Goal: Task Accomplishment & Management: Use online tool/utility

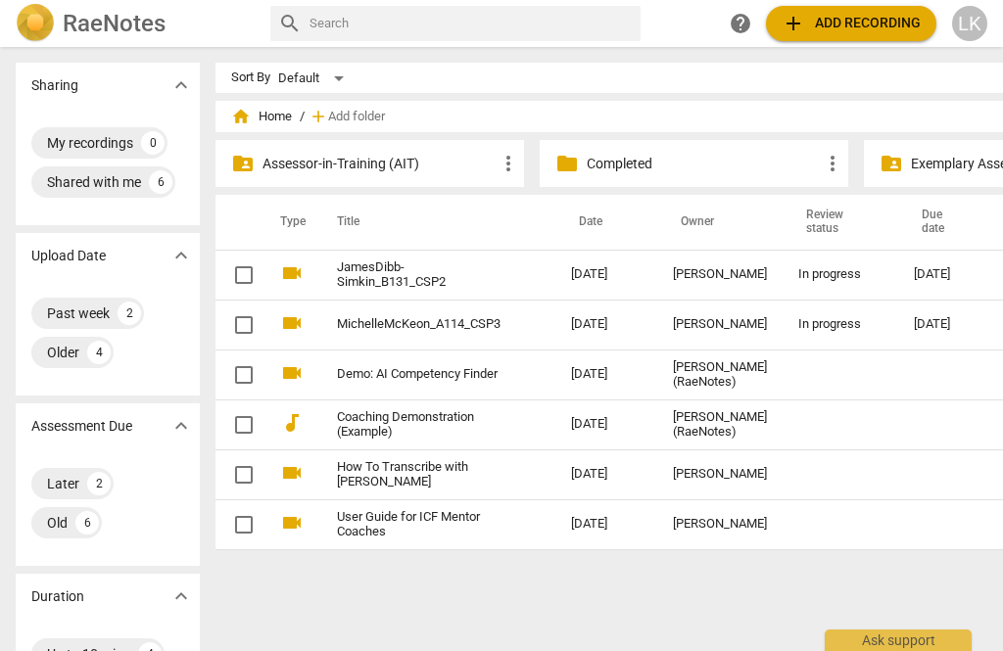
click at [848, 329] on td "In progress" at bounding box center [840, 325] width 116 height 50
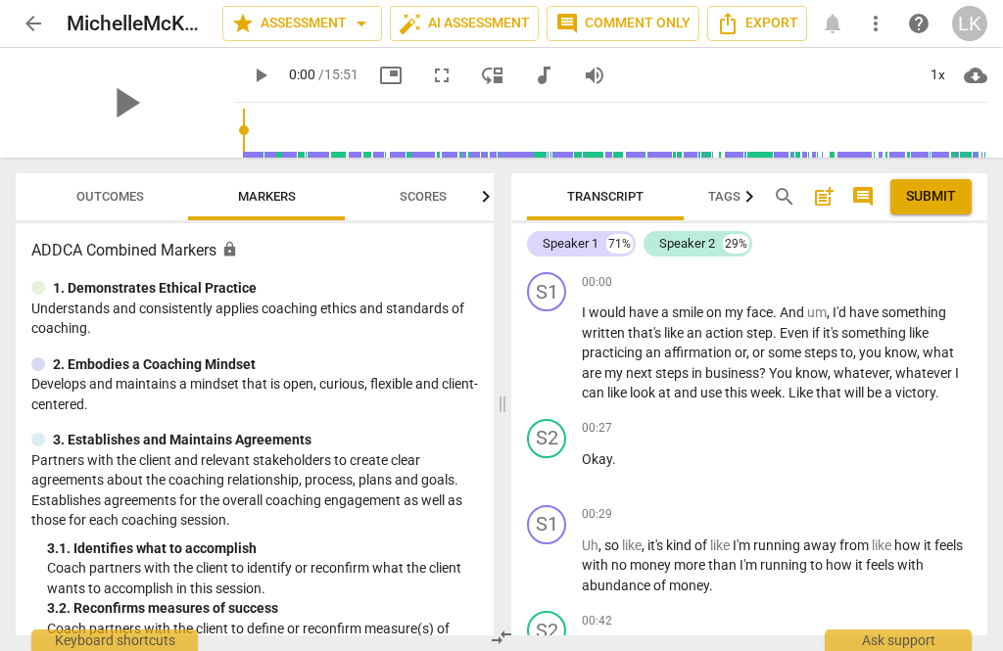
click at [40, 17] on span "arrow_back" at bounding box center [33, 23] width 23 height 23
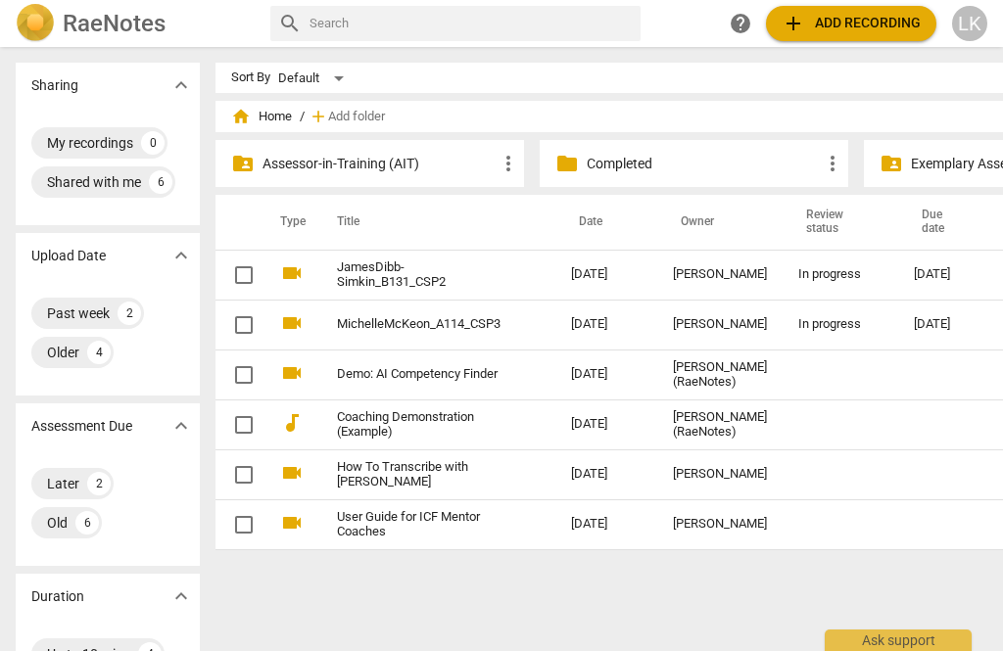
click at [928, 323] on div "[DATE]" at bounding box center [948, 324] width 70 height 15
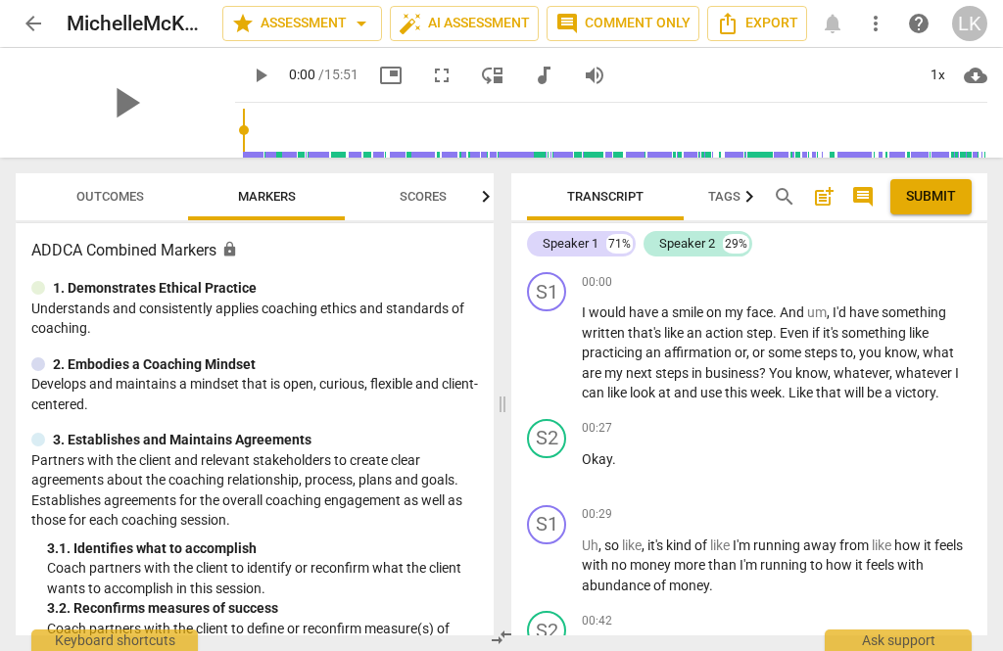
click at [563, 364] on span "play_arrow" at bounding box center [547, 354] width 31 height 23
click at [556, 356] on span "play_arrow" at bounding box center [547, 354] width 23 height 23
click at [249, 84] on span "play_arrow" at bounding box center [260, 75] width 23 height 23
click at [249, 79] on span "play_arrow" at bounding box center [260, 75] width 23 height 23
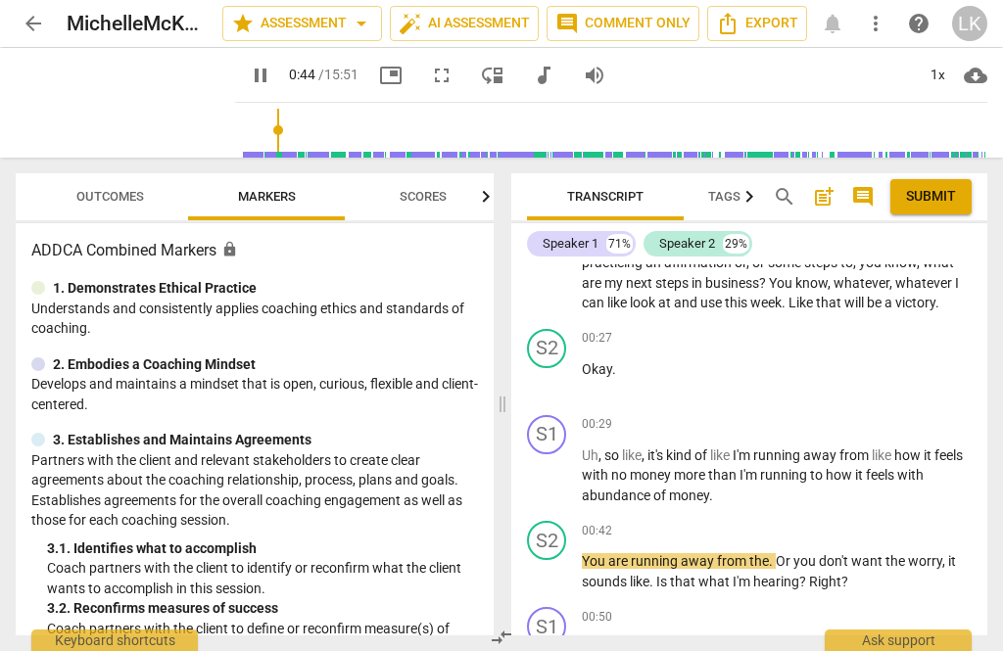
scroll to position [91, 0]
click at [560, 560] on span "pause" at bounding box center [547, 571] width 31 height 23
type input "52"
click at [877, 420] on div "+ Add competency" at bounding box center [913, 424] width 117 height 20
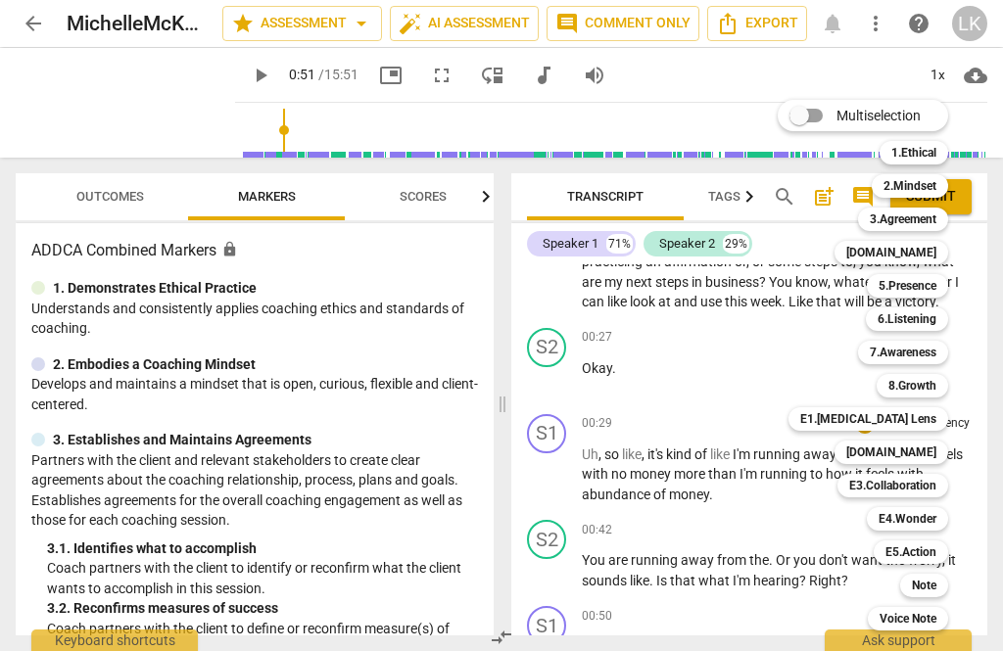
click at [936, 314] on b "6.Listening" at bounding box center [906, 318] width 59 height 23
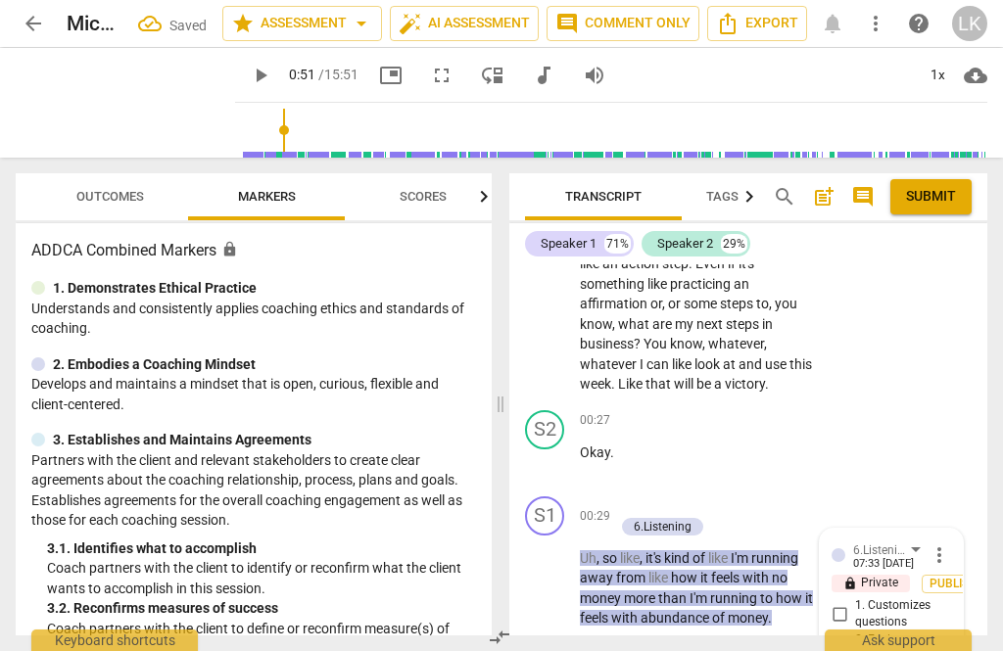
scroll to position [532, 0]
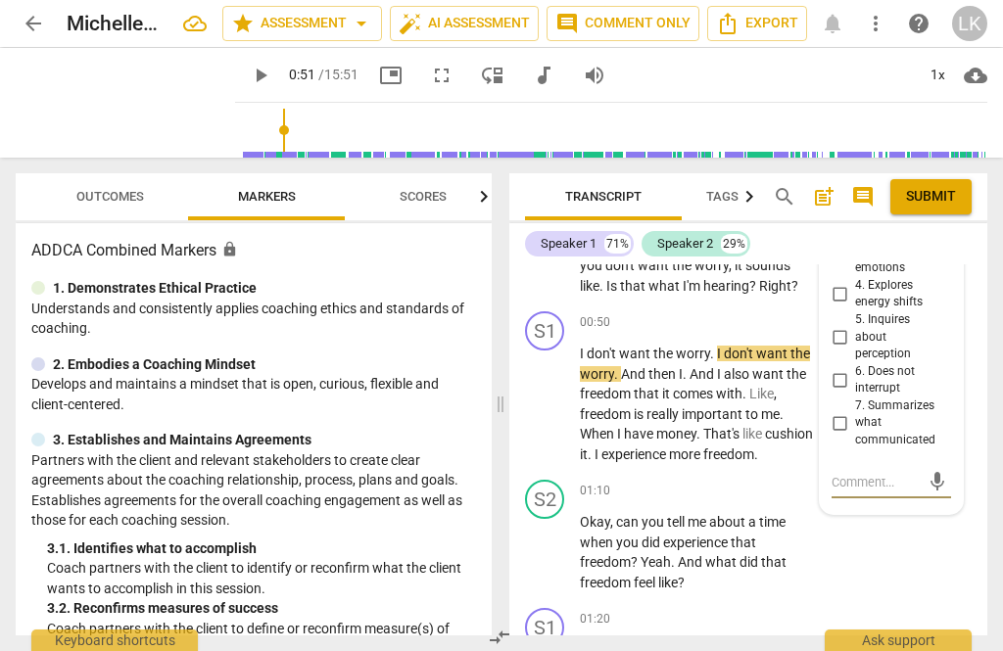
click at [852, 368] on input "6. Does not interrupt" at bounding box center [838, 379] width 31 height 23
checkbox input "true"
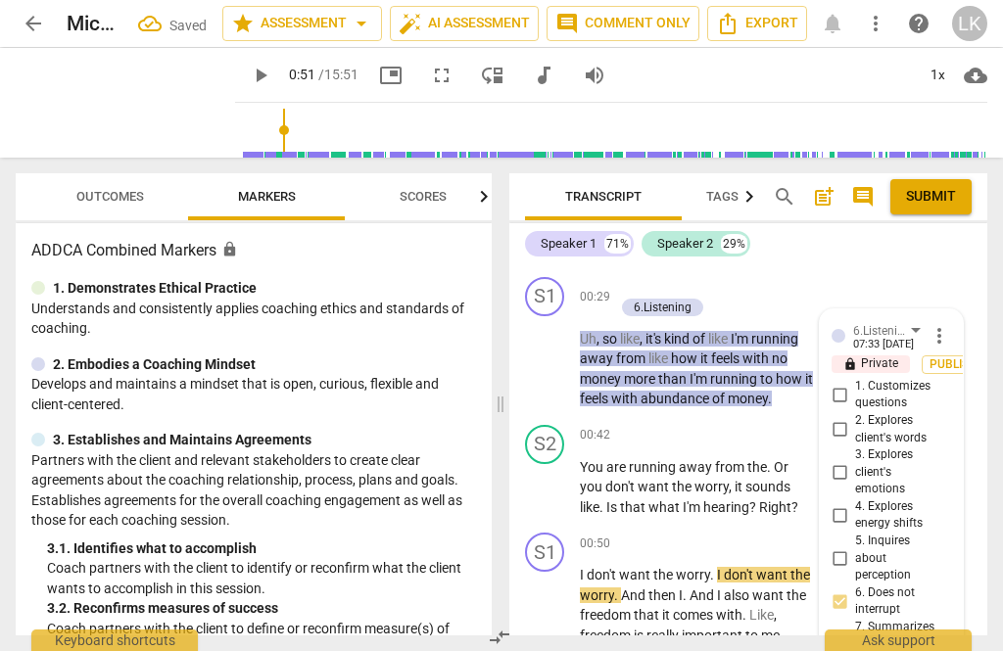
scroll to position [305, 0]
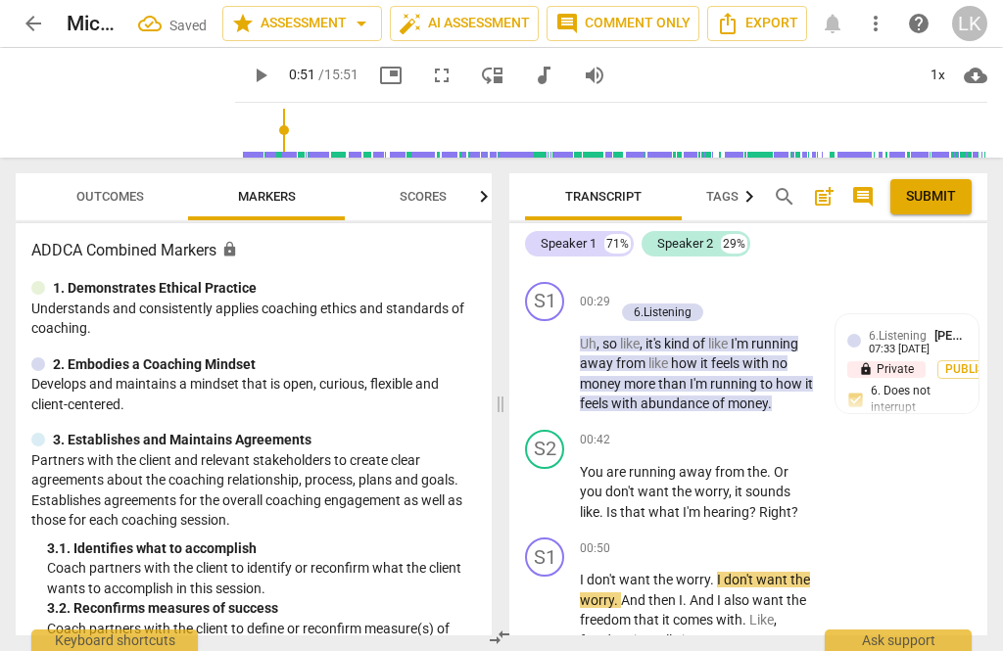
click at [763, 303] on div "+ Add competency 6.Listening" at bounding box center [707, 302] width 186 height 41
click at [772, 294] on div "+ Add competency 6.Listening" at bounding box center [707, 302] width 186 height 41
click at [763, 297] on div "+ Add competency 6.Listening" at bounding box center [707, 302] width 186 height 41
click at [625, 288] on div "+" at bounding box center [624, 292] width 20 height 20
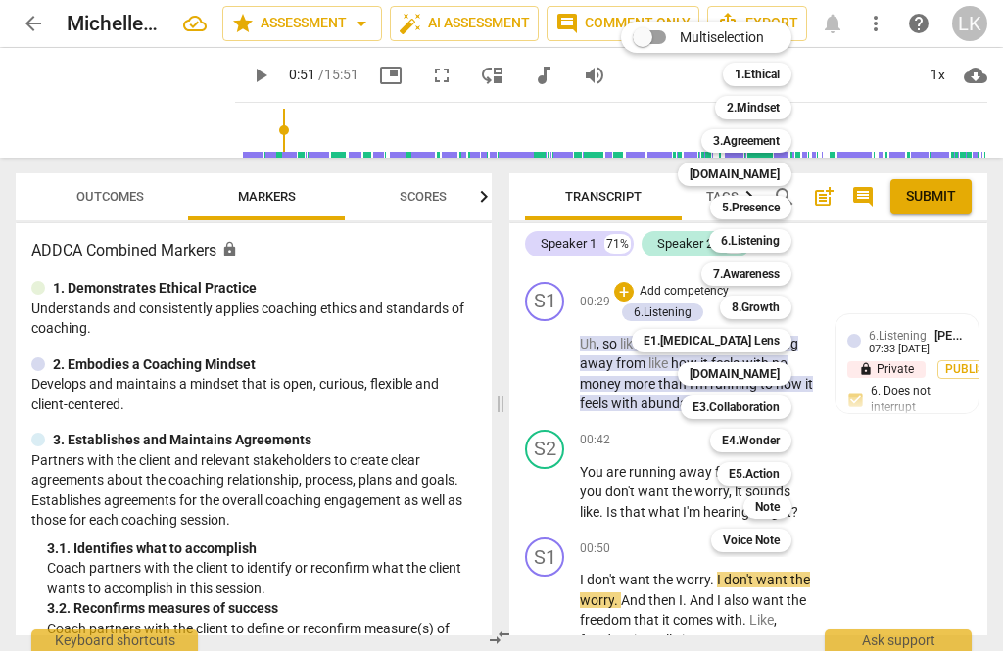
click at [781, 367] on div "[DOMAIN_NAME]" at bounding box center [734, 373] width 114 height 23
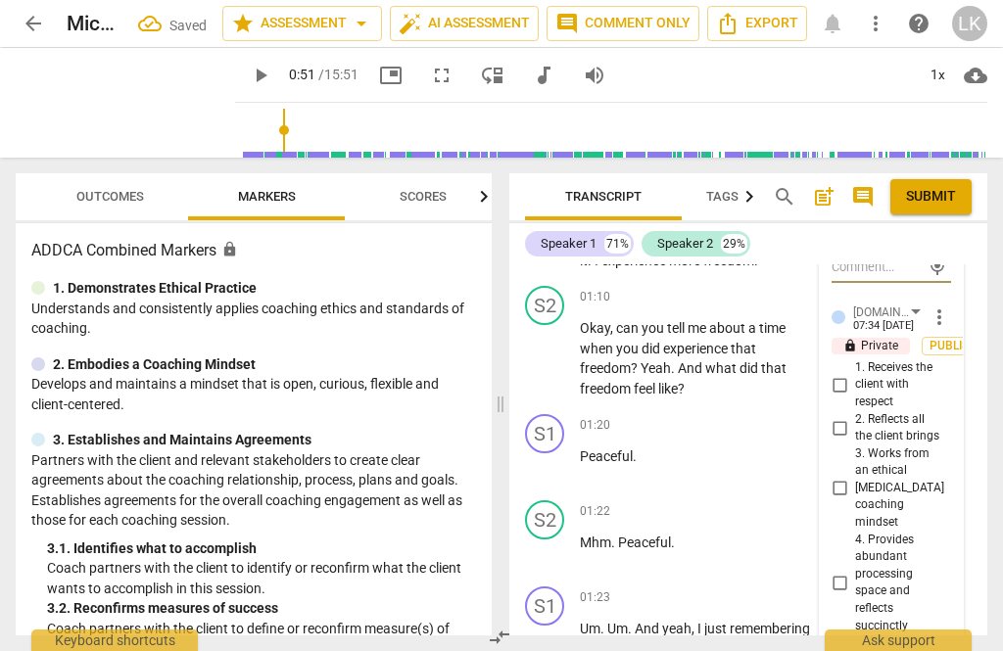
scroll to position [750, 0]
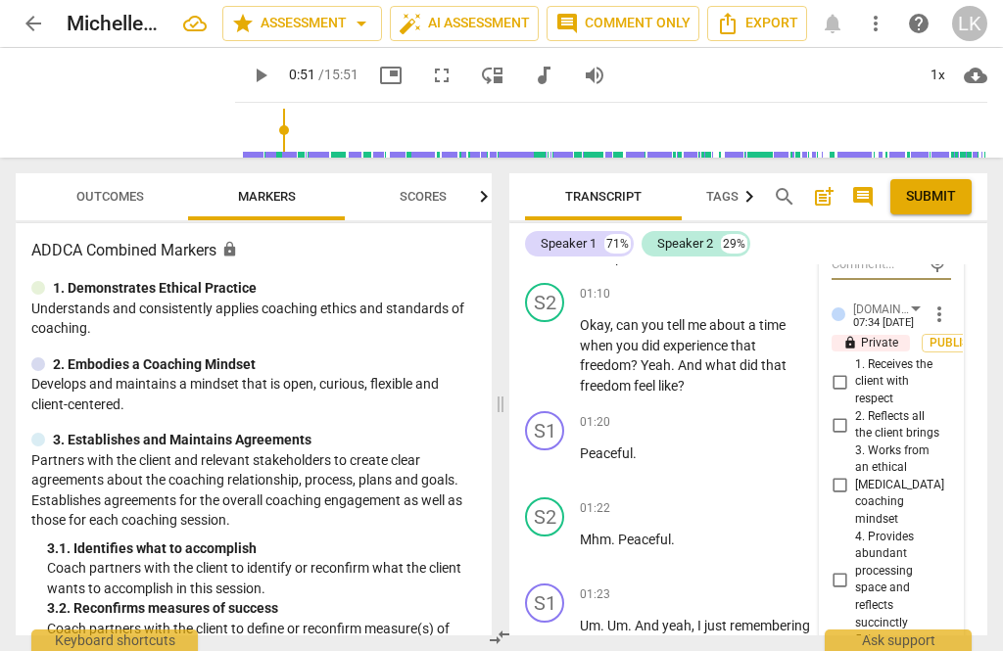
click at [853, 568] on input "4. Provides abundant processing space and reflects succinctly" at bounding box center [838, 579] width 31 height 23
checkbox input "true"
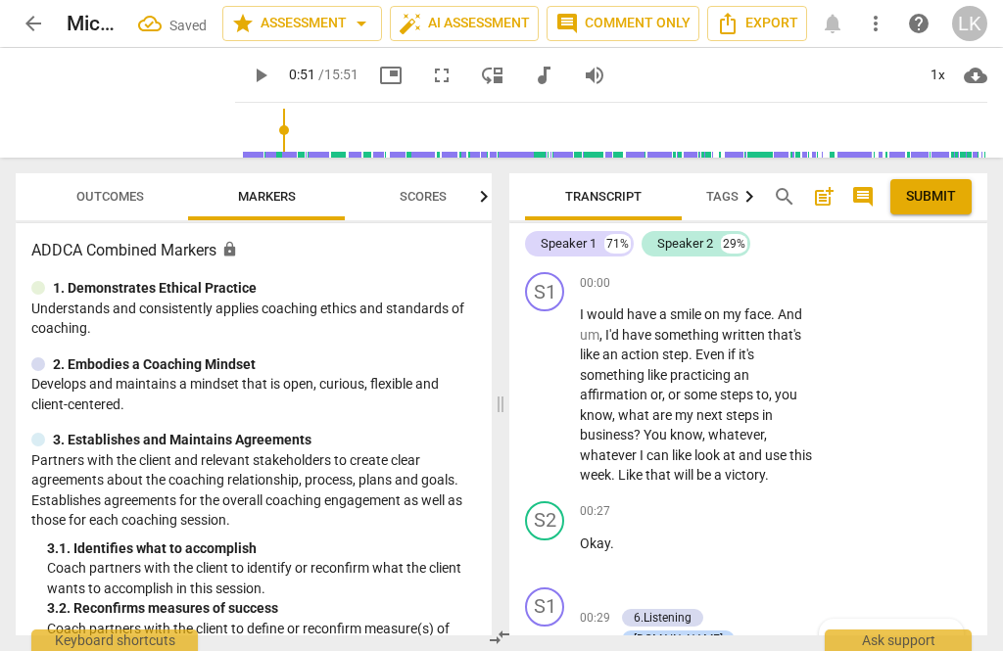
scroll to position [0, 0]
click at [708, 281] on p "Add competency" at bounding box center [753, 284] width 93 height 18
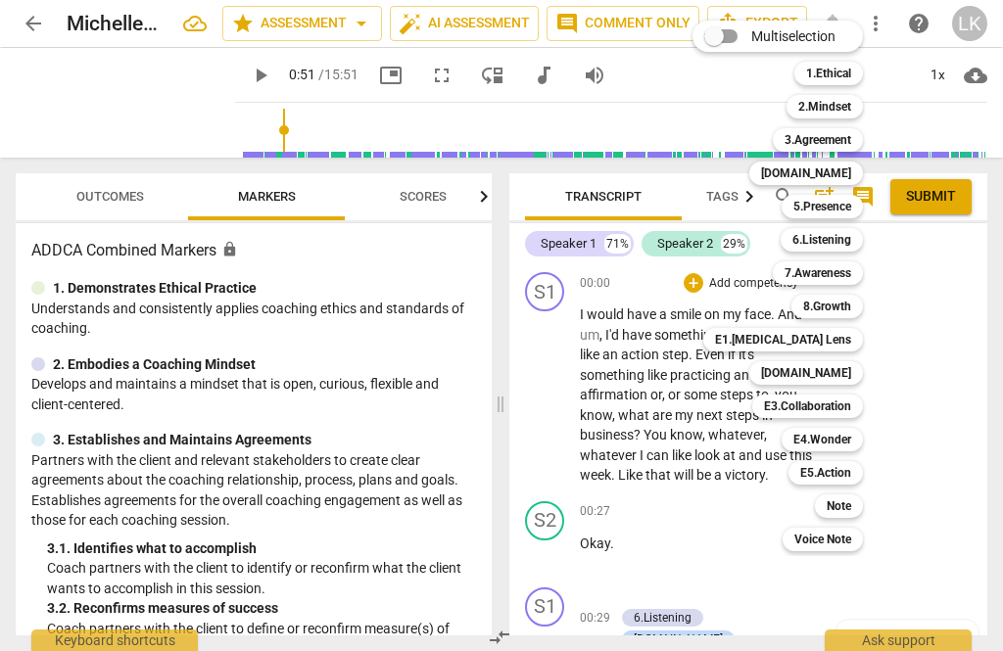
click at [850, 502] on b "Note" at bounding box center [838, 505] width 24 height 23
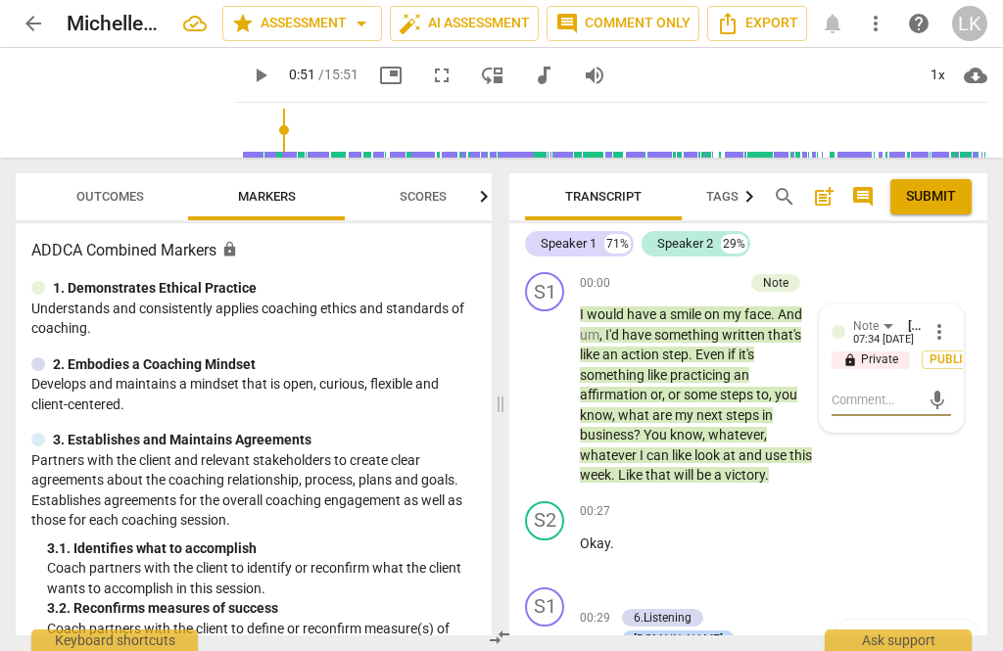
click at [896, 400] on textarea at bounding box center [875, 400] width 88 height 19
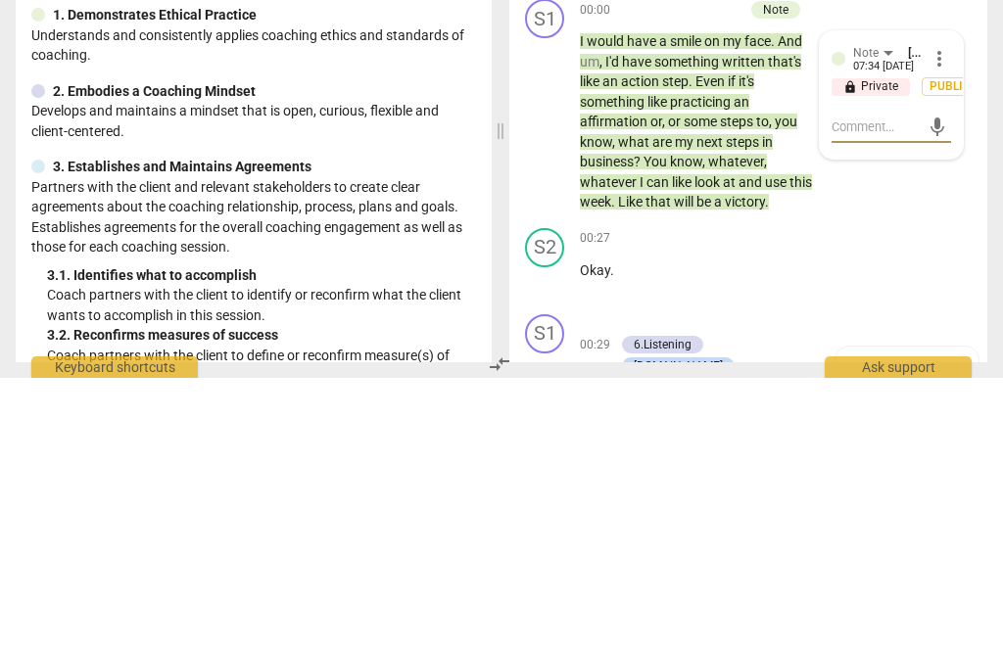
type textarea "The"
type textarea "The the"
type textarea "The first thing I"
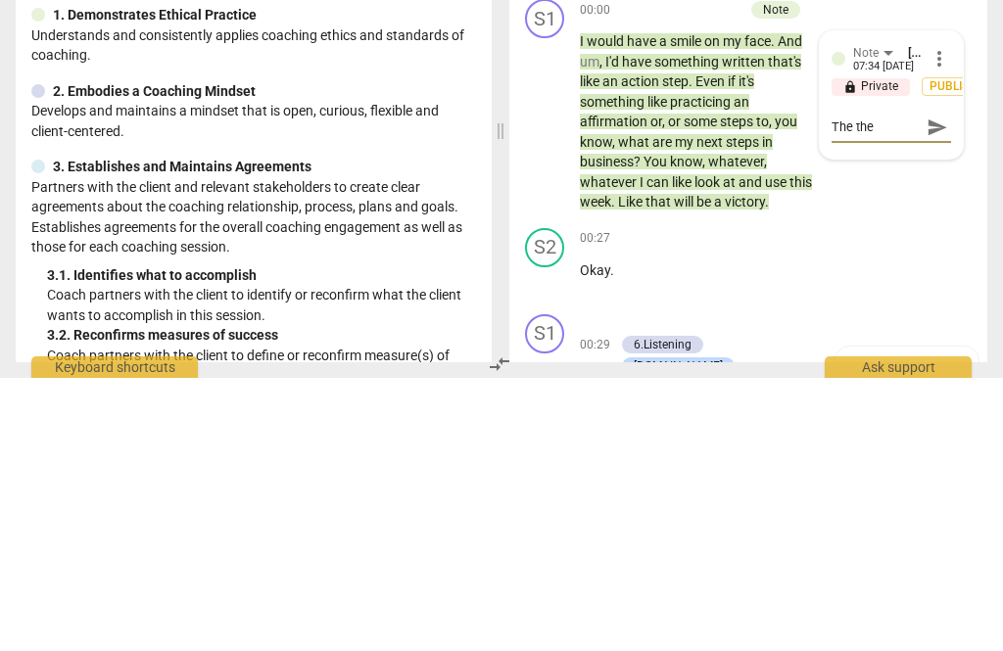
type textarea "The first thing I"
type textarea "The first thing I noticed"
type textarea "The first thing I noticed was that"
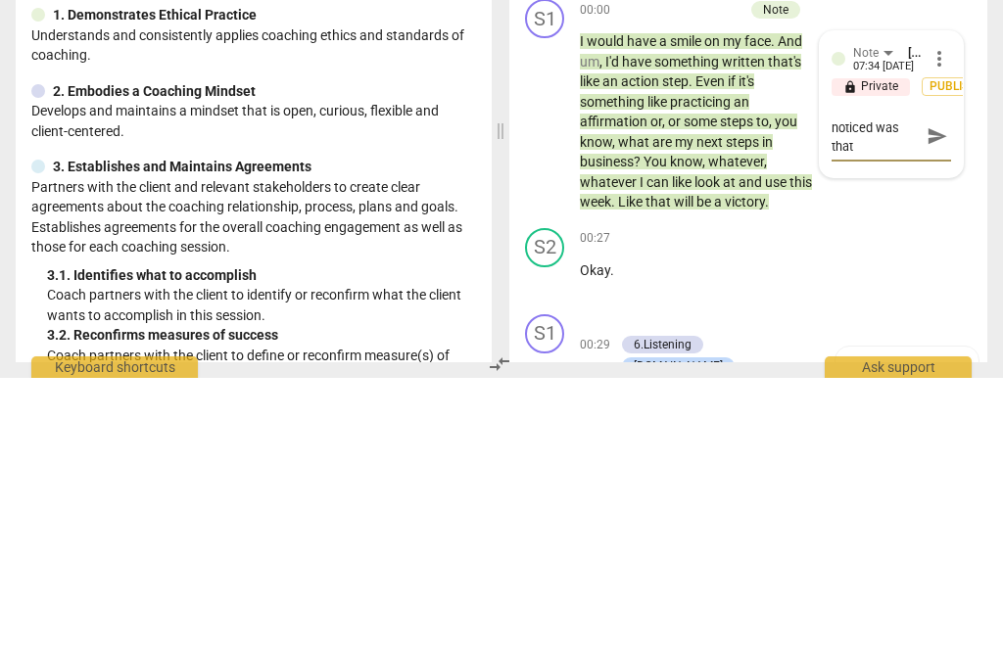
type textarea "The first thing I noticed was that you"
type textarea "The first thing I noticed was that you spell"
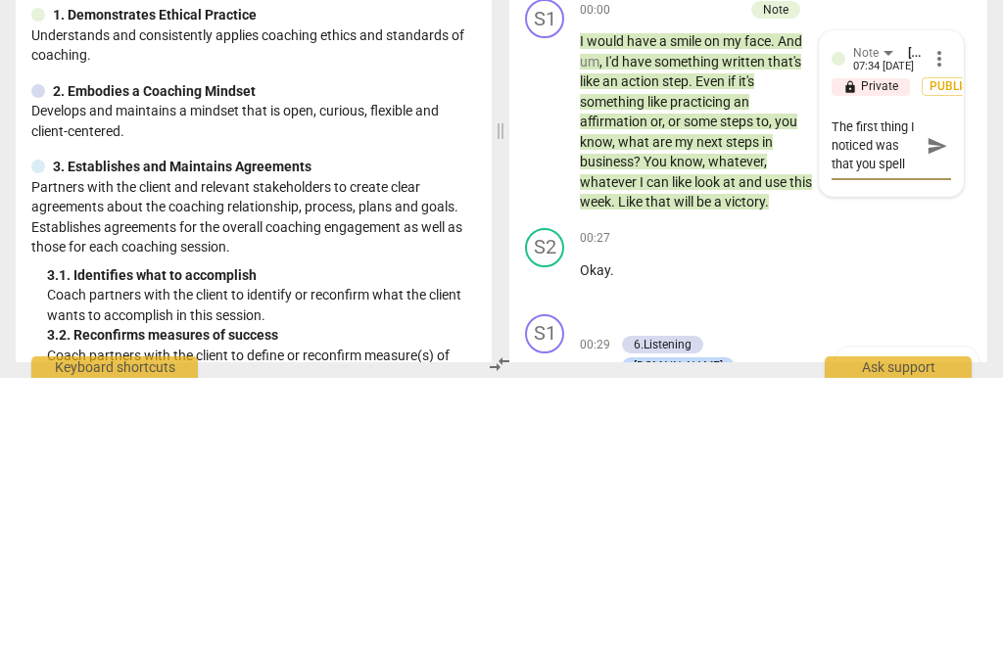
type textarea "The first thing I noticed was that you spell 20"
type textarea "The first thing I noticed was that you spell 29"
type textarea "The first thing I noticed was that you spell 29%"
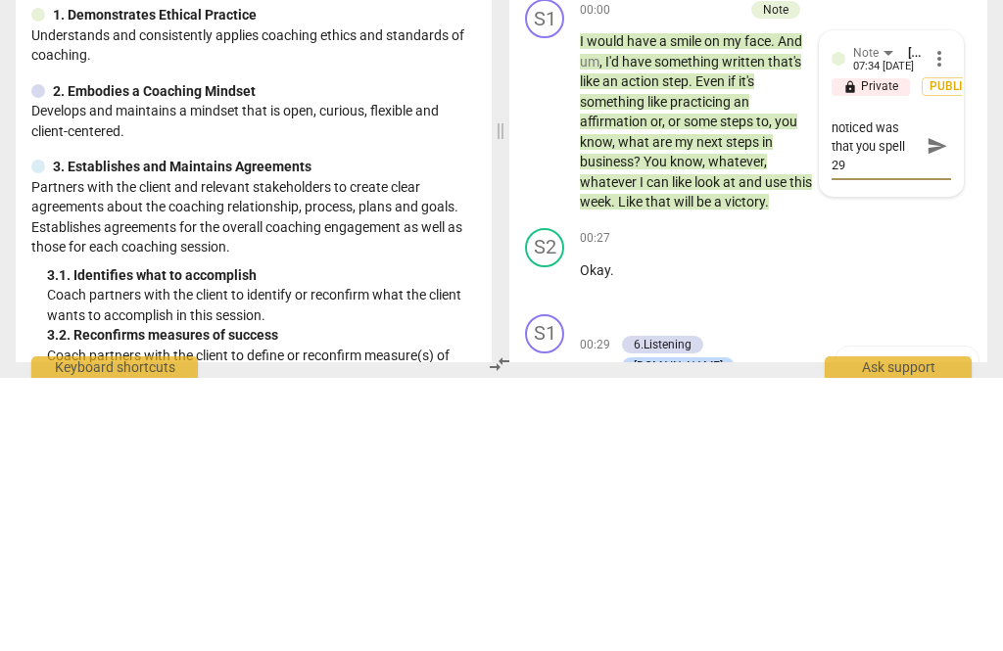
type textarea "The first thing I noticed was that you spell 29%"
type textarea "The first thing I noticed was that you spell 29% of"
type textarea "The first thing I noticed was that you spell 29% of the"
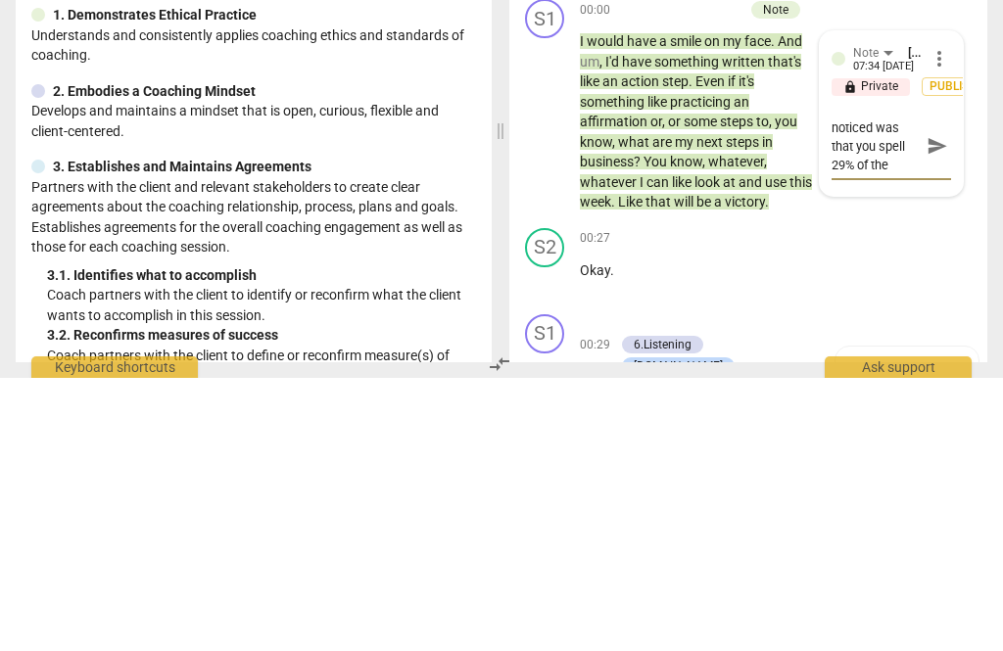
type textarea "The first thing I noticed was that you spell 29% of the time"
type textarea "The first thing I noticed was that you spell 29% of the time which is"
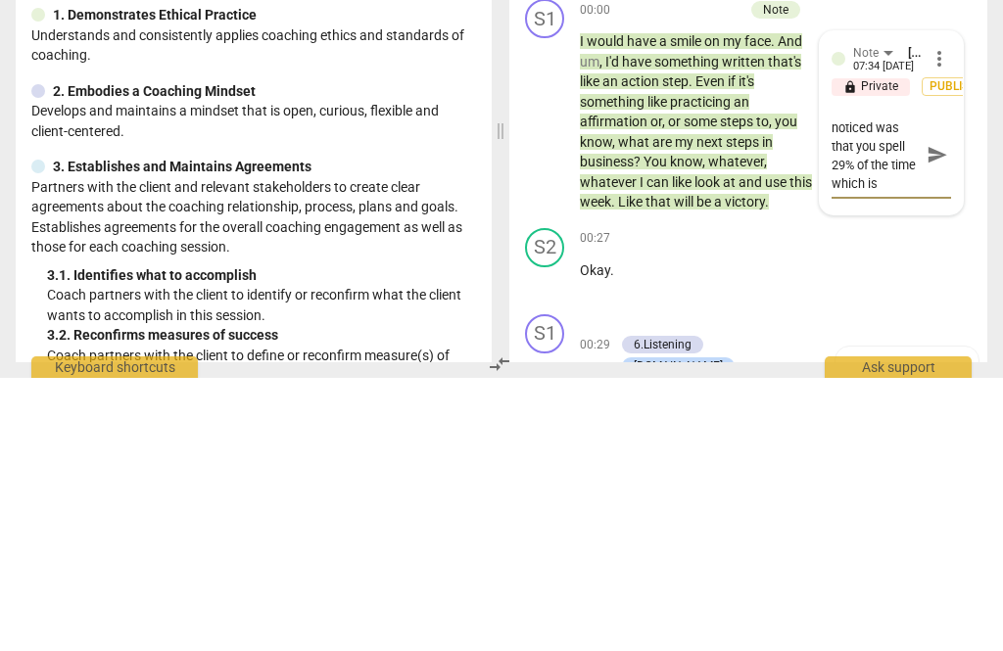
type textarea "The first thing I noticed was that you spell 29% of the time which is is"
type textarea "The first thing I noticed was that you spell 29% of the time which is within our"
type textarea "The first thing I noticed was that you spell 29% of the time which is within ou…"
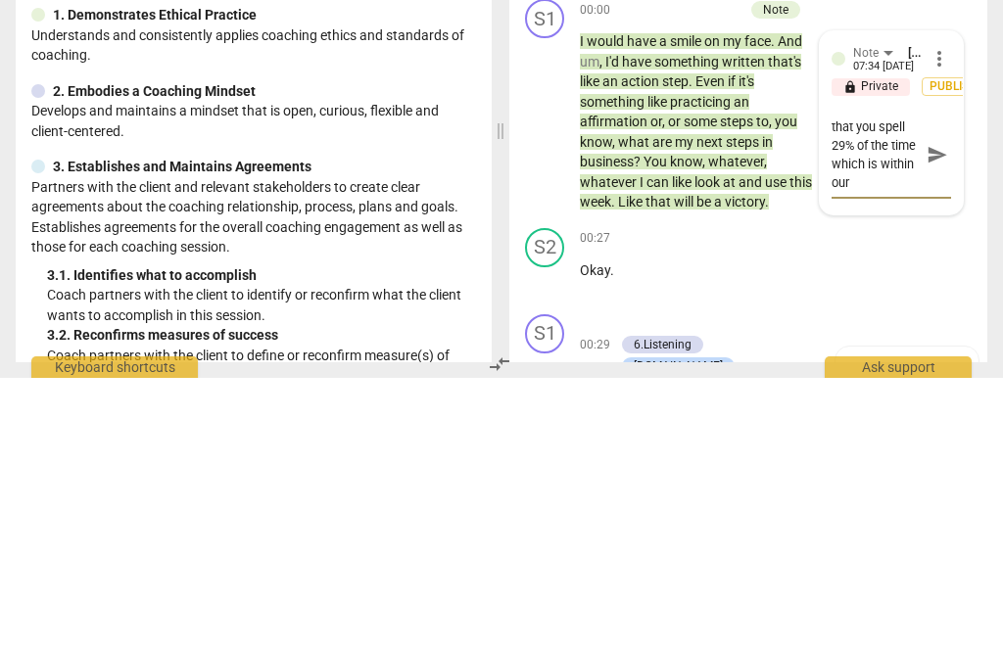
type textarea "The first thing I noticed was that you spell 29% of the time which is within ou…"
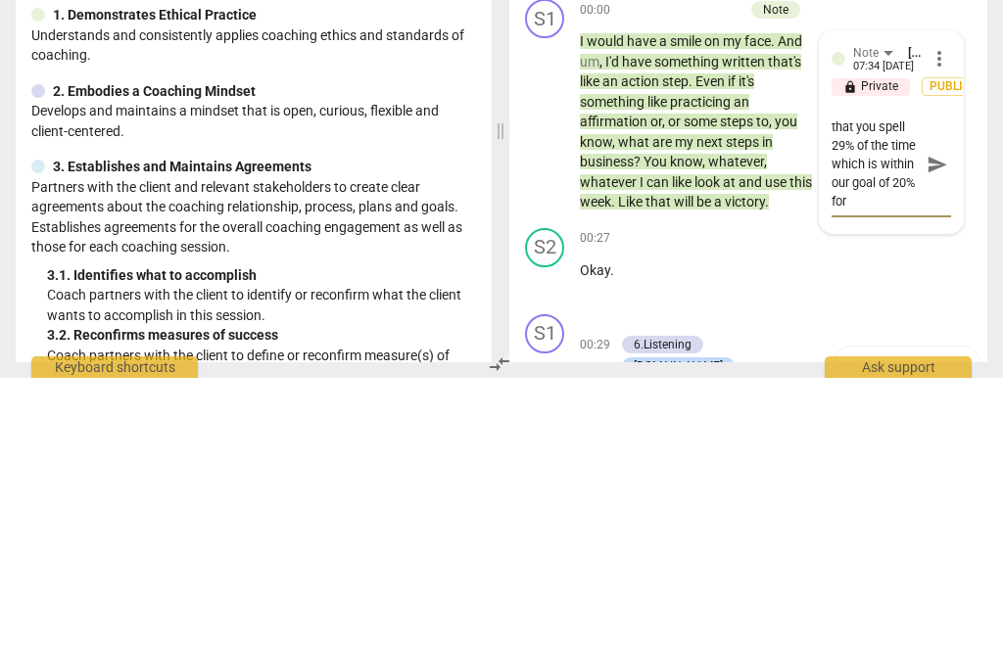
type textarea "The first thing I noticed was that you spell 29% of the time which is within ou…"
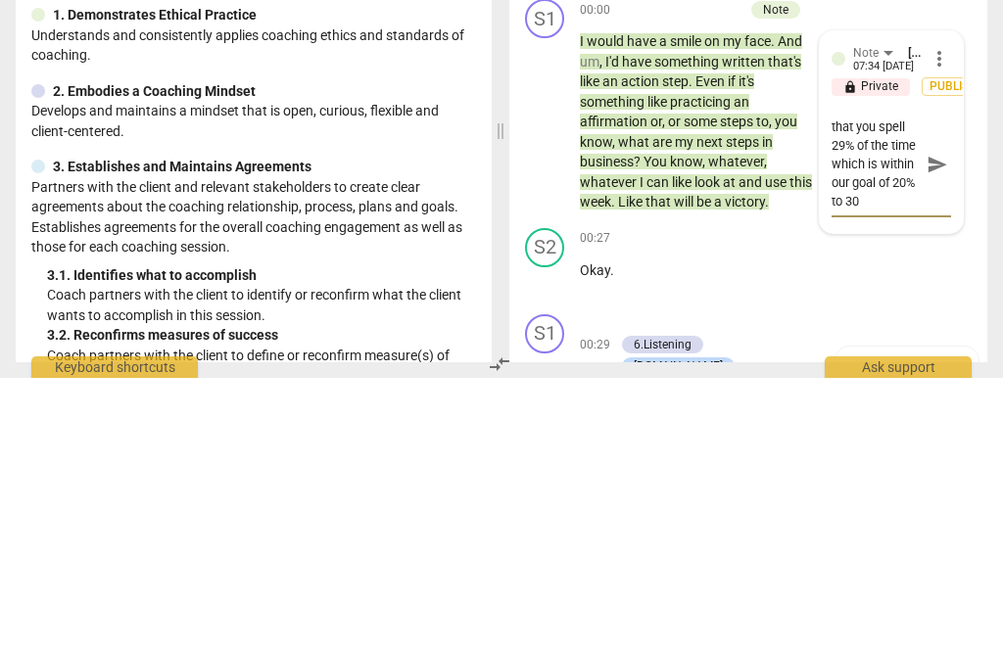
type textarea "The first thing I noticed was that you spell 29% of the time which is within ou…"
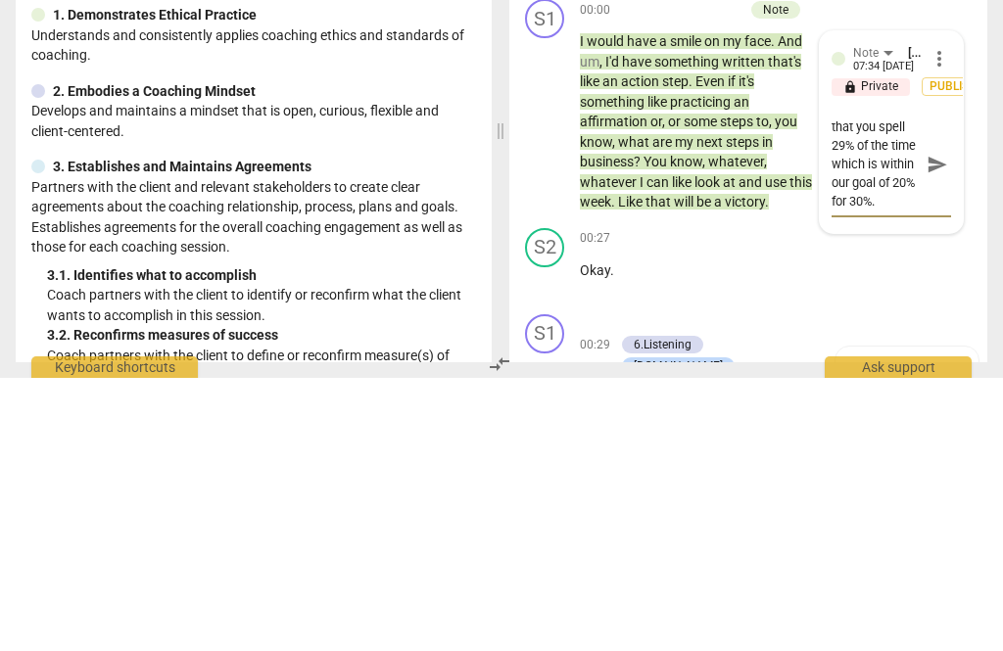
type textarea "The first thing I noticed was that you spell 29% of the time which is within ou…"
click at [940, 436] on span "send" at bounding box center [937, 447] width 22 height 22
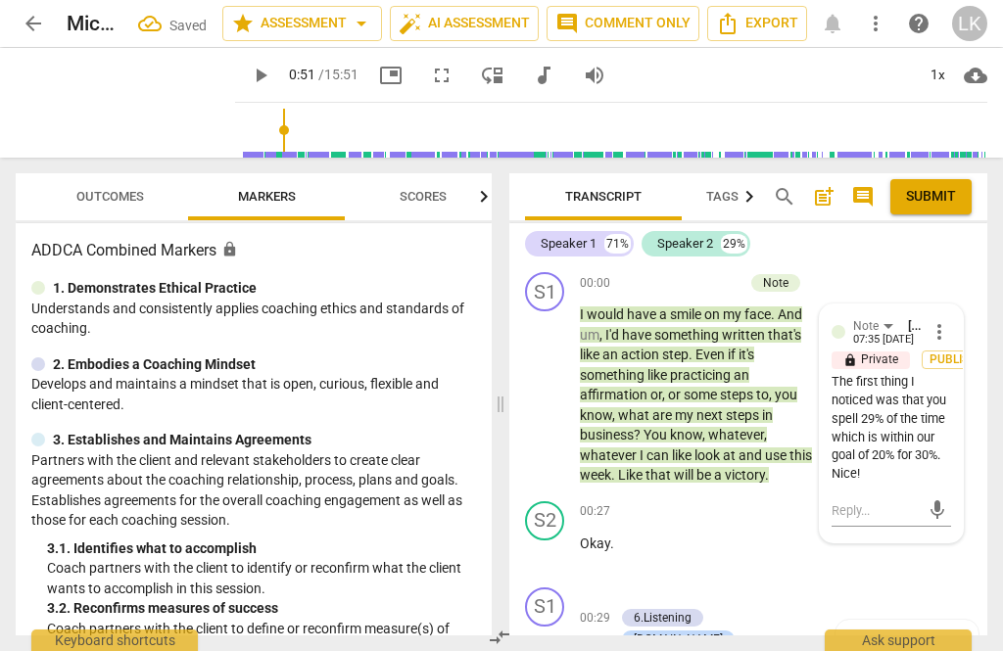
scroll to position [0, 0]
click at [825, 198] on span "post_add" at bounding box center [823, 196] width 23 height 23
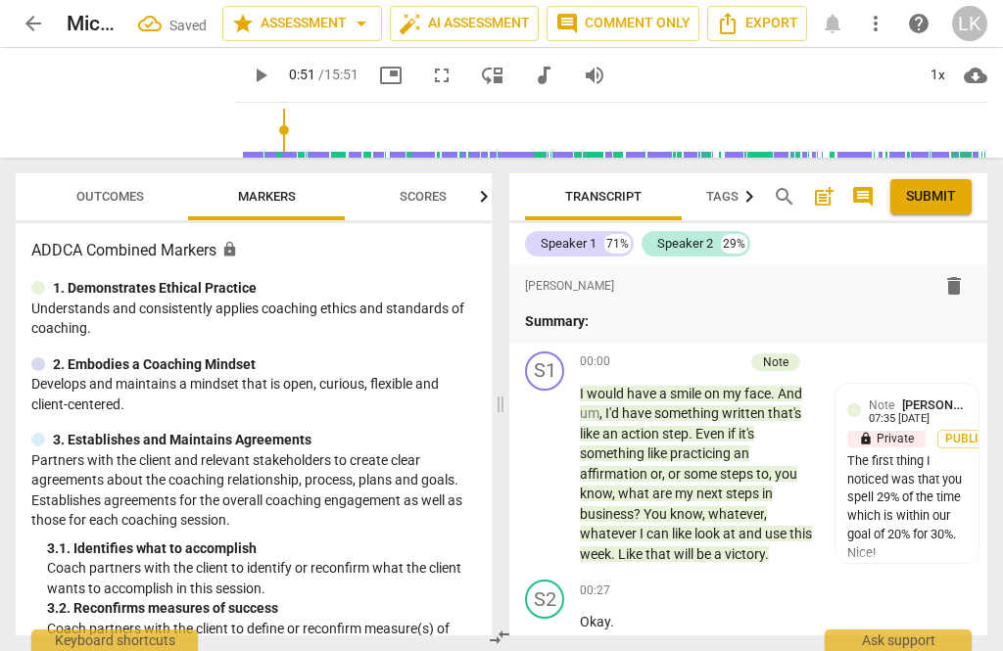
click at [826, 195] on span "post_add" at bounding box center [823, 196] width 23 height 23
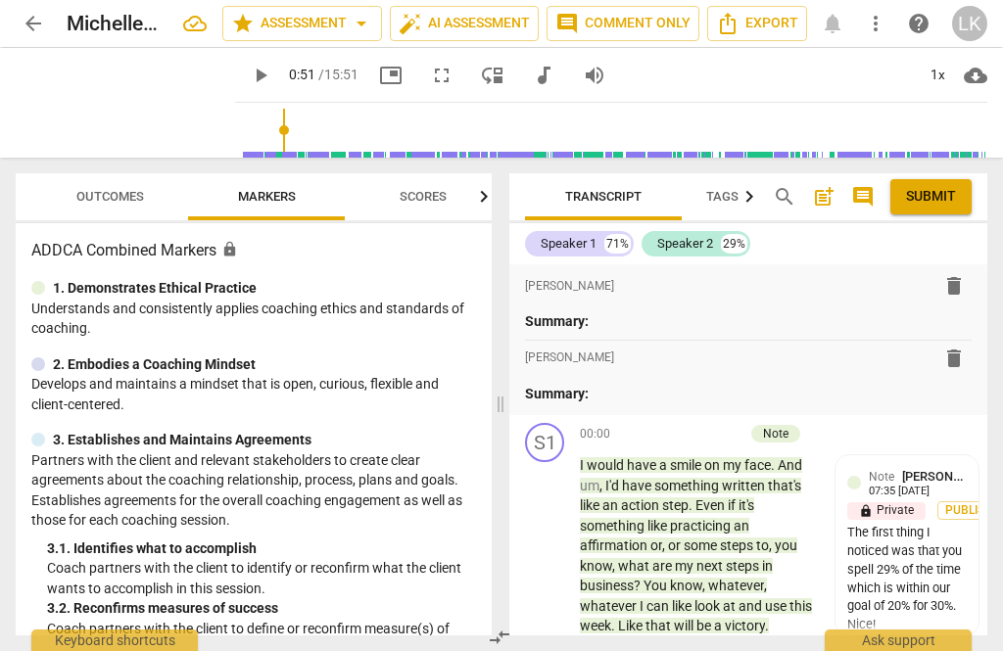
click at [964, 360] on span "delete" at bounding box center [953, 358] width 23 height 23
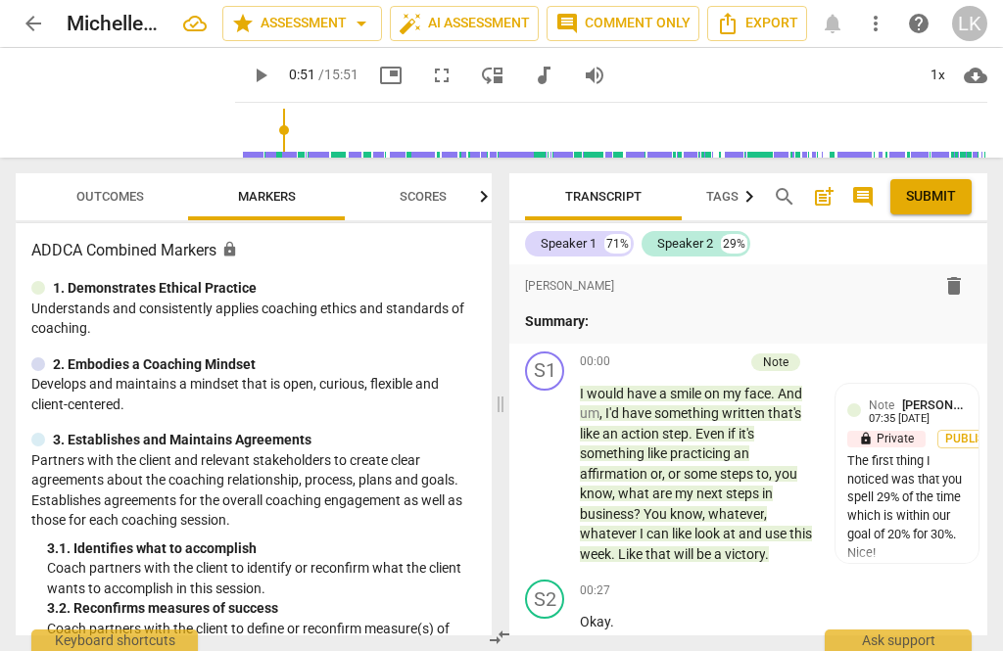
click at [759, 314] on p "Summary:" at bounding box center [748, 321] width 446 height 21
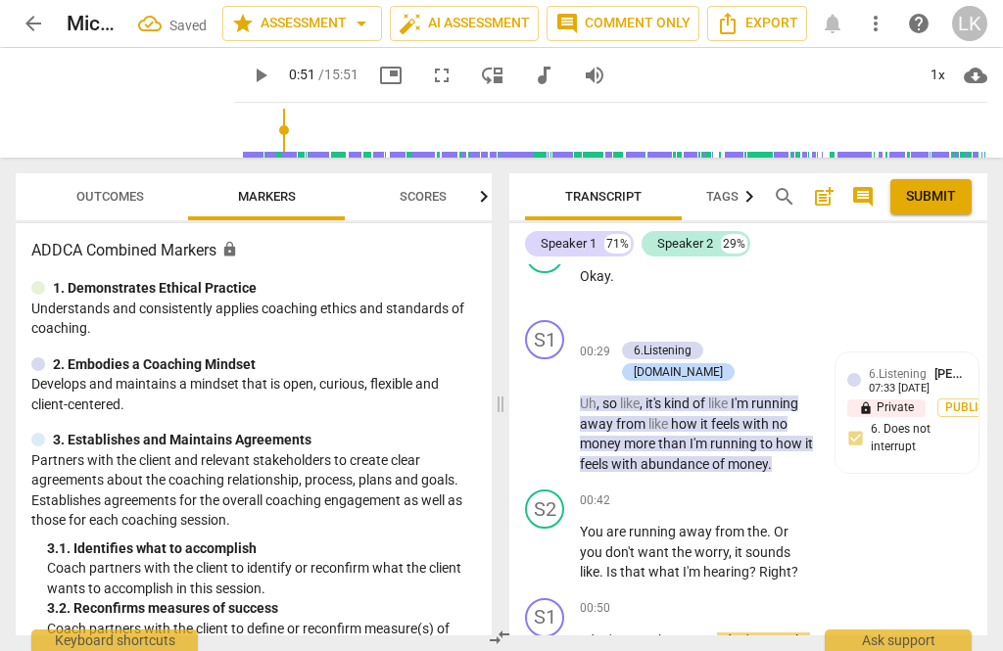
scroll to position [353, 0]
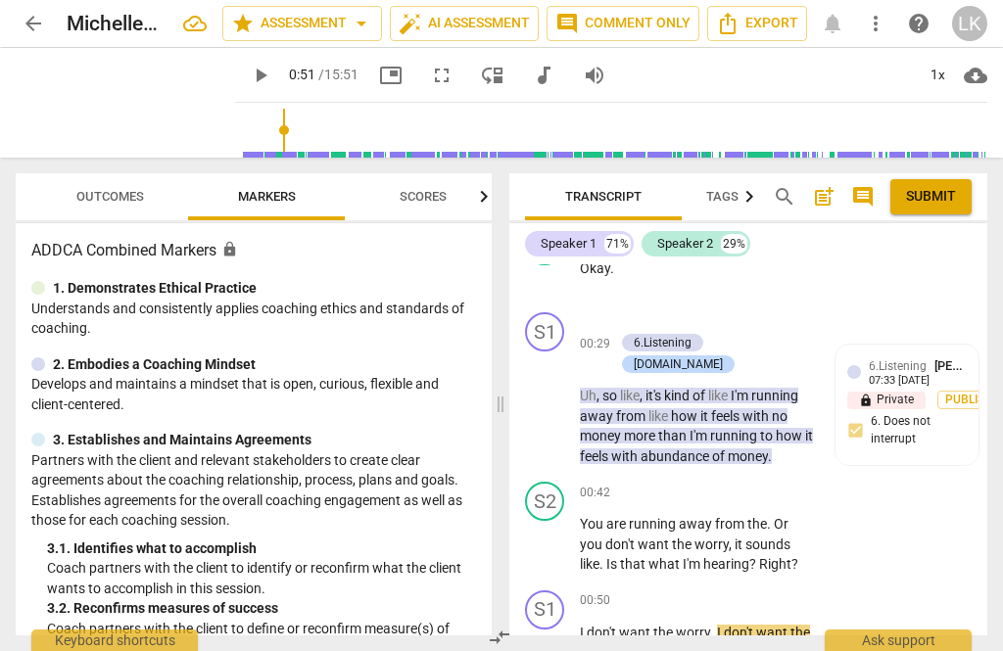
click at [710, 485] on p "Add competency" at bounding box center [753, 494] width 93 height 18
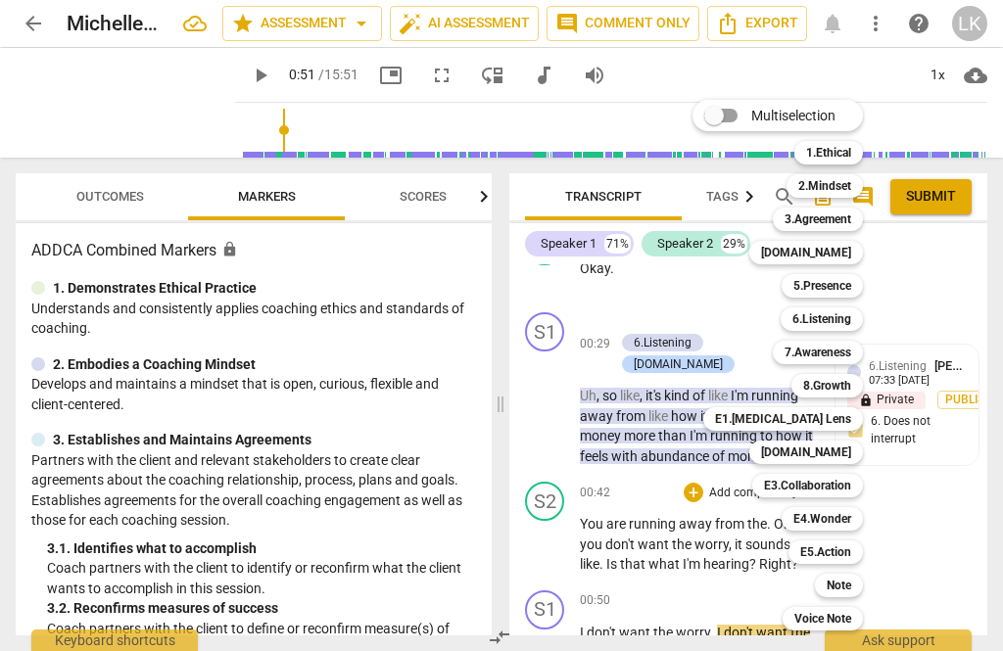
click at [838, 319] on b "6.Listening" at bounding box center [821, 318] width 59 height 23
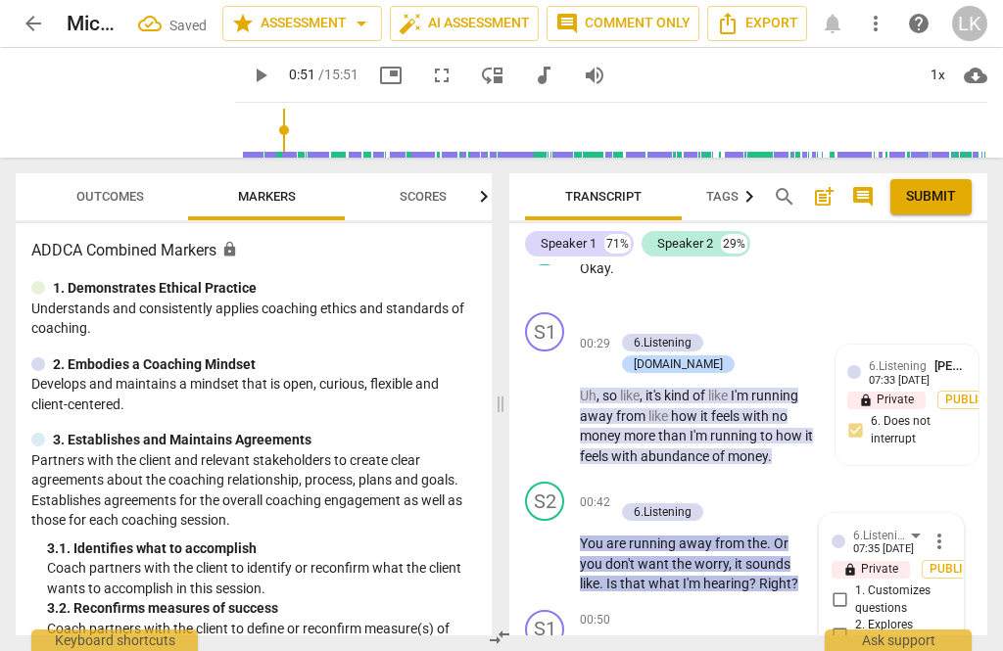
scroll to position [756, 0]
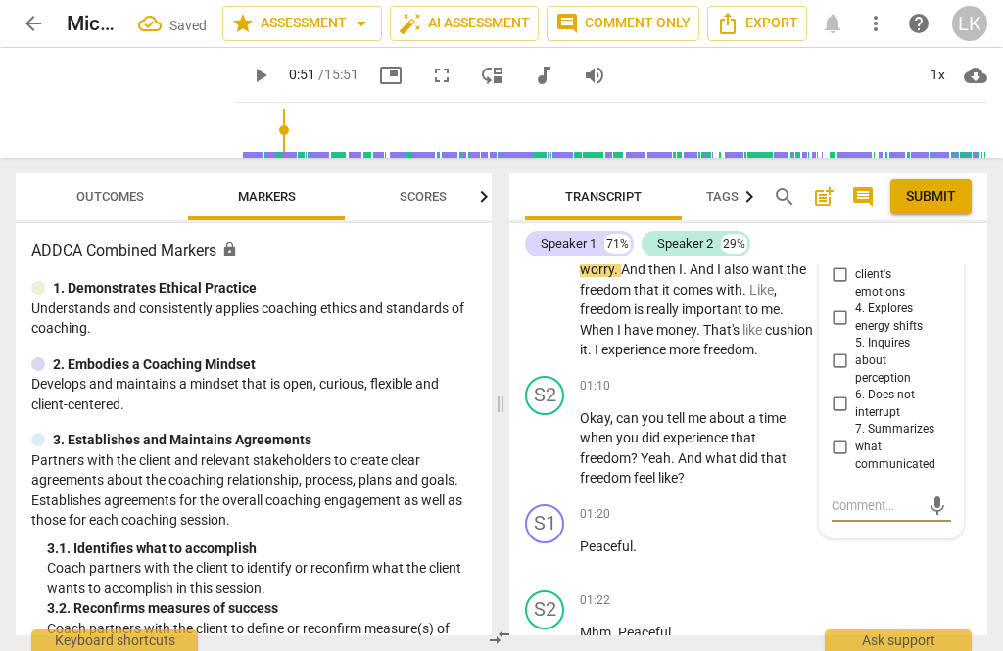
click at [851, 436] on input "7. Summarizes what communicated" at bounding box center [838, 447] width 31 height 23
checkbox input "true"
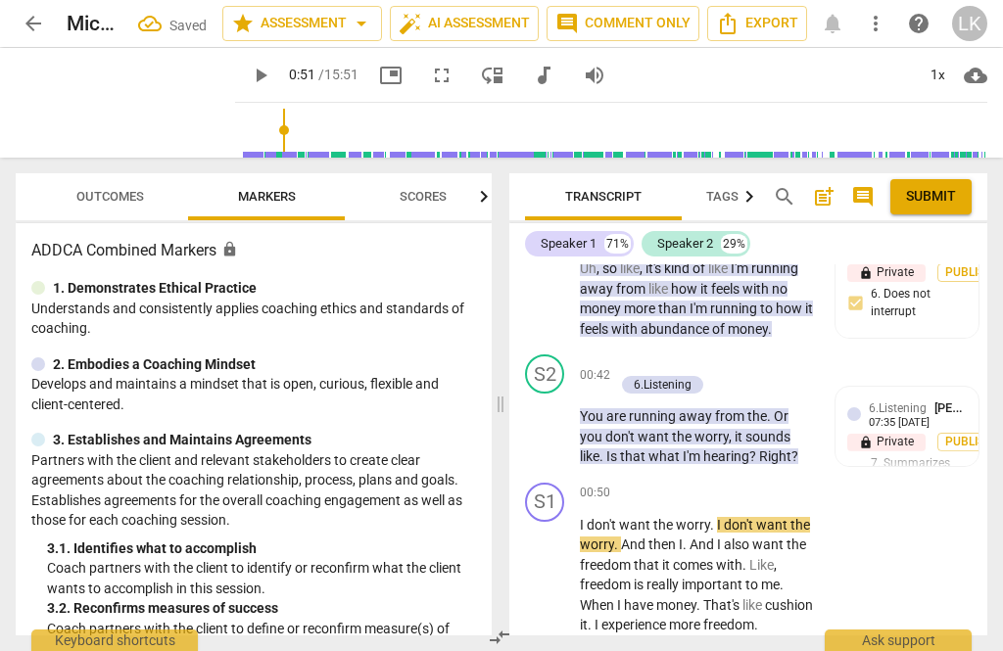
scroll to position [454, 0]
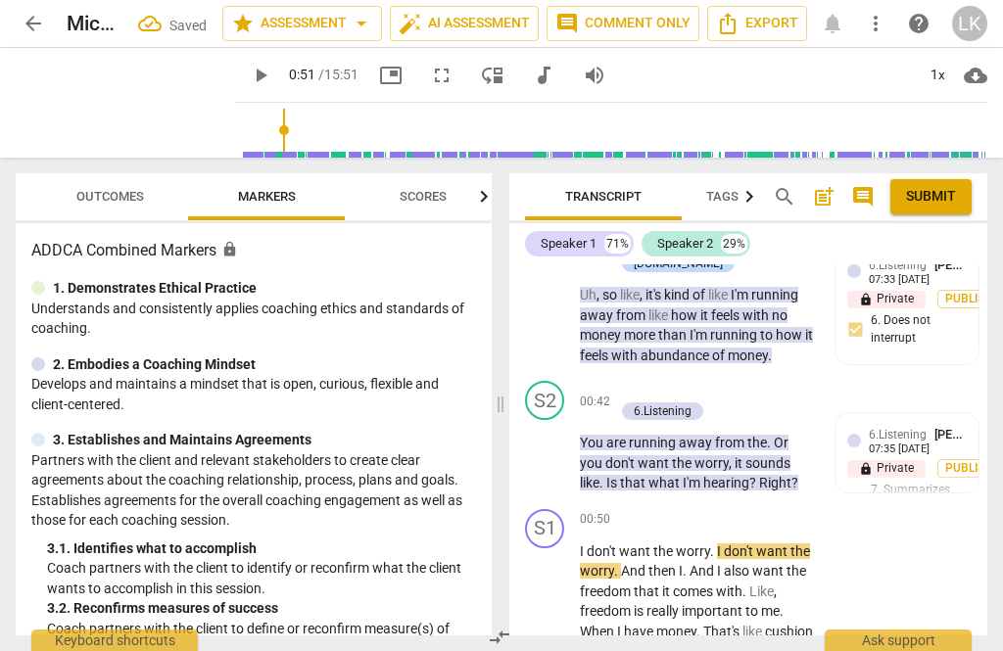
click at [627, 381] on div "+" at bounding box center [624, 391] width 20 height 20
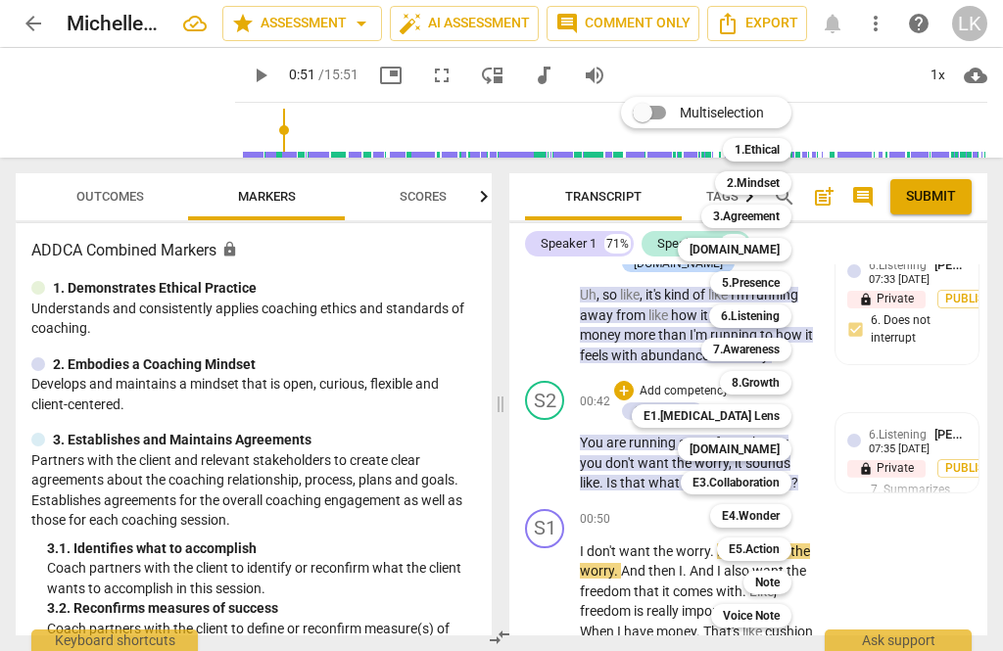
click at [777, 350] on b "7.Awareness" at bounding box center [746, 349] width 67 height 23
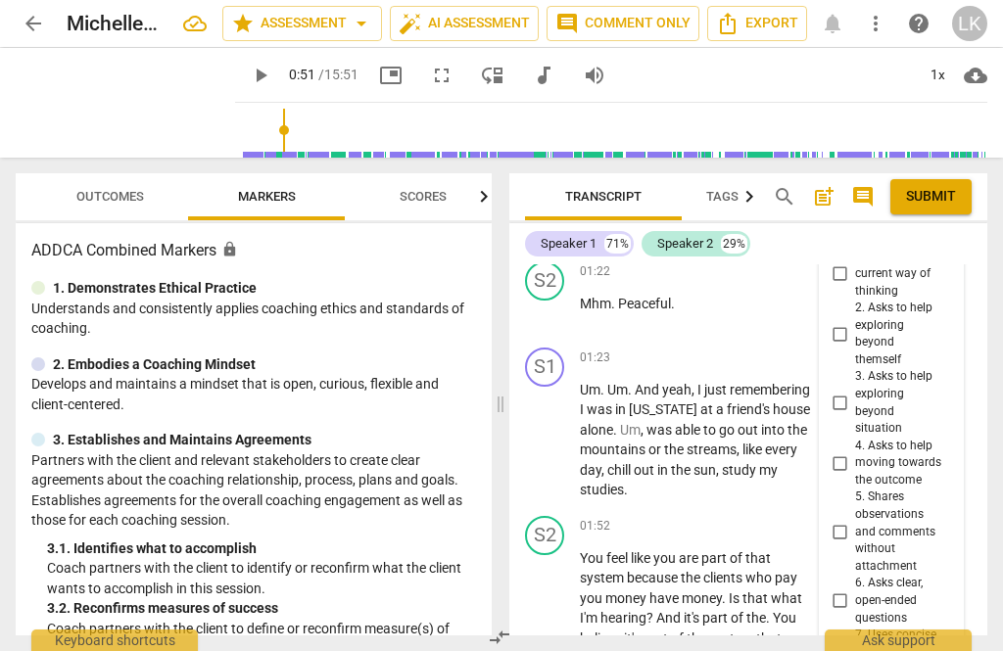
scroll to position [1120, 0]
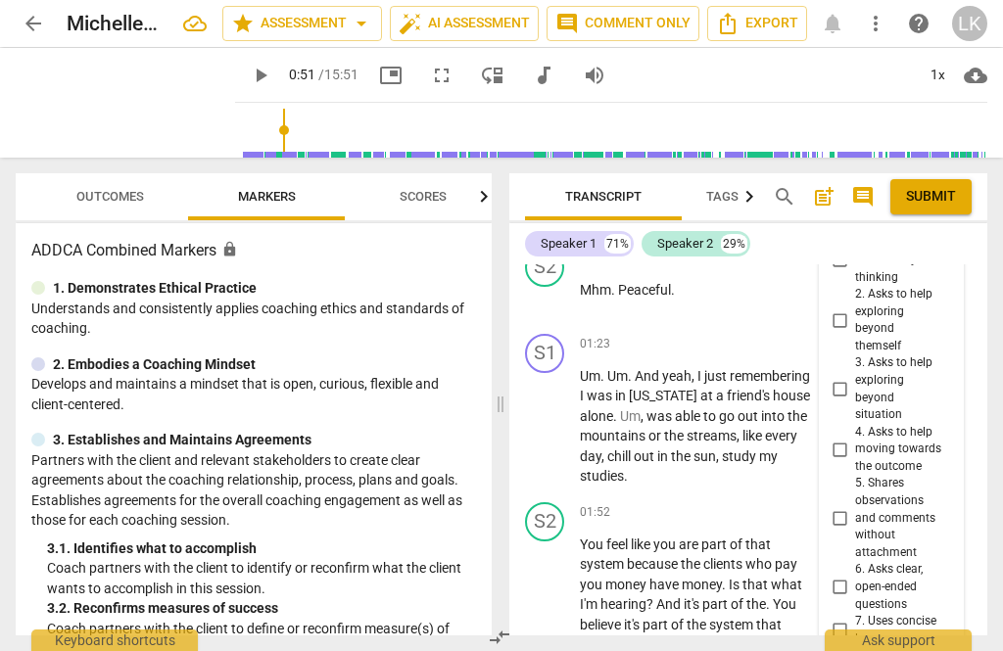
click at [853, 506] on input "5. Shares observations and comments without attachment" at bounding box center [838, 517] width 31 height 23
checkbox input "true"
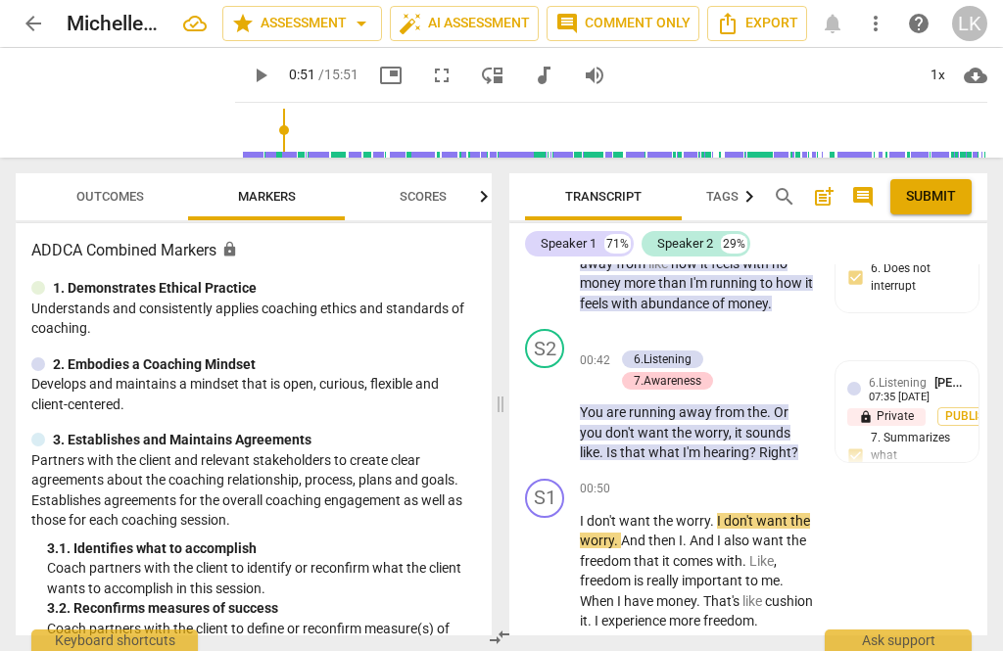
scroll to position [503, 0]
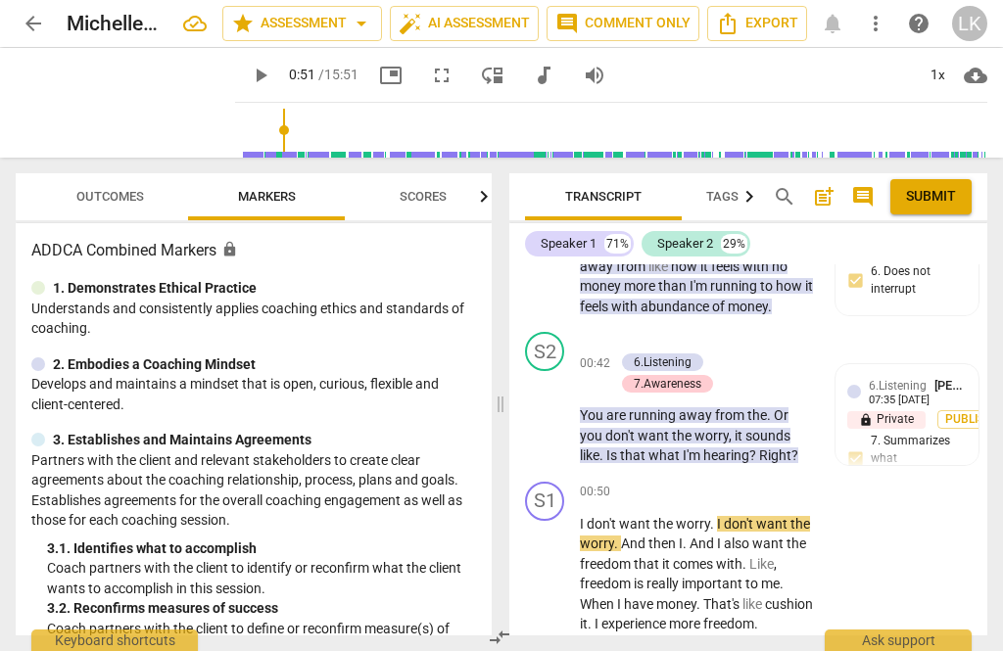
click at [936, 418] on div "6.Listening [PERSON_NAME] 07:35 [DATE] lock Private Publish 7. Summarizes what …" at bounding box center [906, 435] width 119 height 118
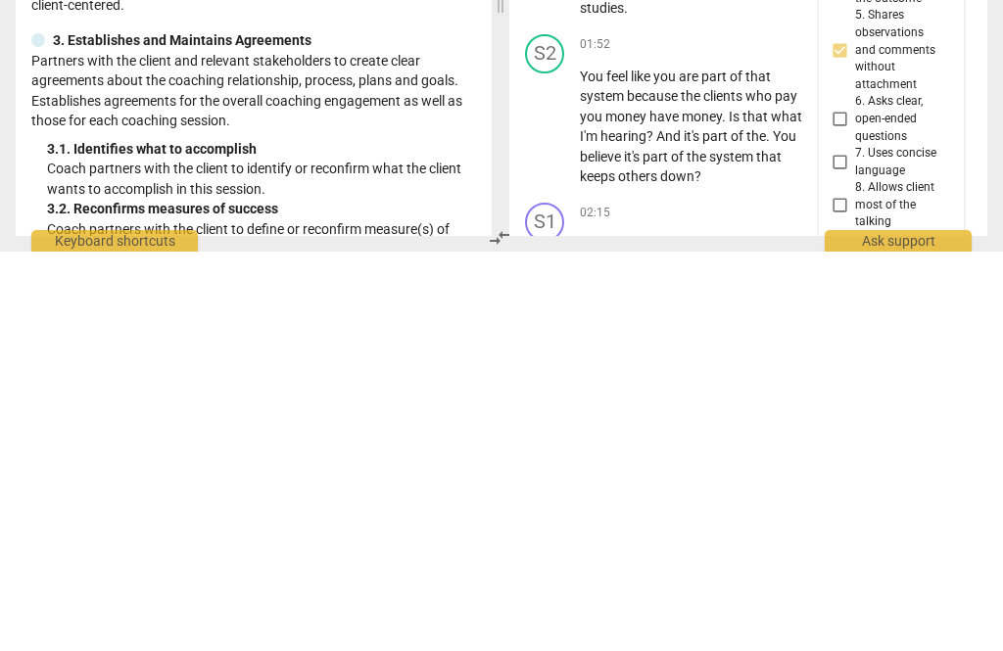
scroll to position [1209, 0]
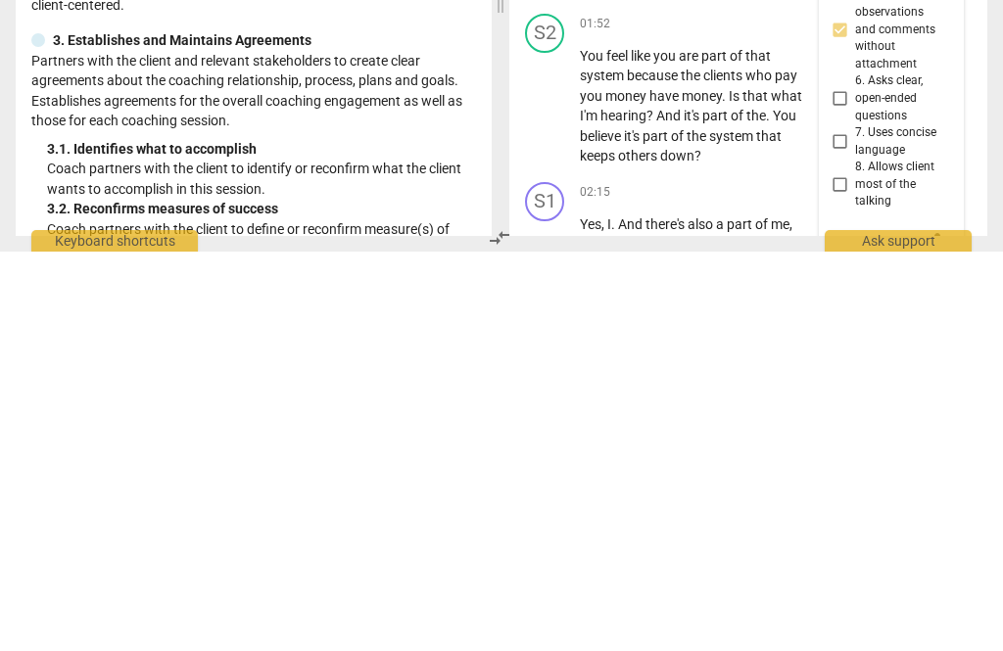
click at [882, 633] on textarea at bounding box center [875, 642] width 88 height 19
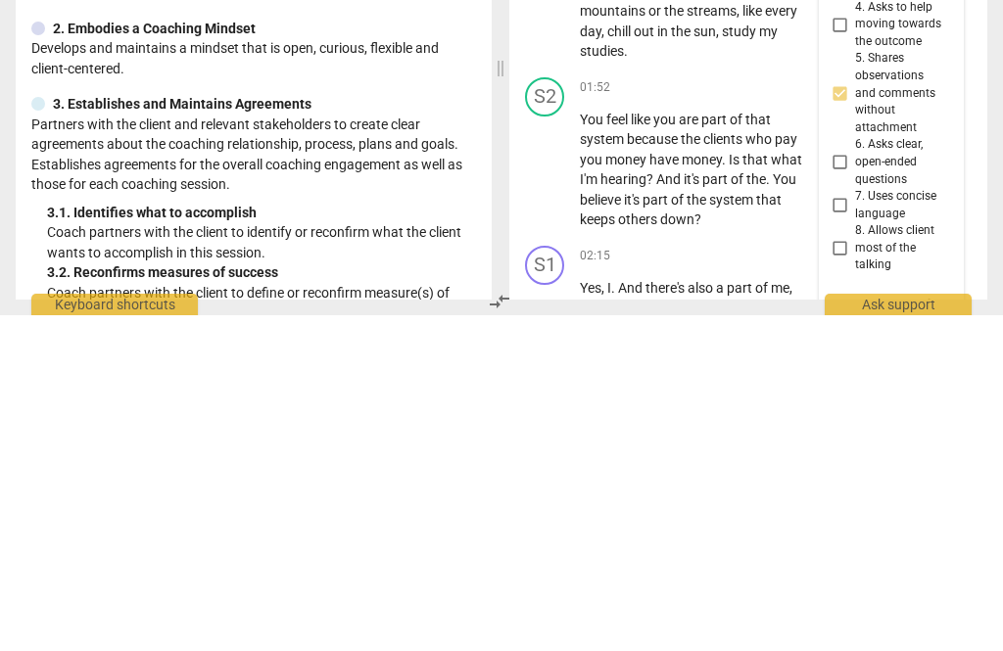
type textarea "You"
type textarea "You rephrased"
type textarea "You rephrased what"
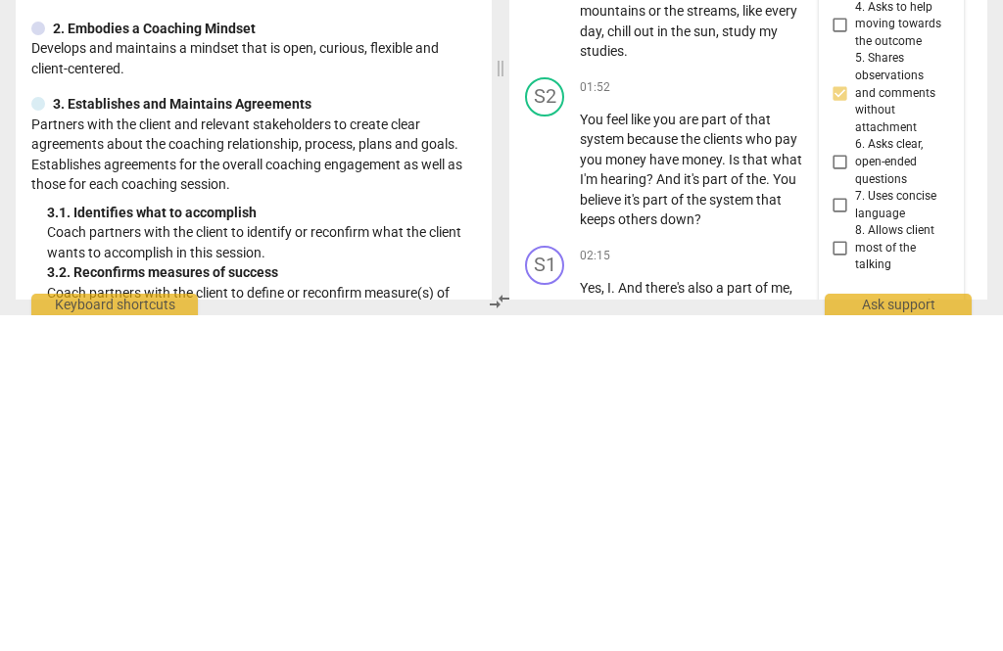
type textarea "You rephrased what"
type textarea "You rephrased what he"
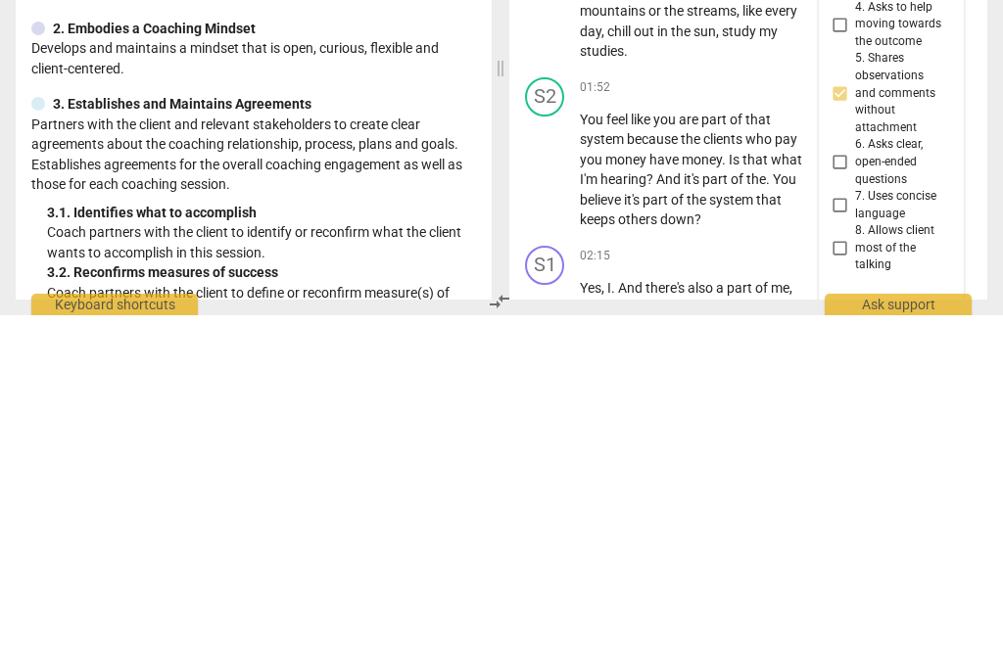
type textarea "You rephrased what he said"
type textarea "You rephrased what he said in a"
type textarea "You rephrased what he said in a way"
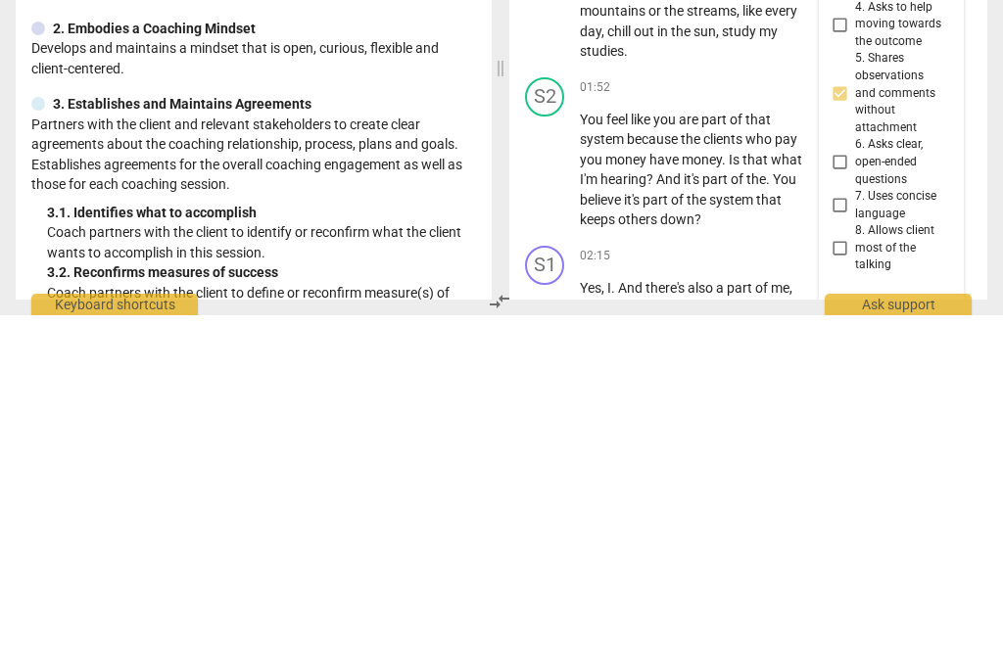
type textarea "You rephrased what he said in a way"
type textarea "You rephrased what he said in a way that"
type textarea "You rephrased what he said in a way that might"
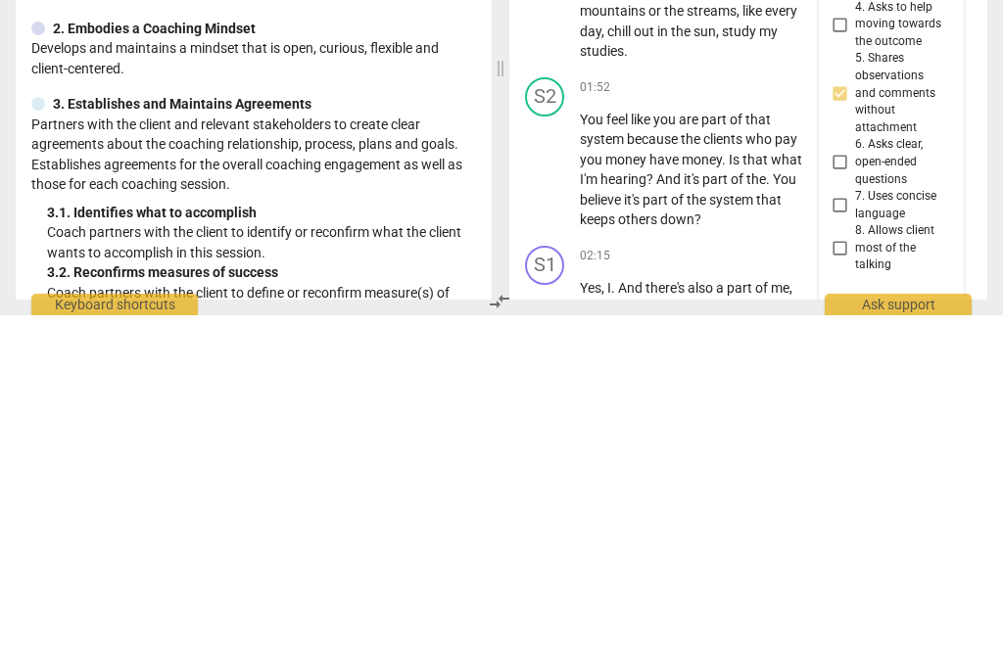
type textarea "You rephrased what he said in a way that might resonate with"
type textarea "You rephrased what he said in a way that might resonate with him"
type textarea "You rephrased what he said in a way that might resonate with him,"
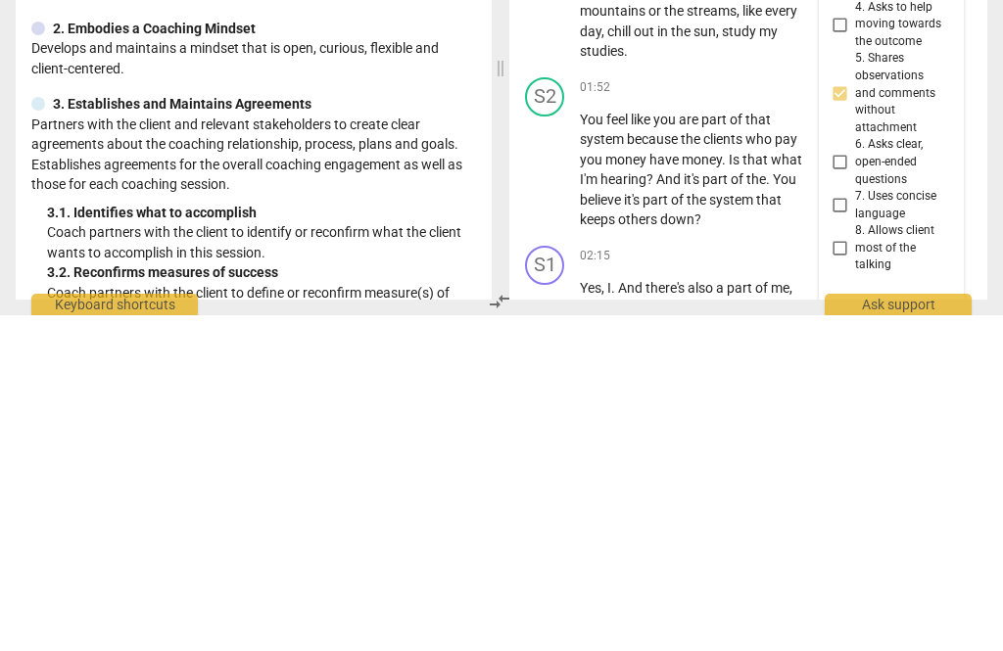
type textarea "You rephrased what he said in a way that might resonate with him,"
type textarea "You rephrased what he said in a way that might resonate with him, and"
type textarea "You rephrased what he said in a way that might resonate with him, and then you"
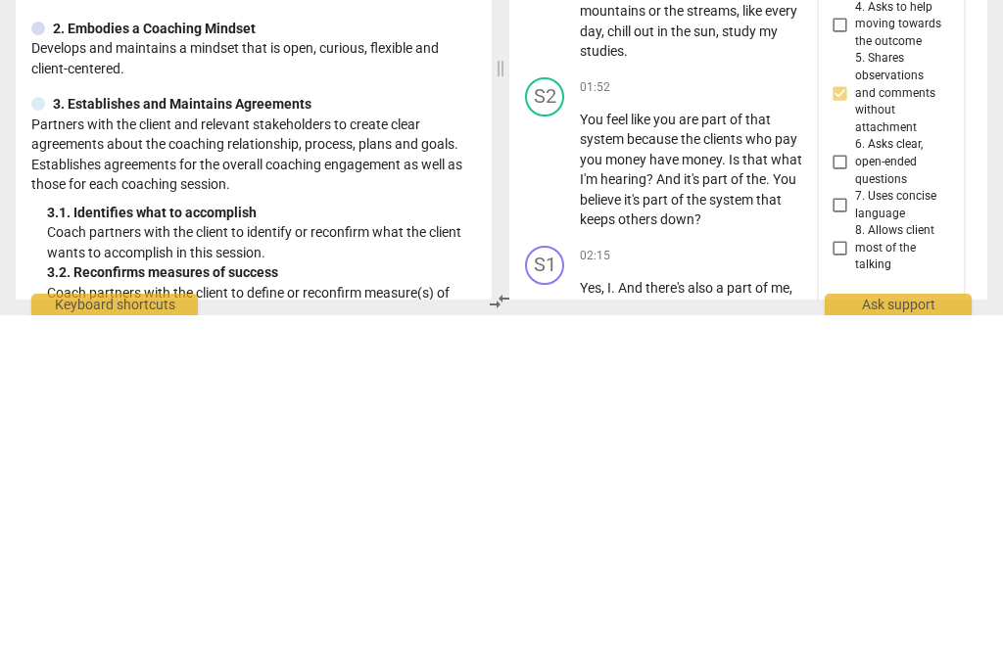
type textarea "You rephrased what he said in a way that might resonate with him, and then you …"
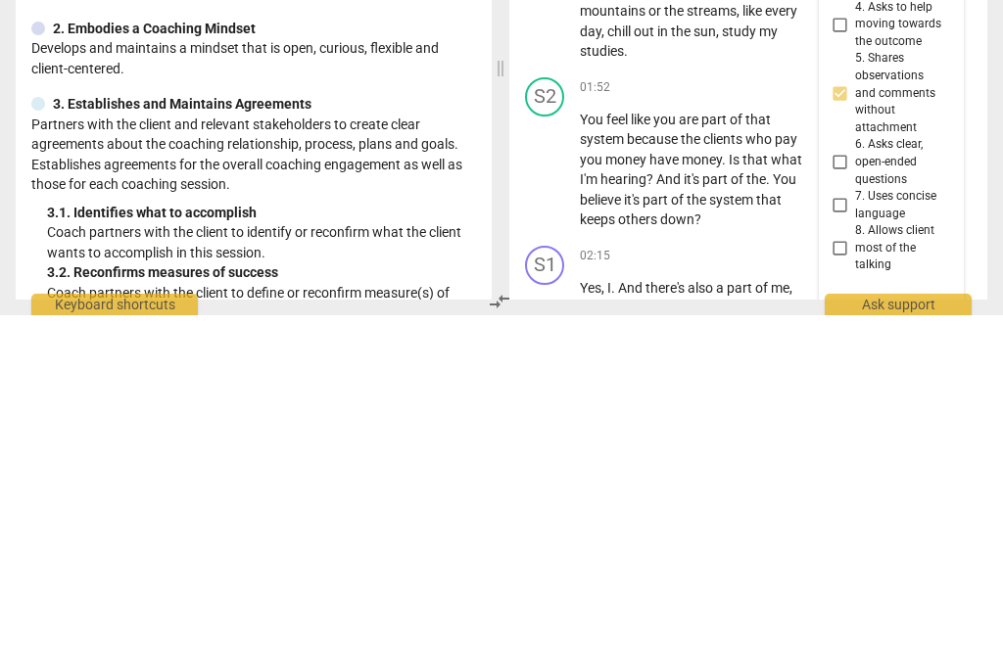
type textarea "You rephrased what he said in a way that might resonate with him, and then you …"
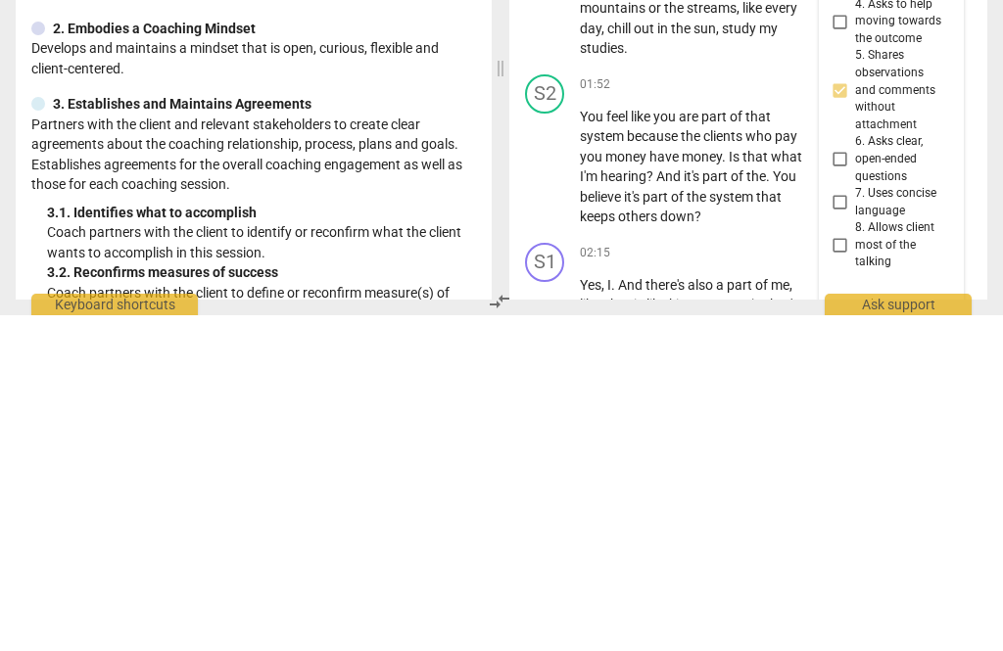
type textarea "You rephrased what he said in a way that might resonate with him, and then you …"
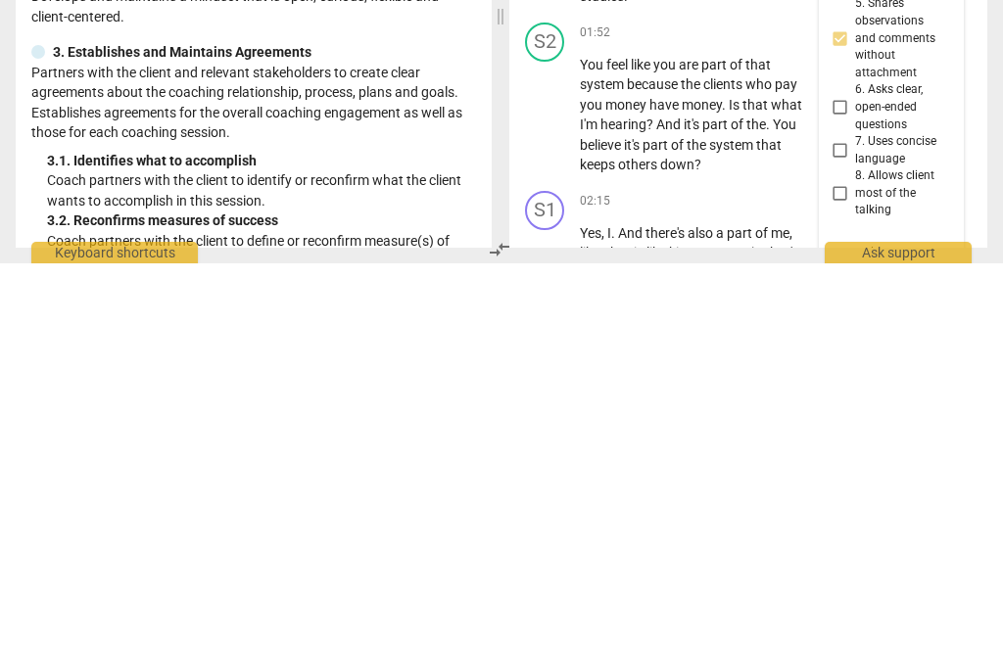
scroll to position [37, 0]
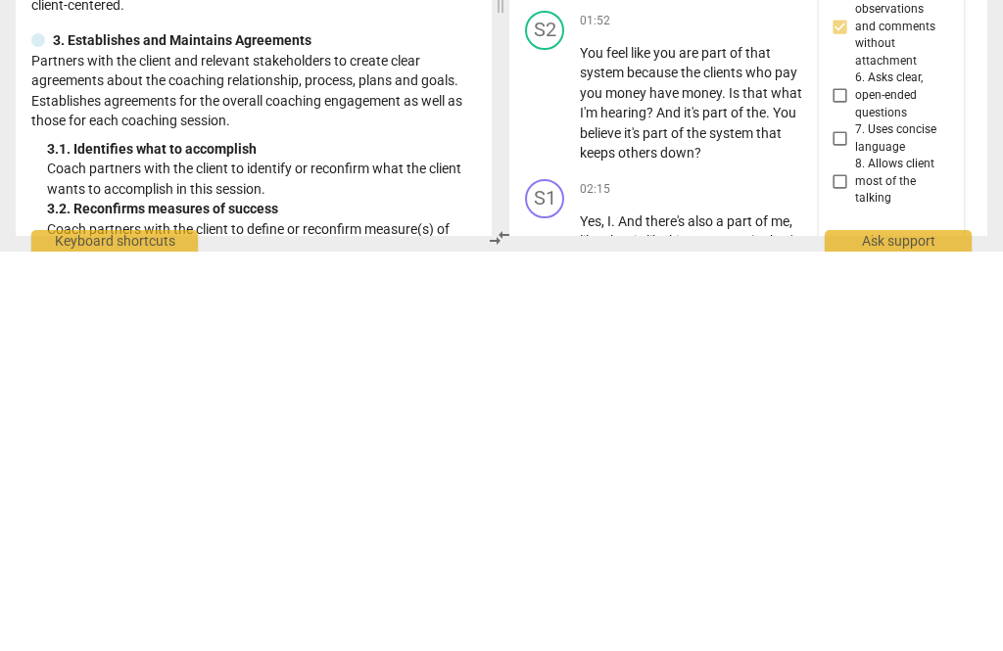
type textarea "You rephrased what he said in a way that might resonate with him, and then you …"
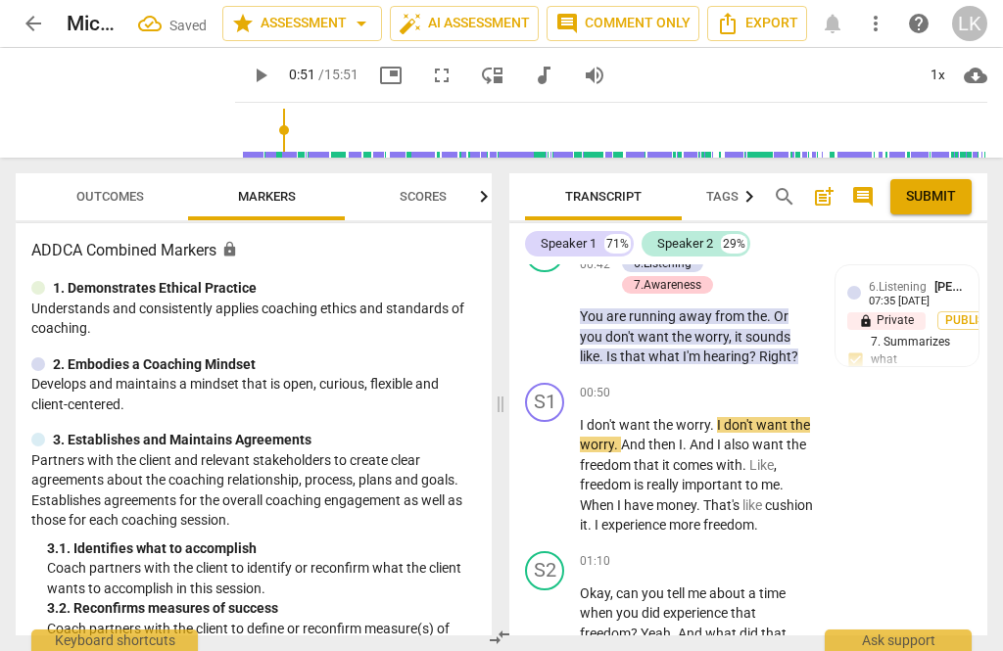
scroll to position [600, 0]
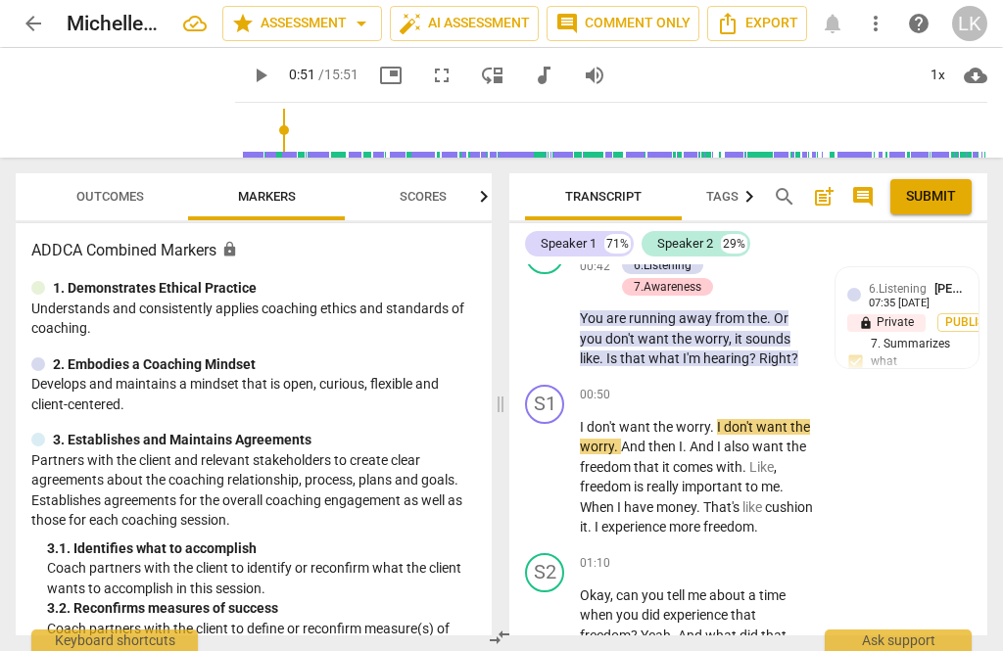
click at [560, 466] on span "play_arrow" at bounding box center [545, 477] width 31 height 23
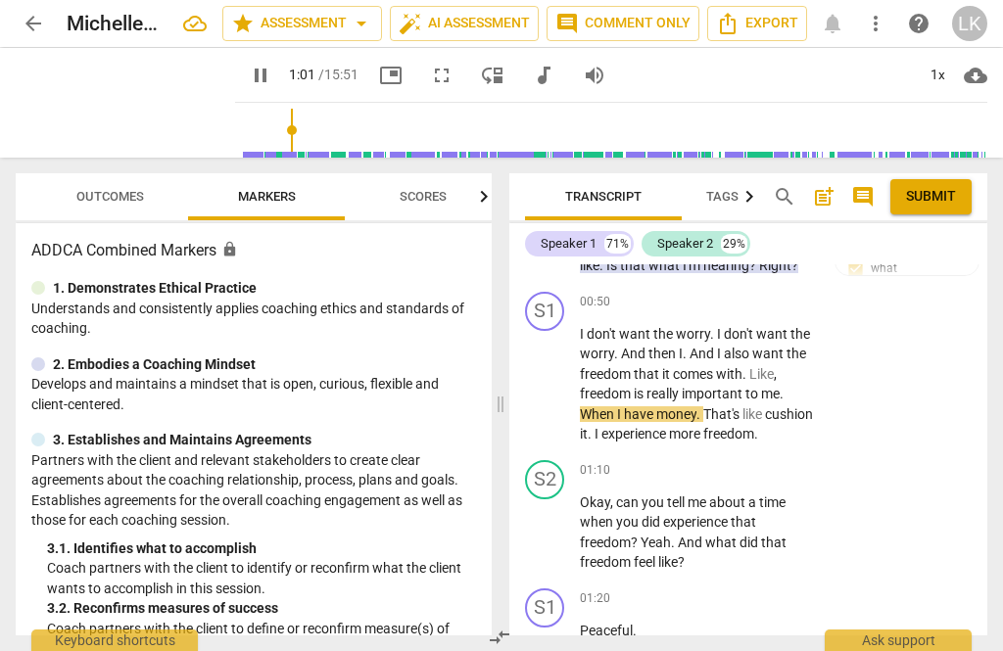
scroll to position [701, 0]
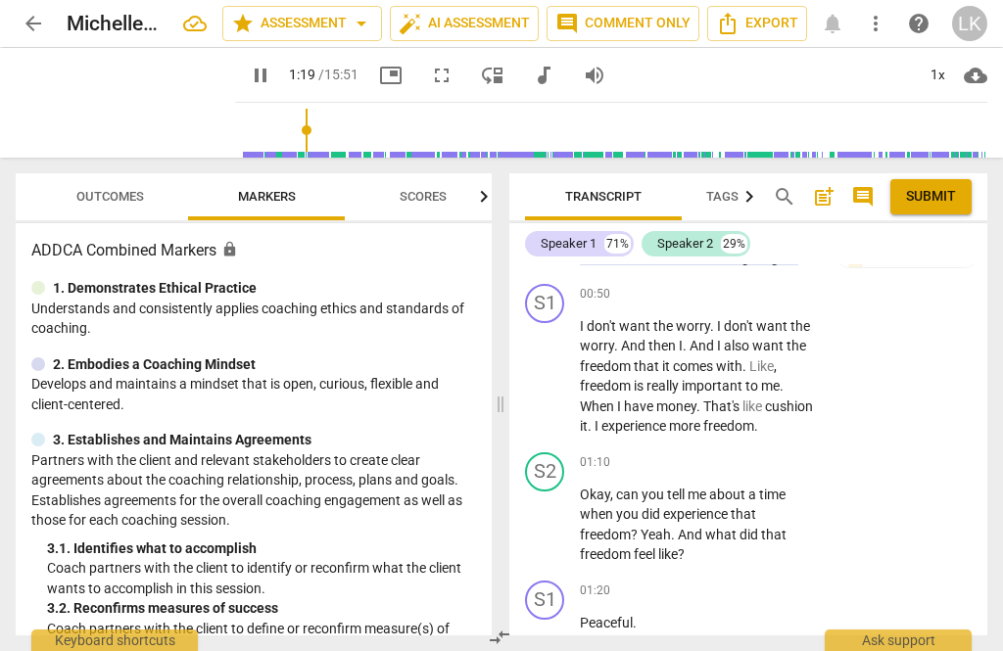
click at [555, 513] on span "pause" at bounding box center [545, 524] width 23 height 23
type input "80"
click at [691, 453] on div "+" at bounding box center [693, 463] width 20 height 20
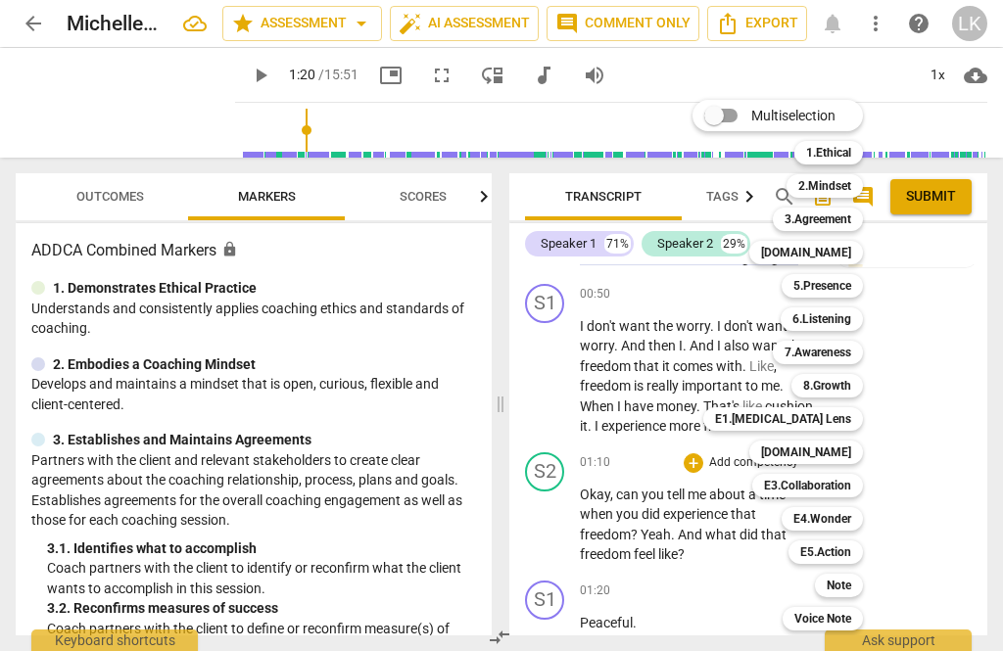
click at [854, 580] on div "Note" at bounding box center [839, 585] width 48 height 23
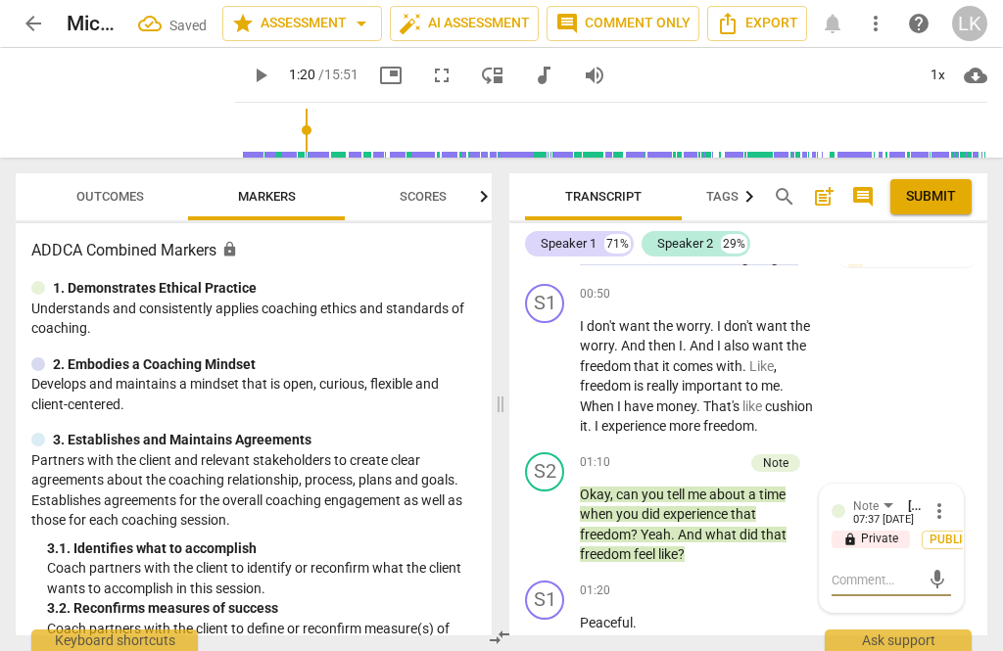
click at [892, 571] on textarea at bounding box center [875, 580] width 88 height 19
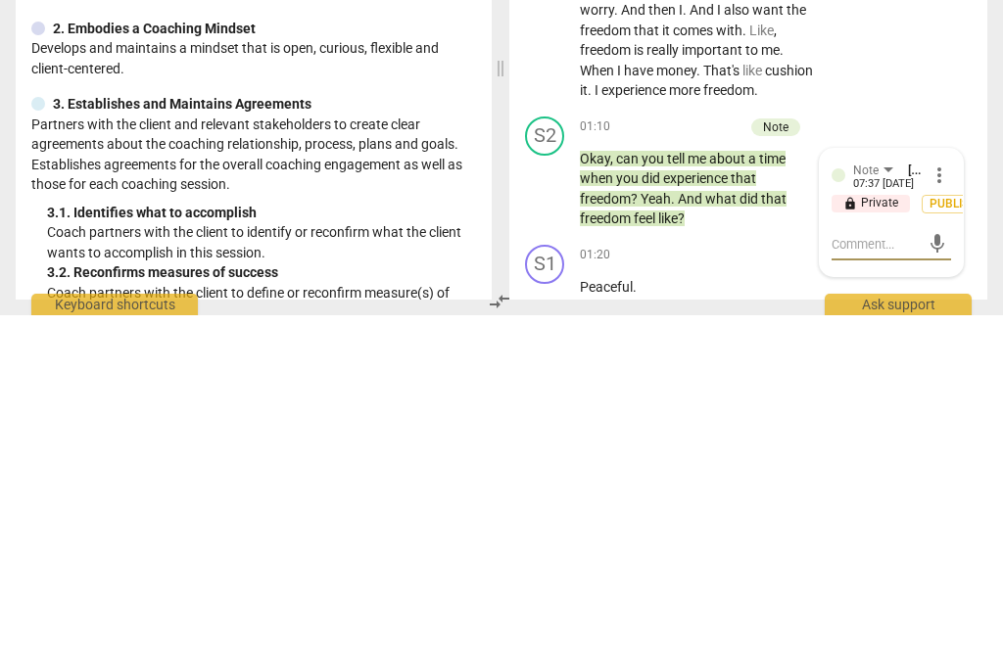
type textarea "Do"
type textarea "Good"
type textarea "Good question"
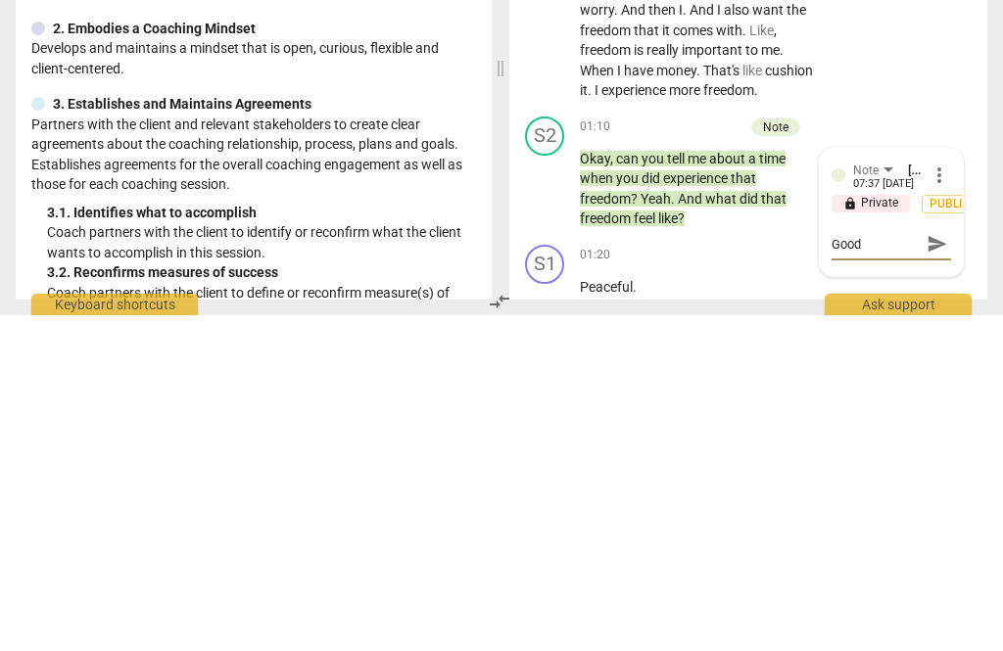
type textarea "Good question"
type textarea "Good questions"
type textarea "Good questions."
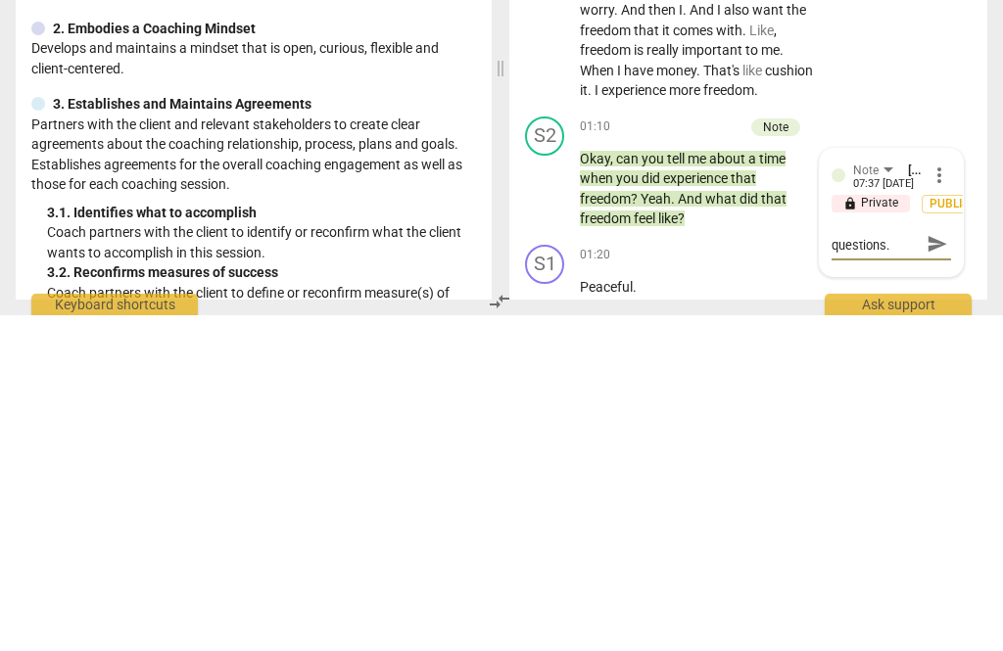
type textarea "Good questions. Then"
type textarea "Good questions. Thanks stack"
type textarea "Good questions. Then stack them"
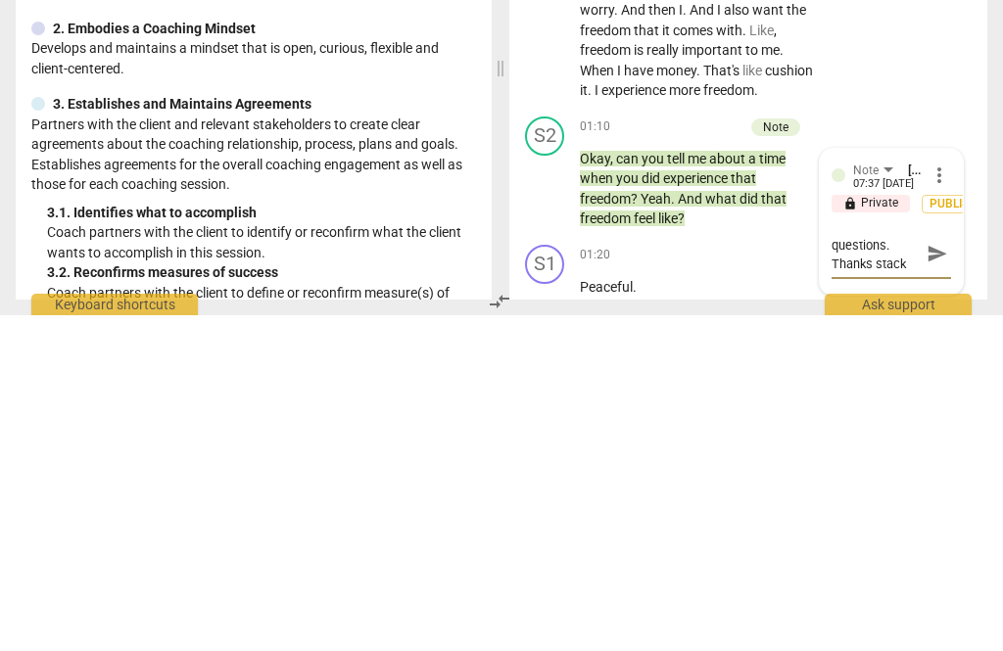
type textarea "Good questions. Then stack them"
type textarea "Good questions. Then stack them."
click at [859, 571] on textarea "Good questions. Then stack them." at bounding box center [875, 589] width 88 height 37
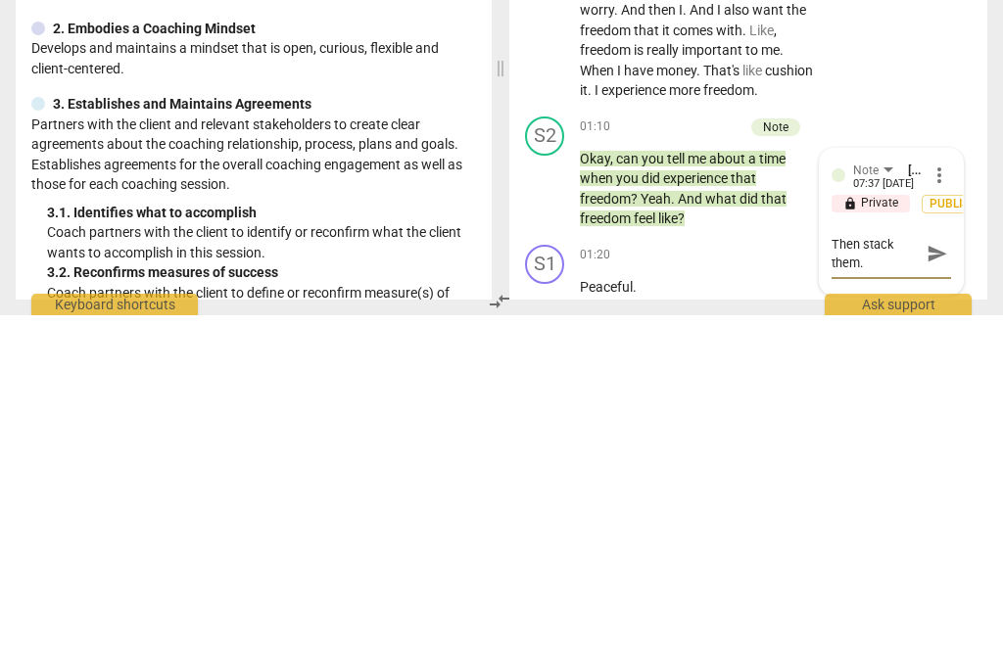
click at [873, 571] on textarea "Good questions. Then stack them." at bounding box center [875, 589] width 88 height 37
click at [864, 571] on textarea "Good questions. Then stack them." at bounding box center [875, 589] width 88 height 37
type textarea "Good questions. Thenstack them."
type textarea "Good questions. Thestack them."
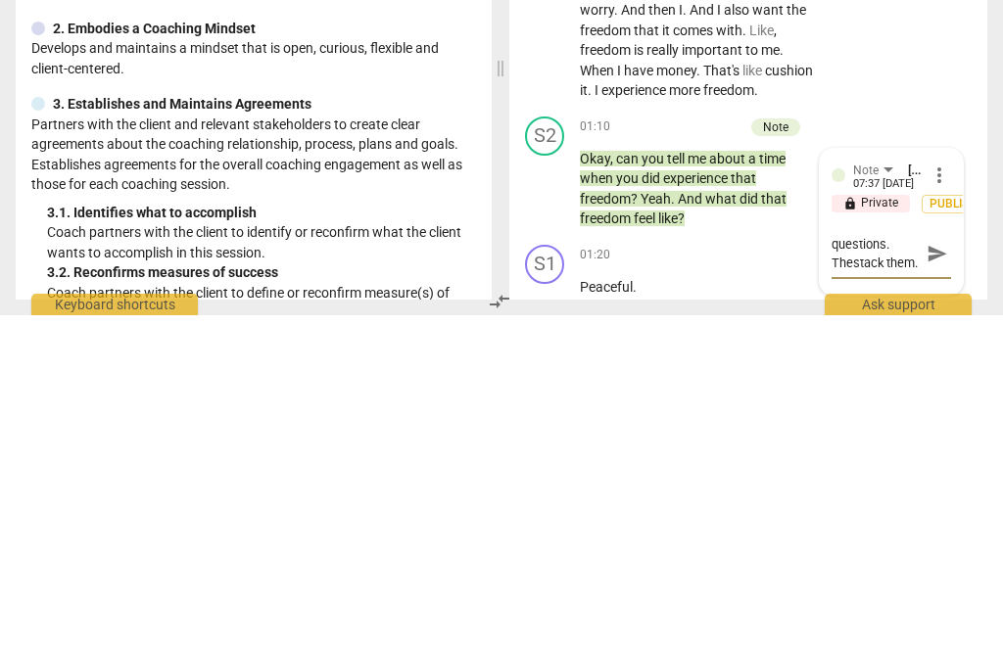
type textarea "Good questions. Thstack them."
type textarea "Good questions. Tstack them."
type textarea "Good questions. stack them."
type textarea "Good questions. Dstack them."
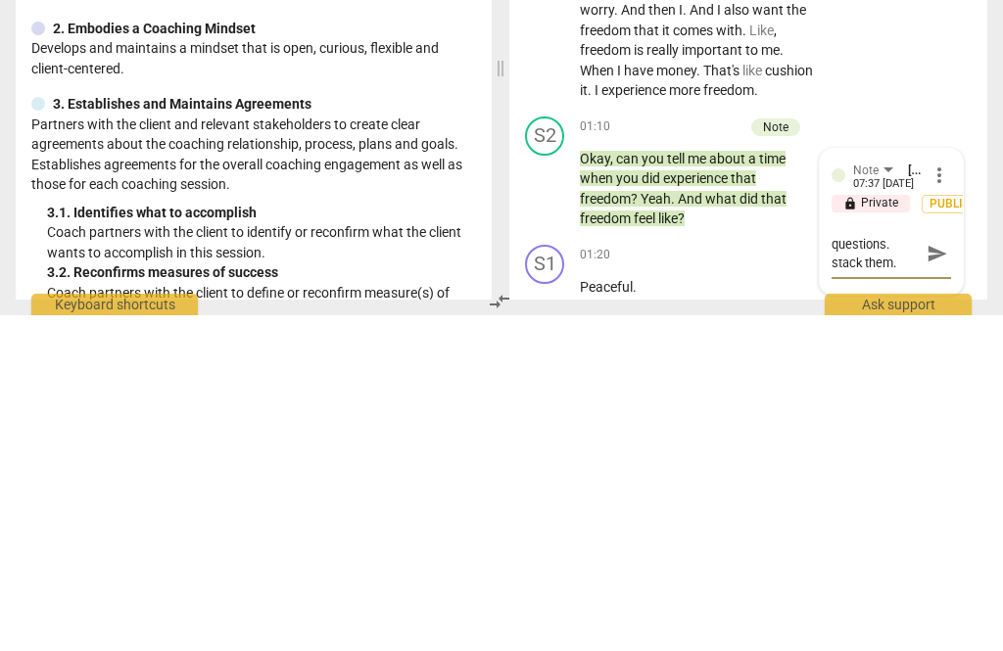
type textarea "Good questions. Dstack them."
type textarea "Good questions. Dostack them."
type textarea "Good questions. Donstack them."
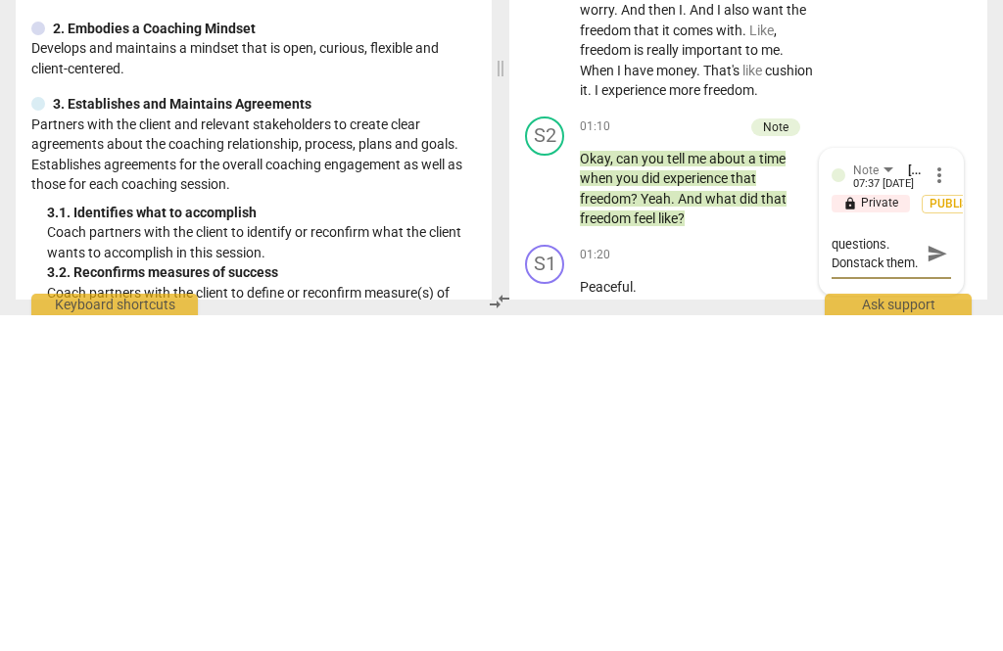
type textarea "Good questions. Don’tstack them."
type textarea "Good questions. Don’t stack them."
click at [947, 568] on span "mic" at bounding box center [936, 579] width 23 height 23
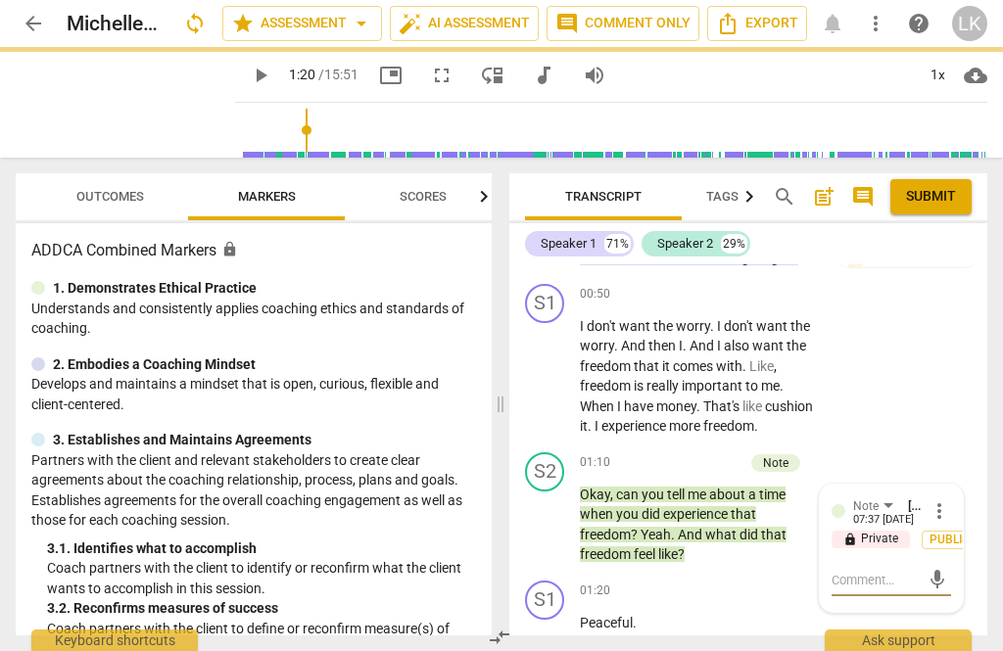
scroll to position [0, 0]
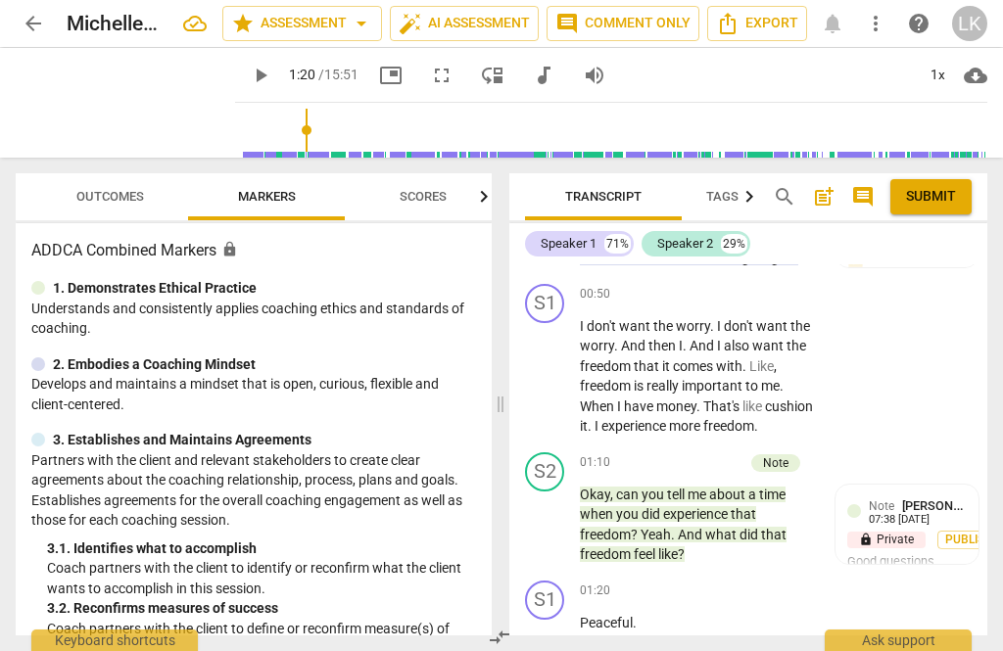
click at [649, 453] on div "+ Add competency" at bounding box center [685, 463] width 117 height 20
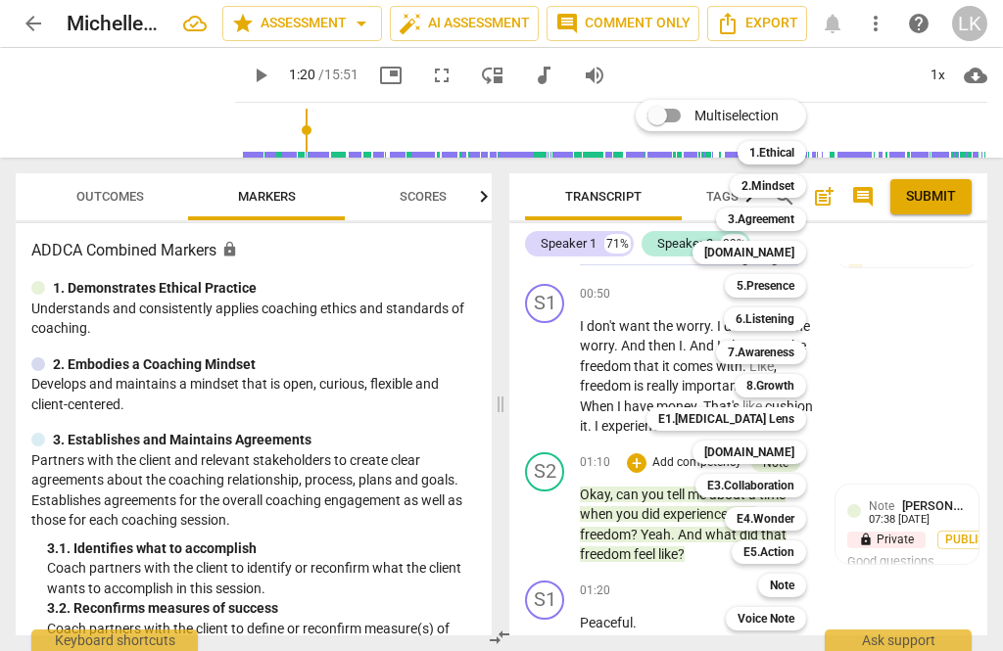
click at [792, 284] on b "5.Presence" at bounding box center [765, 285] width 58 height 23
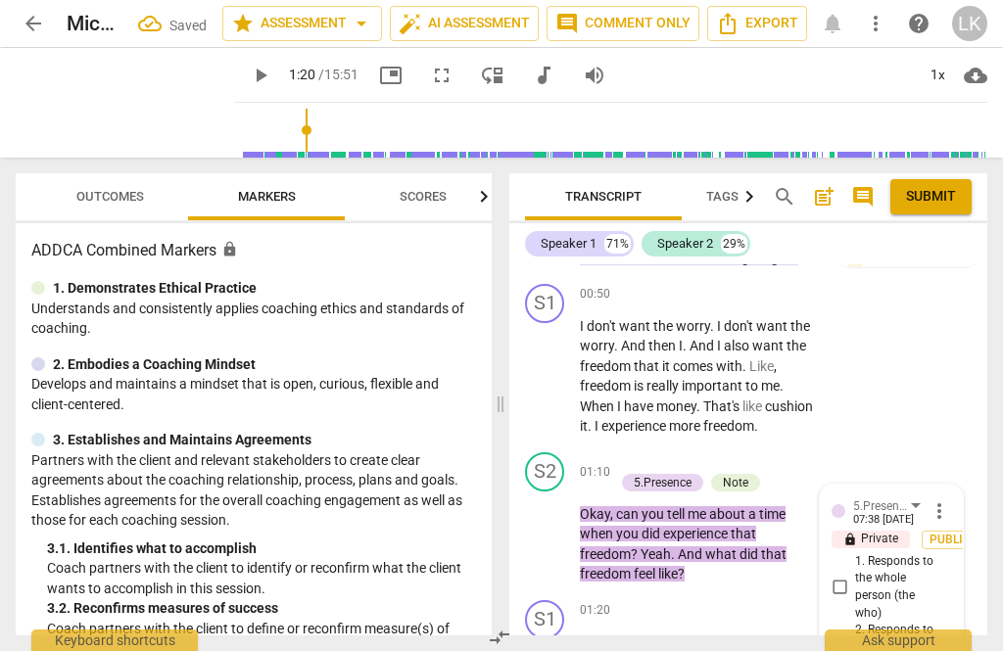
scroll to position [1052, 0]
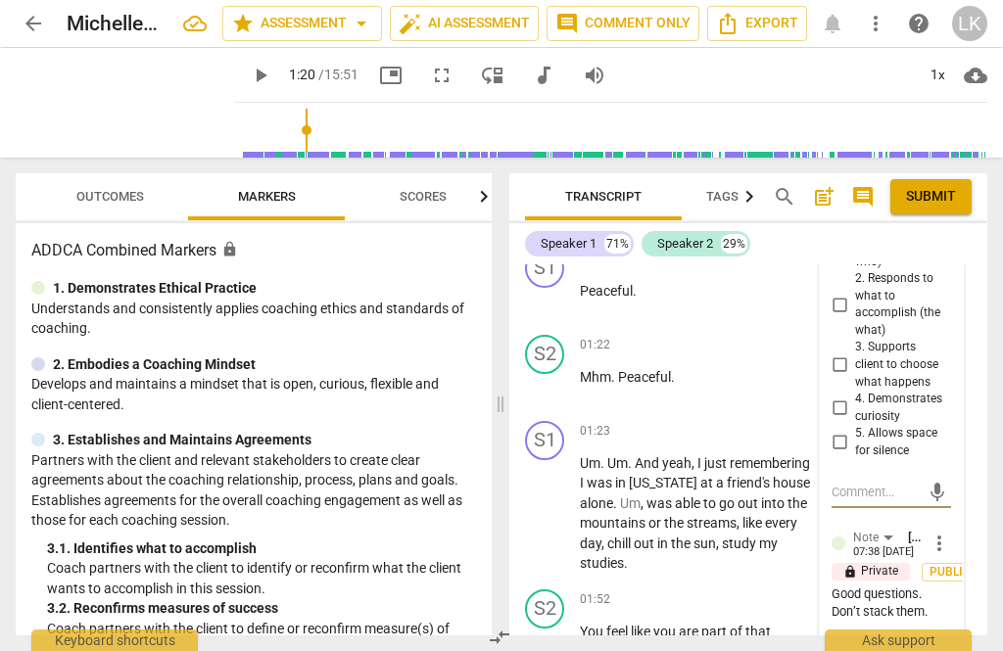
click at [851, 397] on input "4. Demonstrates curiosity" at bounding box center [838, 408] width 31 height 23
checkbox input "true"
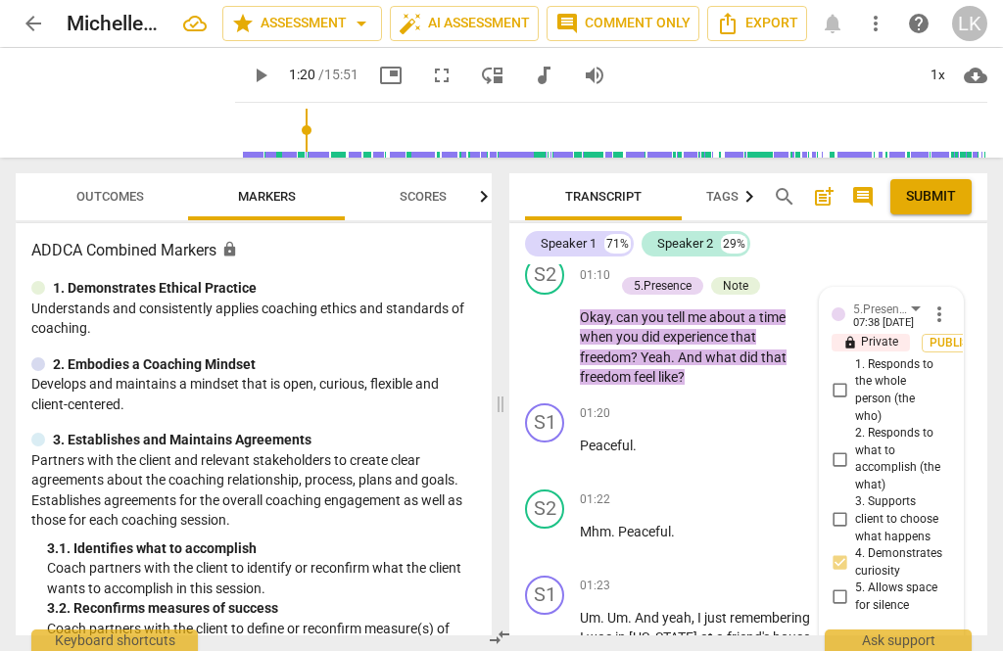
scroll to position [897, 0]
click at [852, 380] on input "1. Responds to the whole person (the who)" at bounding box center [838, 391] width 31 height 23
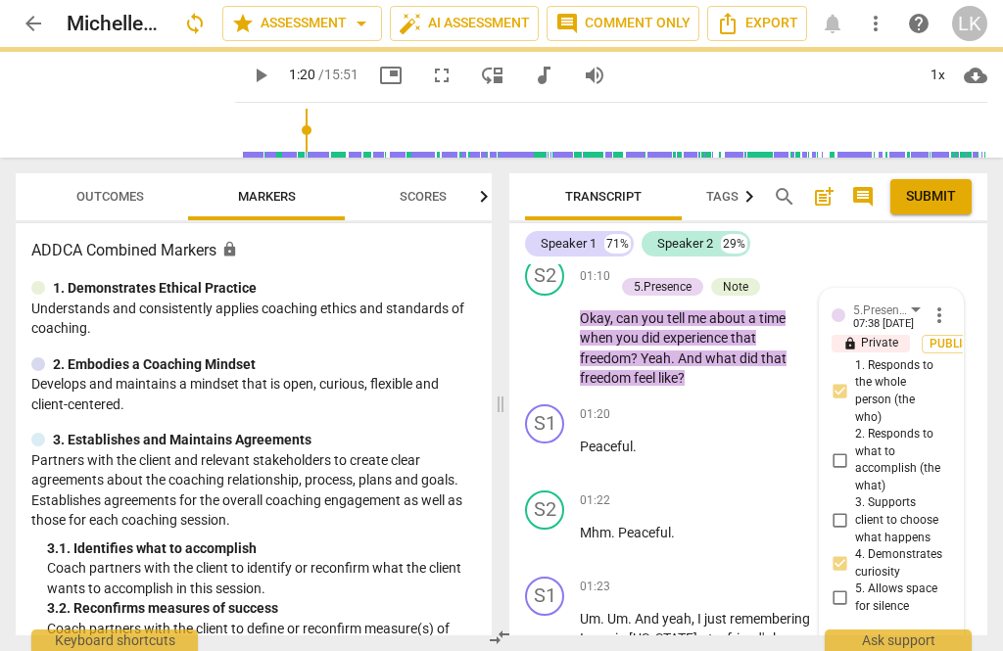
click at [846, 380] on input "1. Responds to the whole person (the who)" at bounding box center [838, 391] width 31 height 23
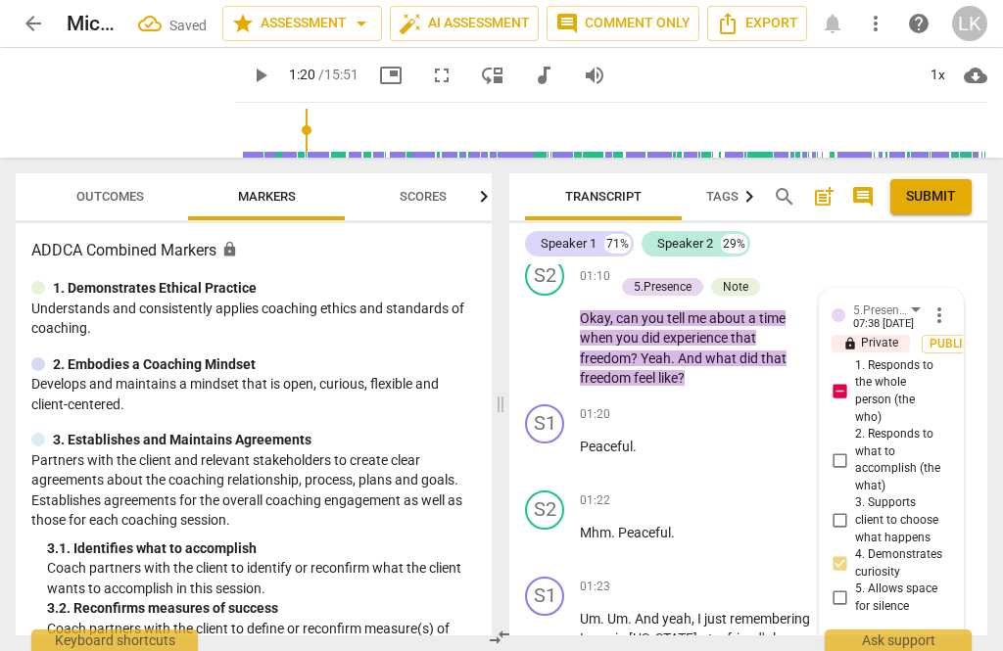
click at [847, 380] on input "1. Responds to the whole person (the who)" at bounding box center [838, 391] width 31 height 23
click at [852, 380] on input "1. Responds to the whole person (the who)" at bounding box center [838, 391] width 31 height 23
checkbox input "true"
click at [853, 426] on label "2. Responds to what to accomplish (the what)" at bounding box center [882, 460] width 119 height 69
click at [853, 448] on input "2. Responds to what to accomplish (the what)" at bounding box center [838, 459] width 31 height 23
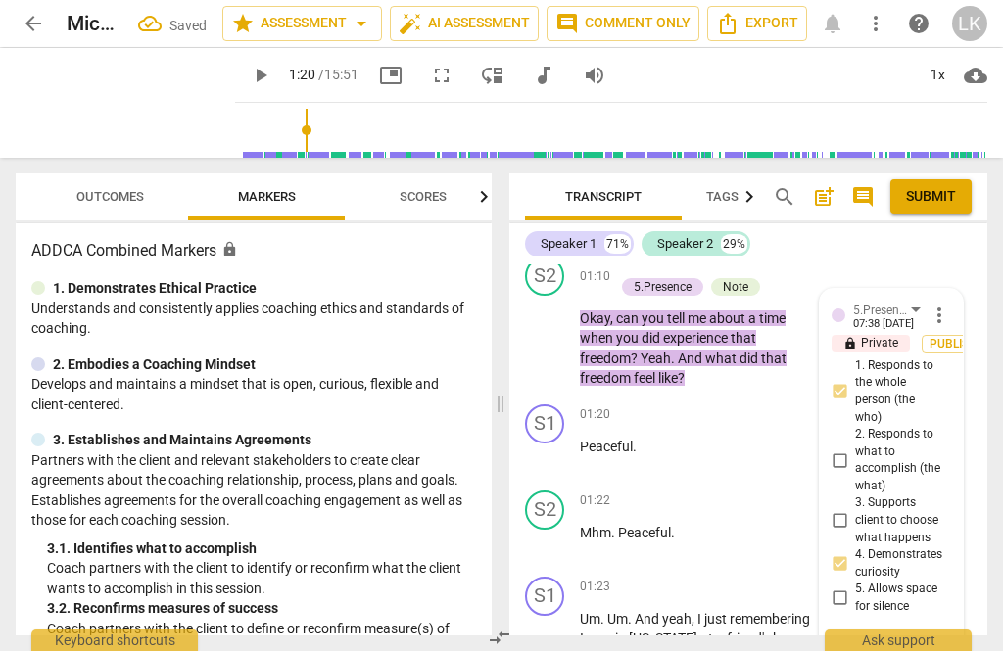
checkbox input "true"
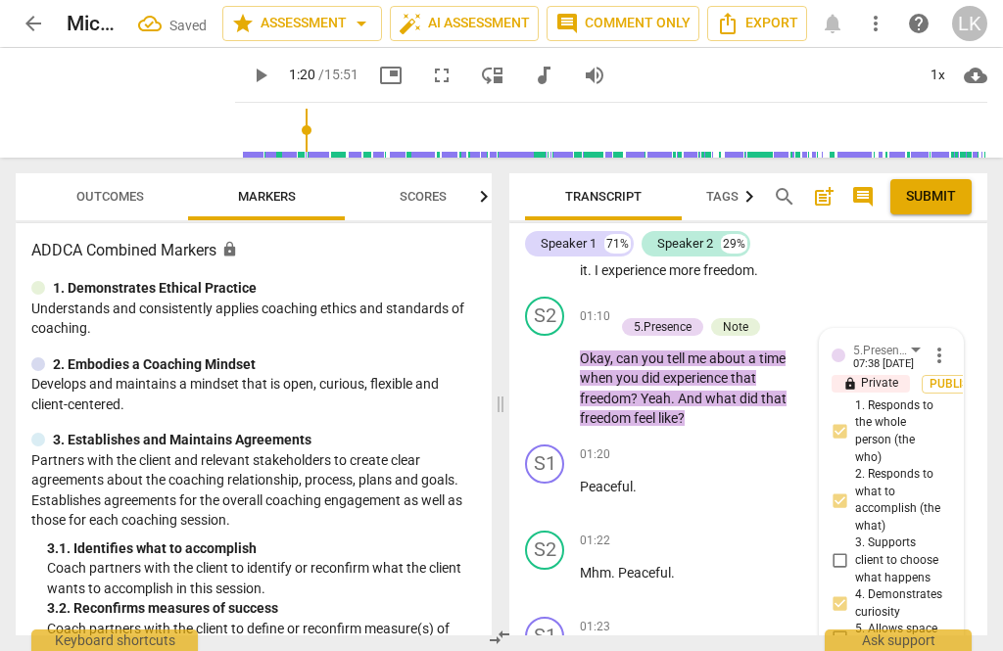
scroll to position [834, 0]
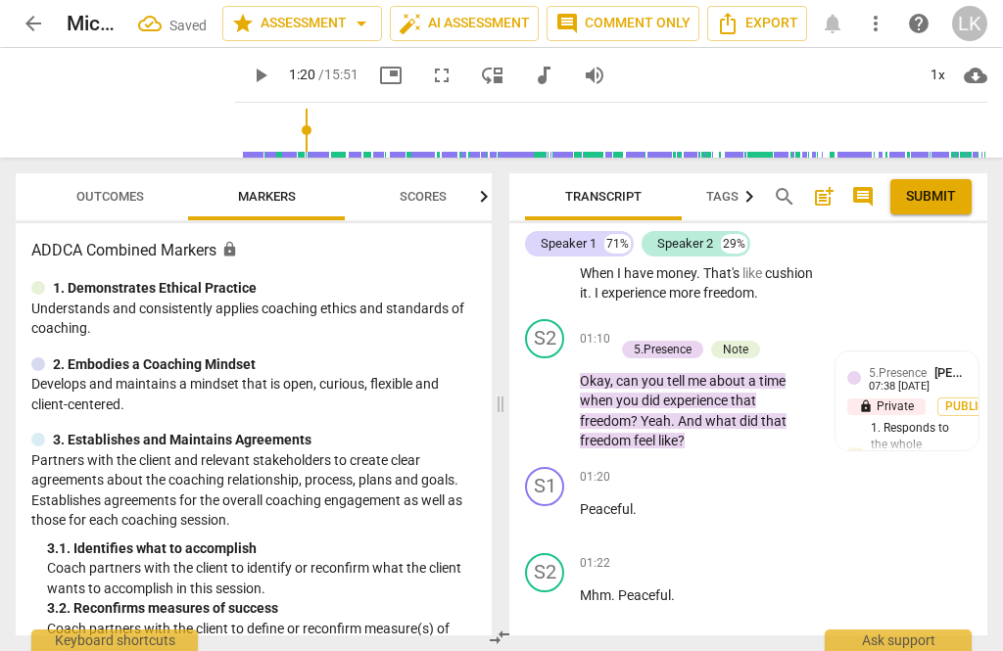
click at [791, 319] on div "+ Add competency 5.Presence Note" at bounding box center [707, 339] width 186 height 41
click at [632, 319] on div "+ Add competency" at bounding box center [672, 329] width 117 height 20
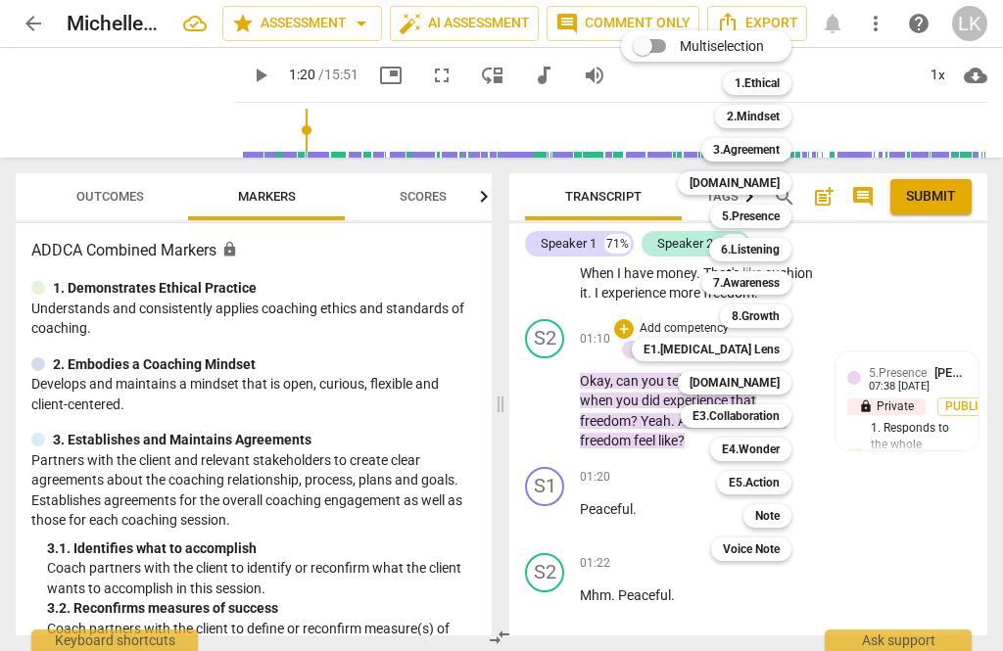
click at [772, 251] on b "6.Listening" at bounding box center [750, 249] width 59 height 23
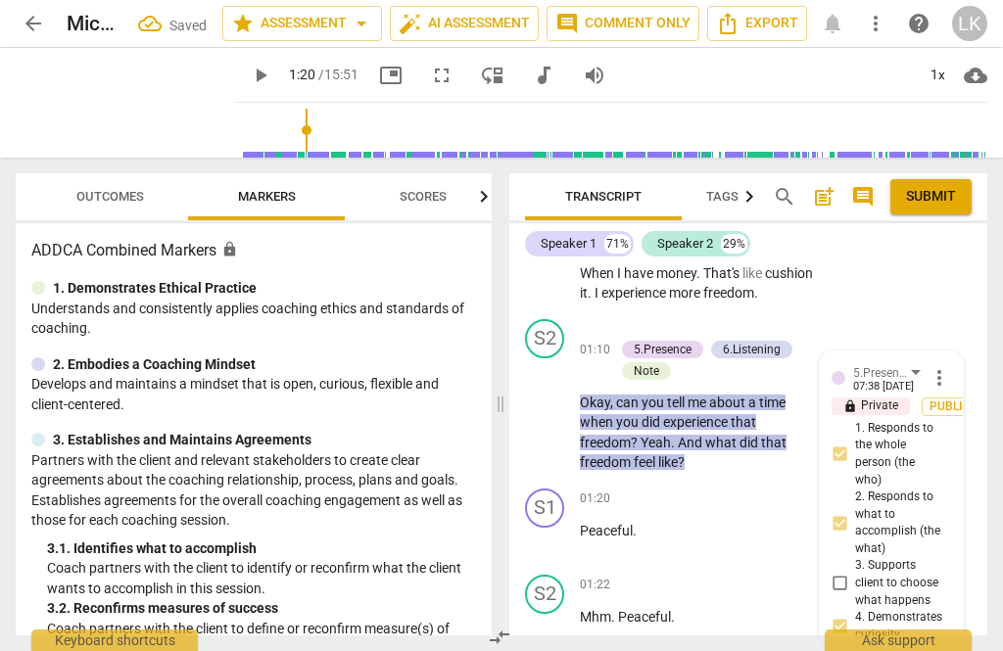
scroll to position [1052, 0]
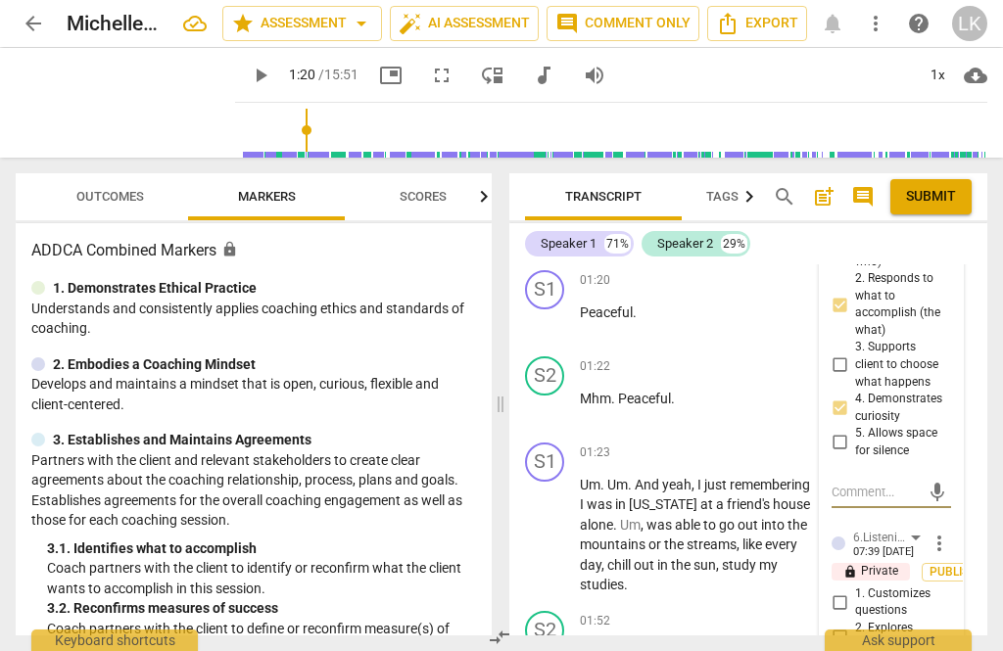
click at [849, 625] on input "2. Explores client's words" at bounding box center [838, 636] width 31 height 23
checkbox input "true"
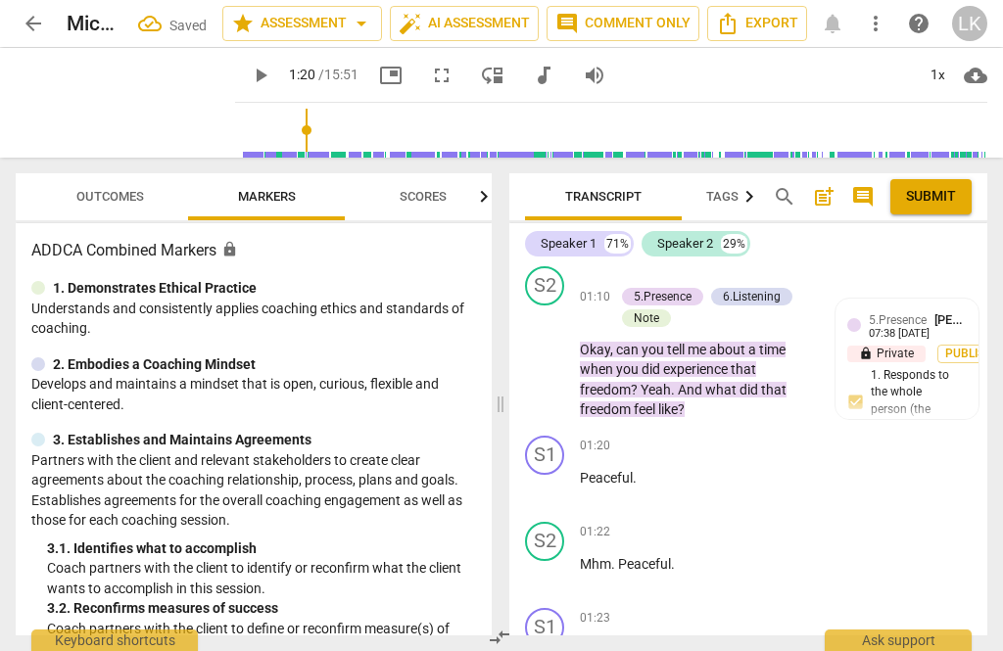
scroll to position [882, 0]
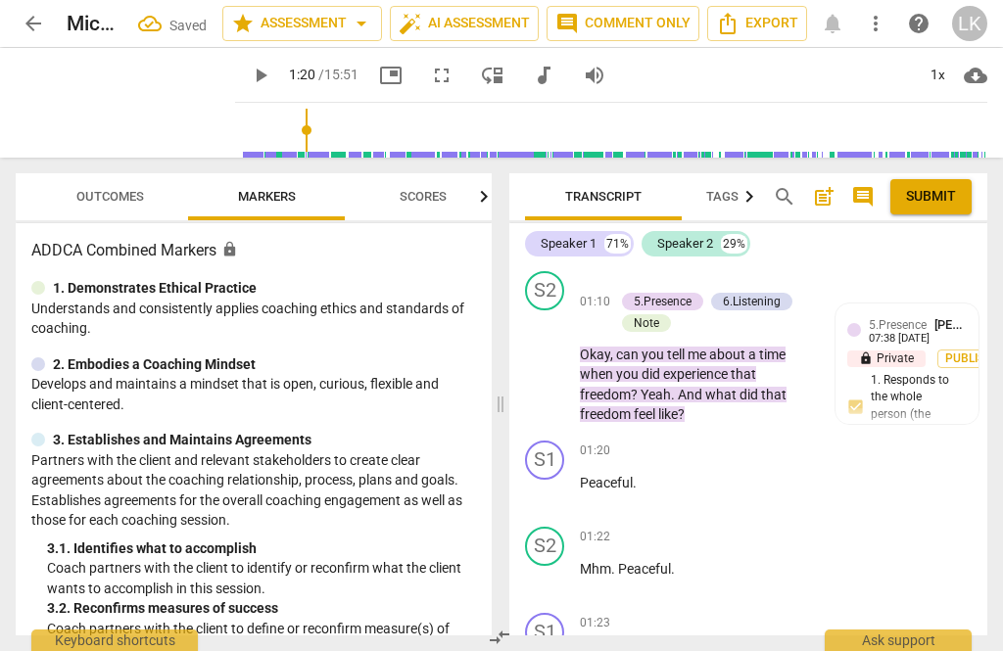
click at [562, 319] on div "play_arrow pause" at bounding box center [555, 364] width 50 height 109
click at [550, 352] on span "play_arrow" at bounding box center [545, 363] width 23 height 23
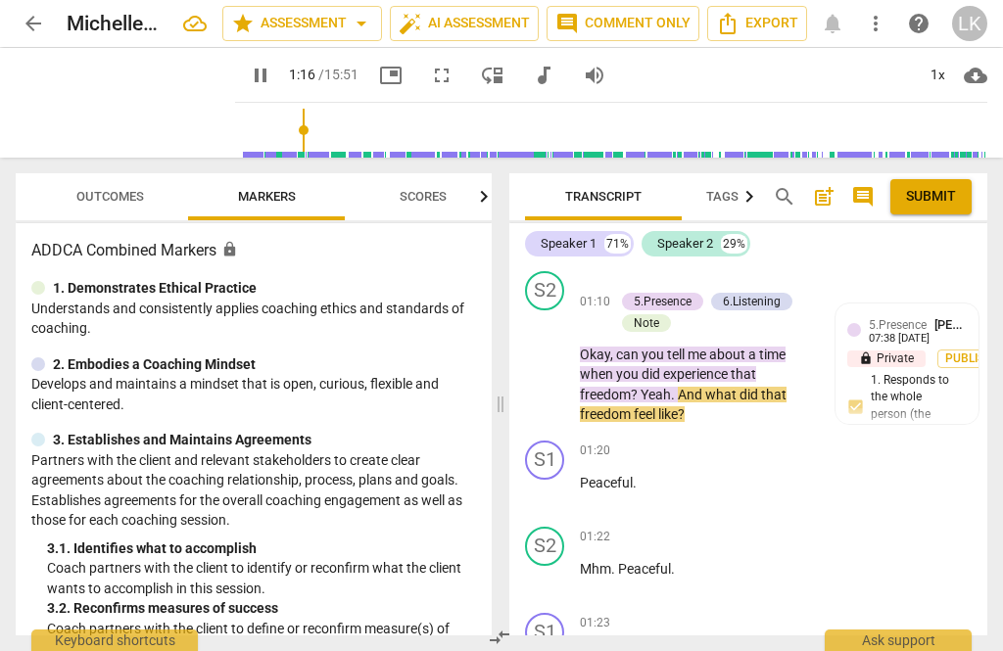
scroll to position [1023, 0]
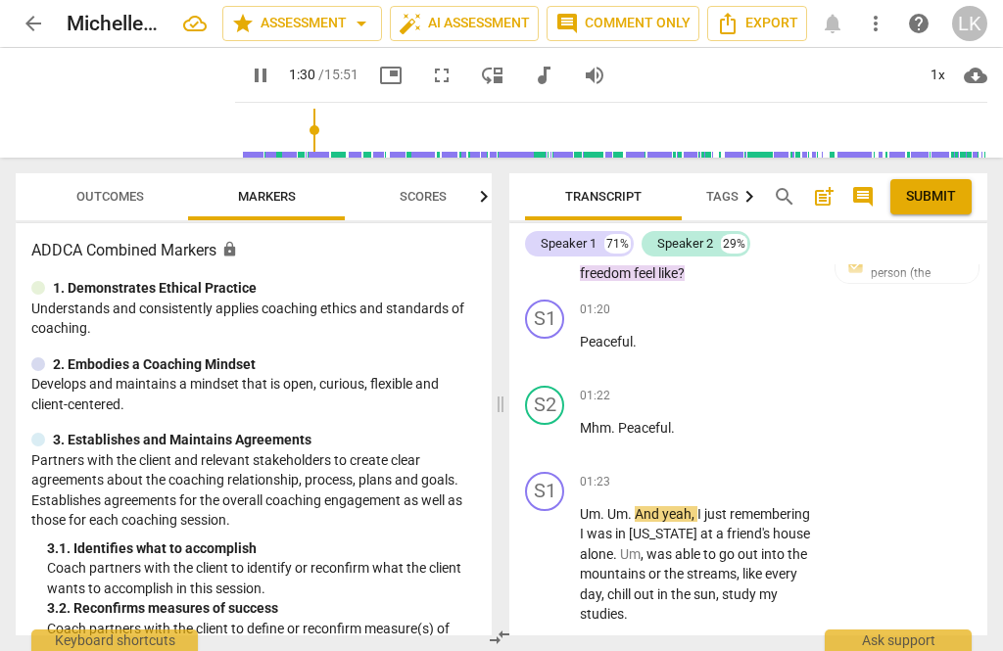
click at [702, 473] on div "+" at bounding box center [693, 483] width 20 height 20
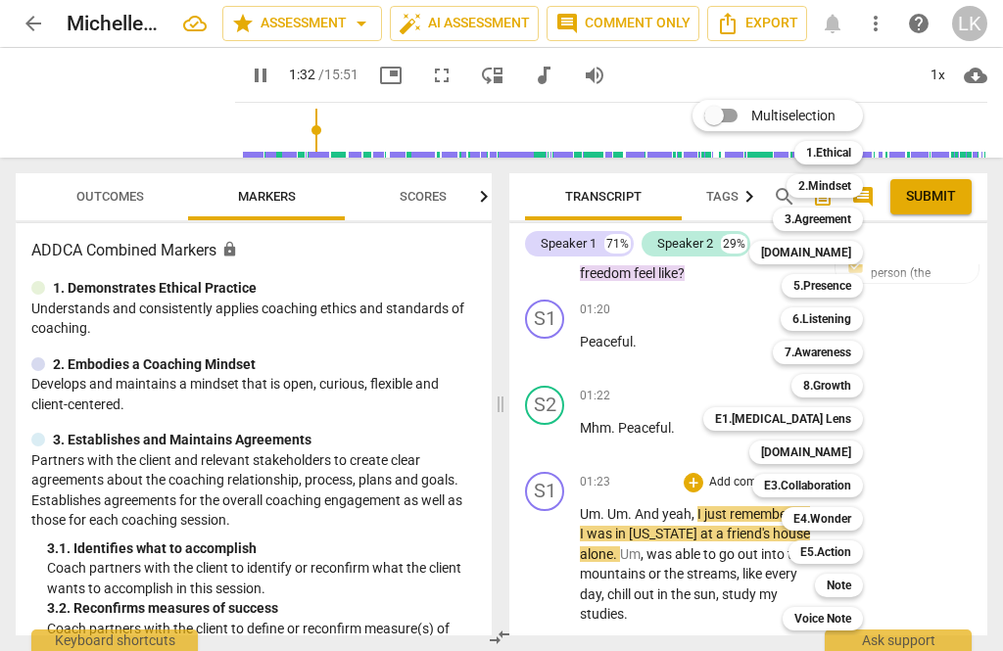
click at [853, 284] on div "5.Presence" at bounding box center [821, 285] width 81 height 23
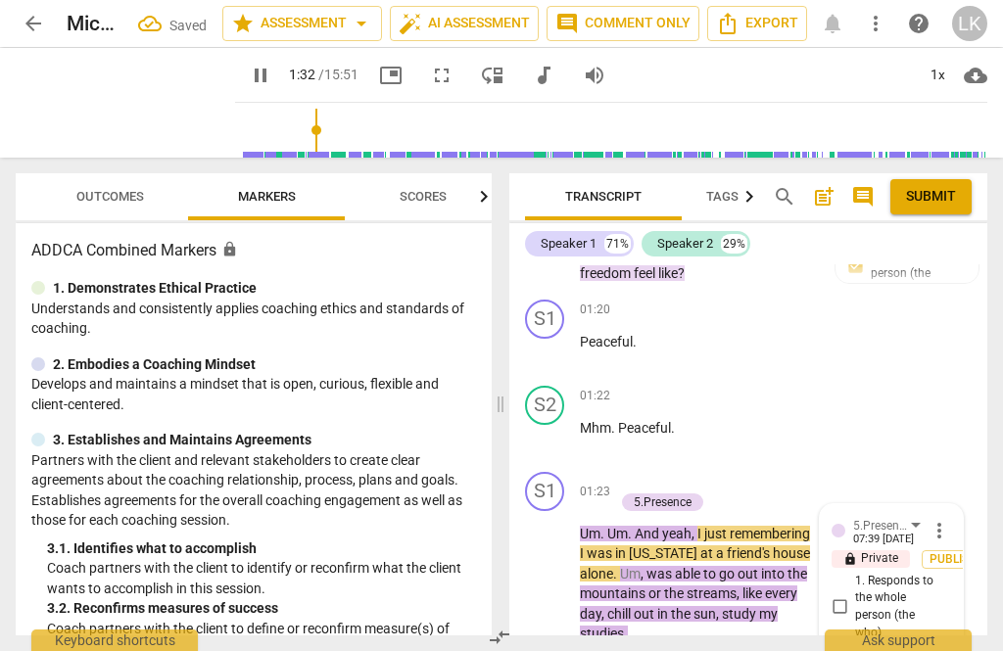
type input "93"
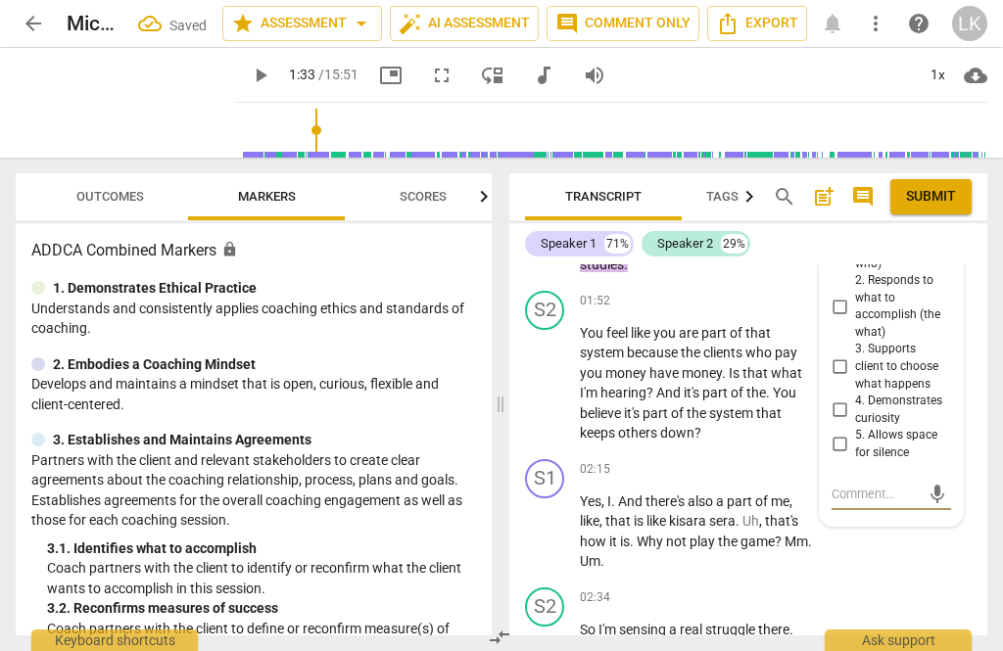
click at [855, 433] on input "5. Allows space for silence" at bounding box center [838, 444] width 31 height 23
checkbox input "true"
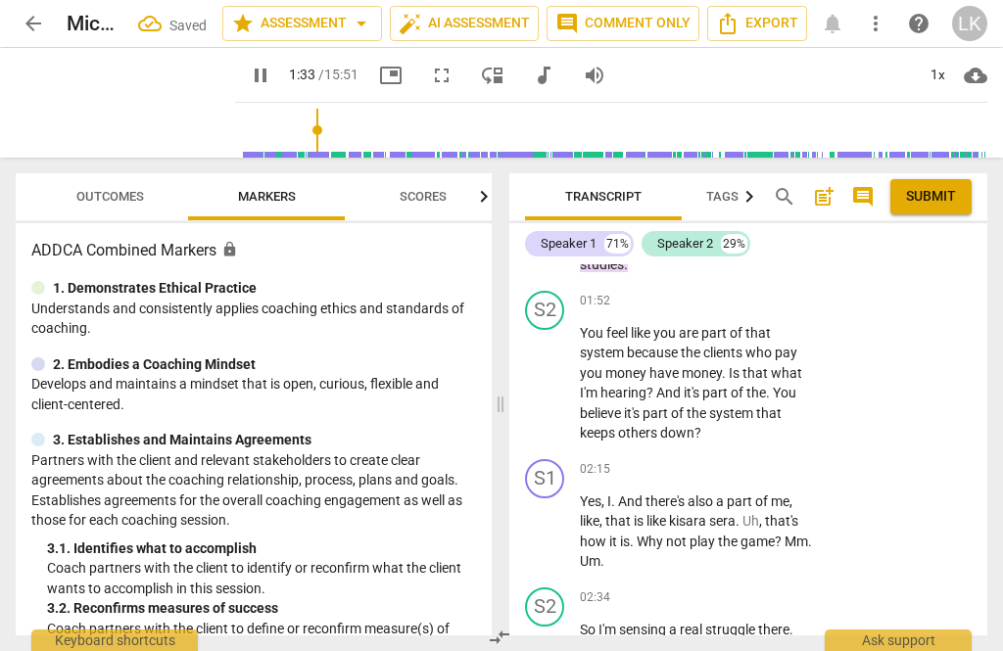
scroll to position [1071, 0]
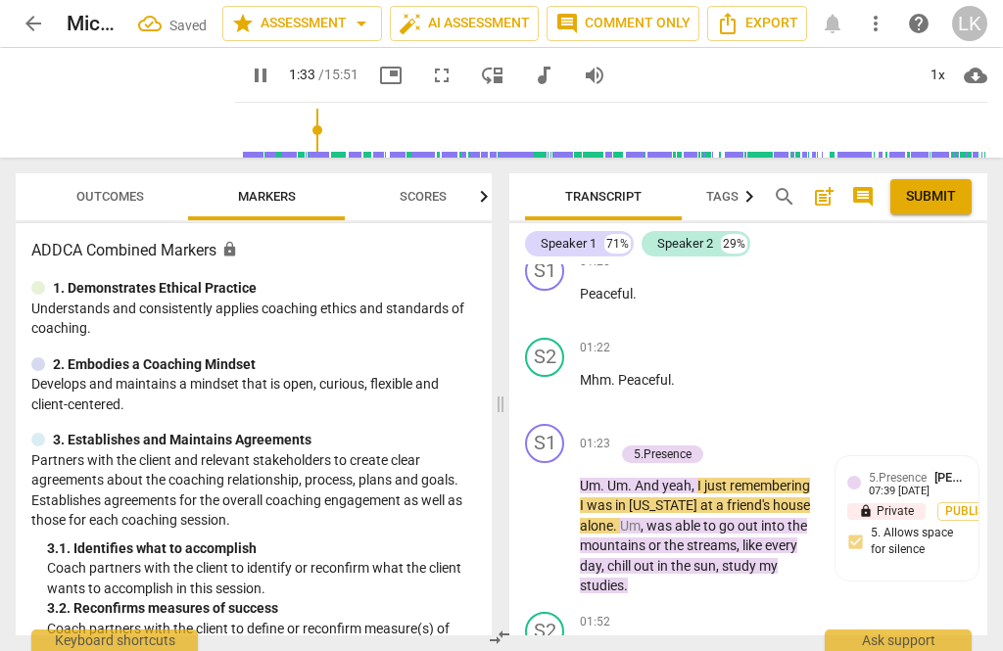
click at [551, 515] on span "pause" at bounding box center [545, 526] width 23 height 23
click at [554, 515] on span "play_arrow" at bounding box center [545, 526] width 23 height 23
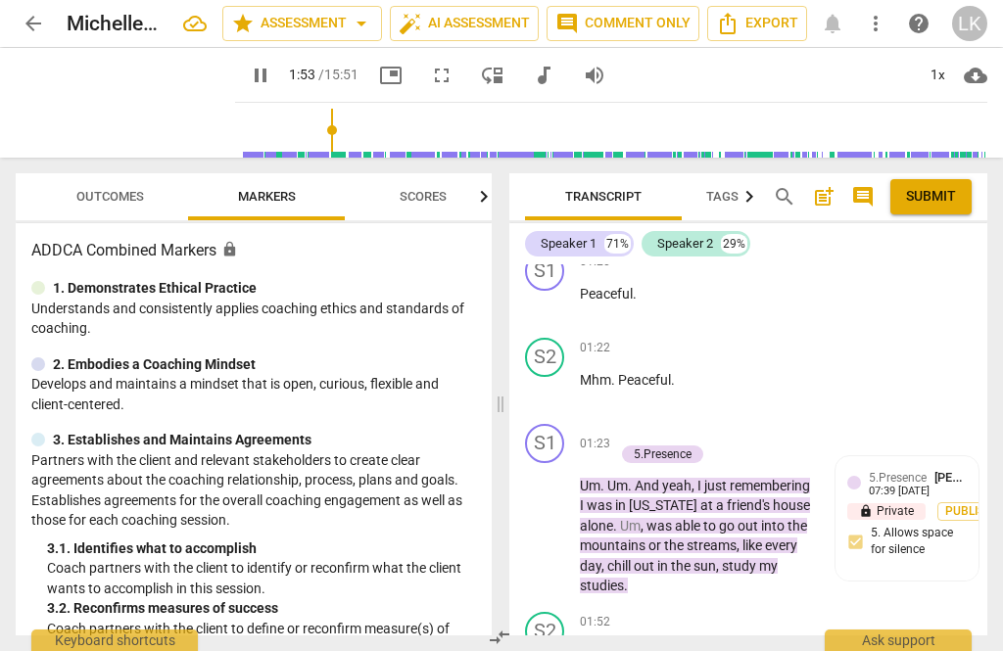
click at [559, 515] on span "pause" at bounding box center [545, 526] width 31 height 23
type input "114"
click at [785, 424] on div "+ Add competency 5.Presence" at bounding box center [707, 444] width 186 height 41
click at [633, 424] on div "+ Add competency" at bounding box center [672, 434] width 117 height 20
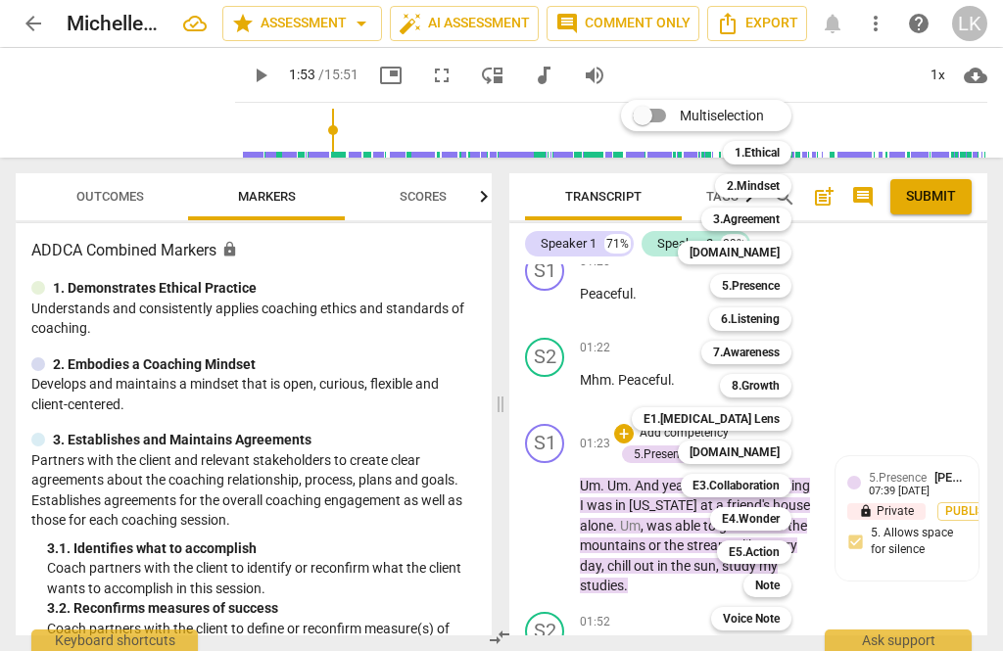
click at [784, 446] on div "[DOMAIN_NAME]" at bounding box center [734, 452] width 114 height 23
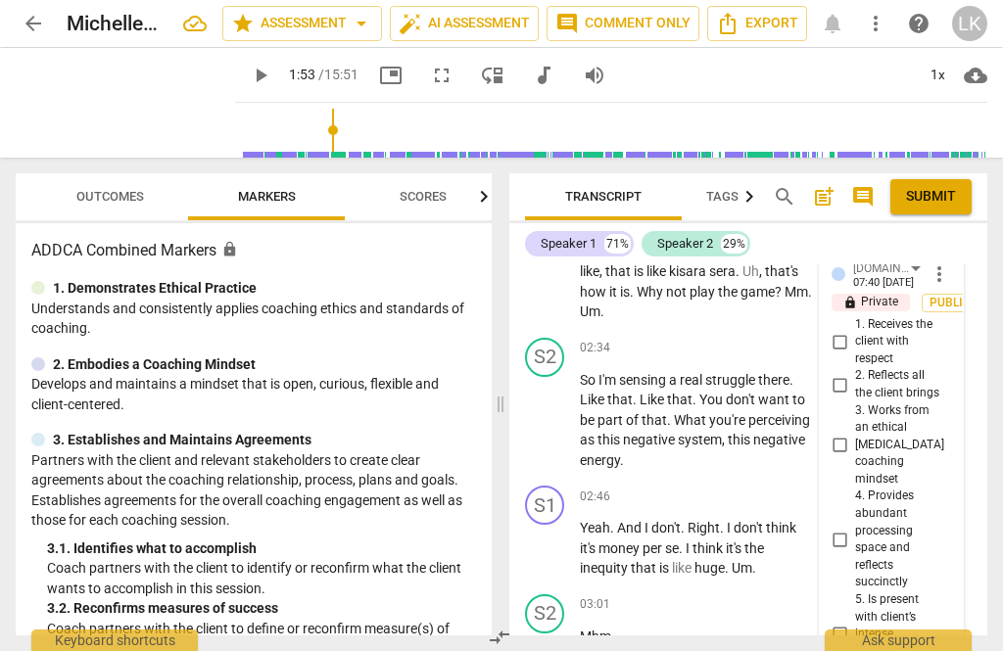
scroll to position [1669, 0]
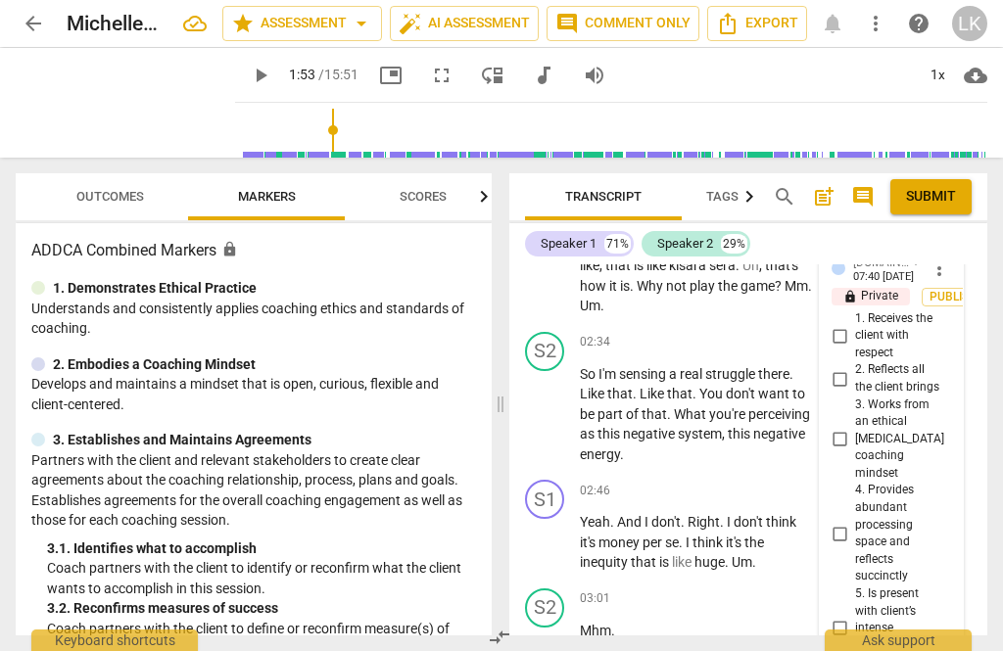
click at [852, 522] on input "4. Provides abundant processing space and reflects succinctly" at bounding box center [838, 533] width 31 height 23
checkbox input "true"
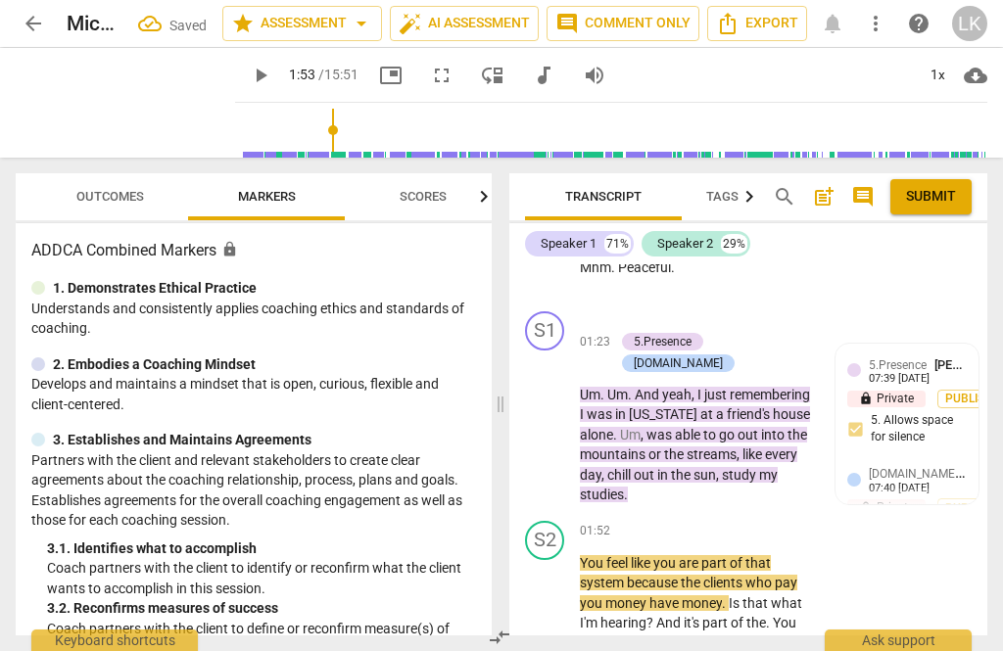
scroll to position [1180, 0]
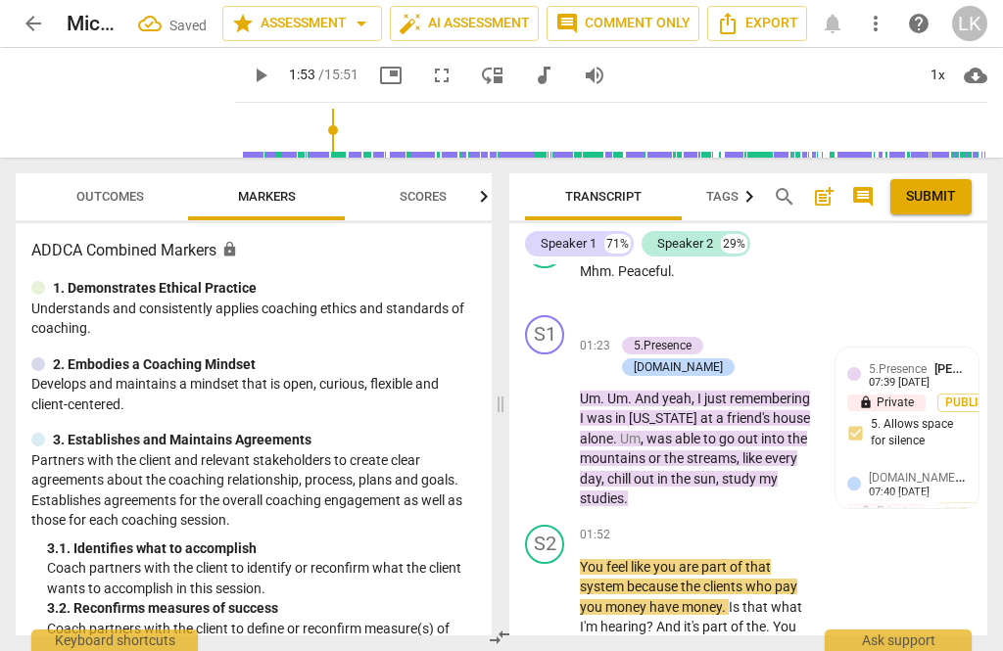
click at [637, 316] on p "Add competency" at bounding box center [683, 325] width 93 height 18
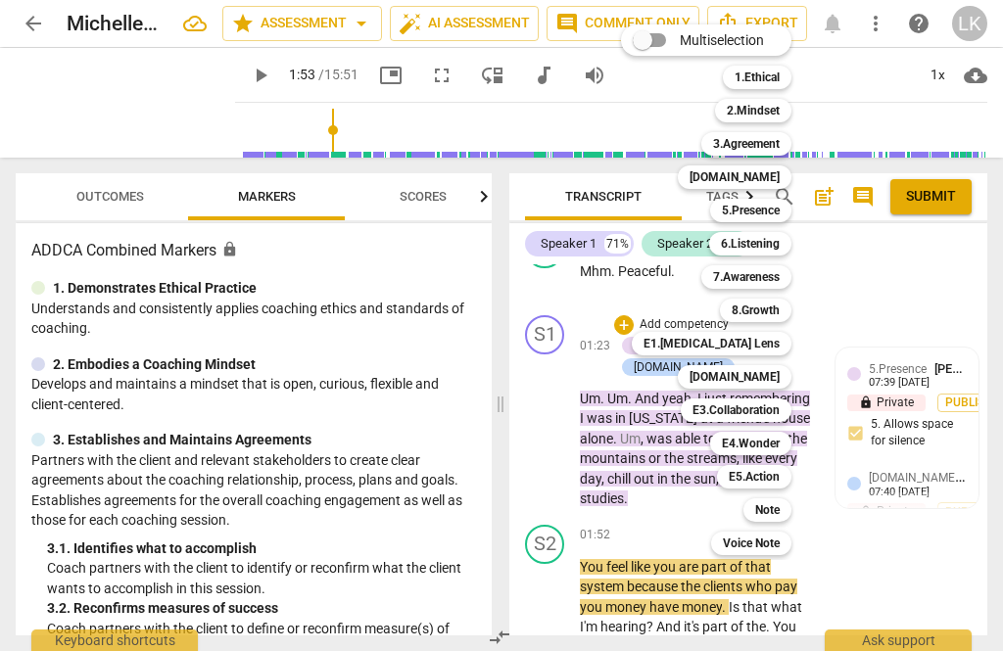
click at [791, 242] on div "6.Listening" at bounding box center [750, 243] width 82 height 23
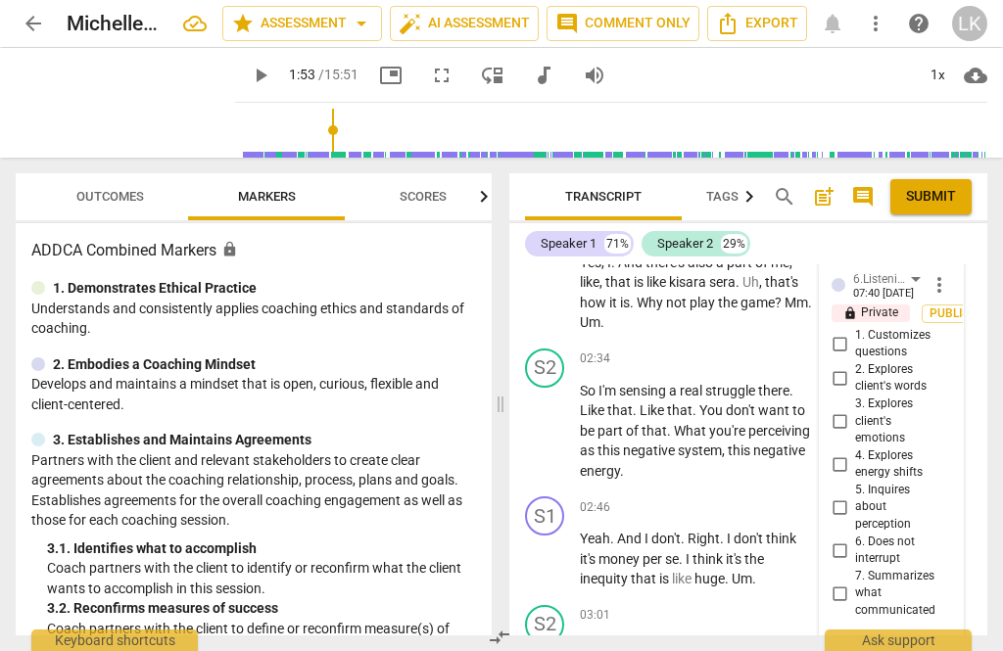
scroll to position [1654, 0]
click at [855, 537] on input "6. Does not interrupt" at bounding box center [838, 548] width 31 height 23
checkbox input "true"
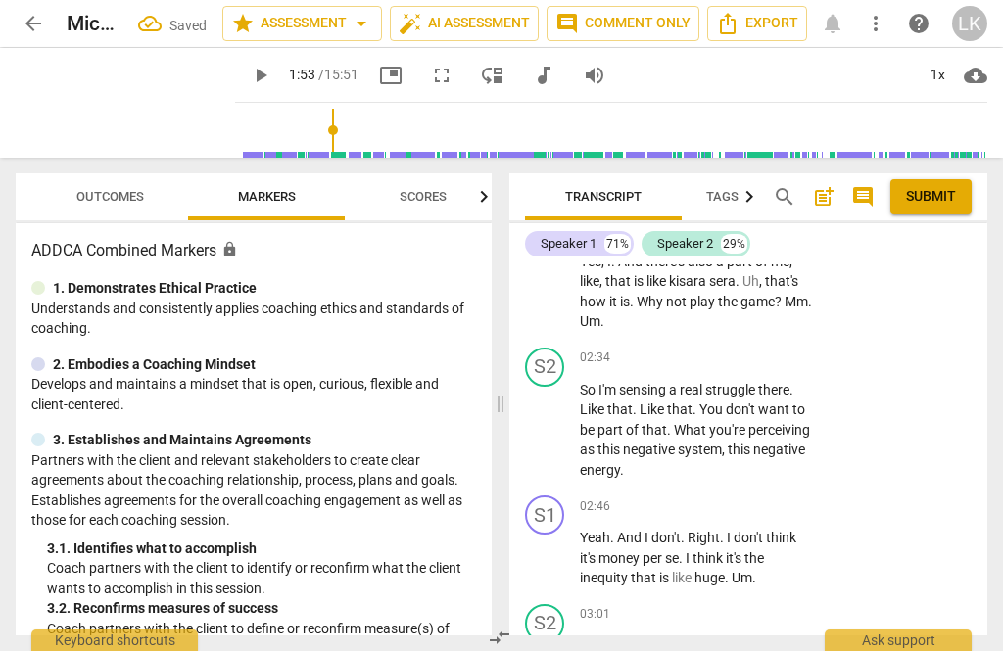
scroll to position [1239, 0]
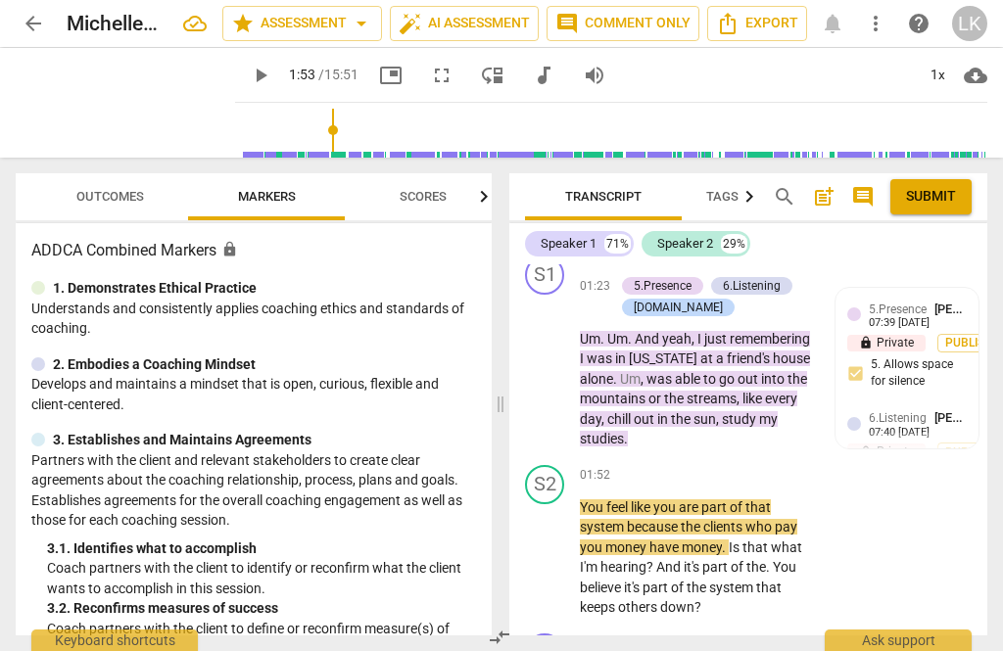
click at [639, 643] on div "Transcript Tags & Speakers Analytics New search post_add comment Submit Speaker…" at bounding box center [751, 404] width 501 height 493
click at [556, 546] on span "play_arrow" at bounding box center [545, 557] width 23 height 23
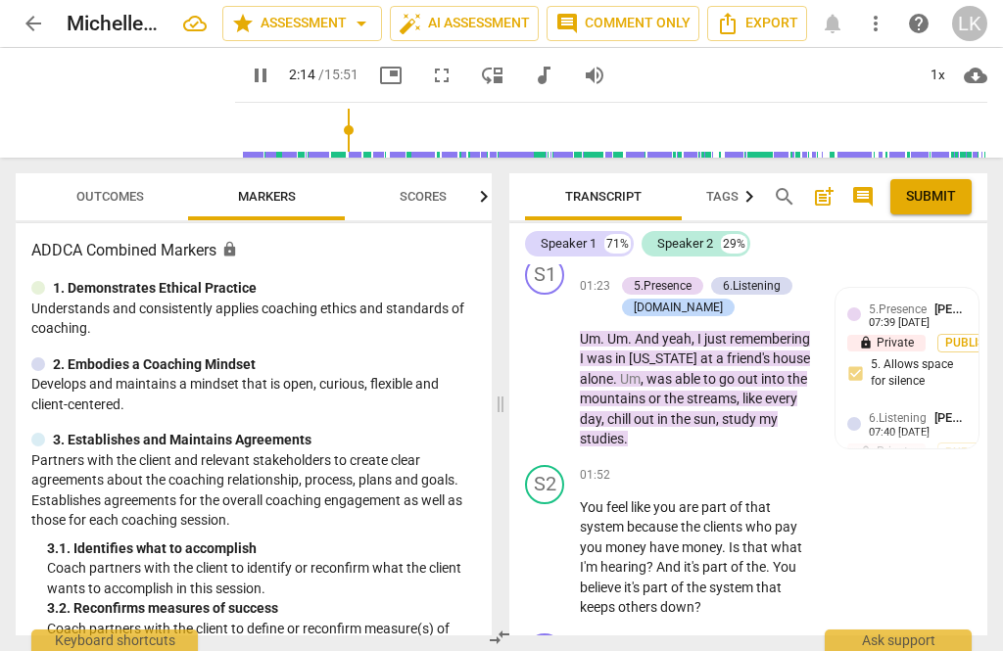
click at [559, 546] on span "pause" at bounding box center [545, 557] width 31 height 23
type input "135"
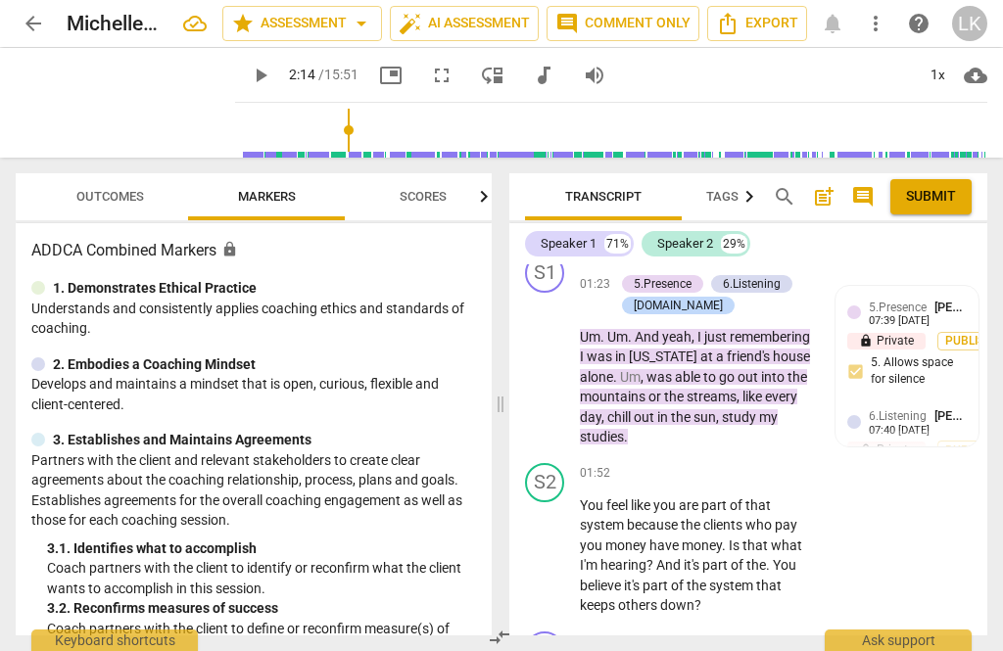
scroll to position [1235, 0]
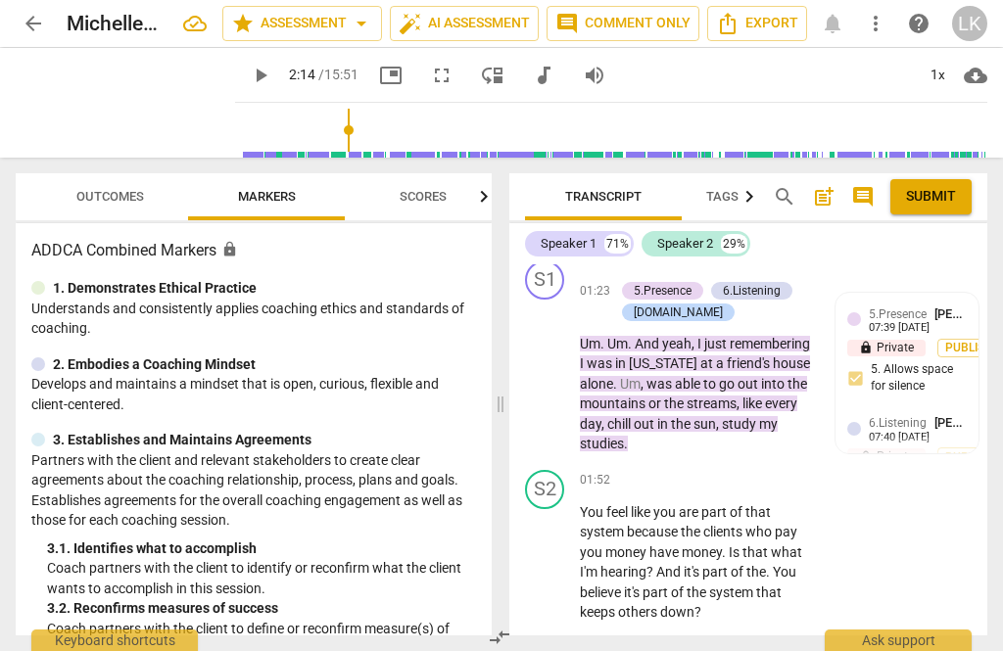
click at [700, 471] on div "+" at bounding box center [693, 481] width 20 height 20
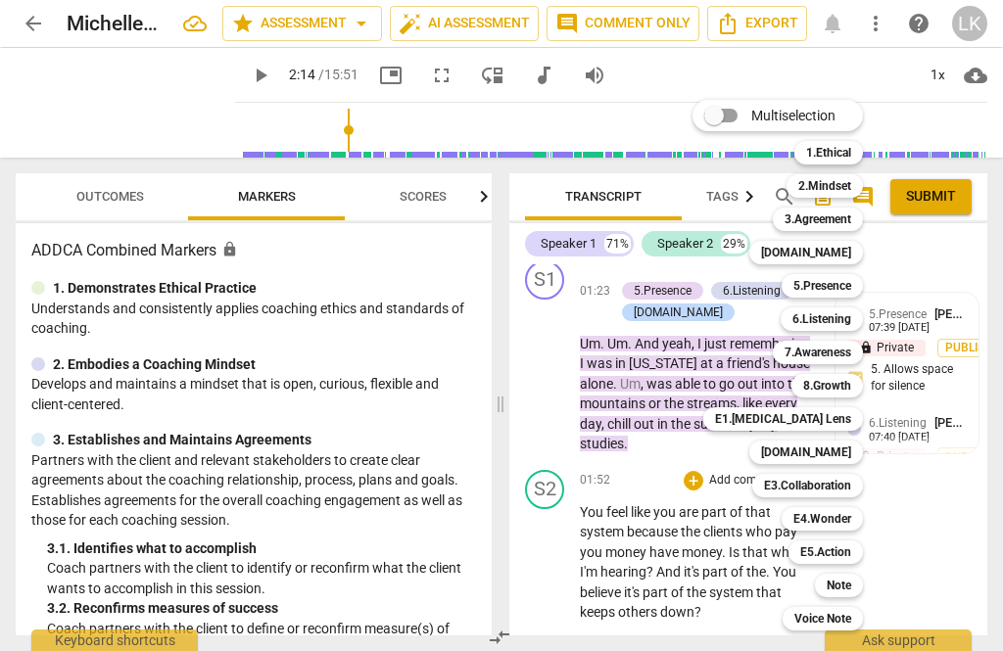
click at [856, 578] on div "Note" at bounding box center [839, 585] width 48 height 23
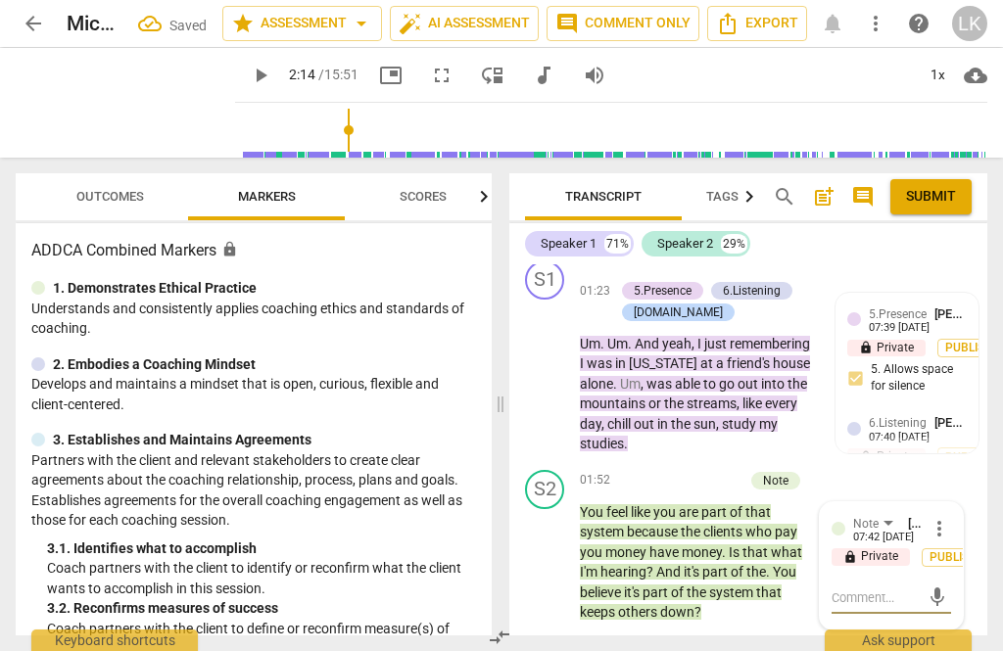
click at [883, 588] on textarea at bounding box center [875, 597] width 88 height 19
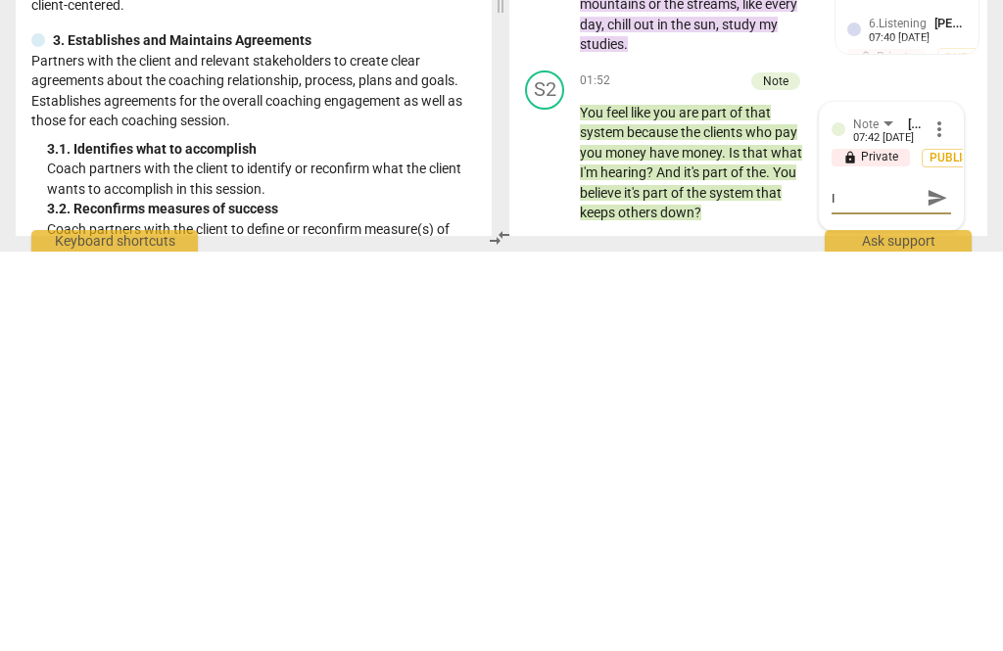
type textarea "I"
type textarea "I m"
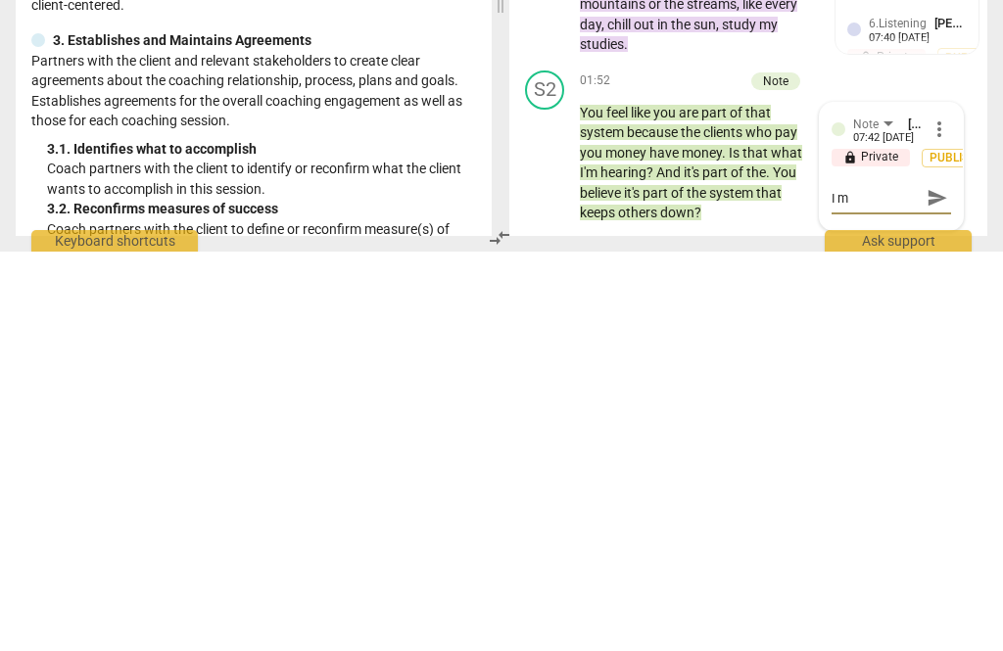
type textarea "I mi"
type textarea "I mig"
type textarea "I migh"
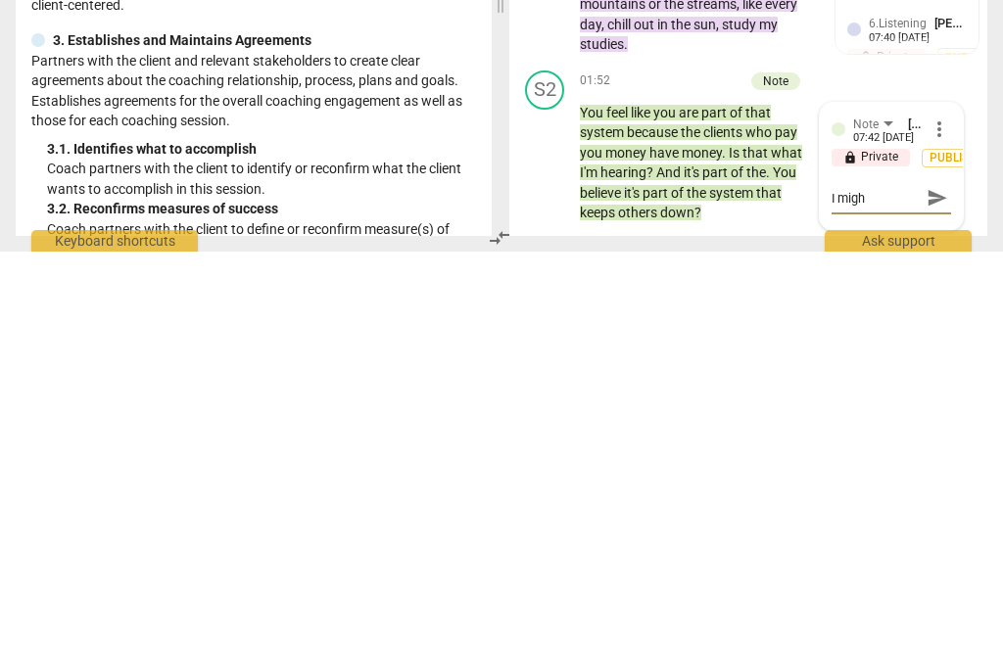
type textarea "I migh"
type textarea "I might"
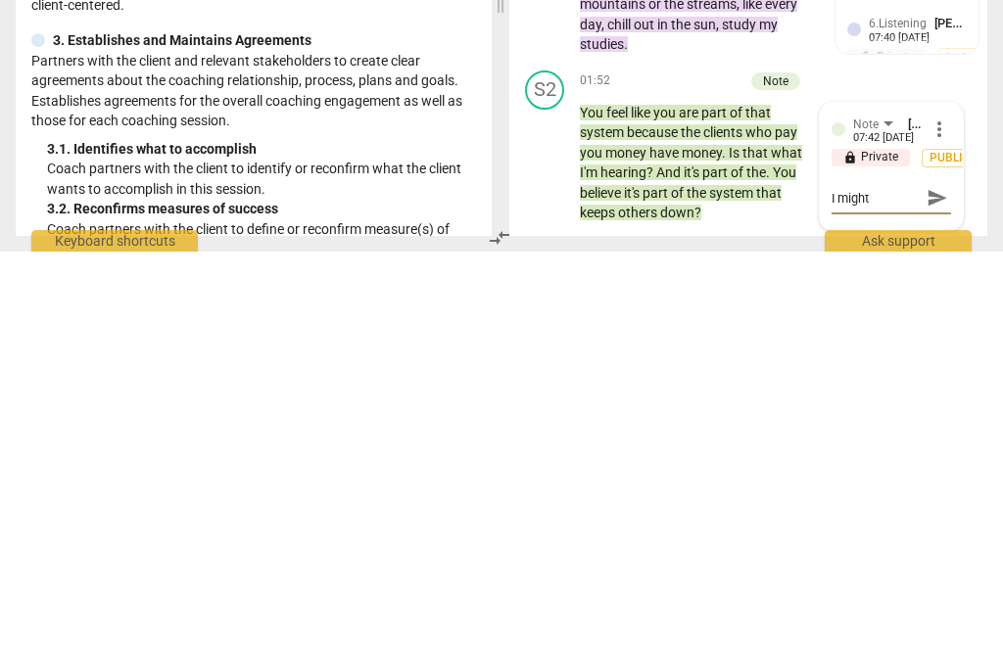
type textarea "I might h"
type textarea "I might ha"
type textarea "I might hav"
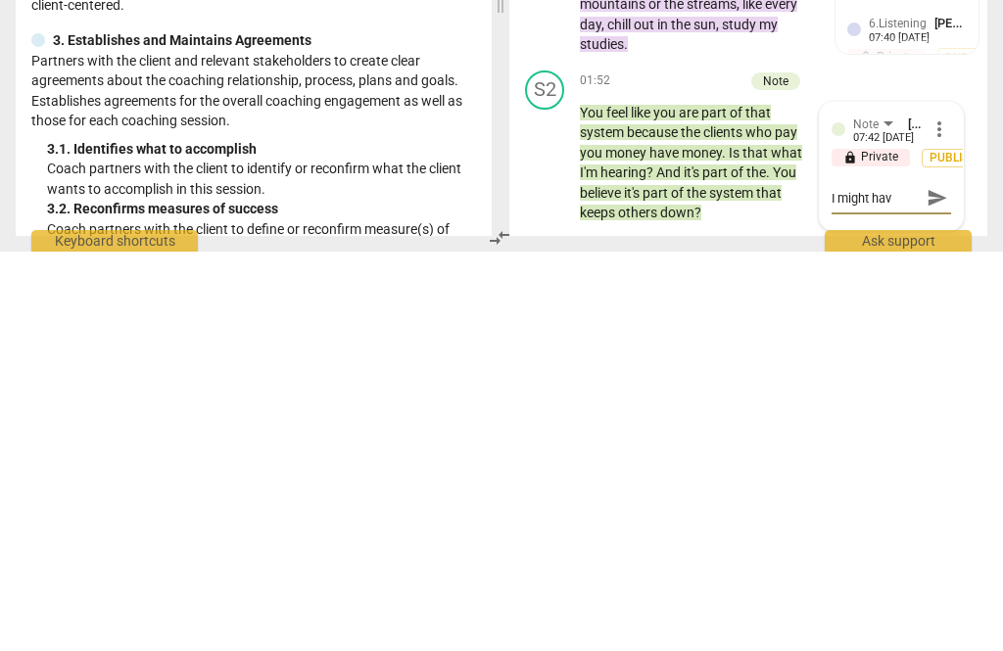
type textarea "I might hav"
type textarea "I might have"
type textarea "I might have a"
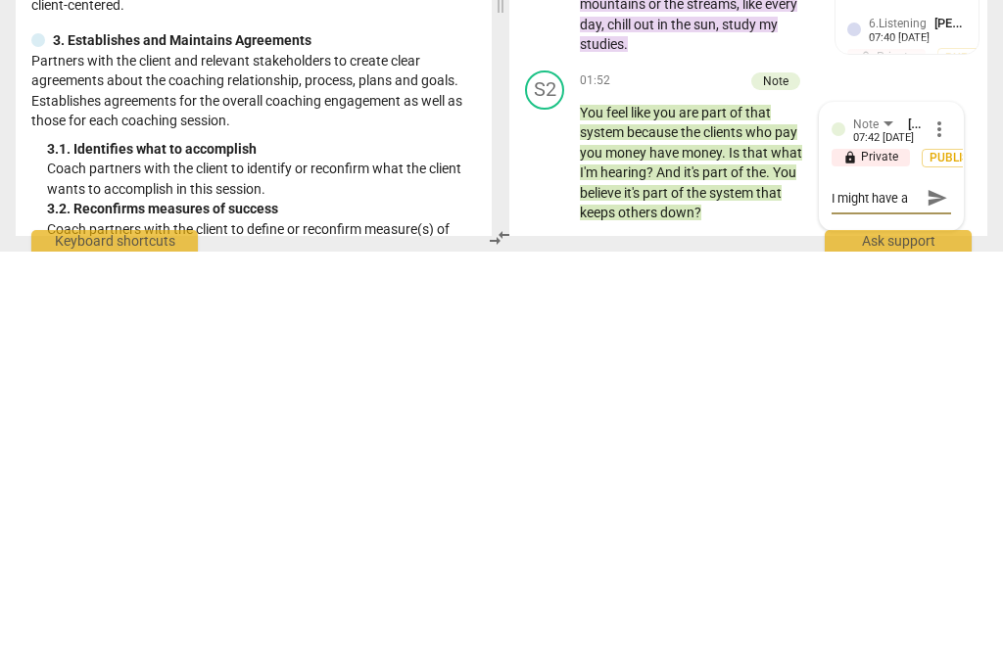
type textarea "I might have as"
type textarea "I might have ask"
type textarea "I might have aske"
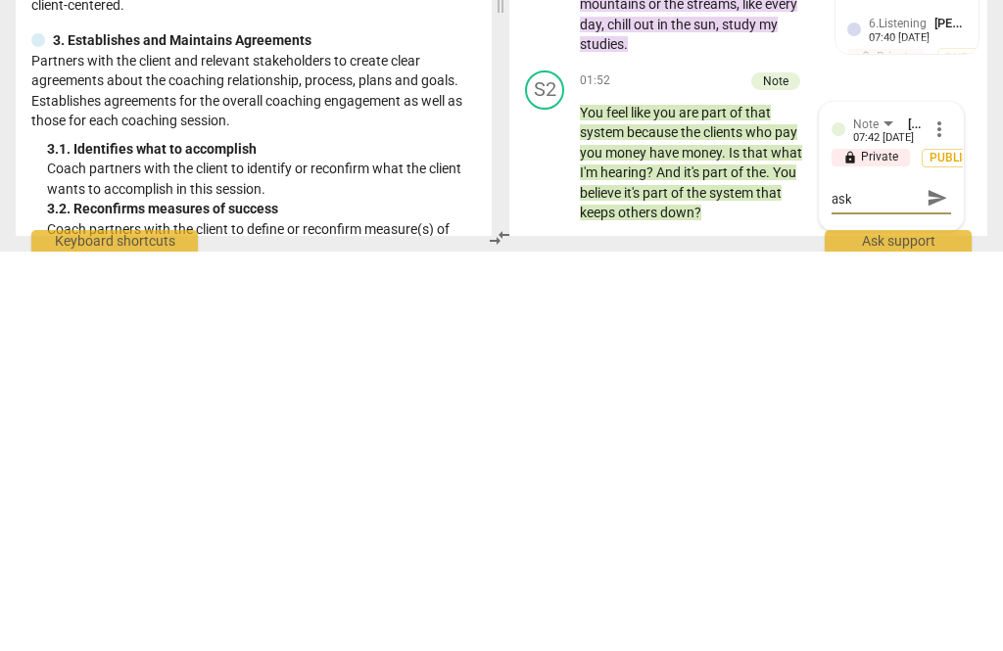
type textarea "I might have aske"
type textarea "I might have asked"
type textarea "I might have asked m"
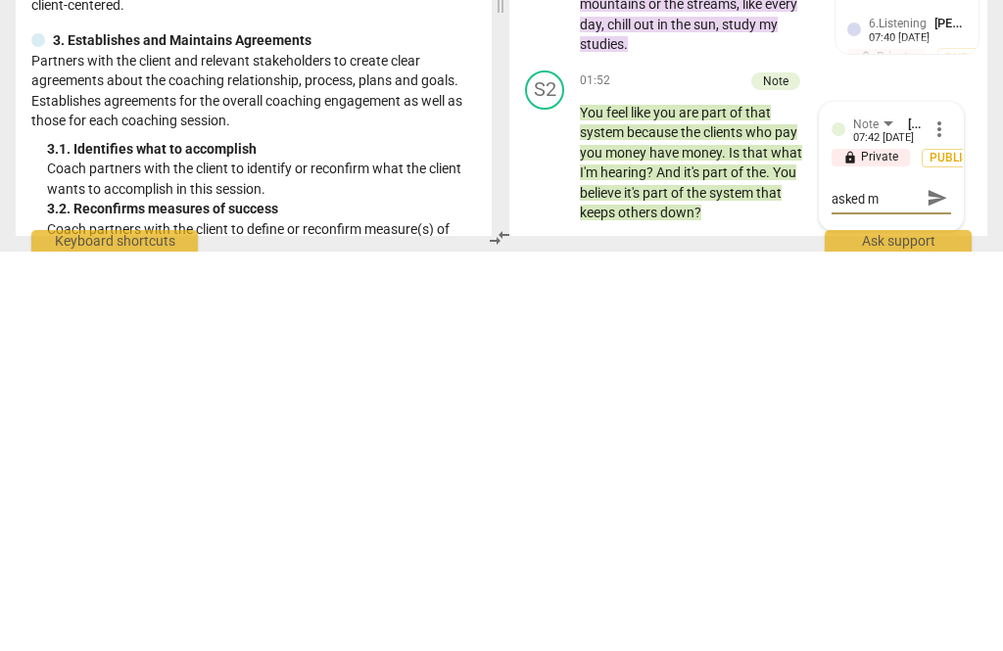
type textarea "I might have asked m"
type textarea "I might have asked [PERSON_NAME]"
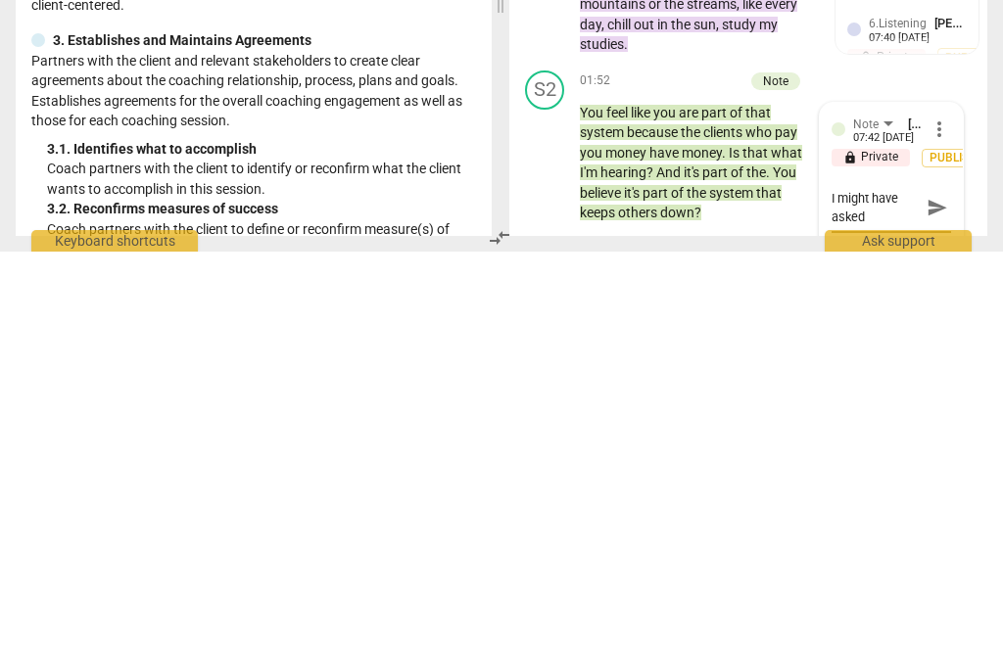
type textarea "I might have asked [PERSON_NAME]"
type textarea "I might have asked more"
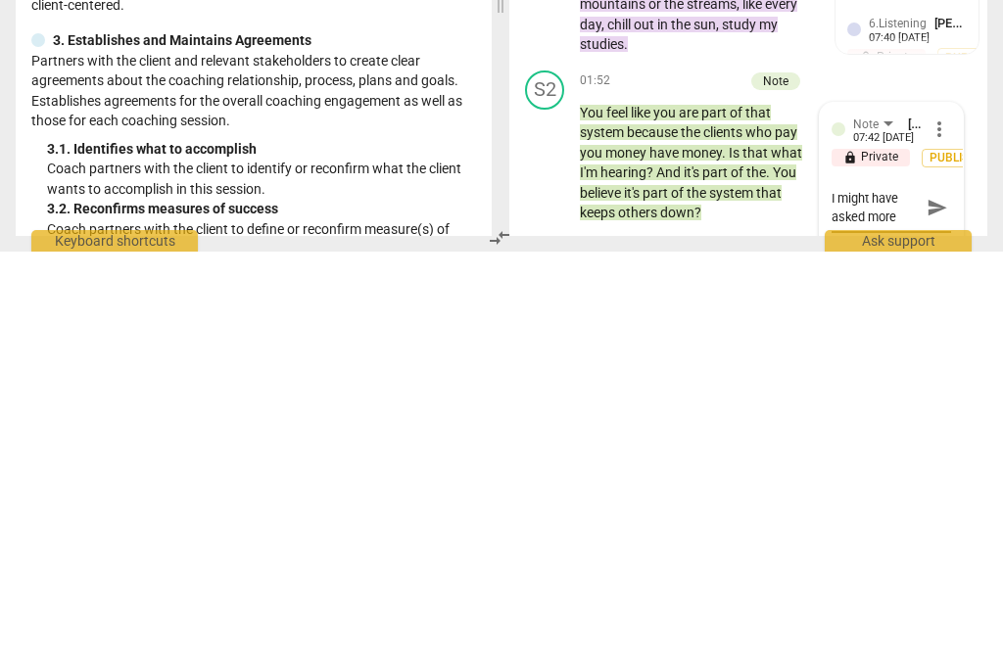
type textarea "I might have asked more a"
type textarea "I might have asked more about"
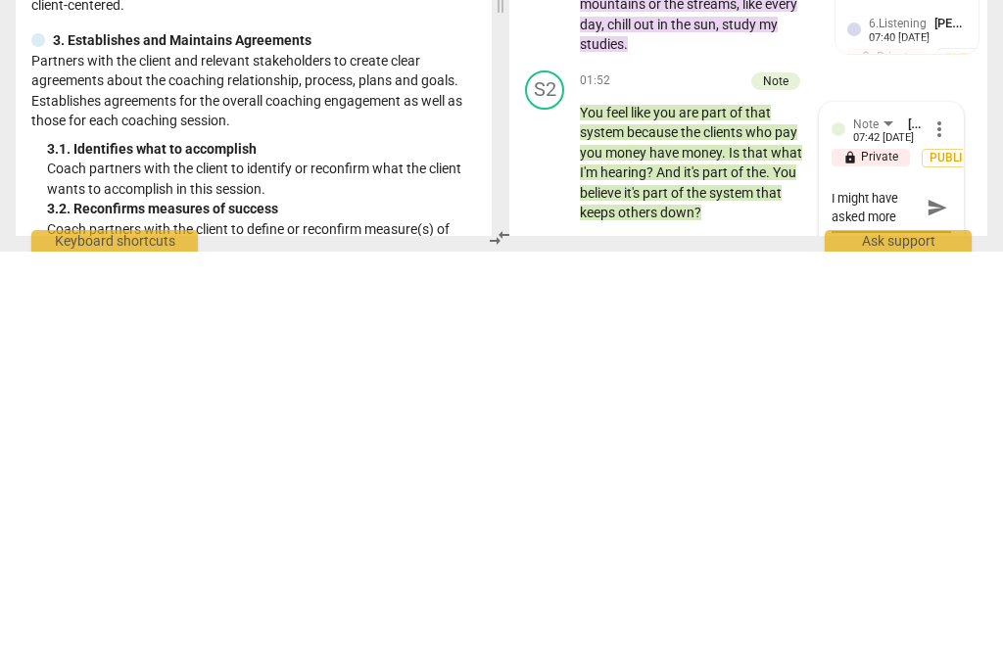
scroll to position [18, 0]
type textarea "I might have asked more about w"
type textarea "I might have asked more about wh"
type textarea "I might have asked more about wha"
type textarea "I might have asked more about what"
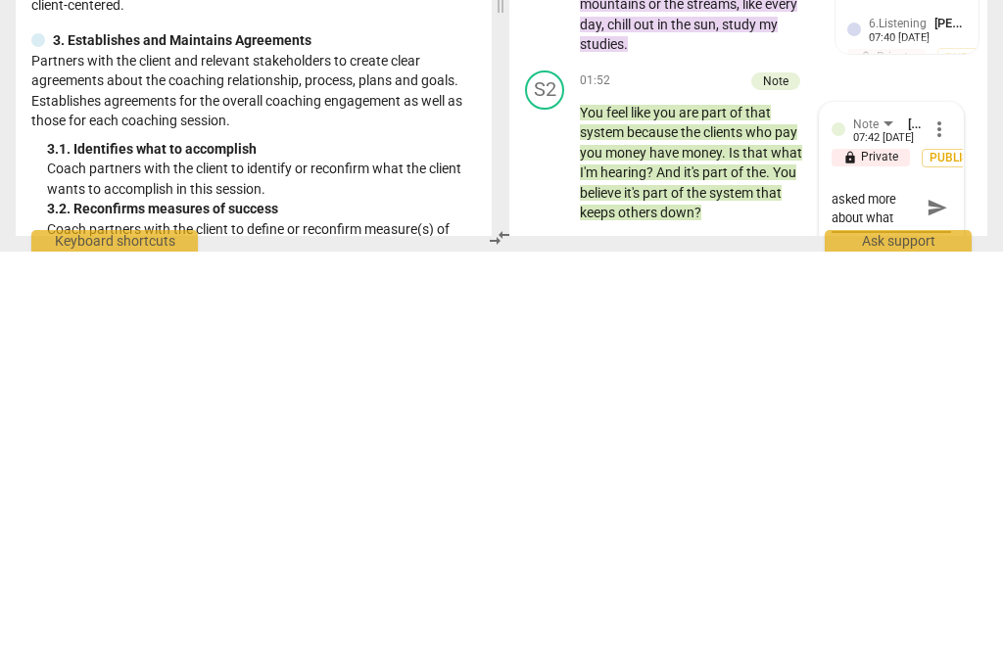
type textarea "I might have asked more about what"
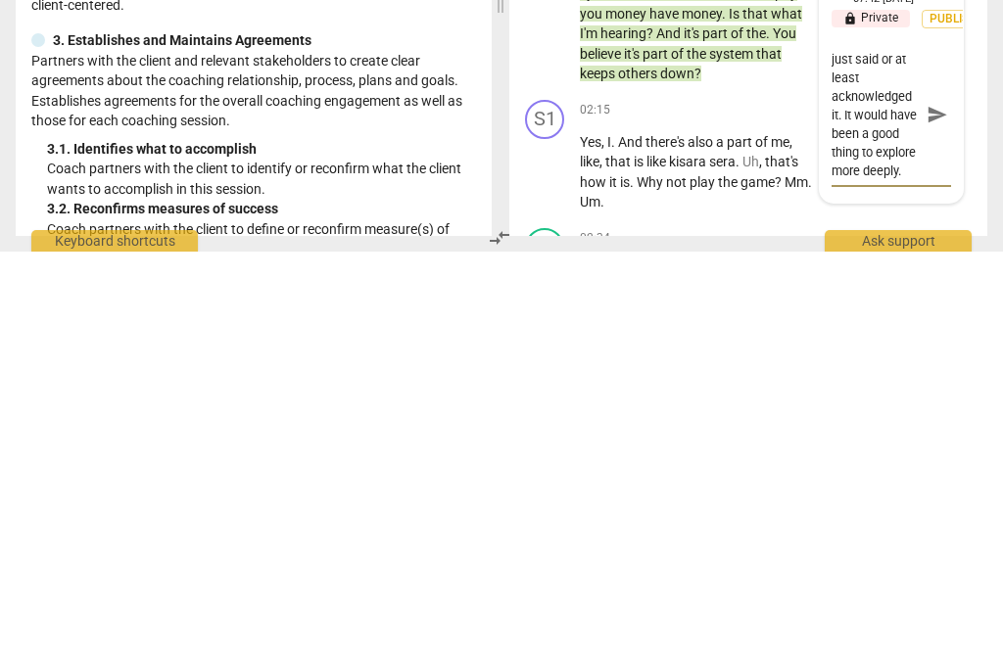
scroll to position [1367, 0]
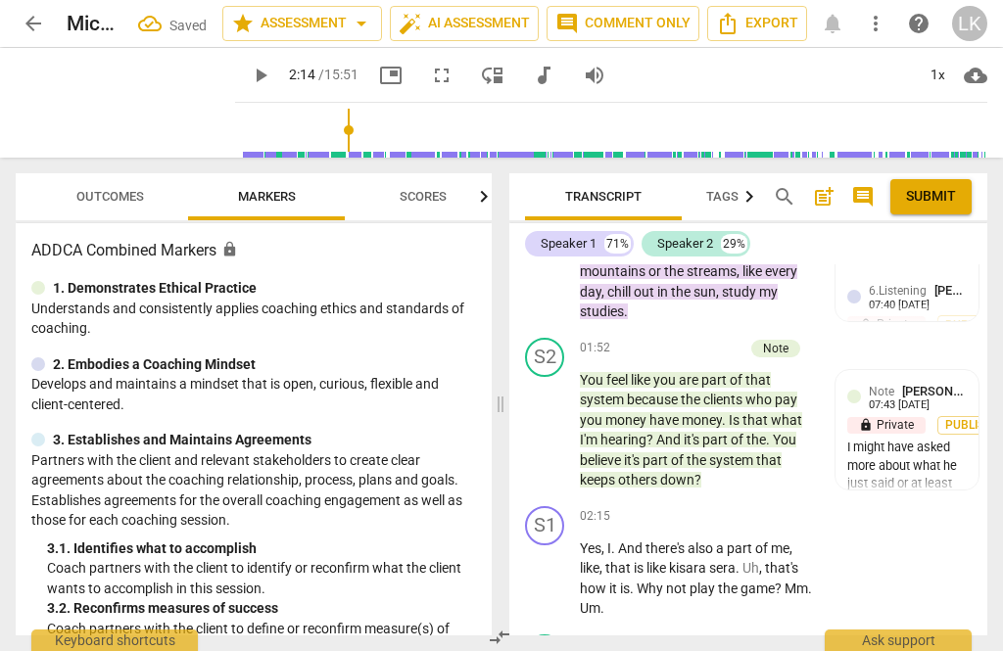
click at [644, 339] on div "+" at bounding box center [637, 349] width 20 height 20
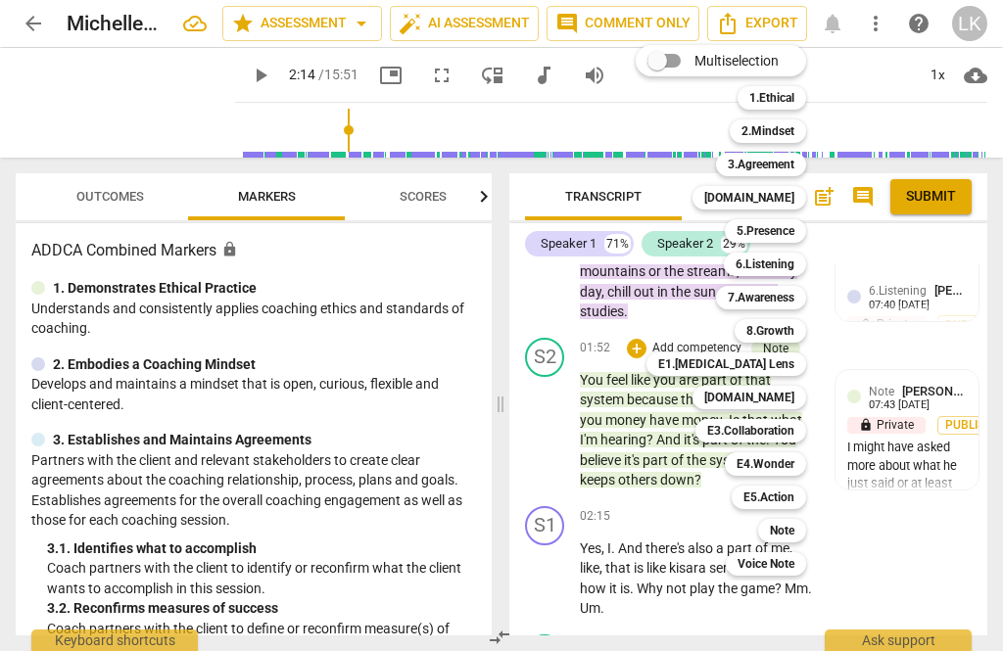
click at [791, 394] on b "[DOMAIN_NAME]" at bounding box center [749, 397] width 90 height 23
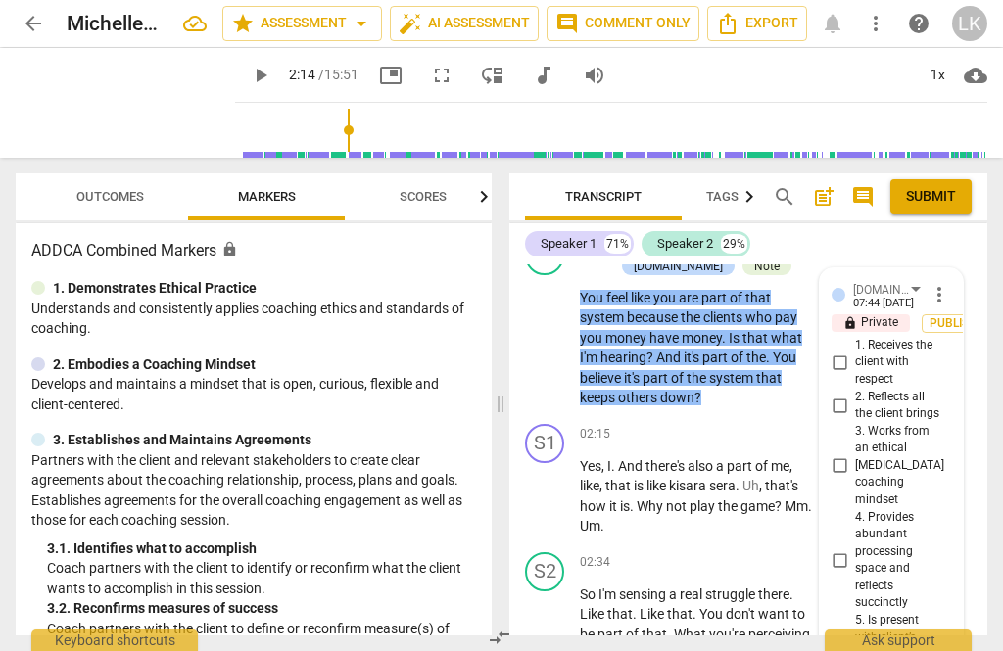
scroll to position [1467, 0]
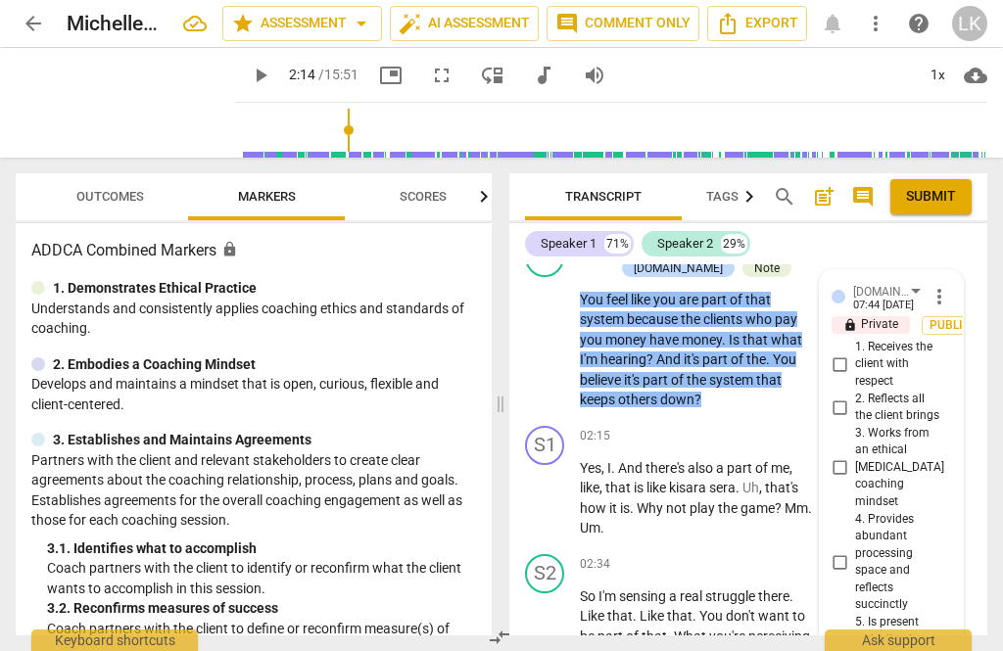
click at [852, 396] on input "2. Reflects all the client brings" at bounding box center [838, 407] width 31 height 23
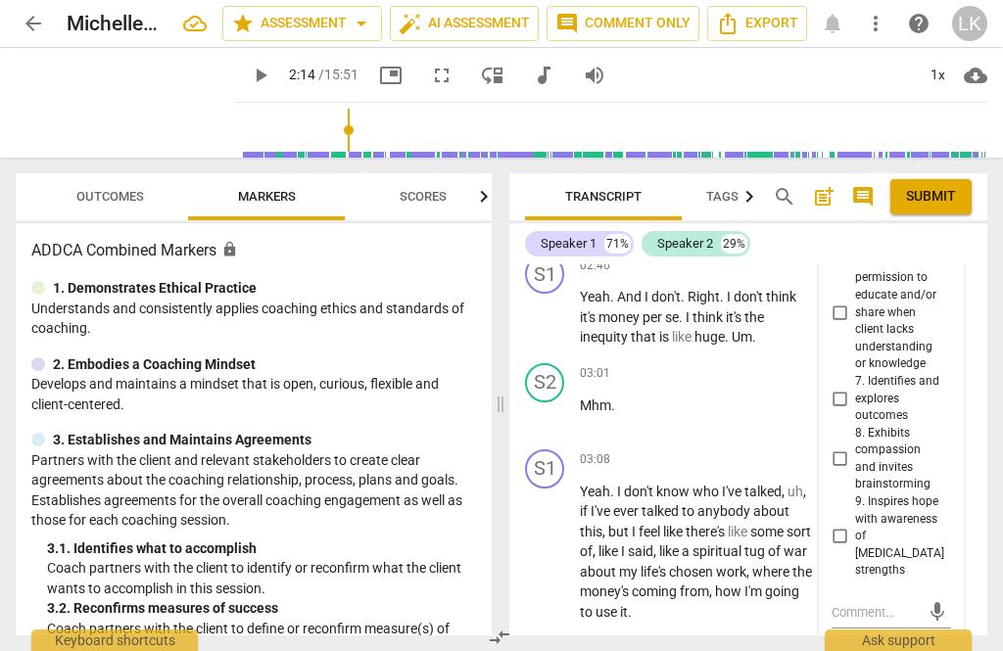
scroll to position [1926, 0]
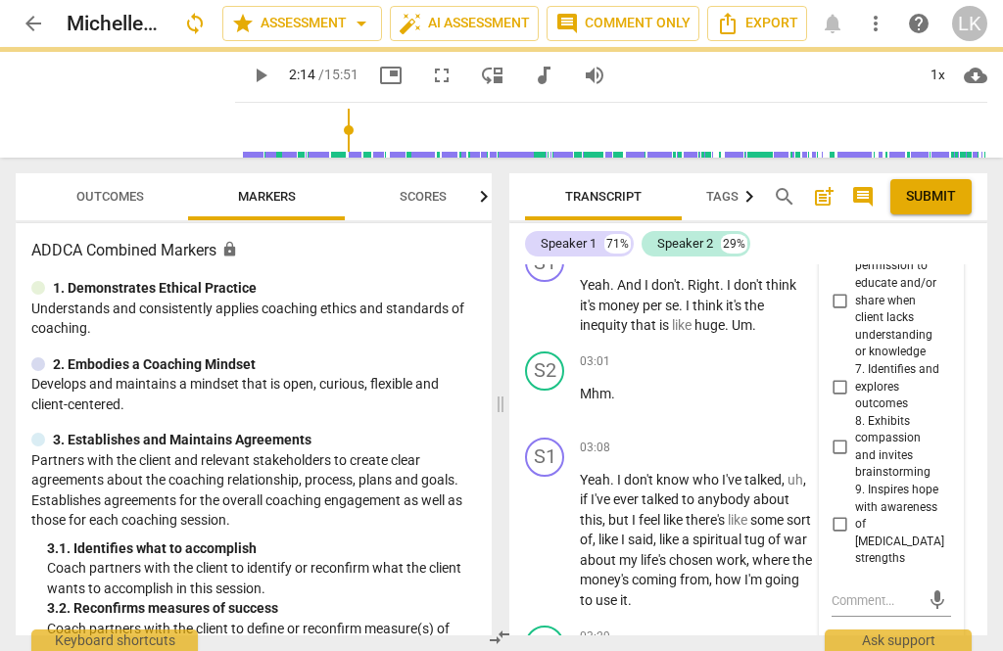
click at [897, 591] on textarea at bounding box center [875, 600] width 88 height 19
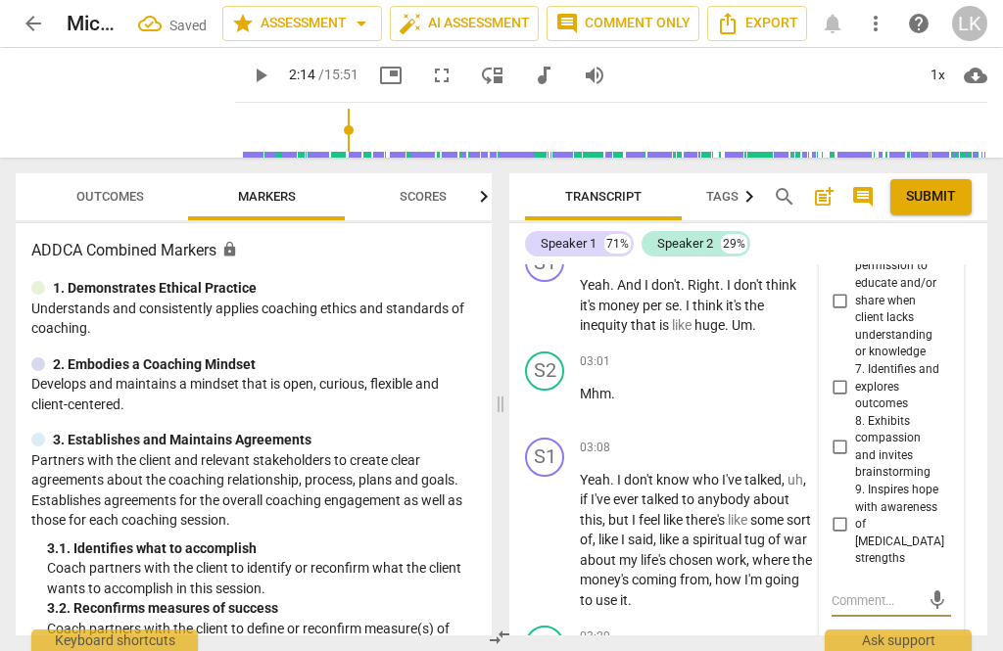
click at [894, 0] on html "arrow_back MichelleMcKeon_A114_CSP3 Saved star Assessment arrow_drop_down auto_…" at bounding box center [501, 0] width 1003 height 0
click at [894, 591] on textarea at bounding box center [875, 600] width 88 height 19
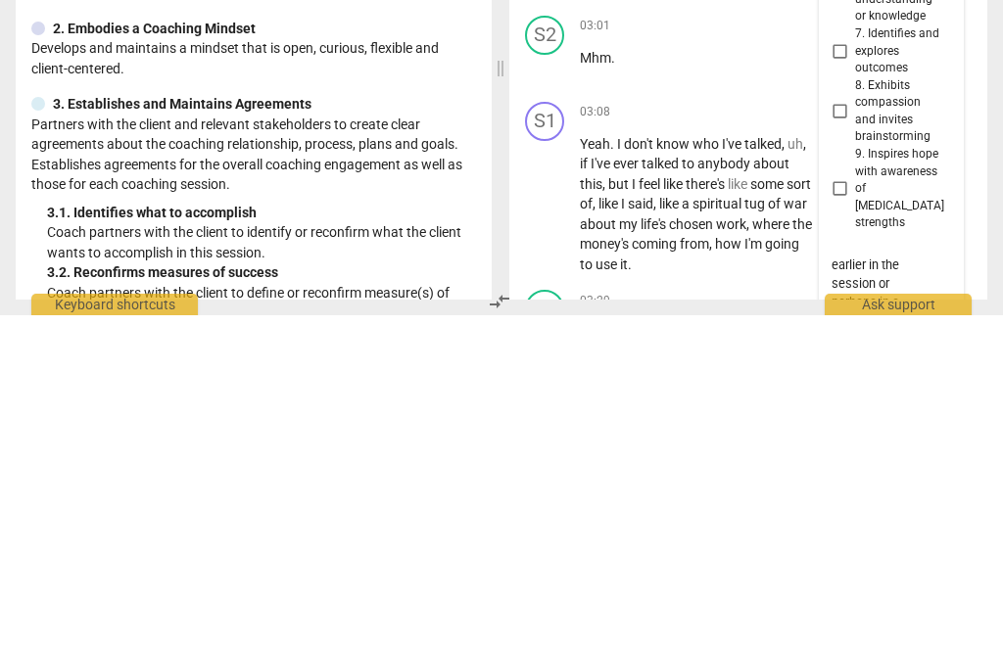
scroll to position [37, 0]
click at [931, 636] on span "send" at bounding box center [937, 647] width 22 height 22
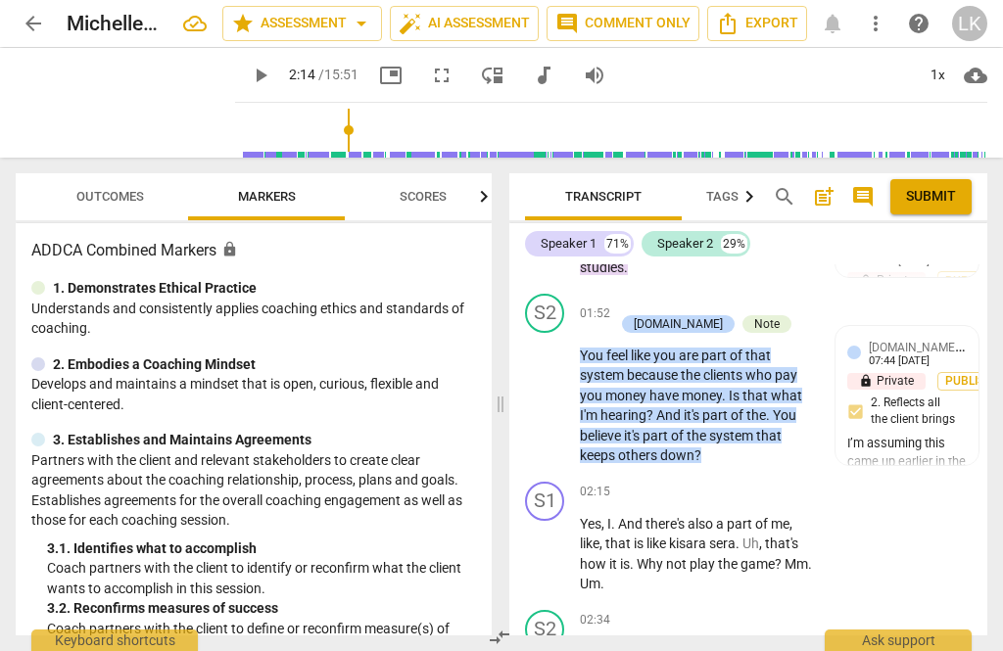
scroll to position [1423, 0]
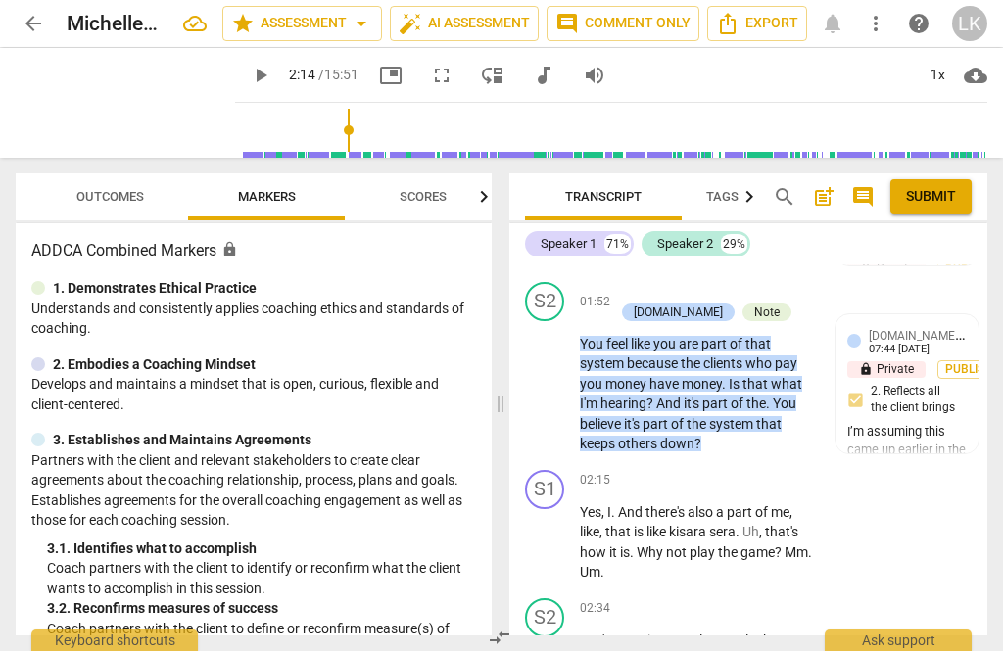
click at [559, 531] on span "play_arrow" at bounding box center [545, 542] width 31 height 23
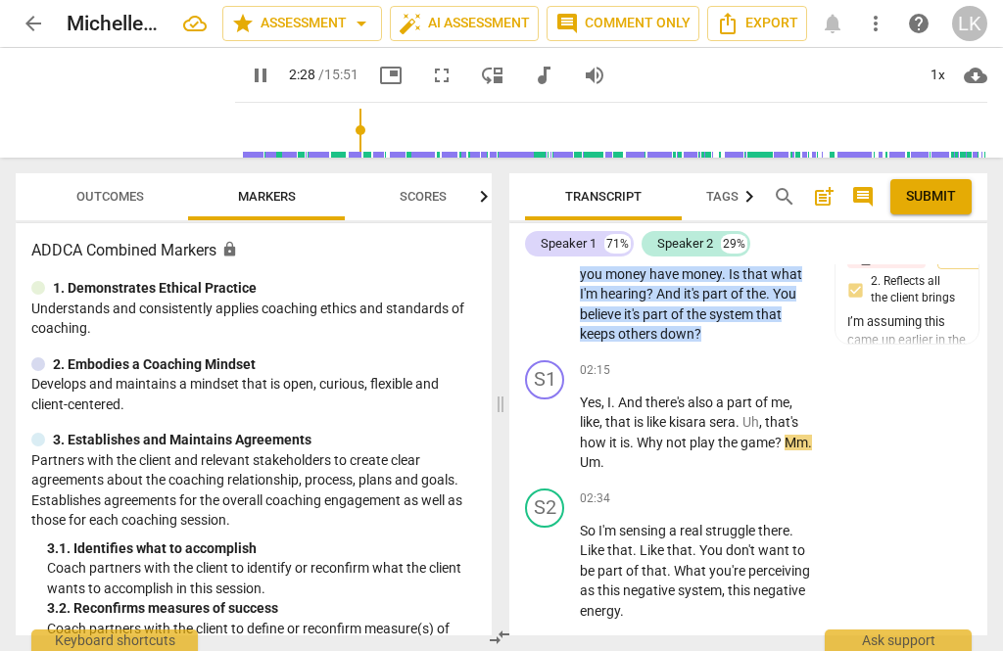
scroll to position [1537, 0]
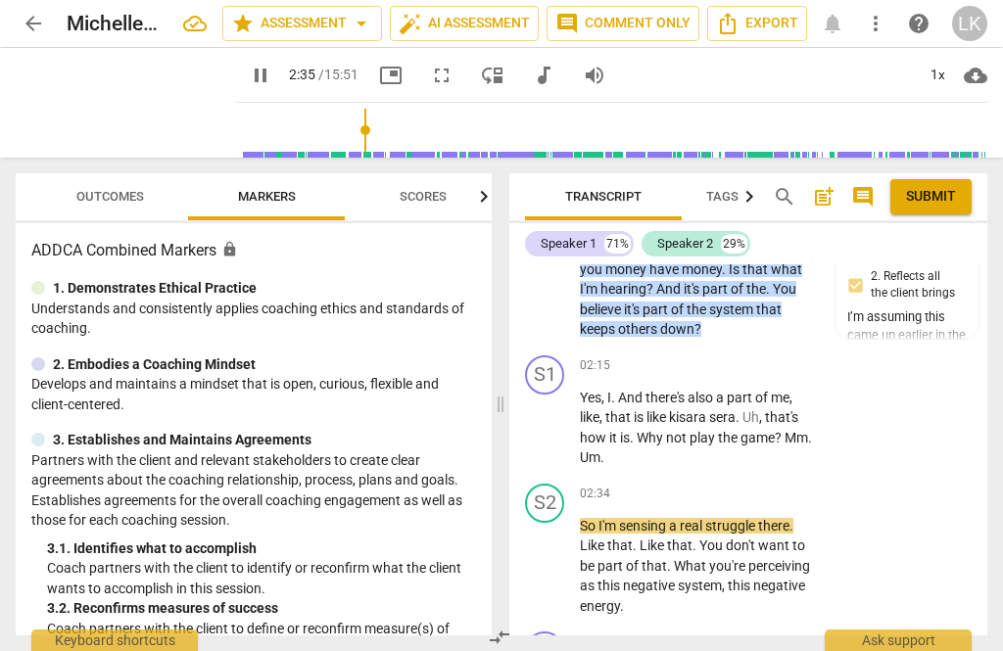
click at [555, 416] on span "pause" at bounding box center [545, 427] width 23 height 23
click at [700, 356] on div "+" at bounding box center [693, 366] width 20 height 20
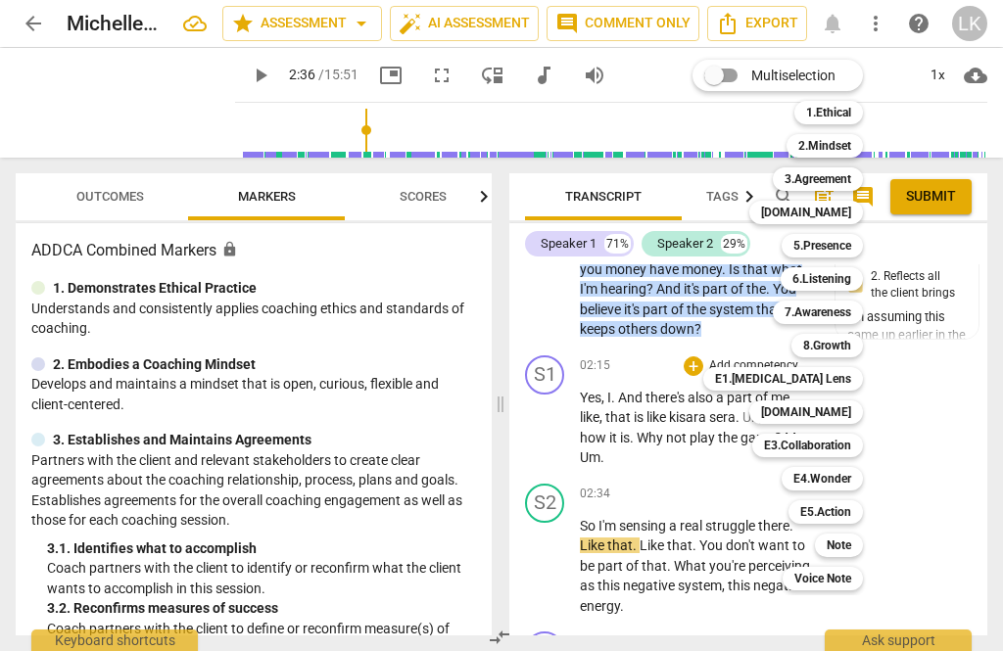
click at [855, 242] on div "5.Presence" at bounding box center [821, 245] width 81 height 23
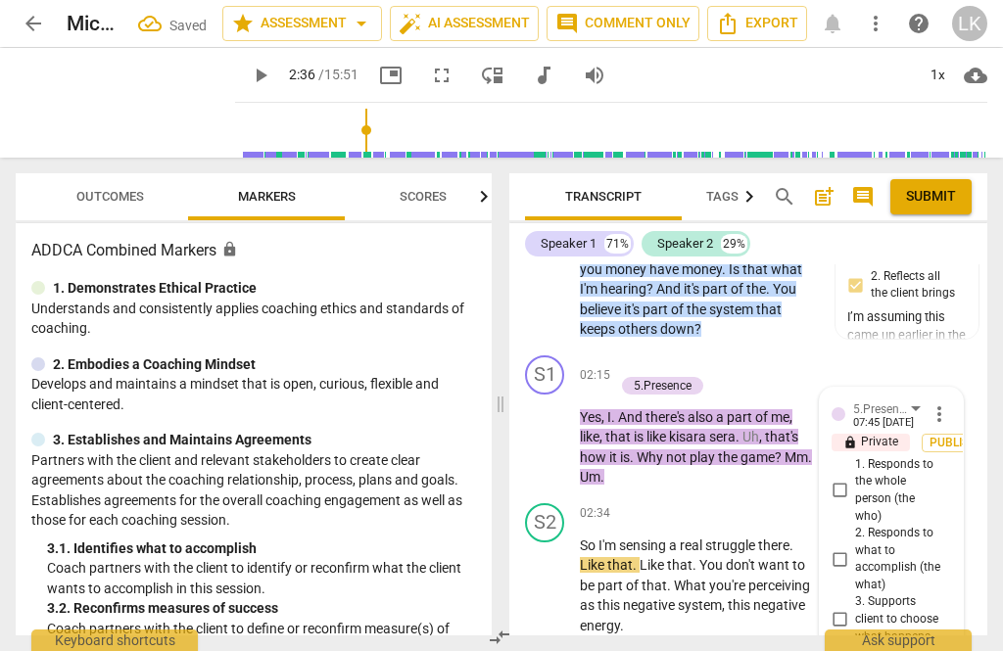
scroll to position [1784, 0]
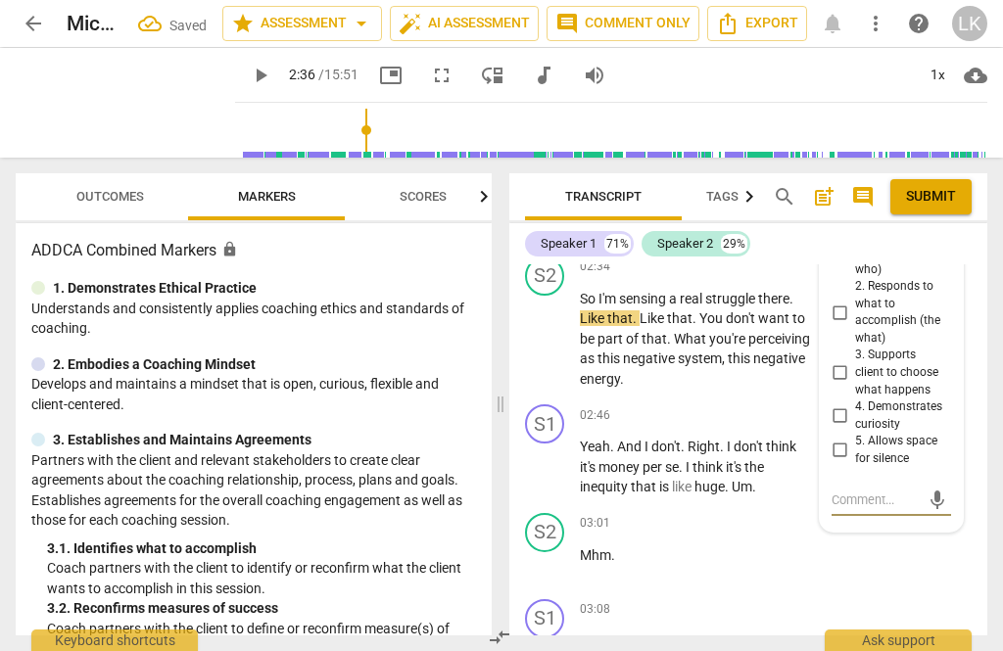
click at [853, 439] on input "5. Allows space for silence" at bounding box center [838, 450] width 31 height 23
click at [892, 490] on textarea at bounding box center [875, 499] width 88 height 19
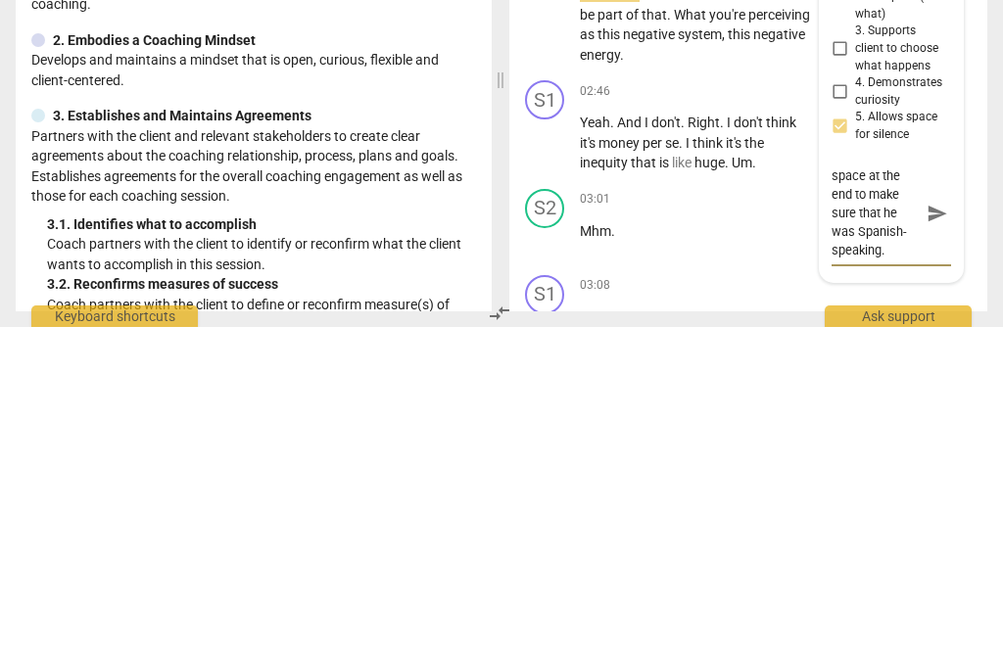
scroll to position [37, 0]
click at [933, 527] on span "send" at bounding box center [937, 538] width 22 height 22
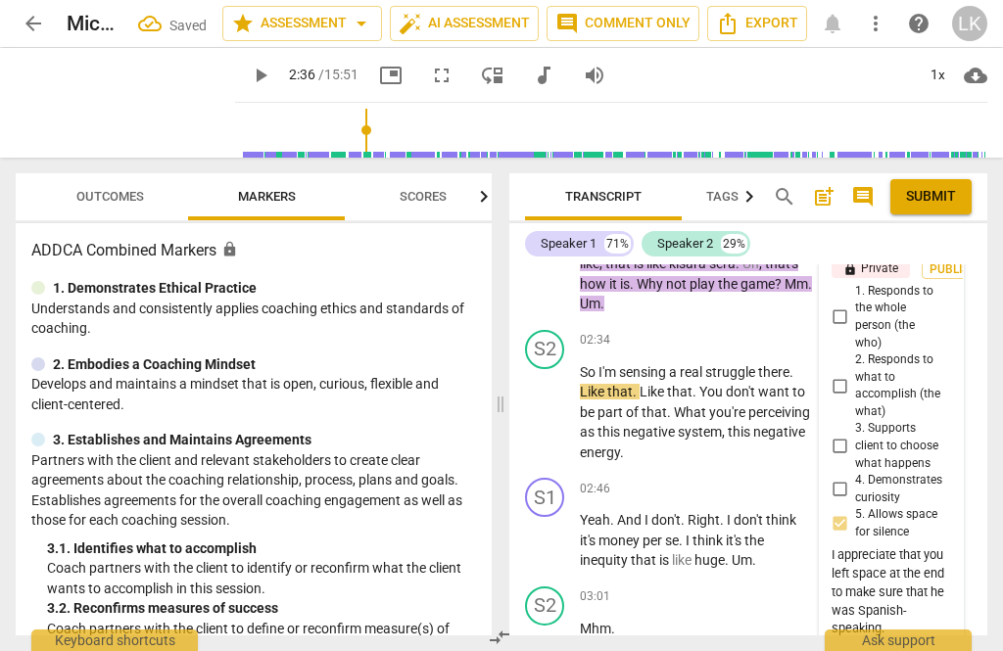
scroll to position [1708, 0]
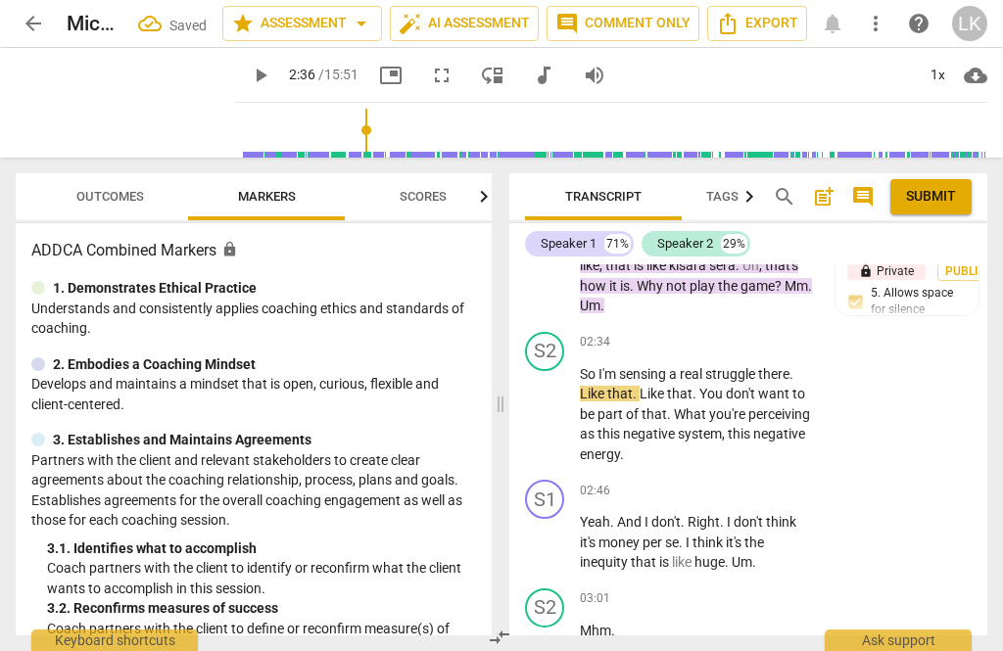
click at [543, 398] on button "play_arrow" at bounding box center [545, 413] width 31 height 31
click at [554, 402] on span "pause" at bounding box center [545, 413] width 23 height 23
click at [689, 333] on div "+" at bounding box center [693, 343] width 20 height 20
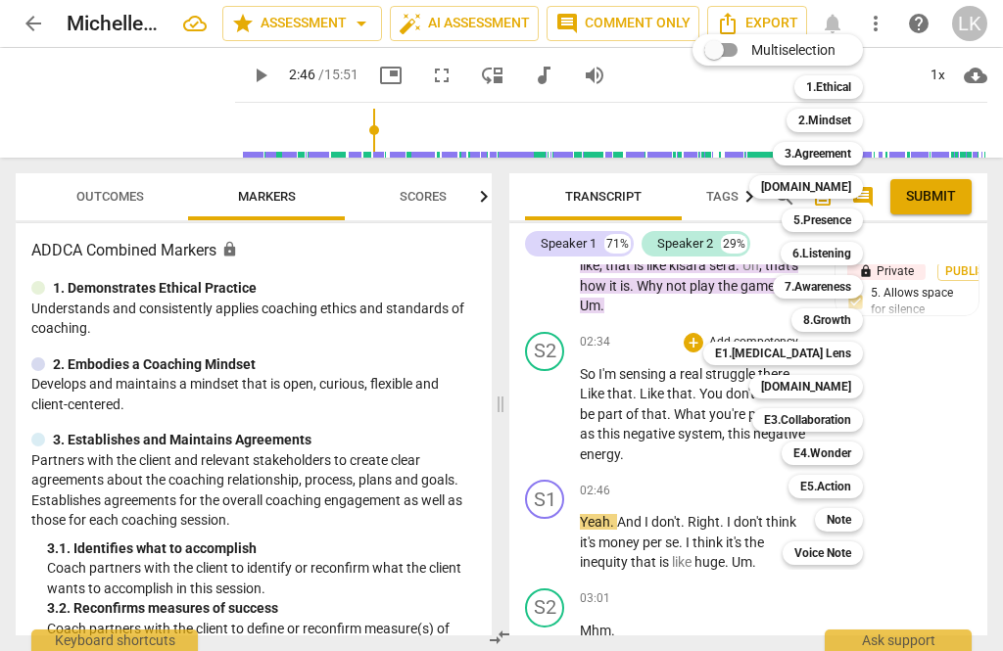
click at [850, 281] on b "7.Awareness" at bounding box center [817, 286] width 67 height 23
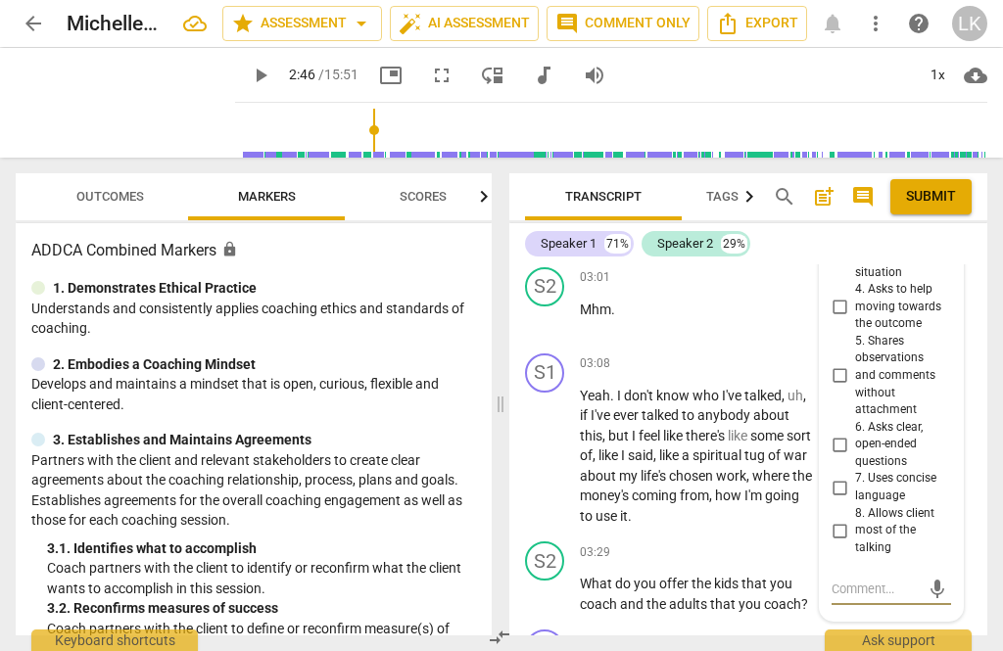
scroll to position [2043, 0]
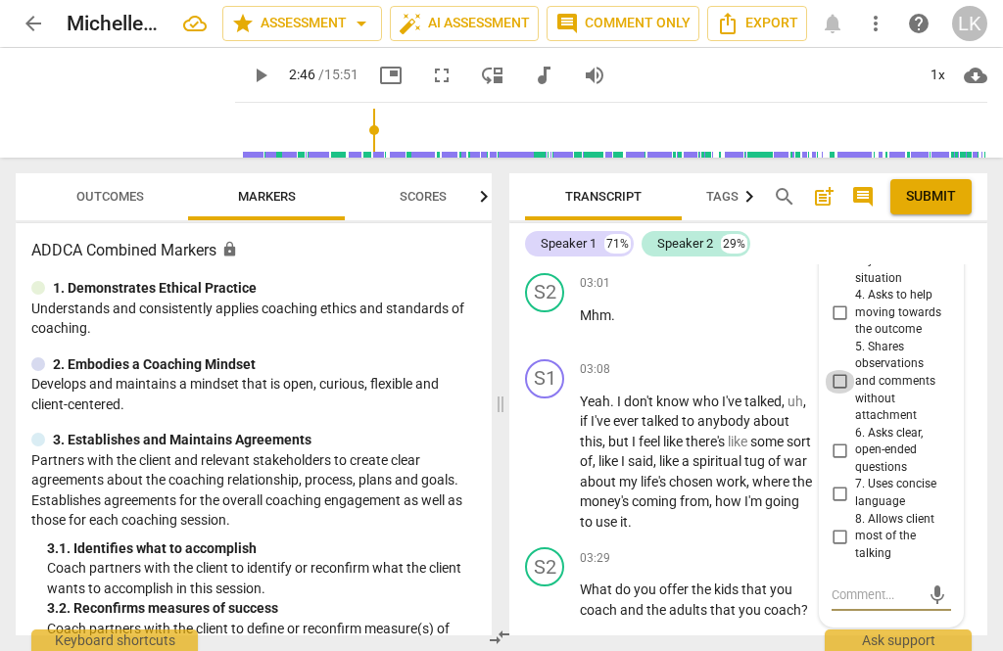
click at [852, 370] on input "5. Shares observations and comments without attachment" at bounding box center [838, 381] width 31 height 23
click at [893, 585] on textarea at bounding box center [875, 594] width 88 height 19
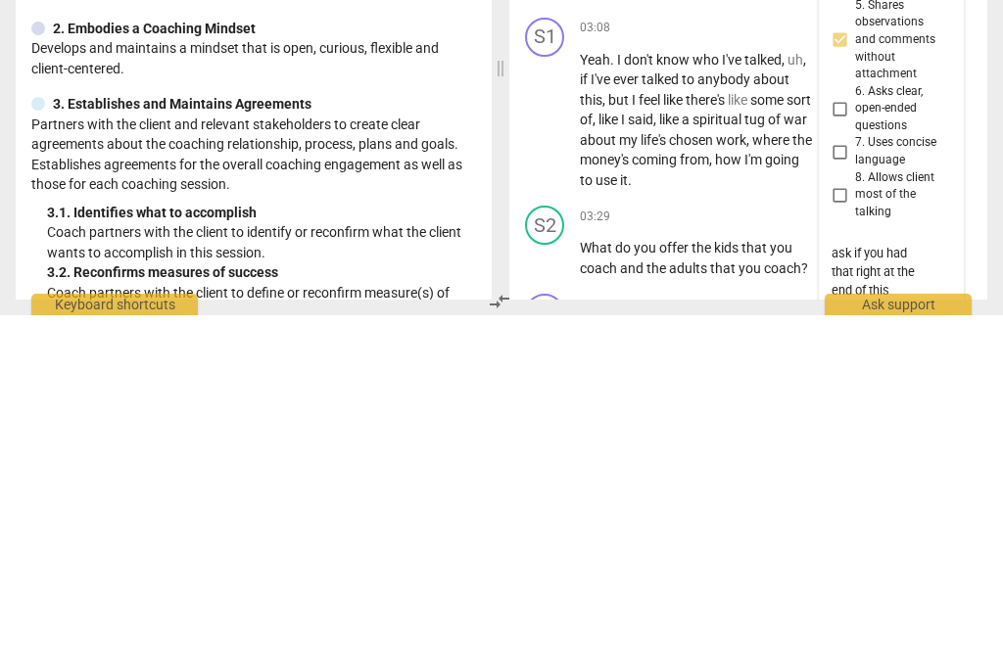
scroll to position [37, 0]
click at [882, 580] on textarea "It would’ve been good to ask if you had that right at the end of this comment, …" at bounding box center [875, 654] width 88 height 149
click at [886, 580] on textarea "It would’ve been good to ask if you had that right at the end of this comment, …" at bounding box center [875, 654] width 88 height 149
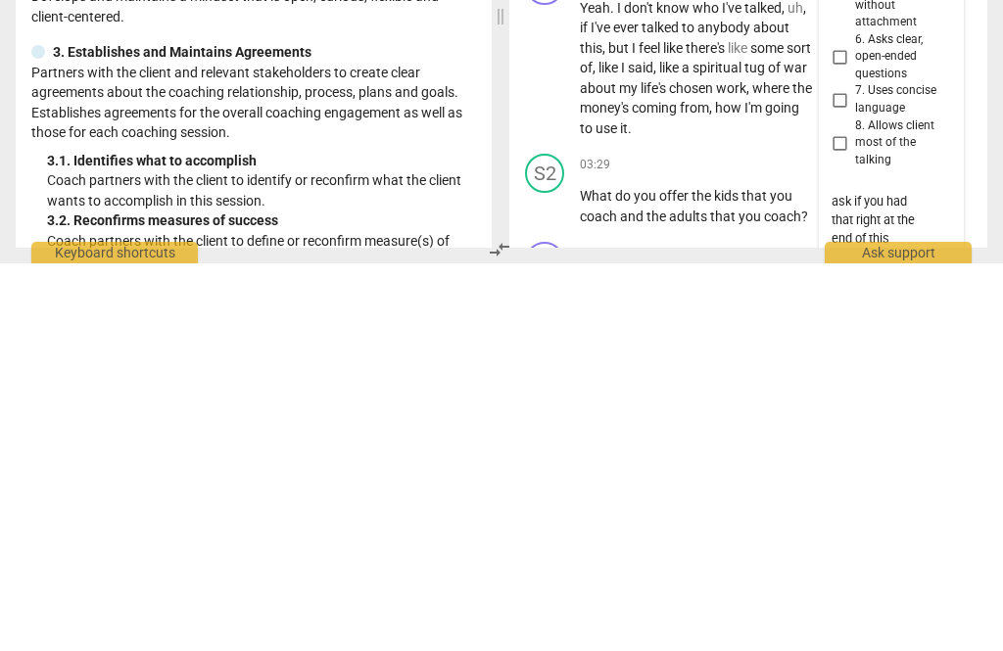
click at [912, 580] on textarea "It would’ve been good to ask if you had that right at the end of this comment, …" at bounding box center [875, 654] width 88 height 149
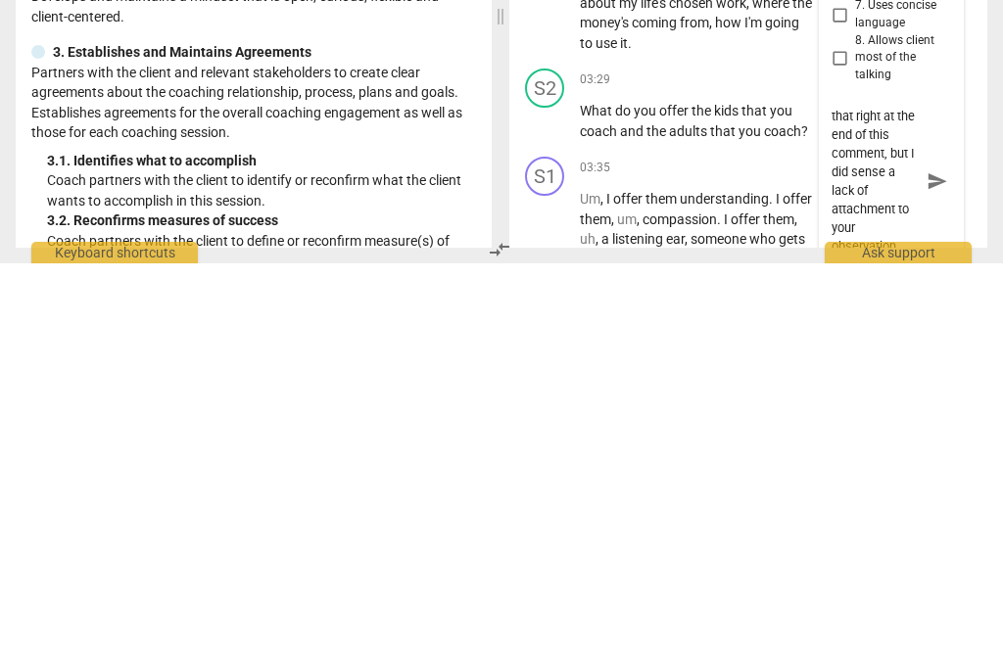
scroll to position [2135, 0]
click at [935, 493] on div "It would’ve been good to ask if you had that right at the end of this comment, …" at bounding box center [890, 567] width 119 height 149
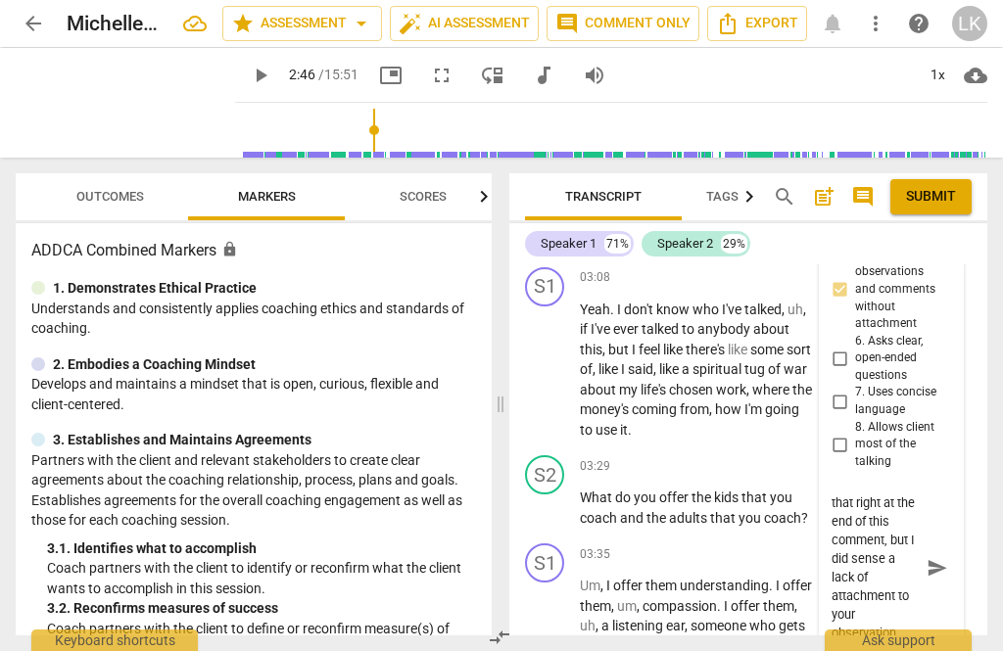
click at [946, 538] on div "It would’ve been good to ask if you had that right at the end of this comment, …" at bounding box center [890, 567] width 119 height 149
click at [933, 535] on div "It would’ve been good to ask if you had that right at the end of this comment, …" at bounding box center [890, 567] width 119 height 149
click at [941, 533] on div "It would’ve been good to ask if you had that right at the end of this comment, …" at bounding box center [890, 567] width 119 height 149
click at [939, 537] on div "It would’ve been good to ask if you had that right at the end of this comment, …" at bounding box center [890, 567] width 119 height 149
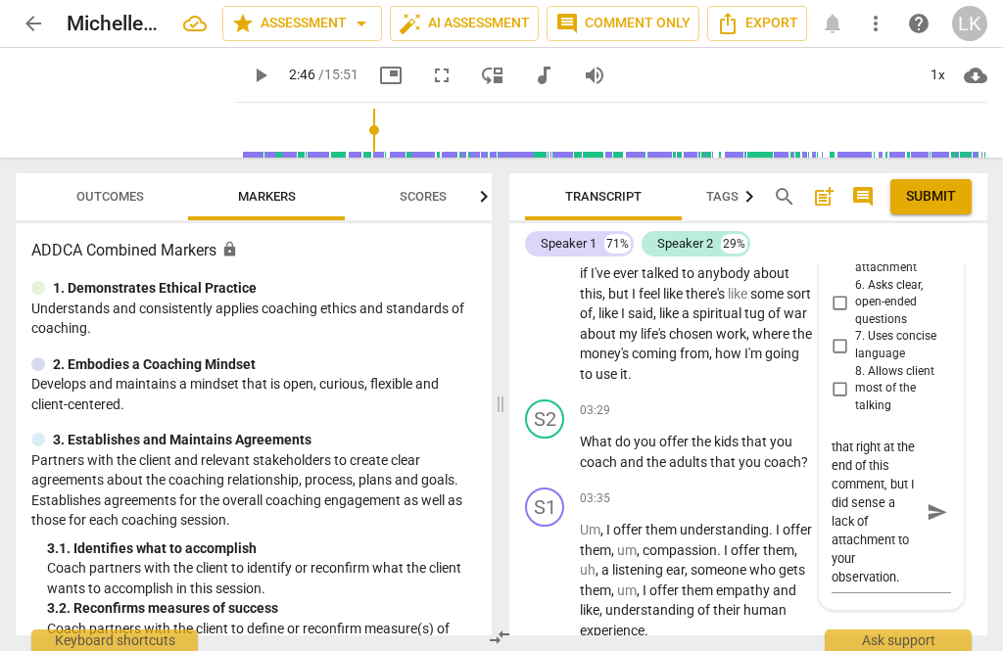
scroll to position [2211, 0]
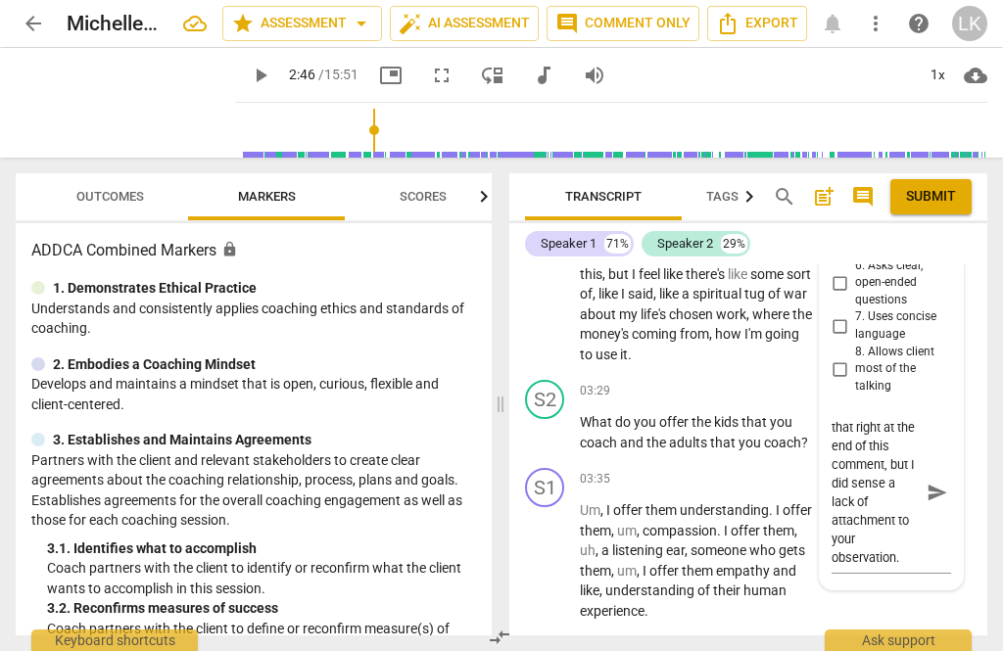
click at [942, 467] on div "It would’ve been good to ask if you had that right at the end of this comment, …" at bounding box center [890, 492] width 119 height 149
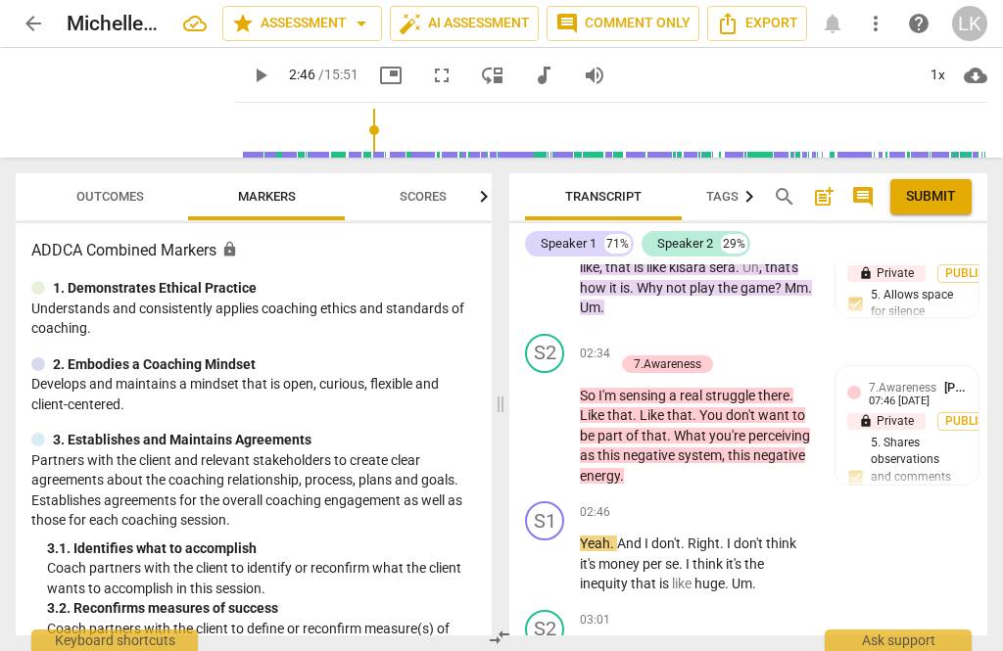
scroll to position [1706, 0]
click at [948, 380] on span "[PERSON_NAME]" at bounding box center [991, 387] width 94 height 15
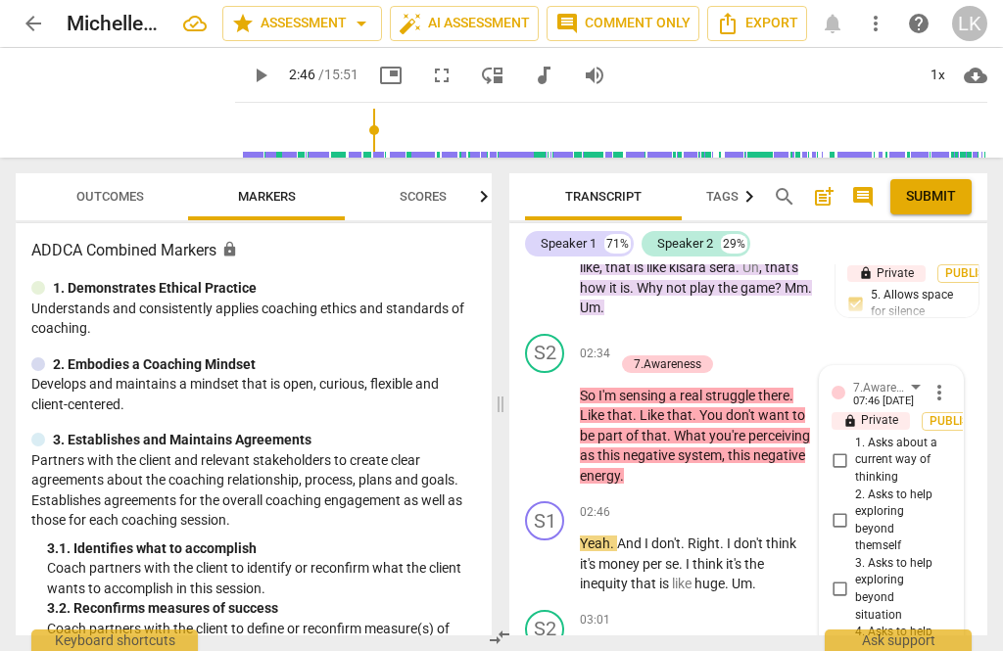
click at [948, 381] on span "more_vert" at bounding box center [938, 392] width 23 height 23
click at [957, 335] on li "Edit" at bounding box center [951, 350] width 68 height 37
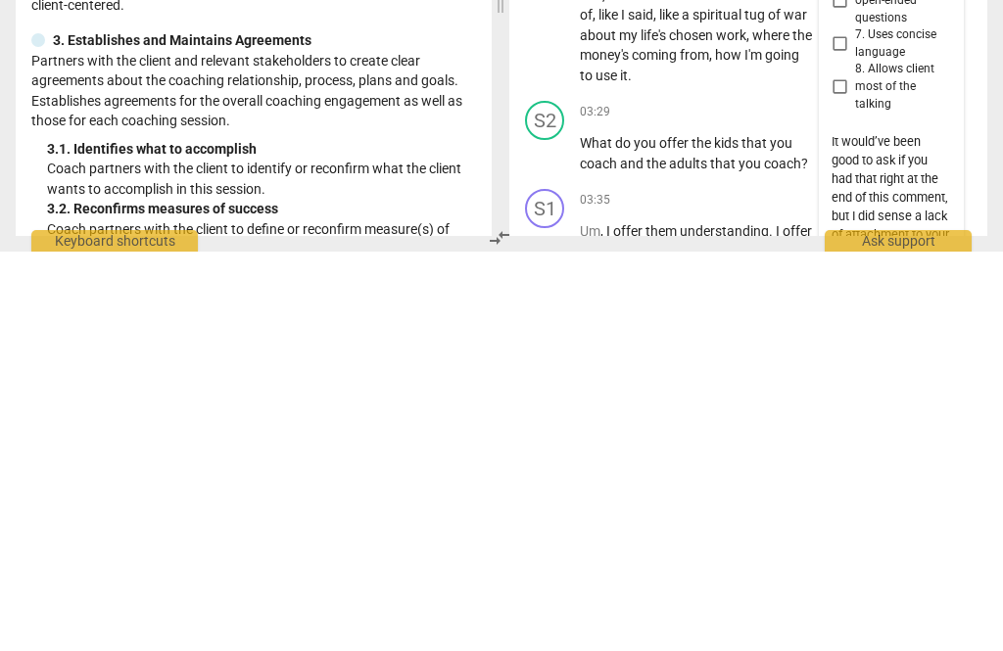
click at [931, 532] on textarea "It would’ve been good to ask if you had that right at the end of this comment, …" at bounding box center [890, 606] width 119 height 149
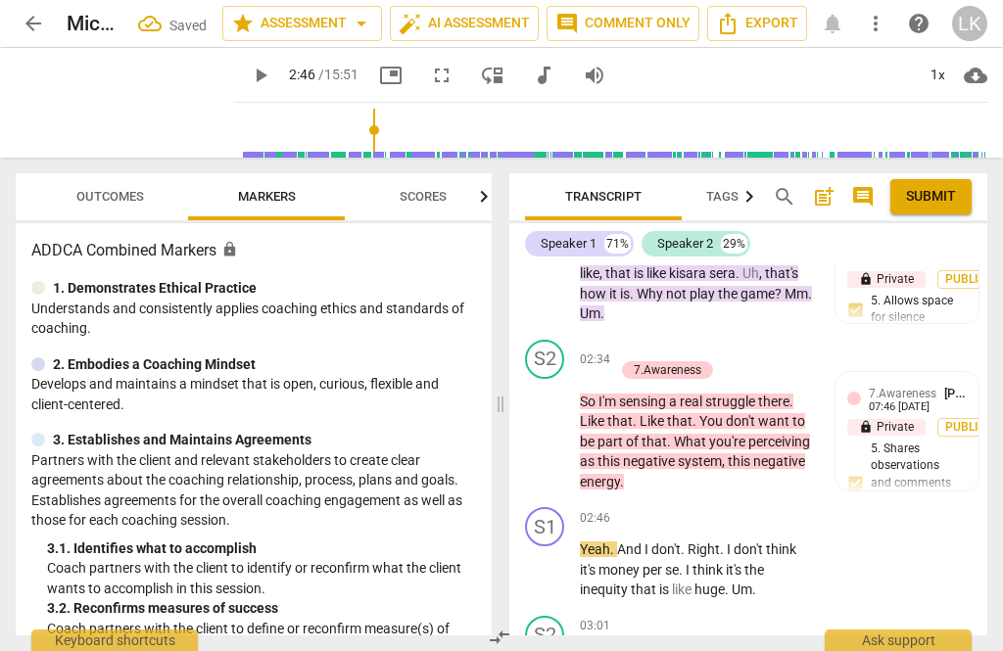
scroll to position [1716, 0]
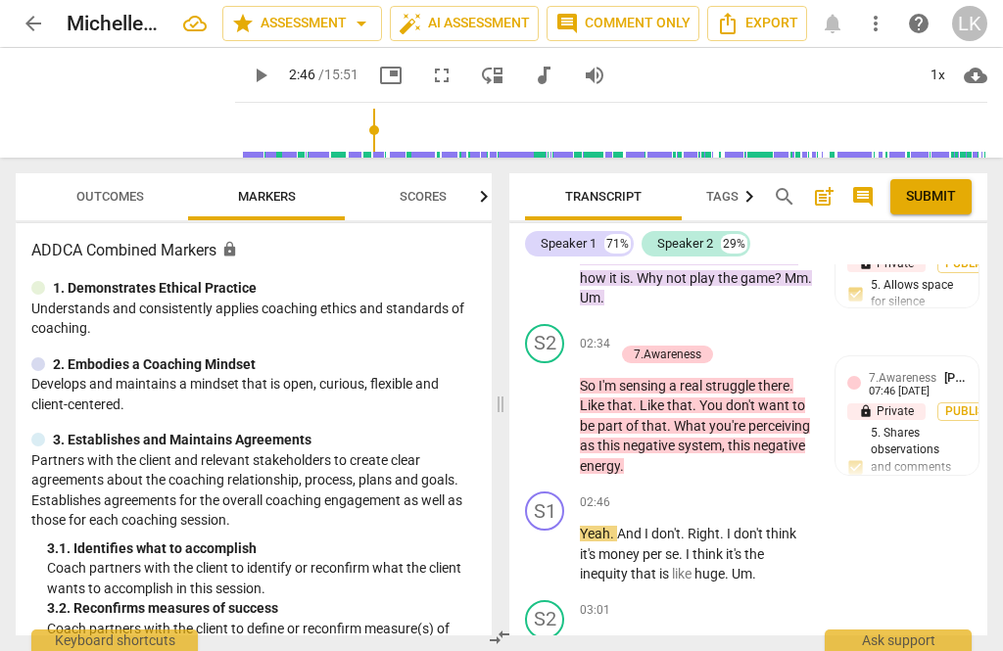
click at [558, 542] on span "play_arrow" at bounding box center [545, 553] width 31 height 23
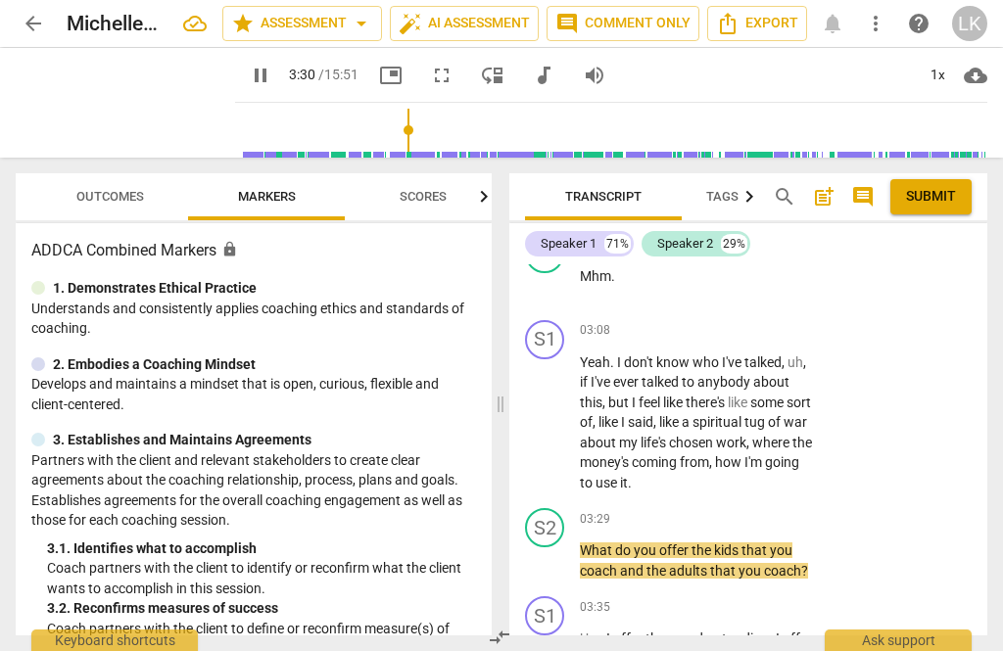
scroll to position [2061, 0]
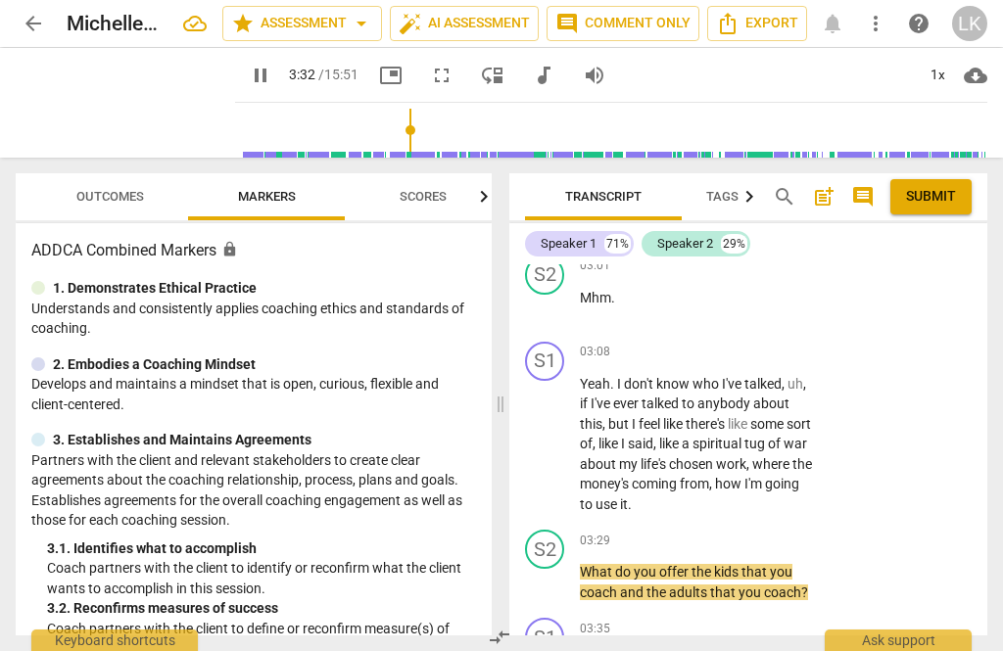
click at [555, 571] on span "pause" at bounding box center [545, 582] width 23 height 23
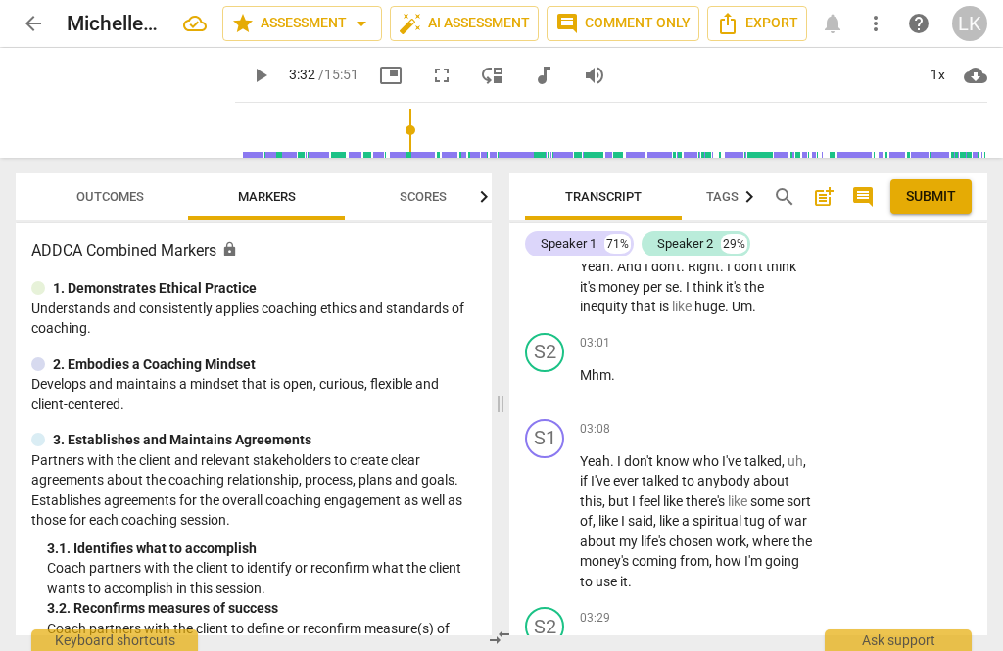
scroll to position [1973, 0]
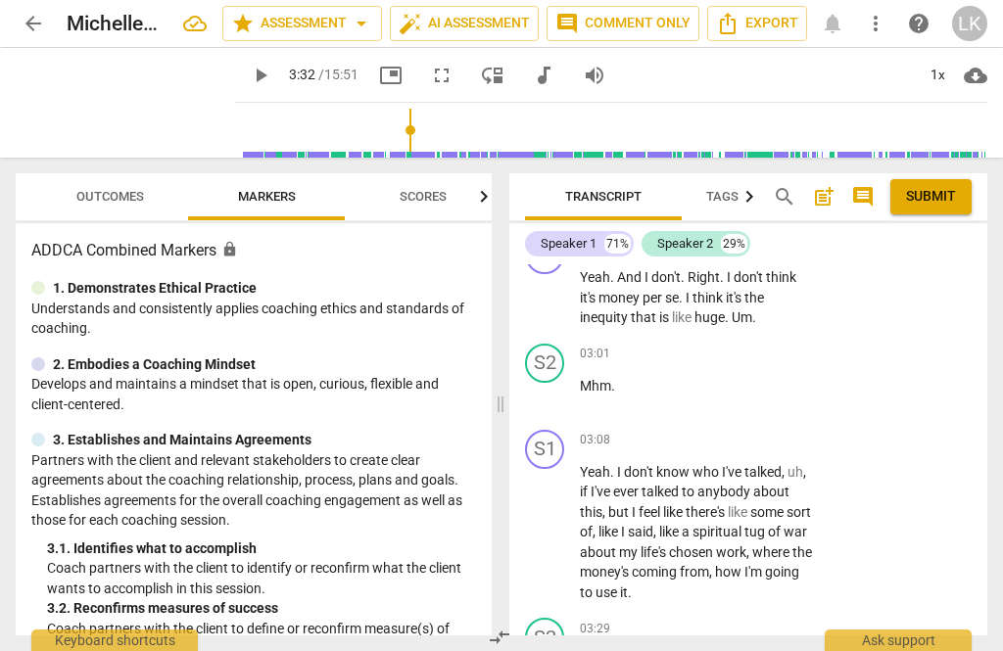
click at [705, 431] on div "+ Add competency" at bounding box center [741, 441] width 117 height 20
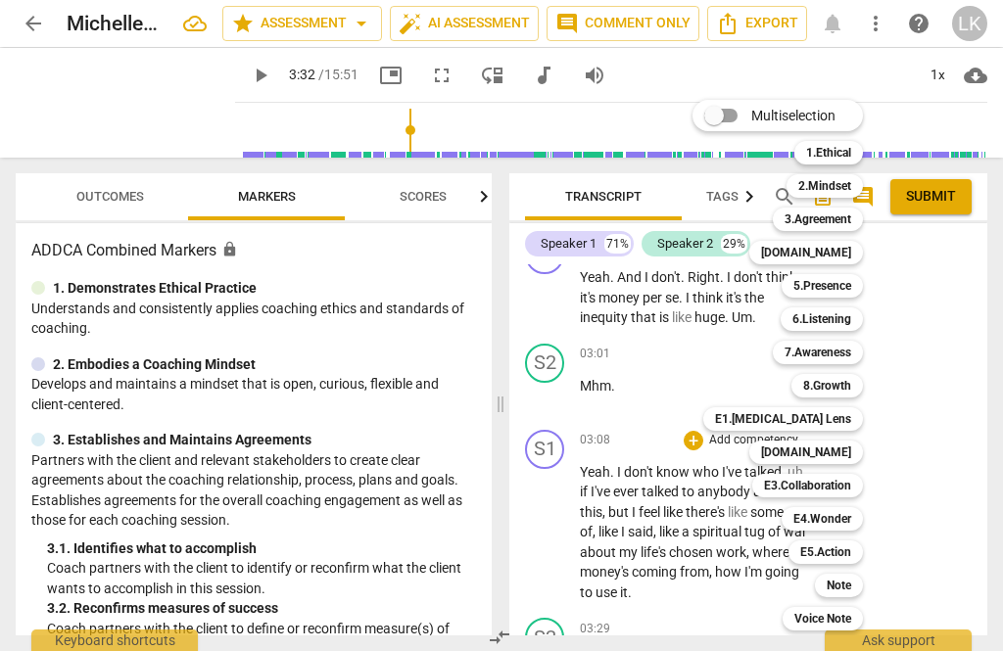
click at [854, 284] on div "5.Presence" at bounding box center [821, 285] width 81 height 23
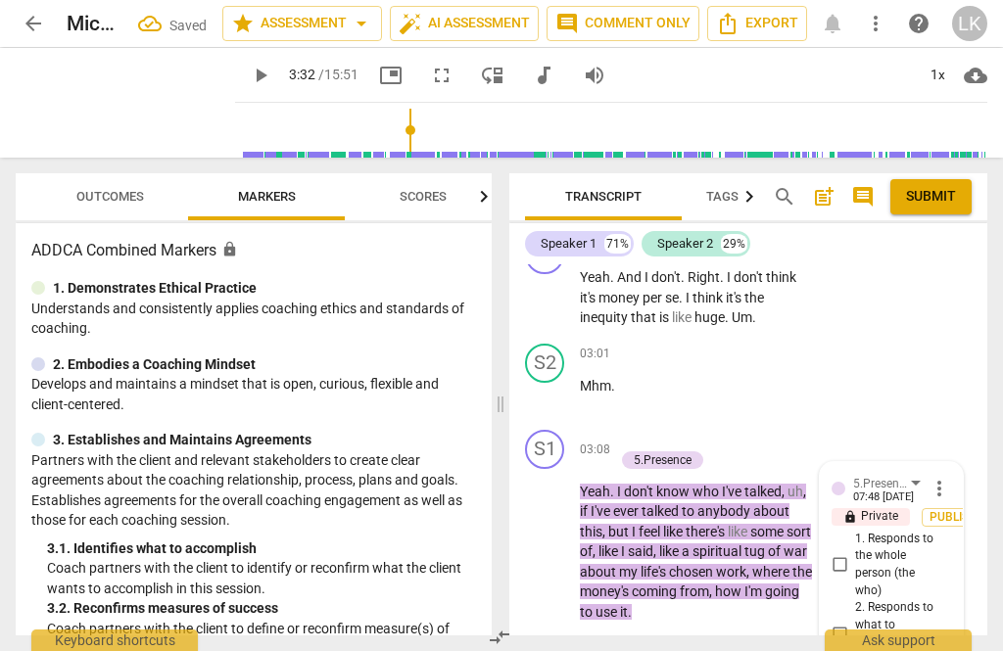
scroll to position [2288, 0]
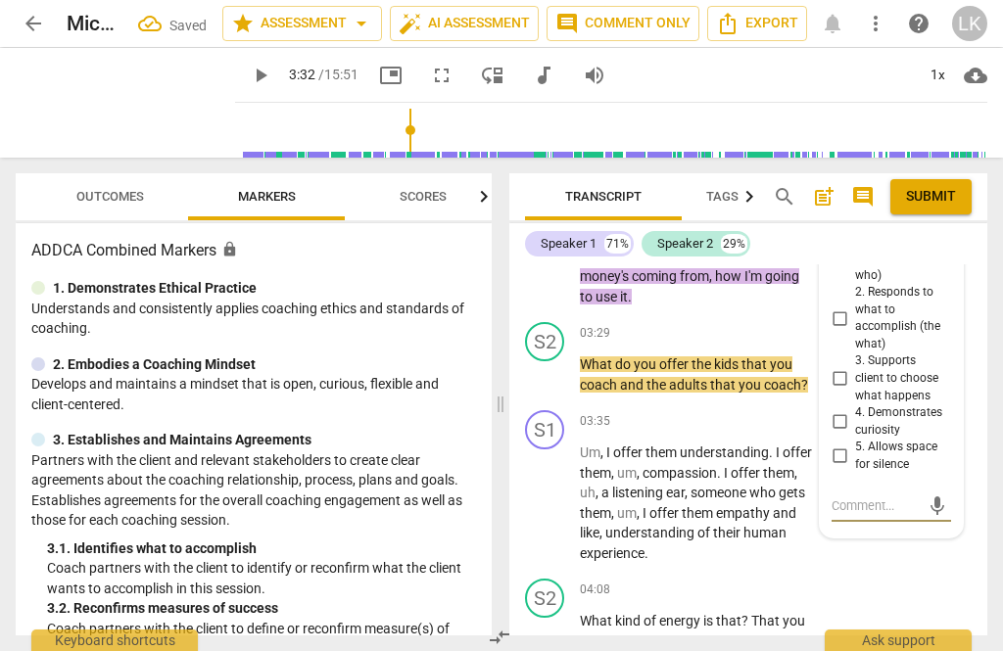
click at [853, 444] on input "5. Allows space for silence" at bounding box center [838, 455] width 31 height 23
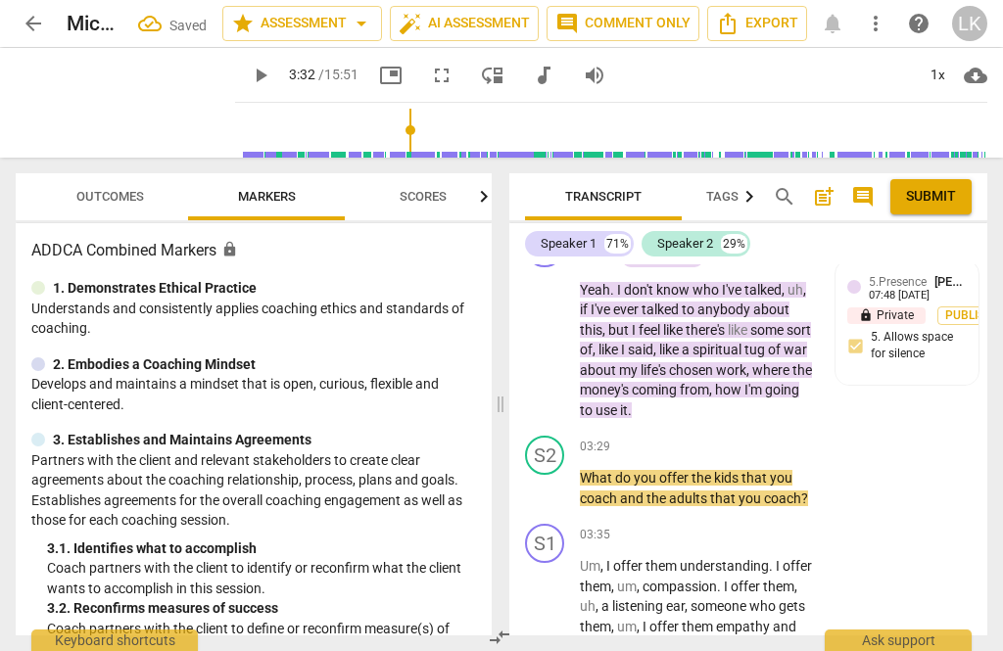
scroll to position [2012, 0]
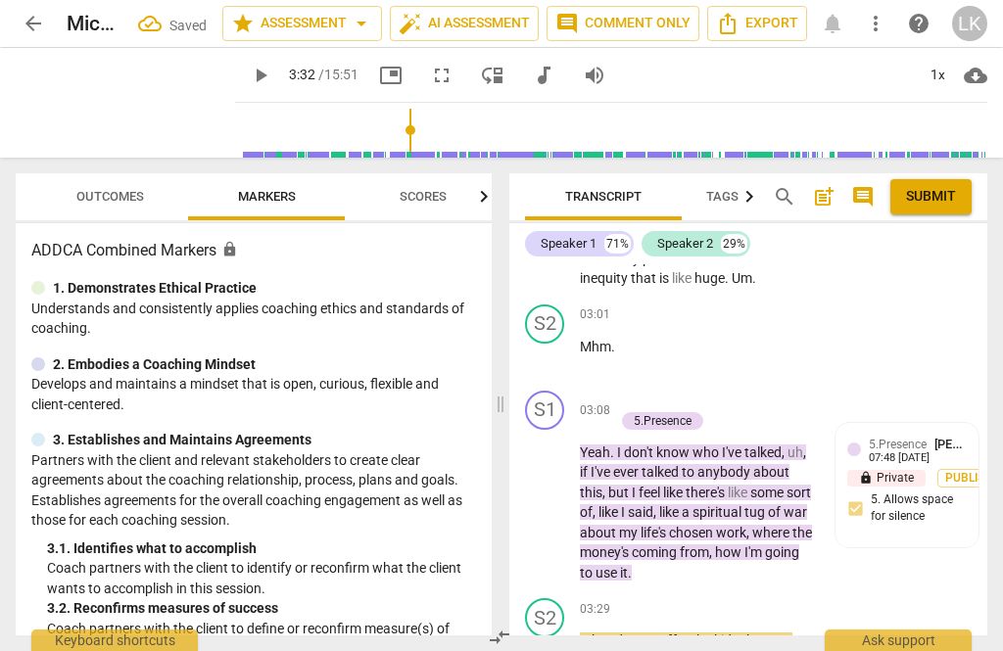
click at [770, 391] on div "+ Add competency 5.Presence" at bounding box center [707, 411] width 186 height 41
click at [631, 391] on div "+" at bounding box center [624, 401] width 20 height 20
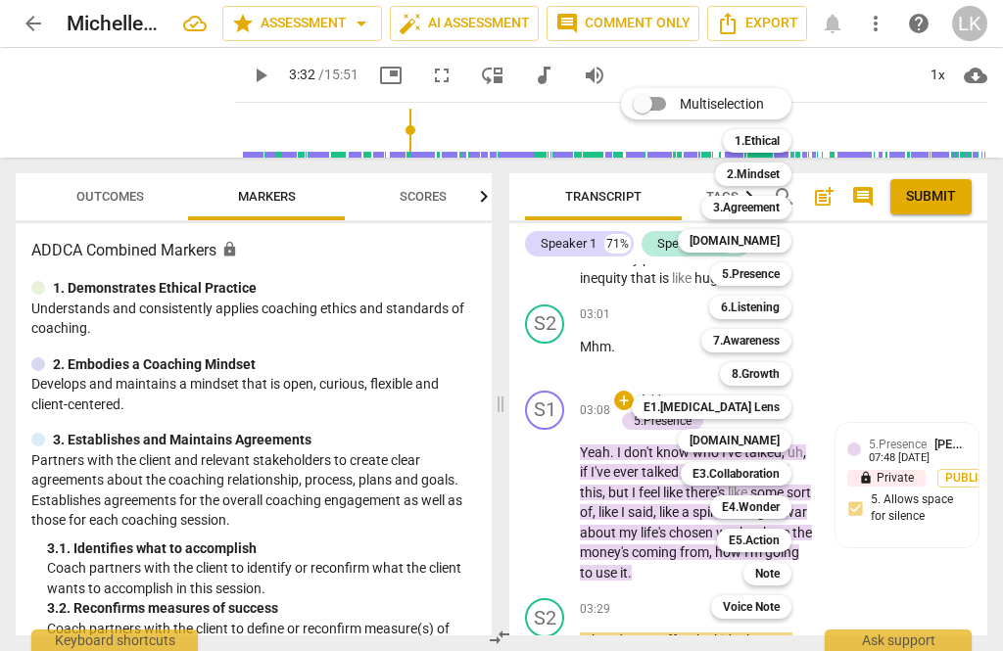
click at [774, 303] on b "6.Listening" at bounding box center [750, 307] width 59 height 23
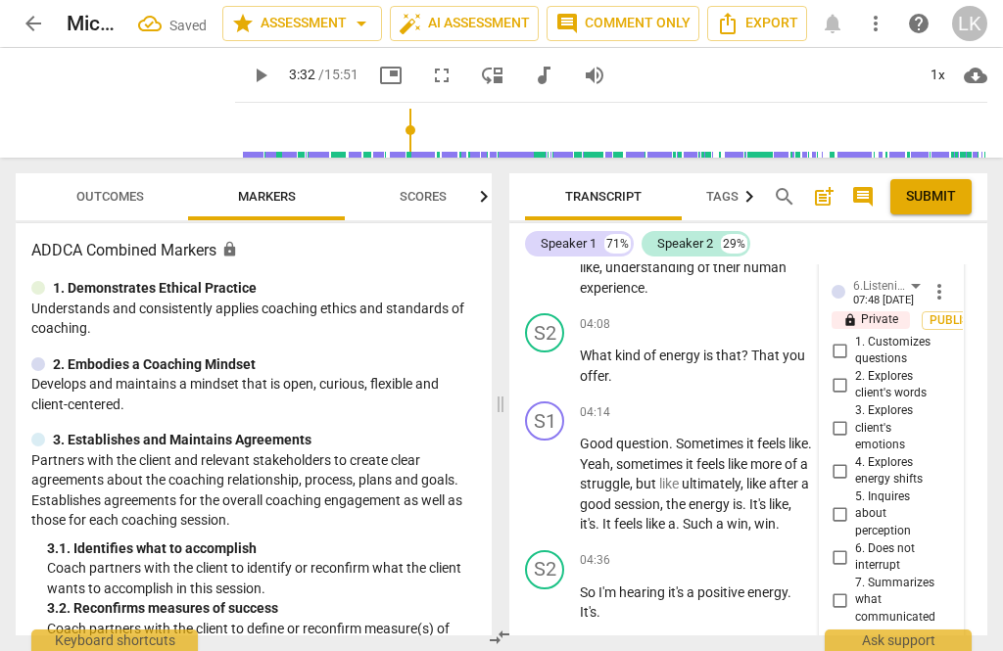
scroll to position [2562, 0]
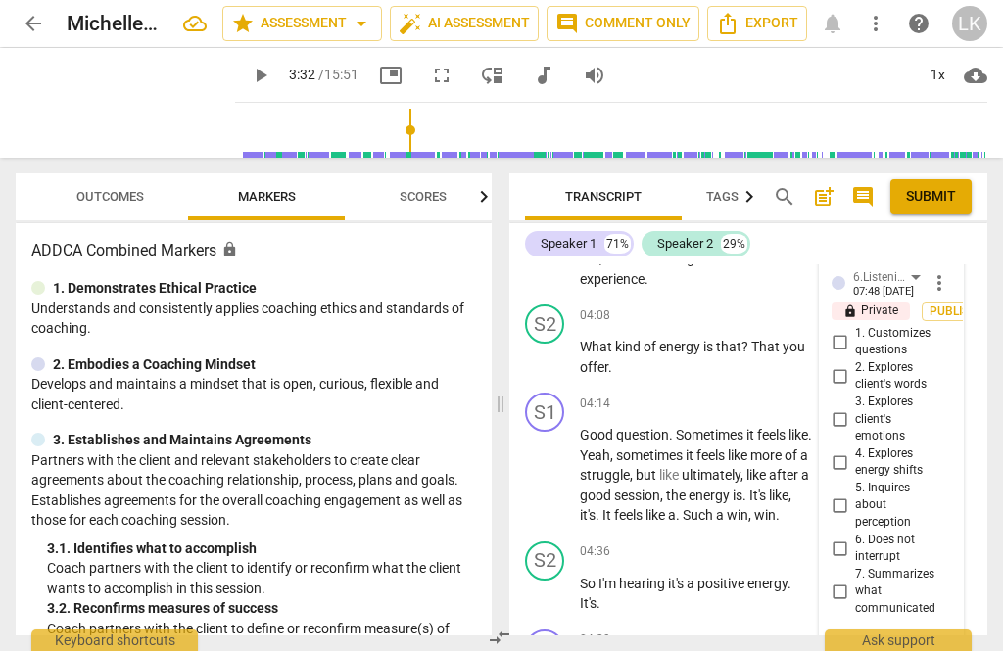
click at [853, 537] on input "6. Does not interrupt" at bounding box center [838, 548] width 31 height 23
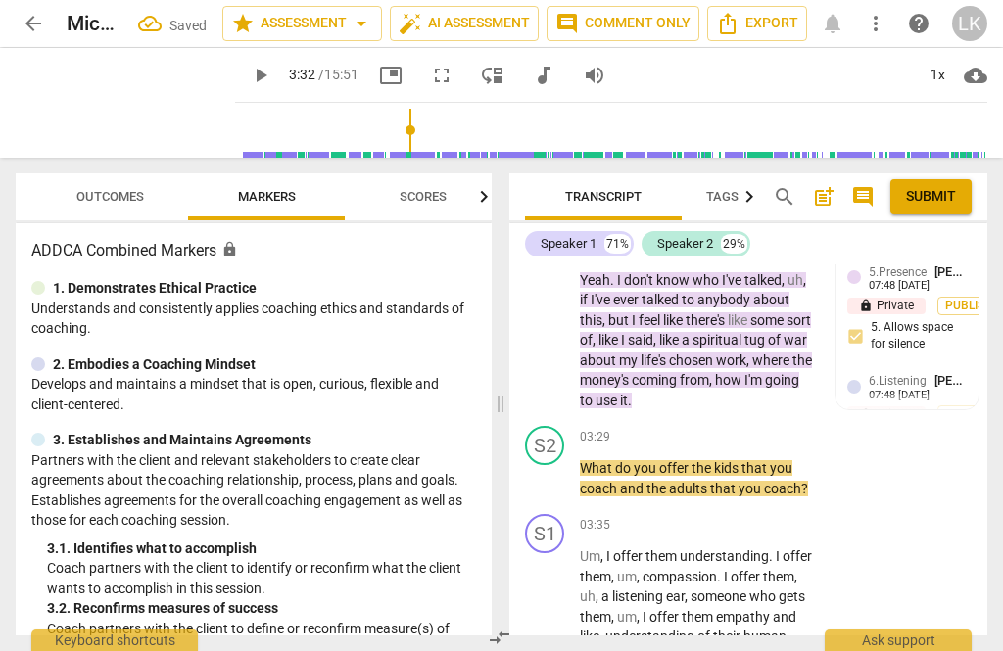
scroll to position [2037, 0]
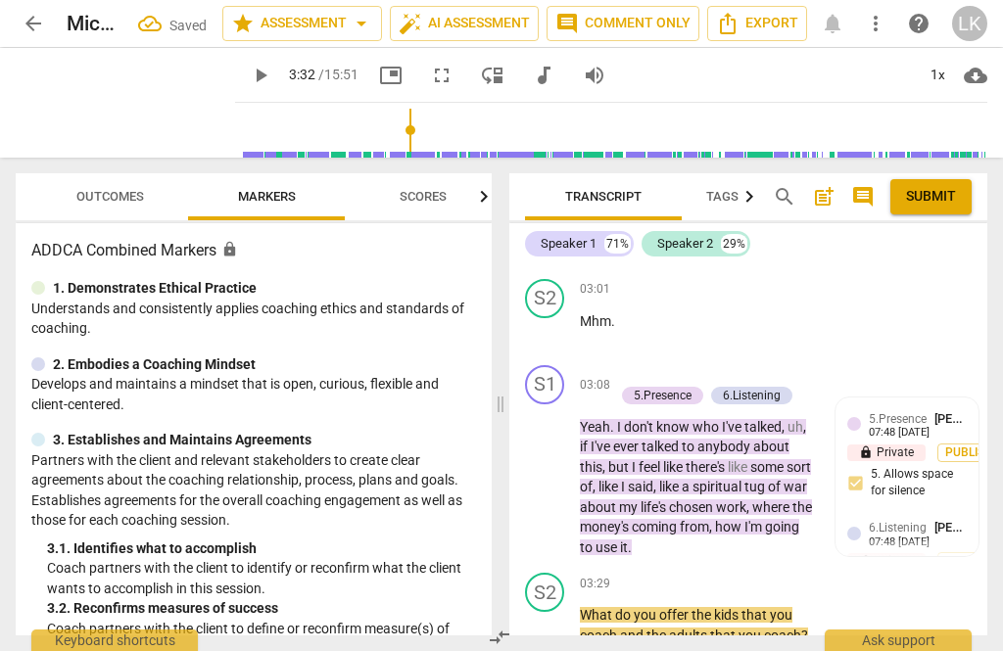
click at [633, 365] on div "+ Add competency" at bounding box center [672, 375] width 117 height 20
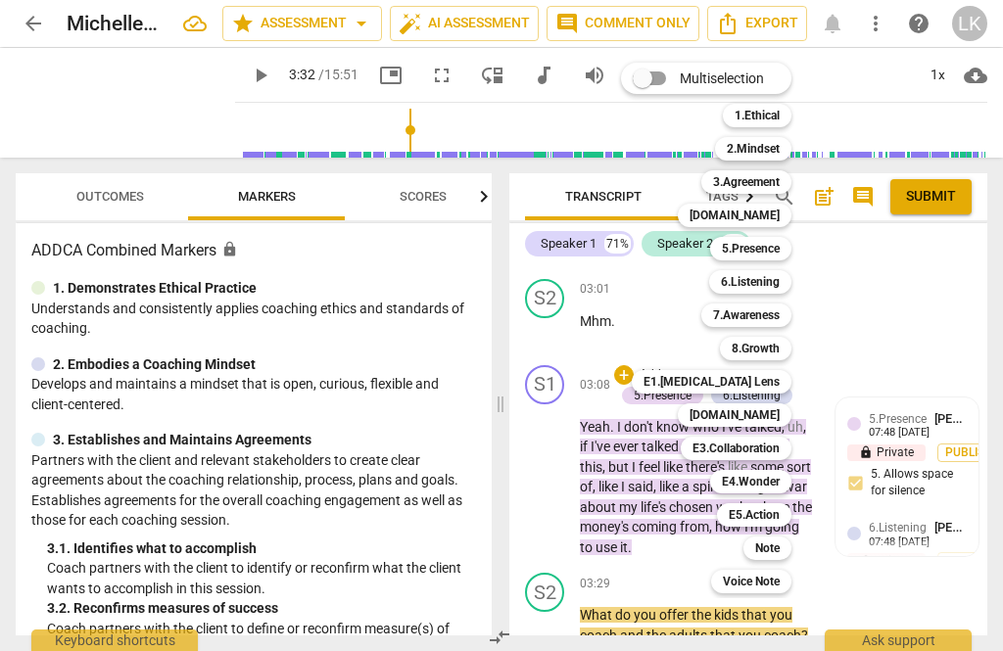
click at [783, 409] on div "[DOMAIN_NAME]" at bounding box center [734, 414] width 114 height 23
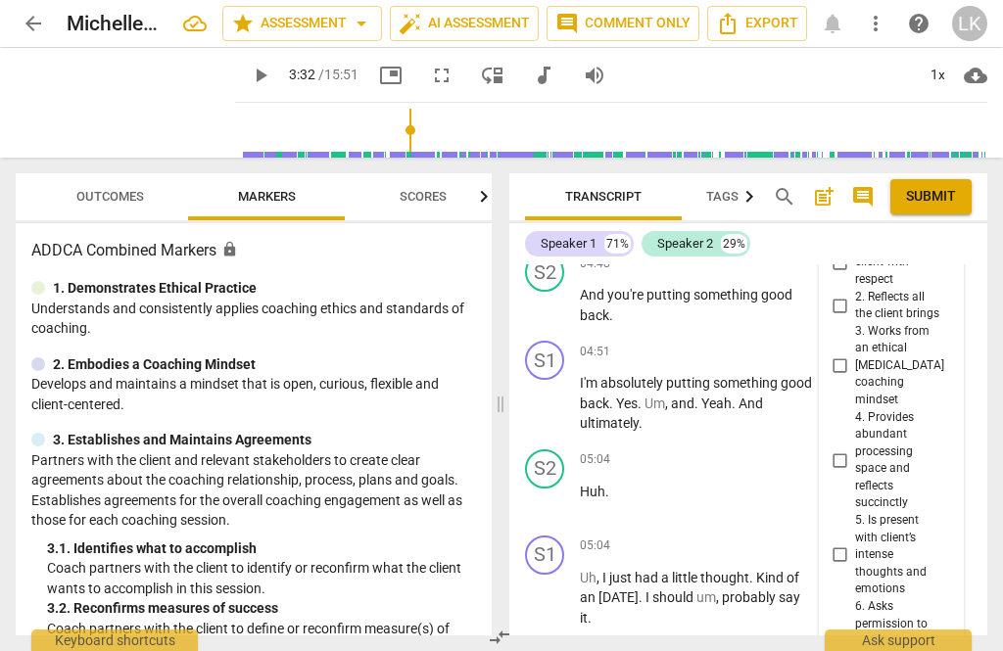
scroll to position [3068, 0]
click at [853, 448] on input "4. Provides abundant processing space and reflects succinctly" at bounding box center [838, 459] width 31 height 23
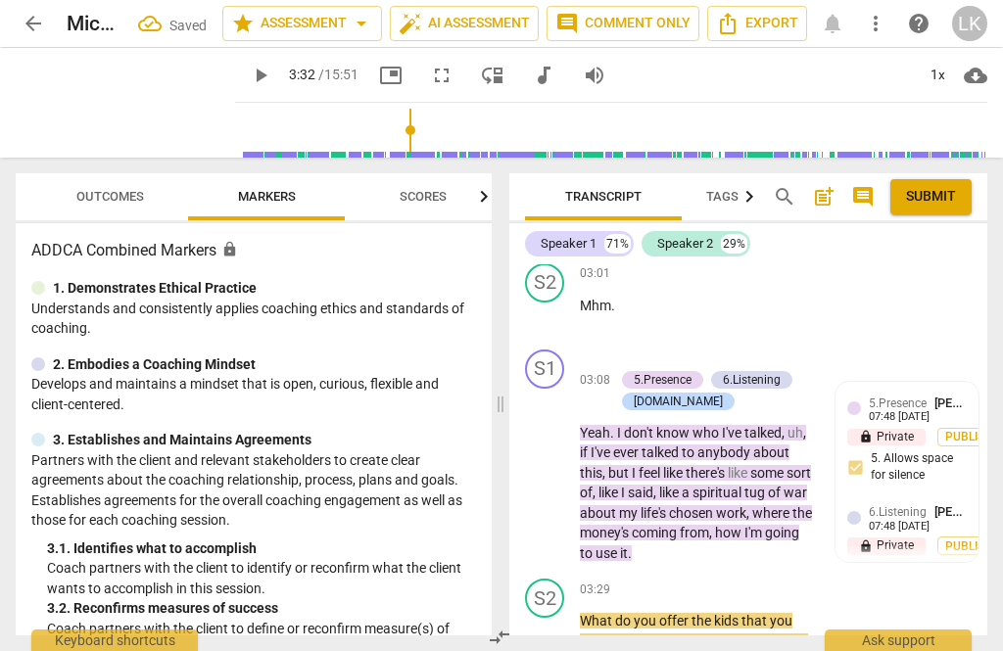
scroll to position [2056, 0]
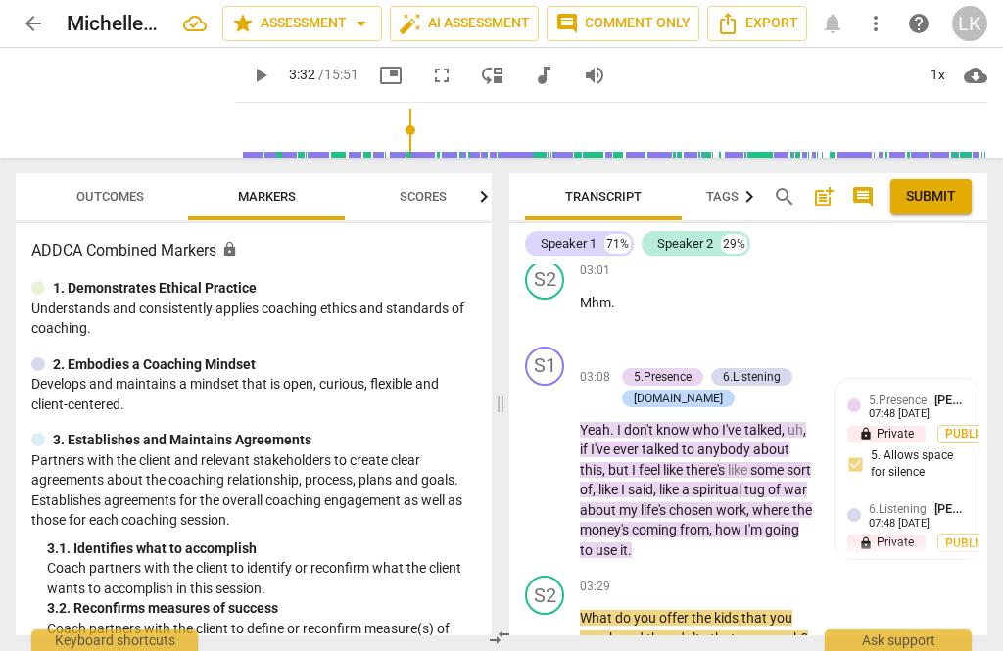
click at [637, 348] on p "Add competency" at bounding box center [683, 357] width 93 height 18
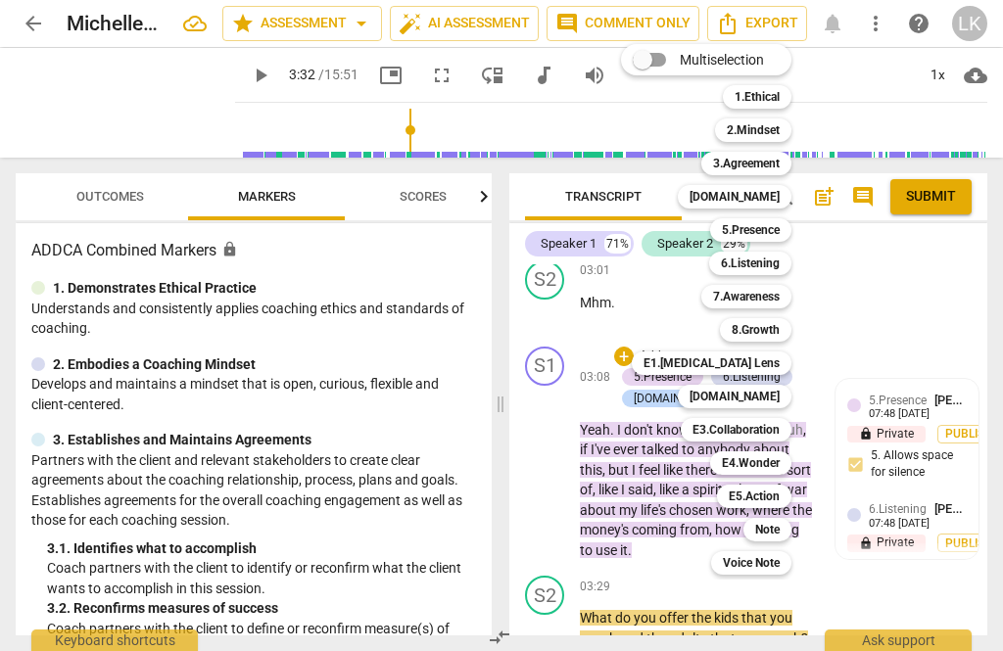
click at [790, 528] on div "Note" at bounding box center [767, 529] width 48 height 23
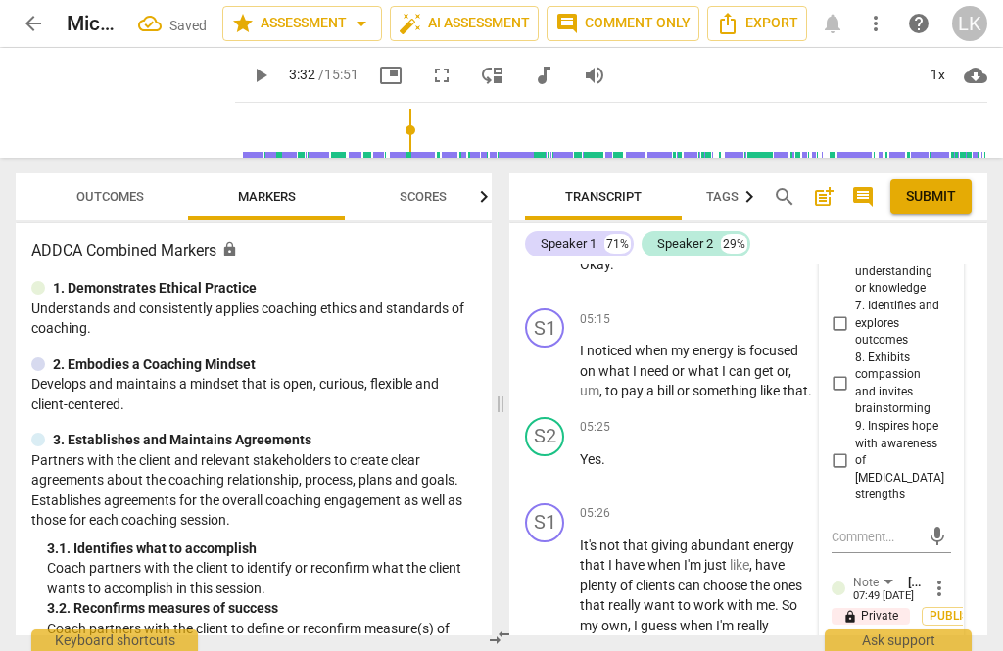
scroll to position [3516, 0]
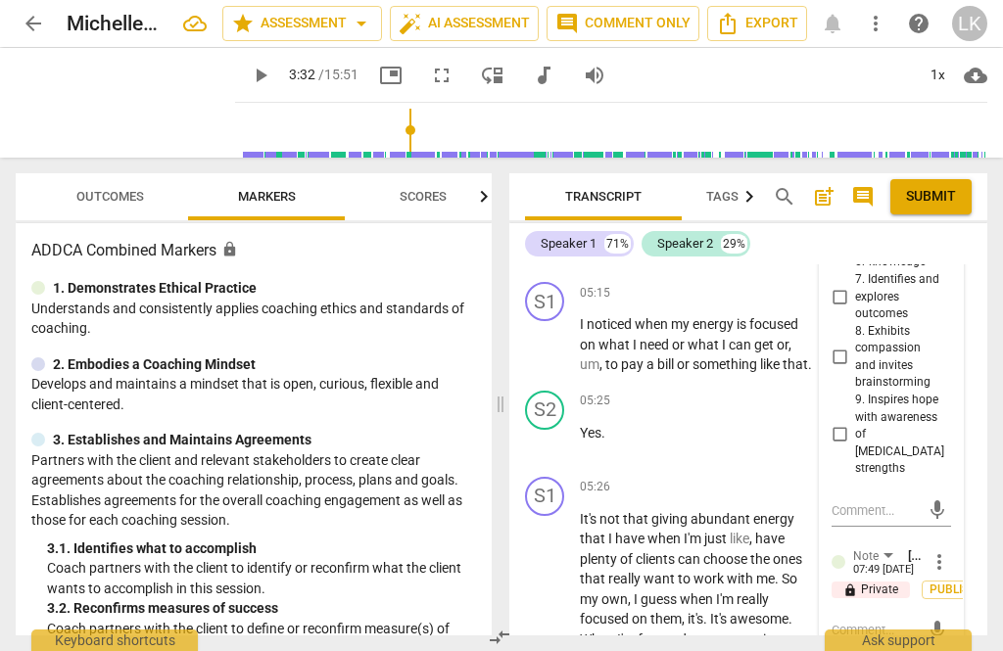
click at [898, 621] on textarea at bounding box center [875, 630] width 88 height 19
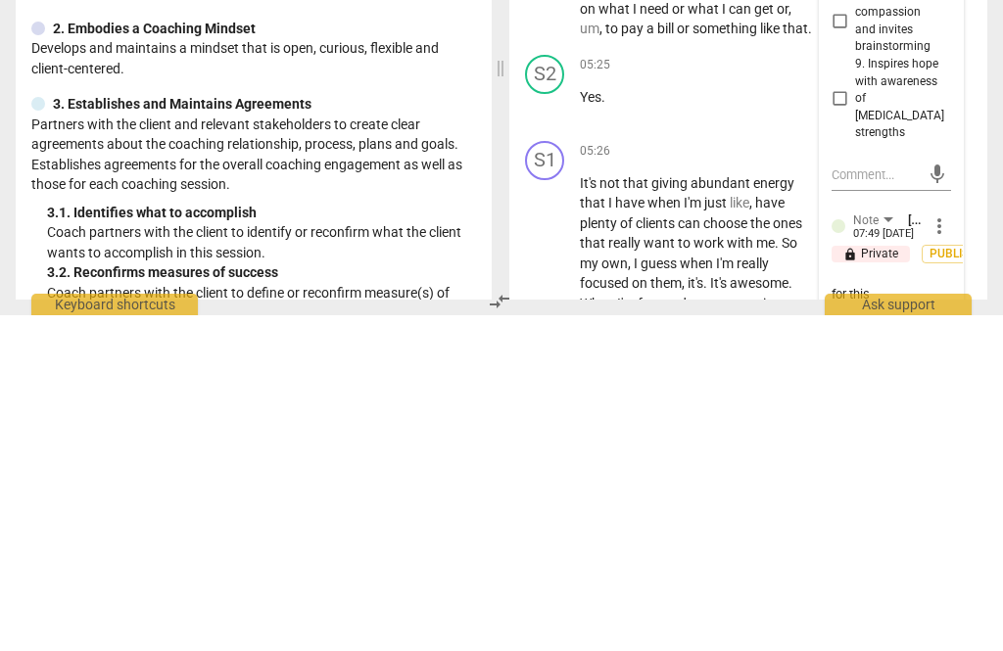
scroll to position [74, 0]
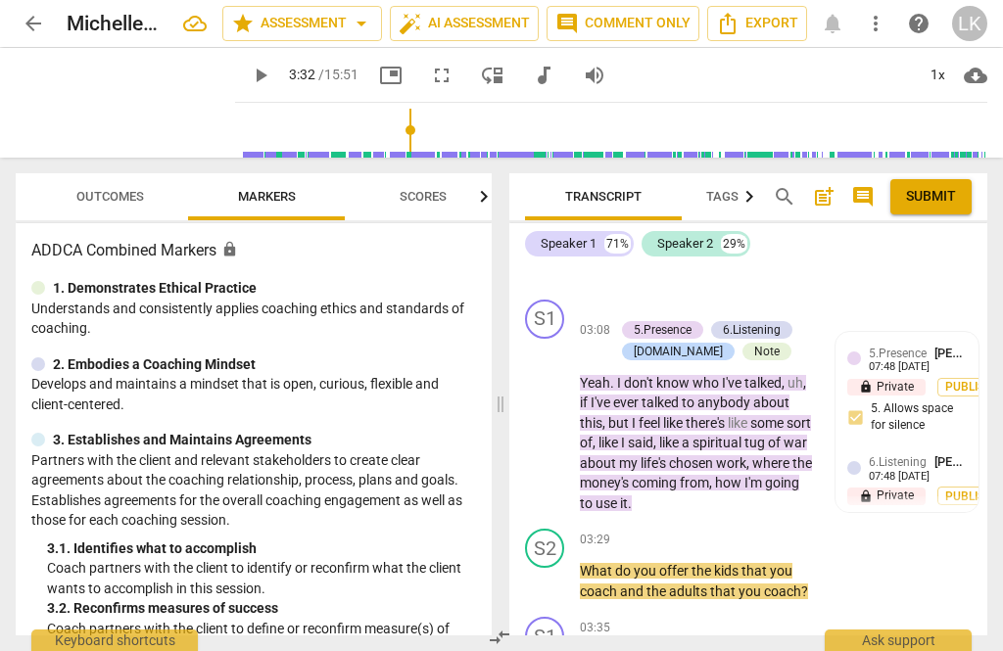
scroll to position [2103, 0]
click at [552, 570] on span "play_arrow" at bounding box center [545, 581] width 23 height 23
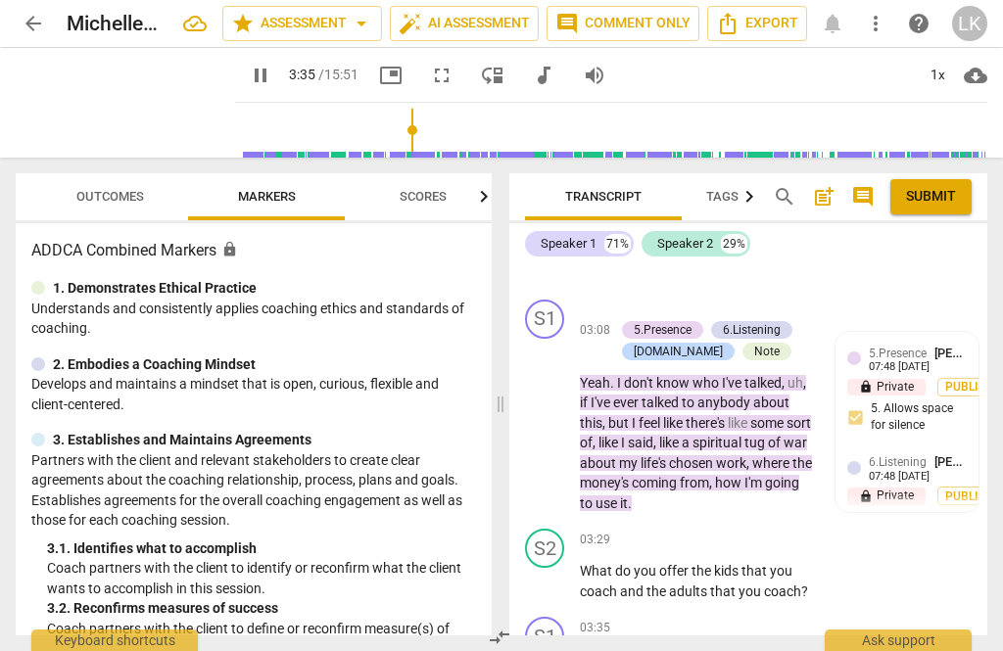
click at [710, 532] on p "Add competency" at bounding box center [753, 541] width 93 height 18
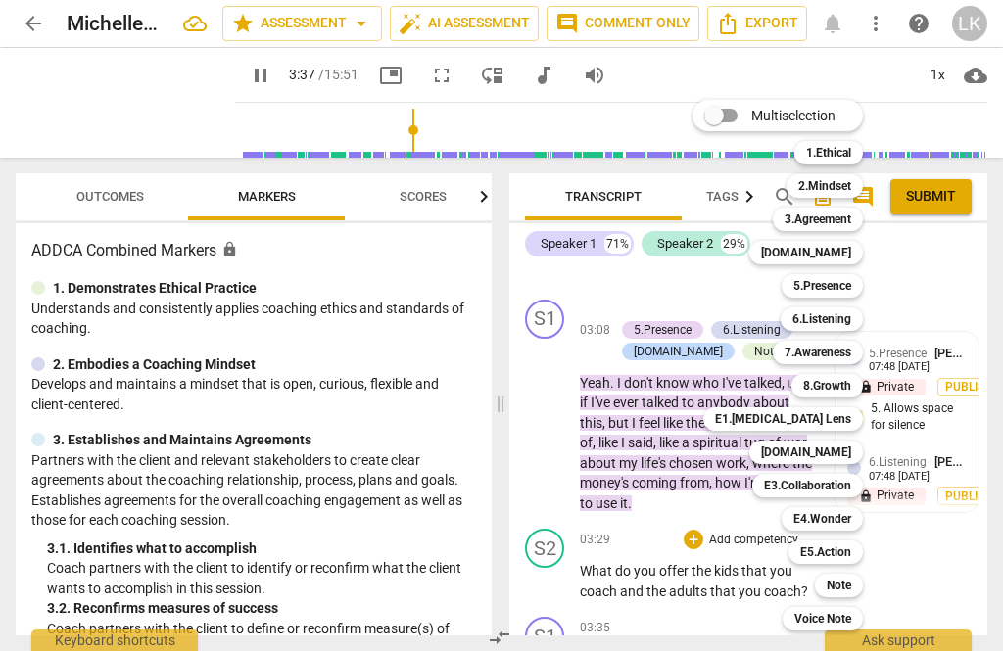
click at [556, 538] on div at bounding box center [501, 325] width 1003 height 651
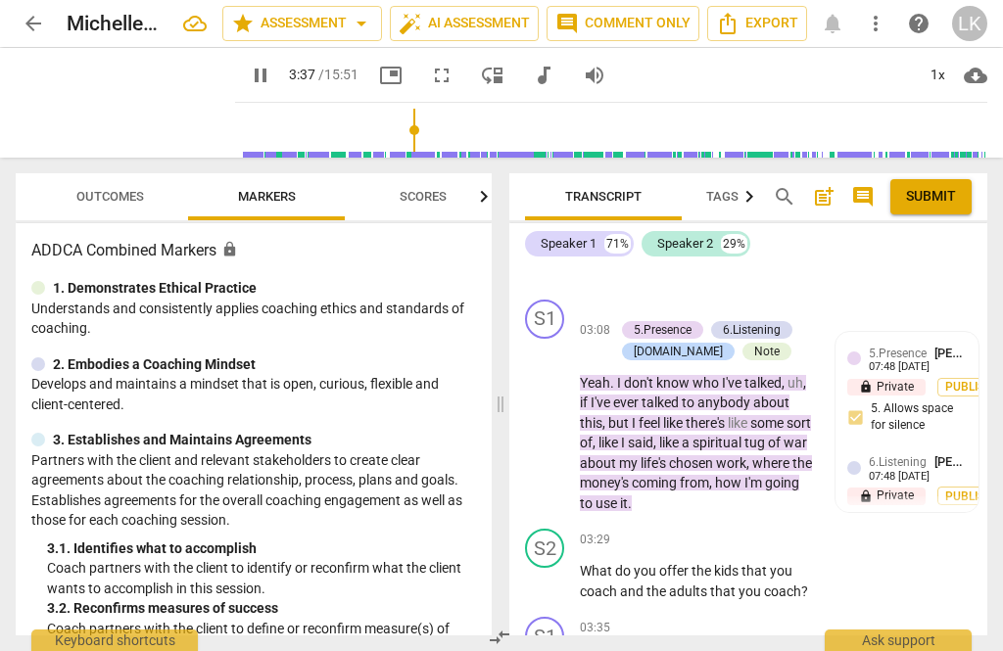
click at [559, 570] on span "pause" at bounding box center [545, 581] width 31 height 23
click at [698, 530] on div "+" at bounding box center [693, 540] width 20 height 20
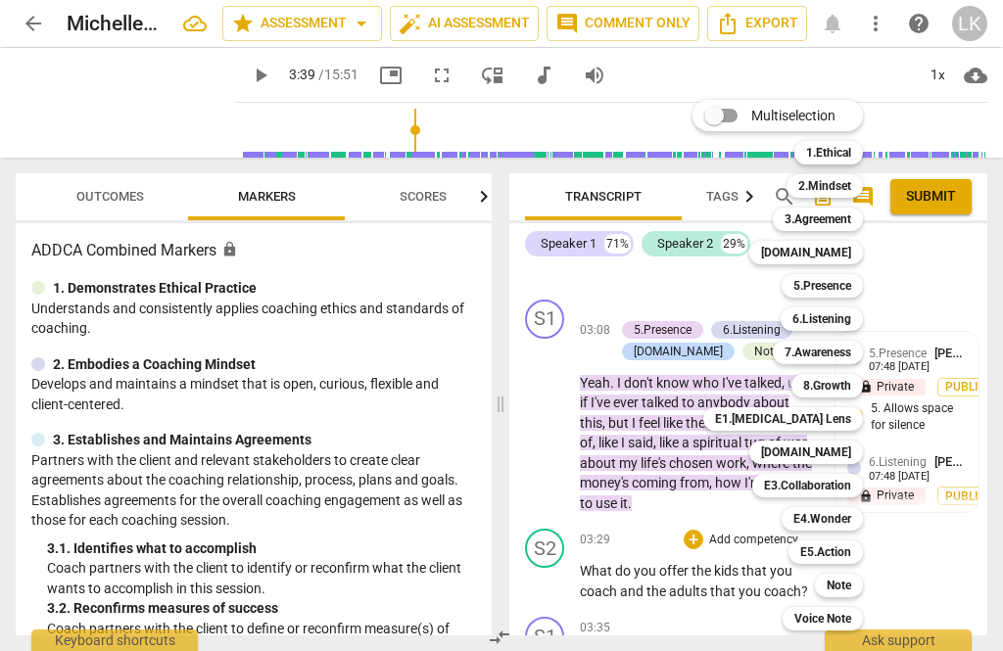
click at [843, 283] on b "5.Presence" at bounding box center [822, 285] width 58 height 23
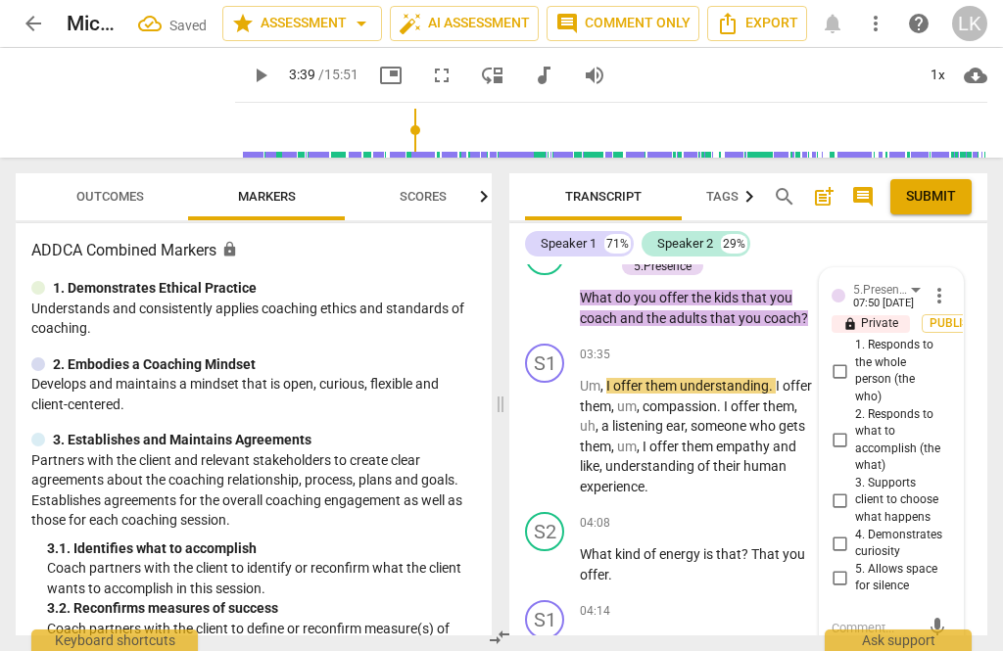
scroll to position [2394, 0]
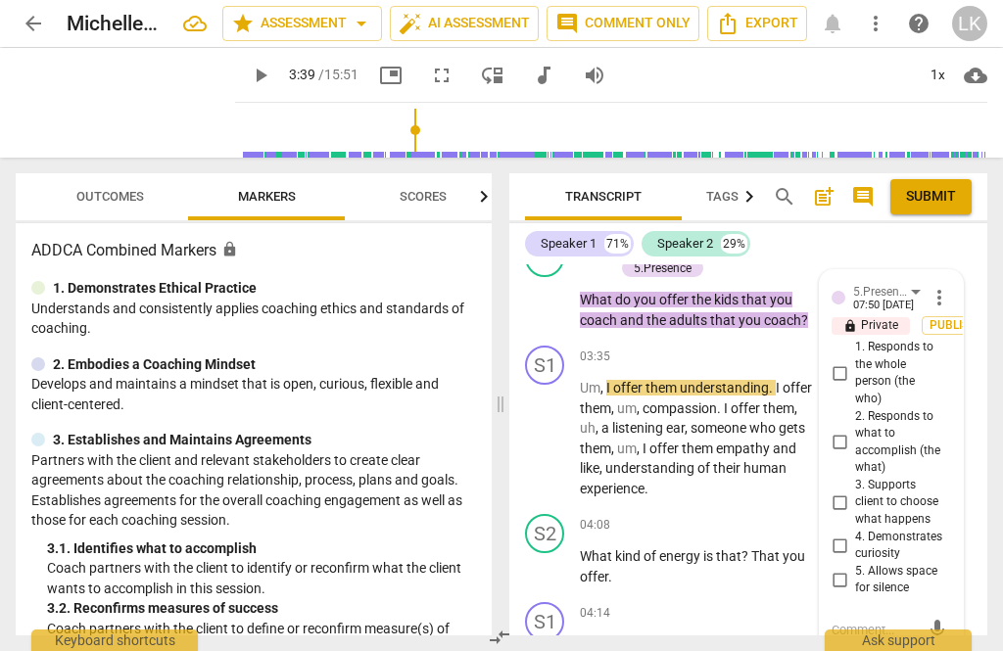
click at [846, 361] on input "1. Responds to the whole person (the who)" at bounding box center [838, 372] width 31 height 23
click at [854, 534] on input "4. Demonstrates curiosity" at bounding box center [838, 545] width 31 height 23
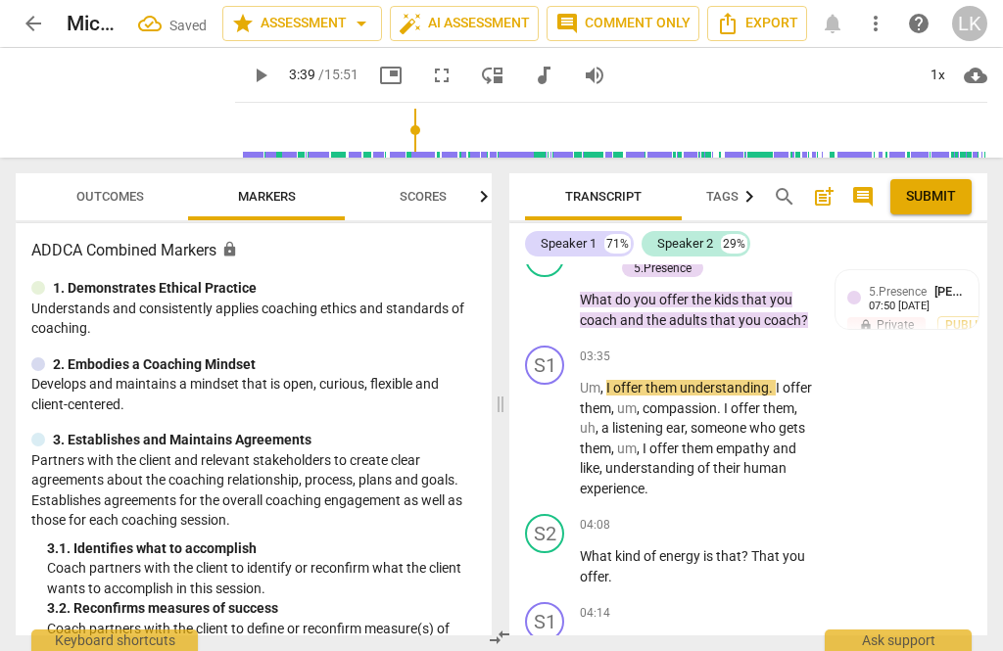
scroll to position [2104, 0]
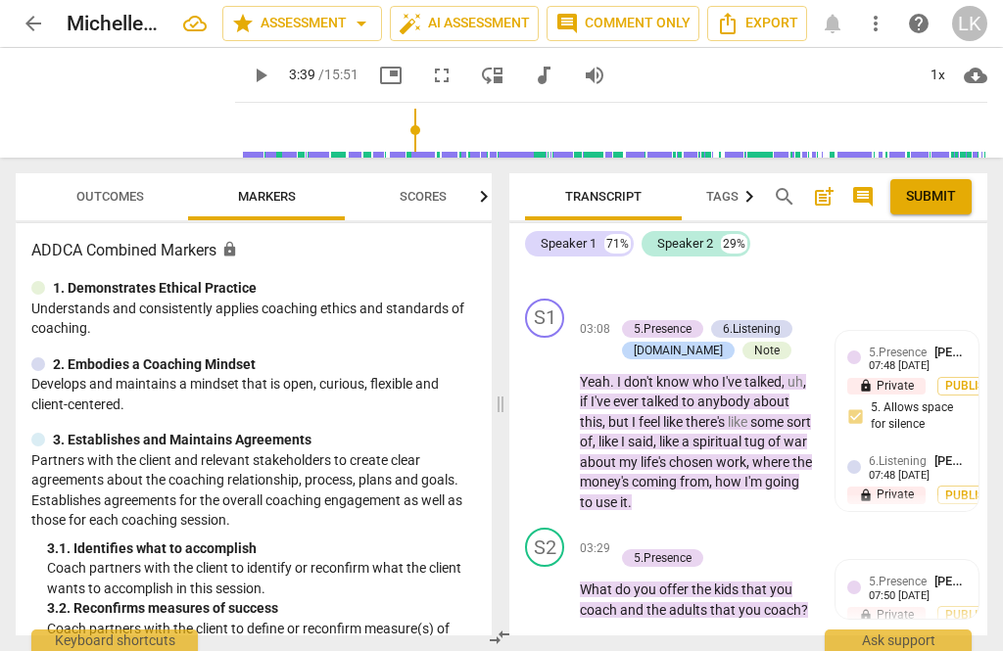
click at [637, 530] on p "Add competency" at bounding box center [683, 539] width 93 height 18
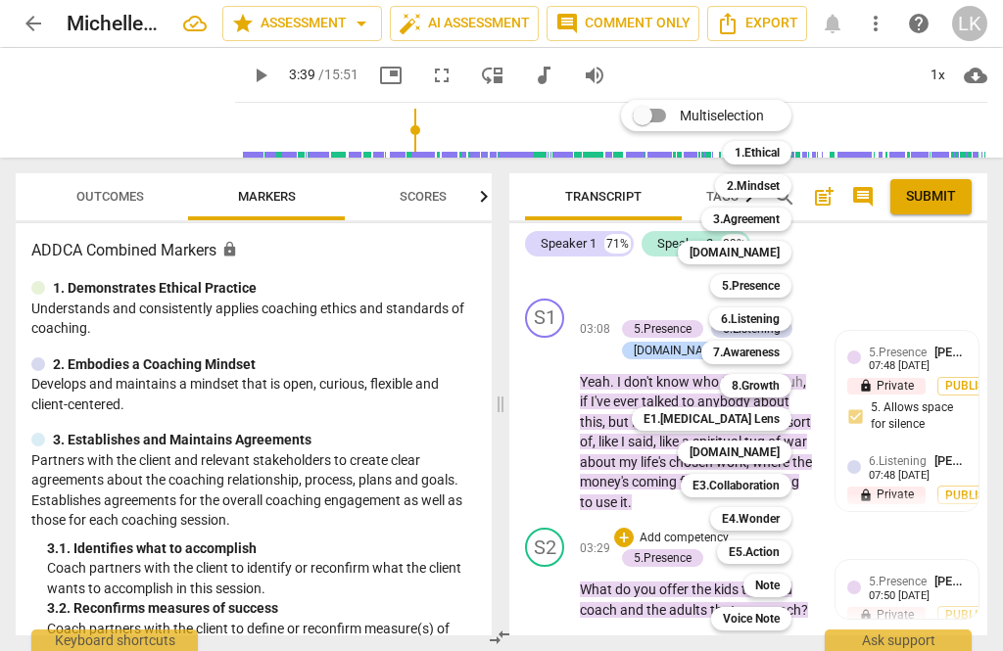
click at [779, 518] on b "E4.Wonder" at bounding box center [751, 518] width 58 height 23
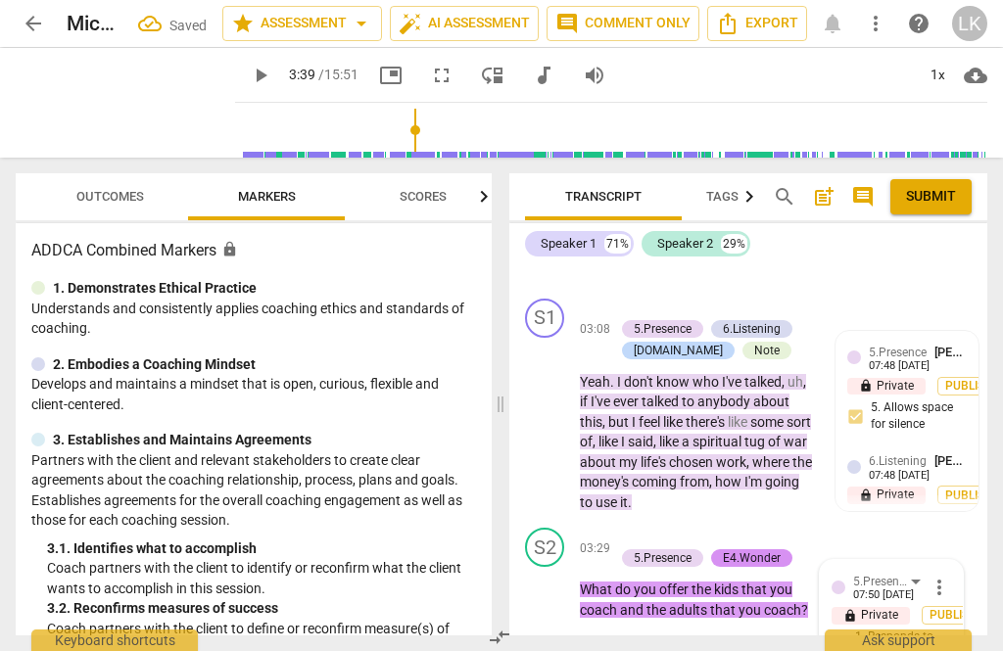
scroll to position [2514, 0]
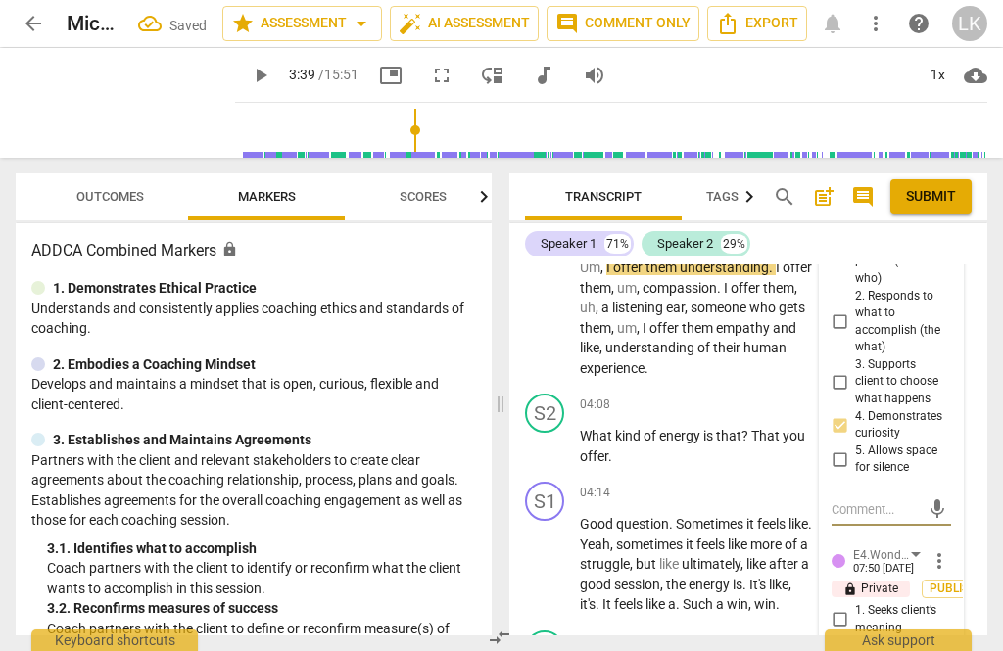
click at [851, 608] on input "1. Seeks client’s meaning" at bounding box center [838, 619] width 31 height 23
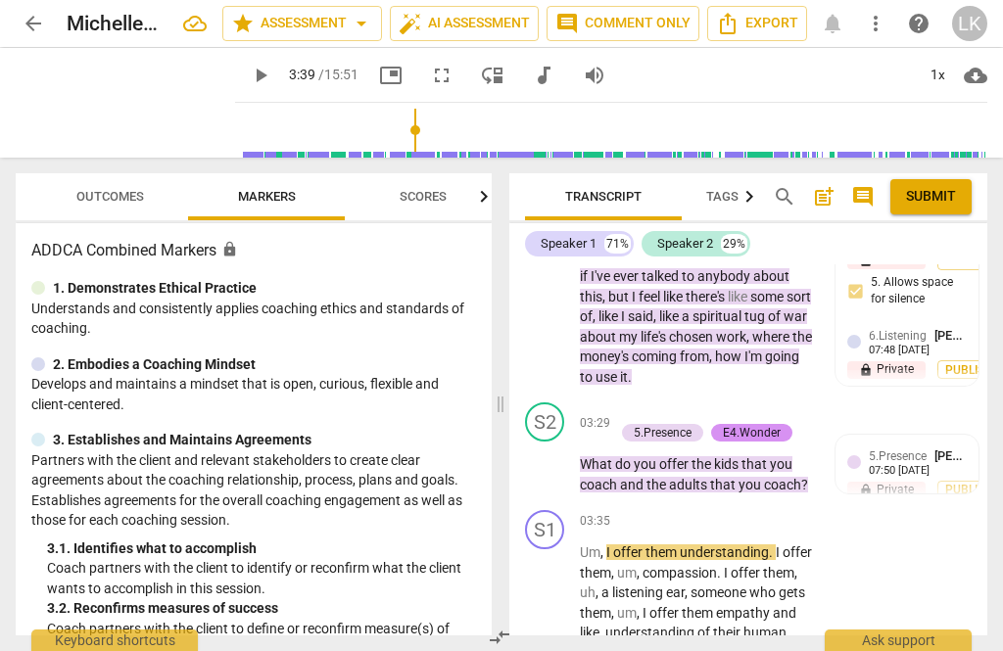
scroll to position [2232, 0]
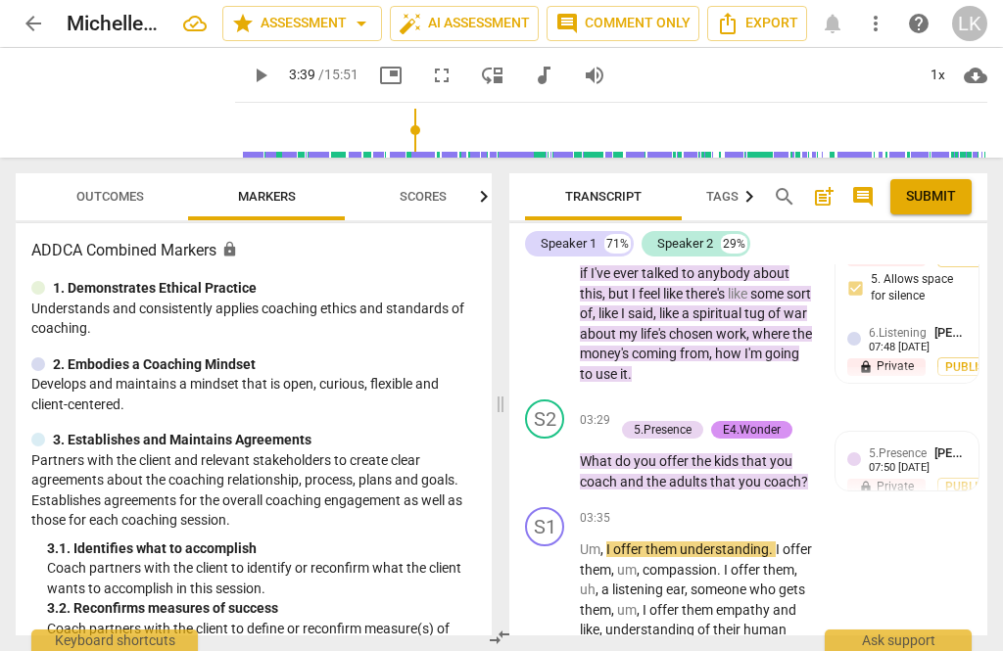
click at [561, 588] on span "play_arrow" at bounding box center [545, 599] width 31 height 23
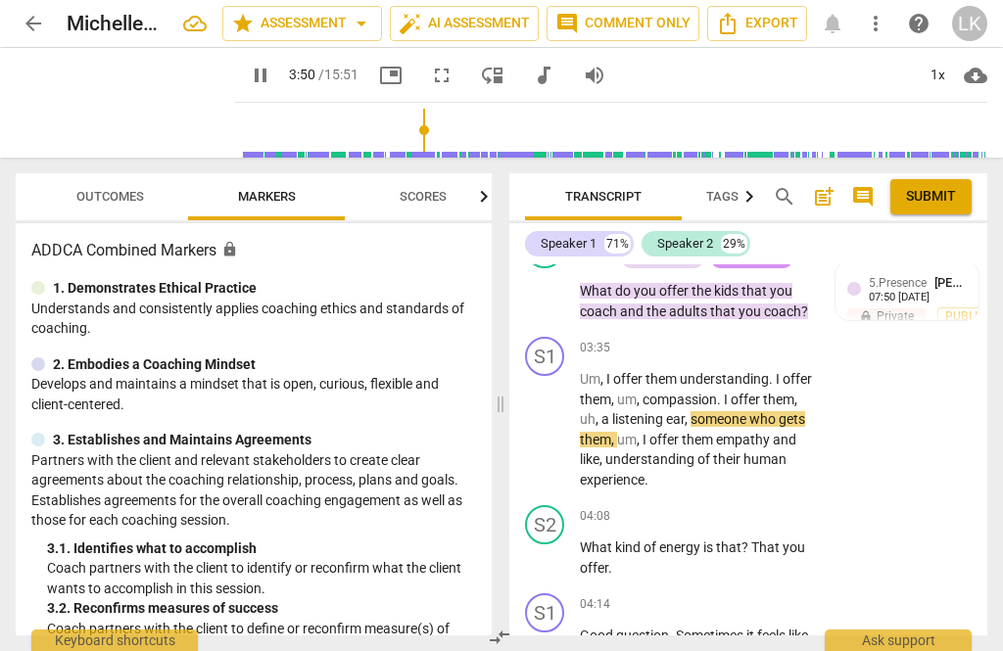
scroll to position [2403, 0]
click at [558, 543] on div "play_arrow pause" at bounding box center [555, 556] width 50 height 27
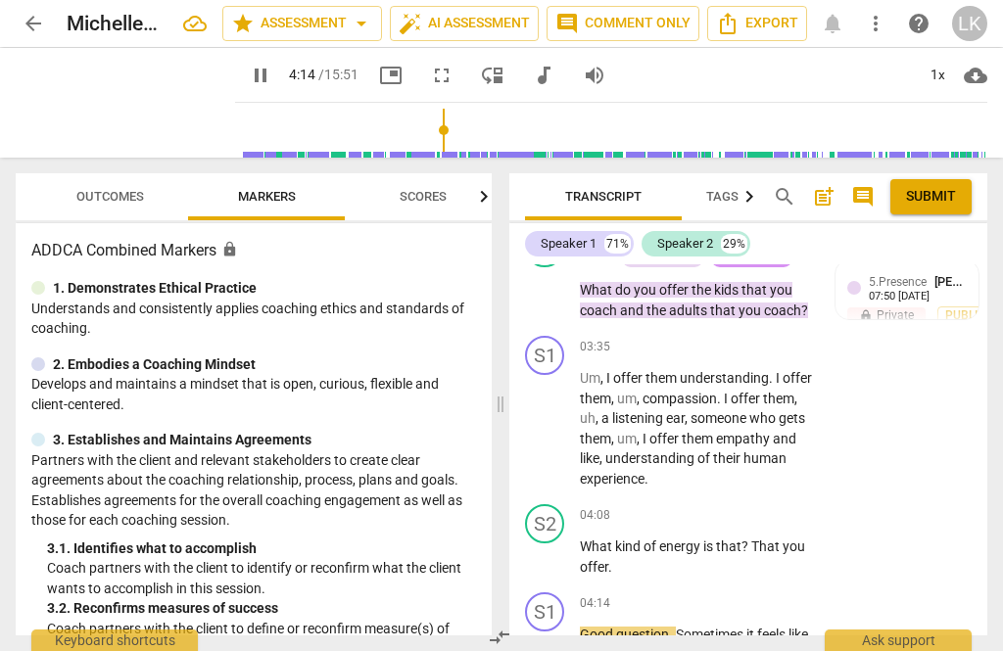
click at [560, 545] on span "pause" at bounding box center [545, 556] width 31 height 23
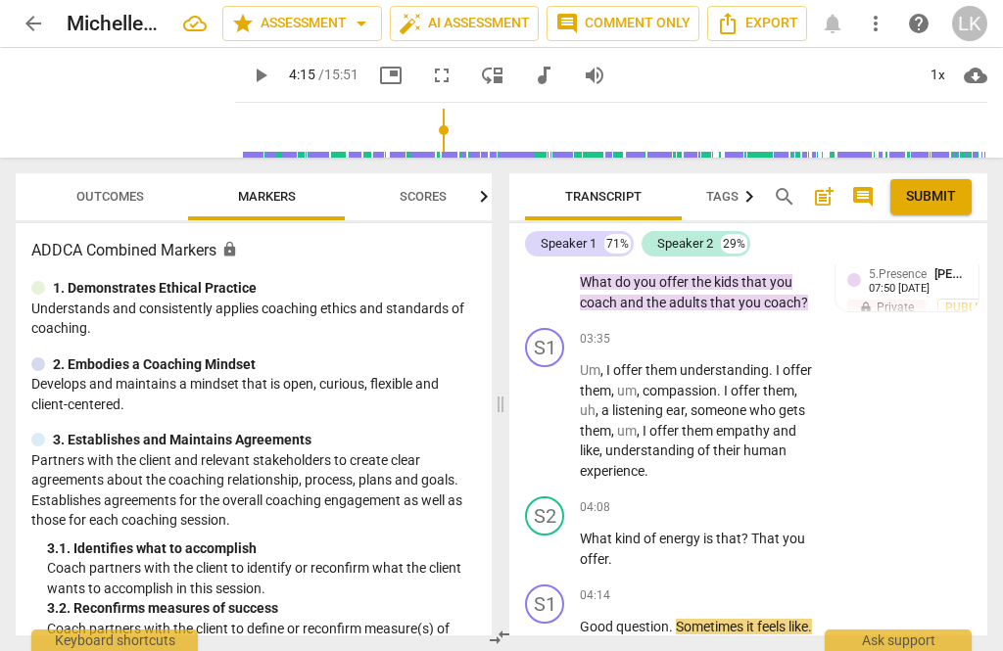
scroll to position [2412, 0]
click at [708, 498] on p "Add competency" at bounding box center [753, 507] width 93 height 18
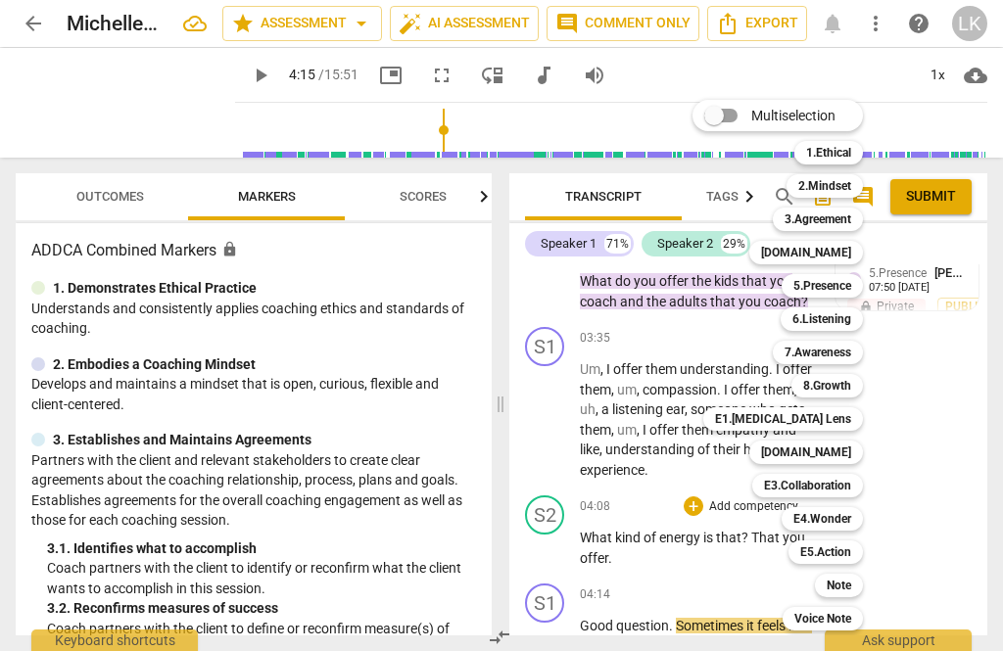
click at [839, 319] on b "6.Listening" at bounding box center [821, 318] width 59 height 23
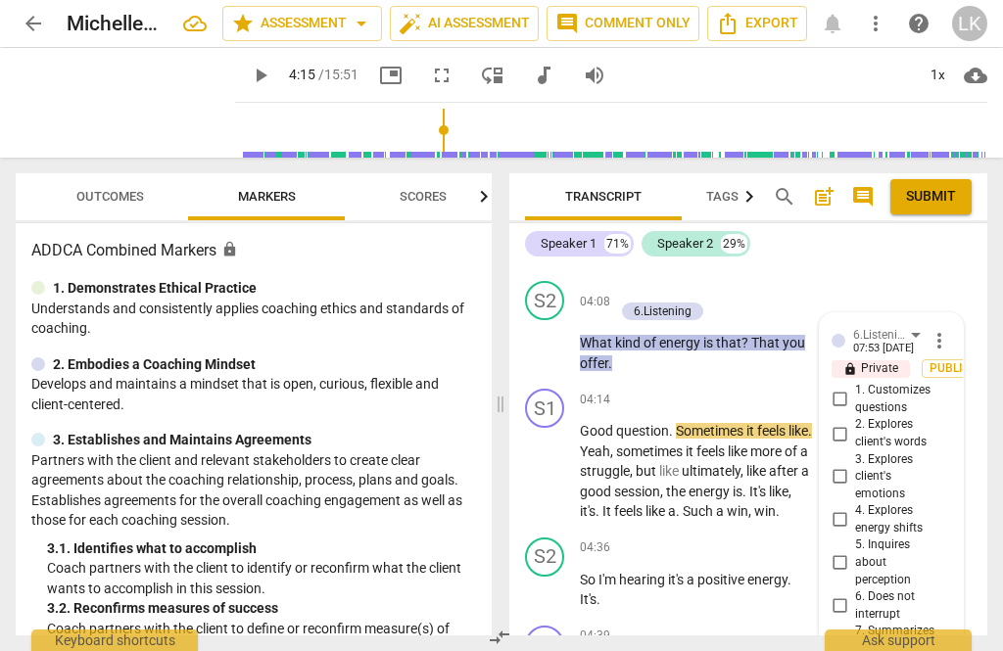
scroll to position [2625, 0]
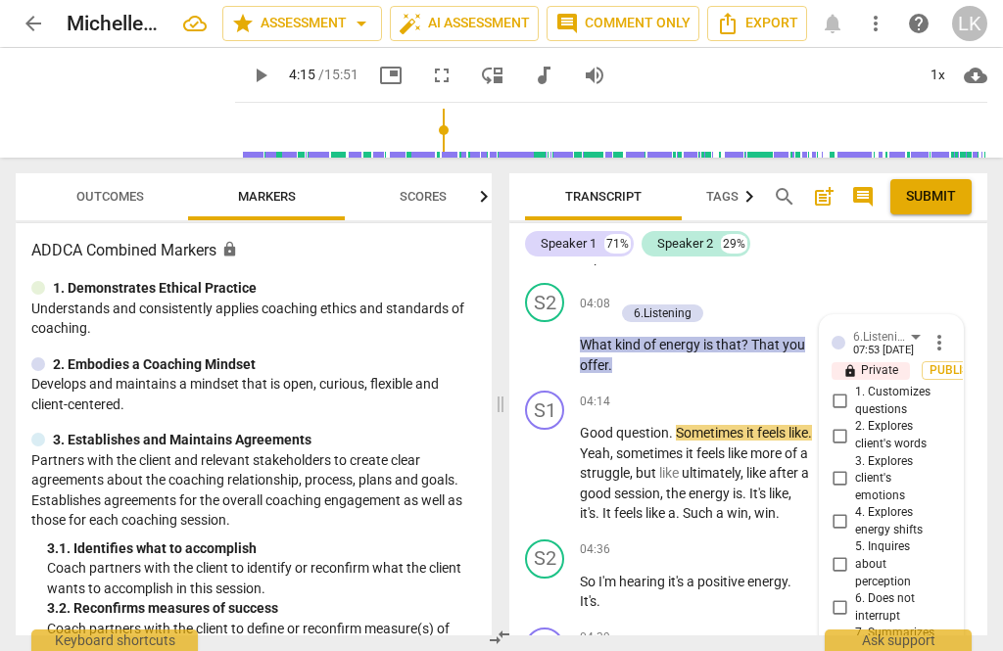
click at [852, 390] on input "1. Customizes questions" at bounding box center [838, 401] width 31 height 23
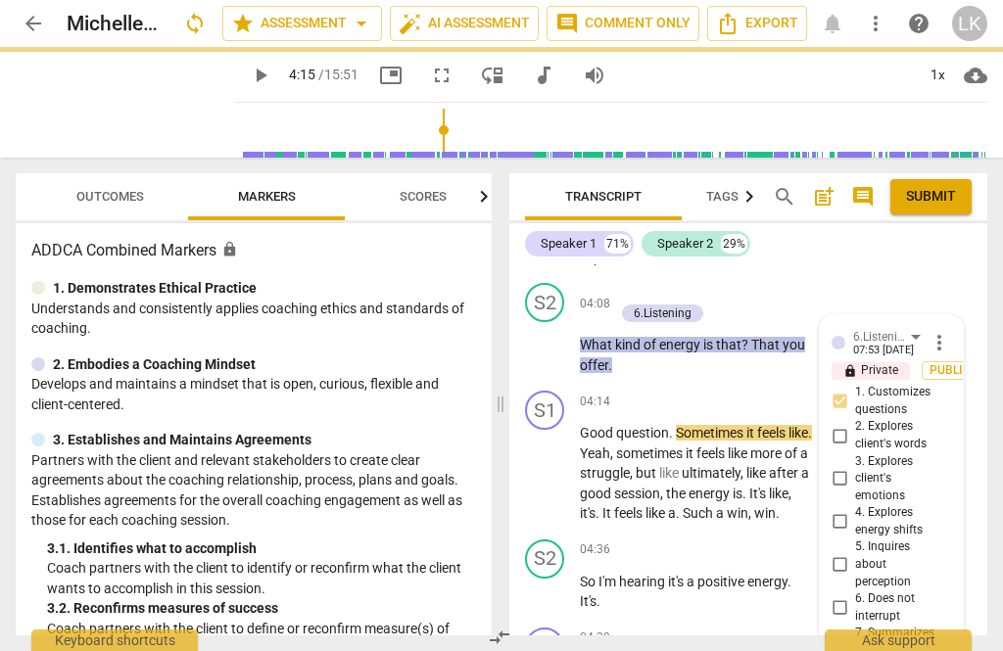
click at [850, 424] on input "2. Explores client's words" at bounding box center [838, 435] width 31 height 23
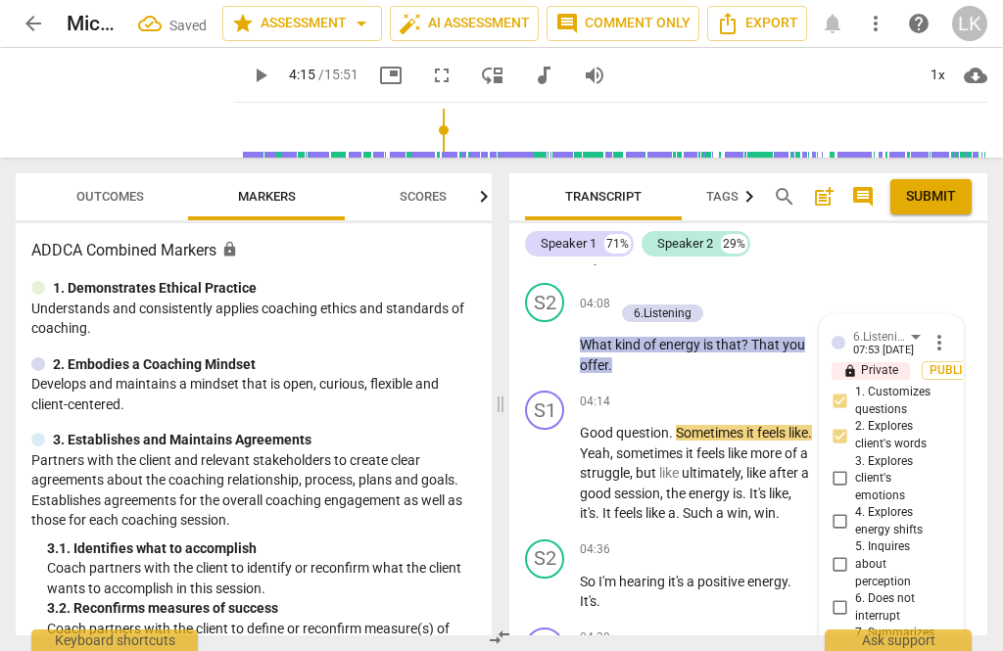
click at [850, 424] on input "2. Explores client's words" at bounding box center [838, 435] width 31 height 23
click at [853, 424] on input "2. Explores client's words" at bounding box center [838, 435] width 31 height 23
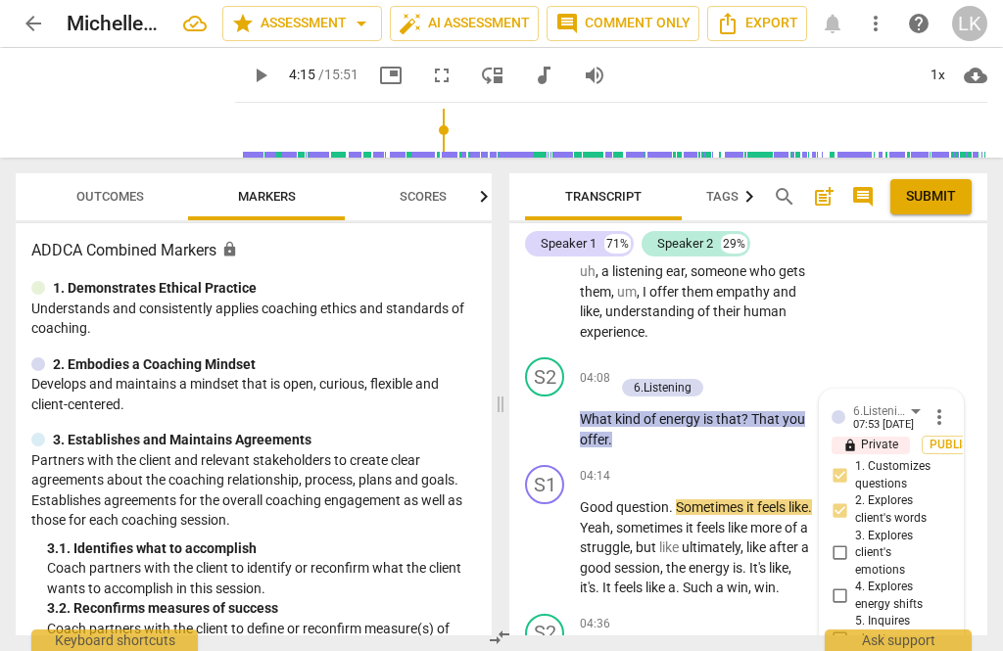
scroll to position [2538, 0]
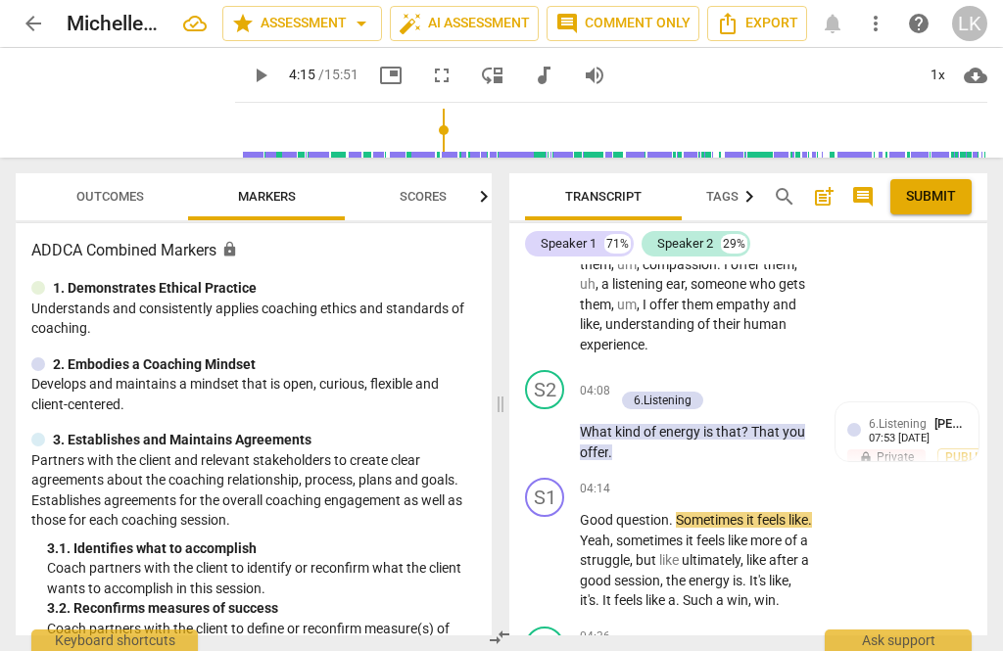
click at [633, 370] on div "+ Add competency" at bounding box center [672, 380] width 117 height 20
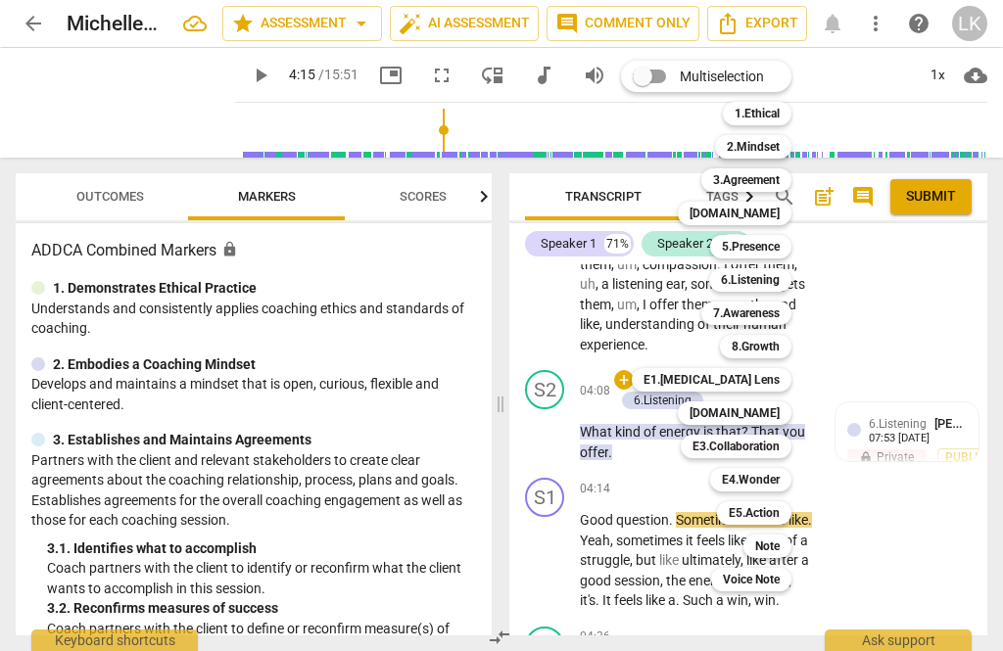
click at [761, 312] on b "7.Awareness" at bounding box center [746, 313] width 67 height 23
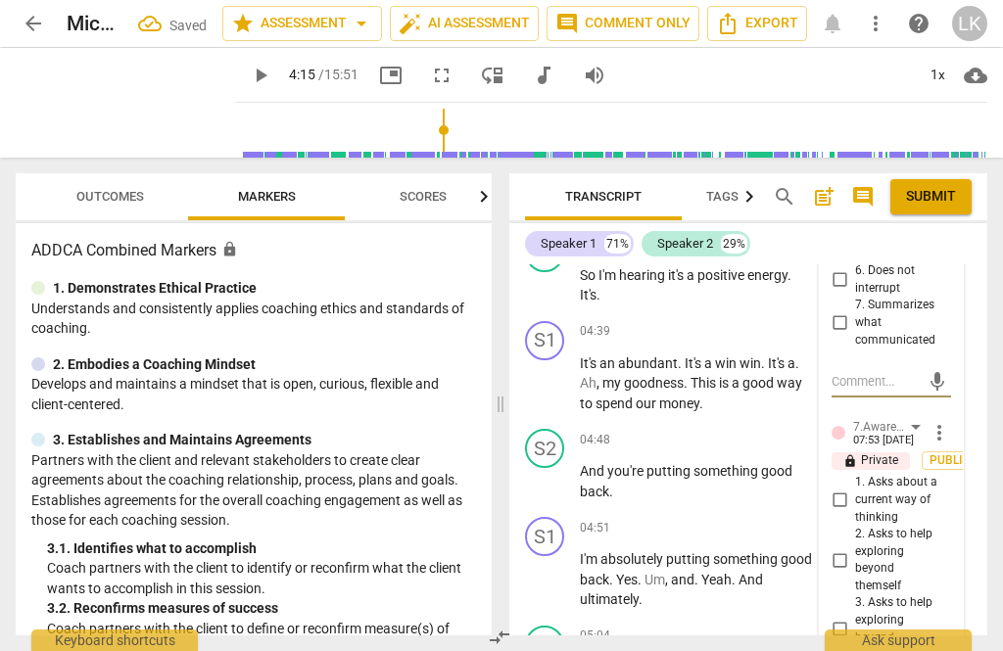
scroll to position [2955, 0]
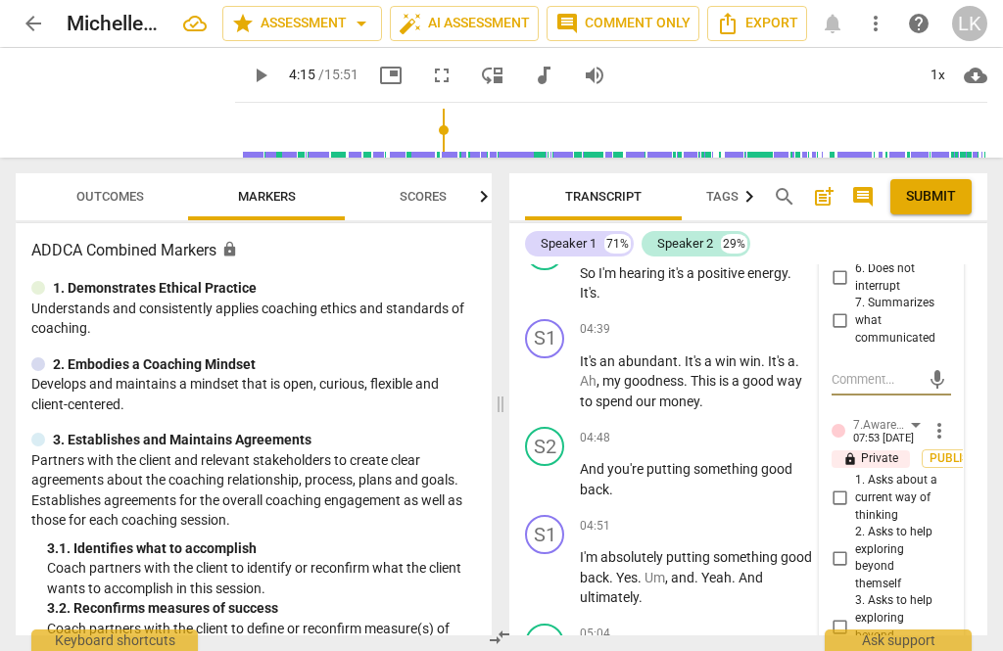
click at [847, 546] on input "2. Asks to help exploring beyond themself" at bounding box center [838, 557] width 31 height 23
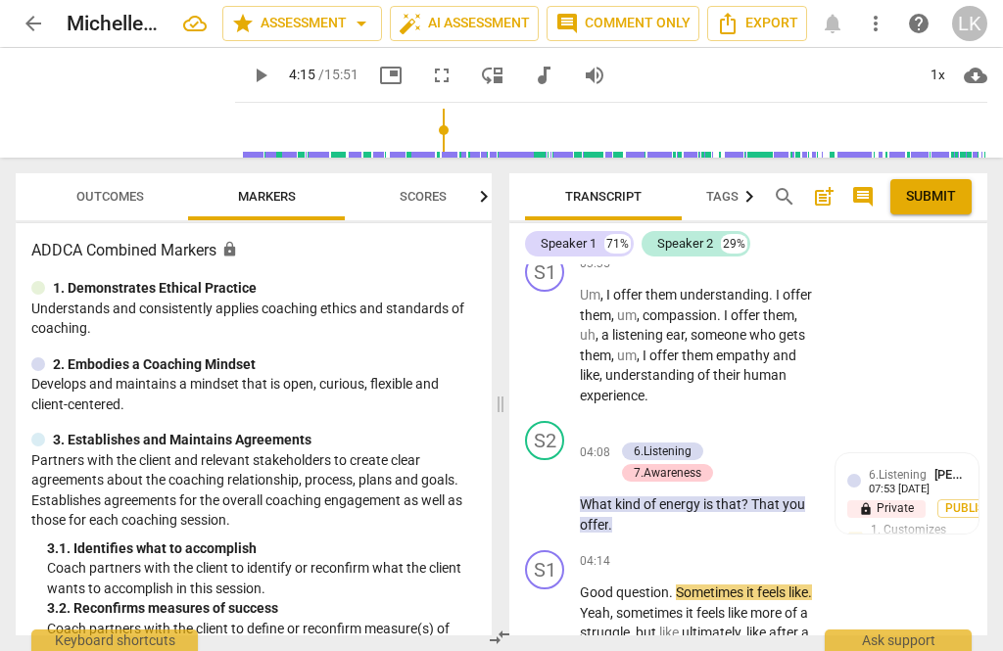
scroll to position [2480, 0]
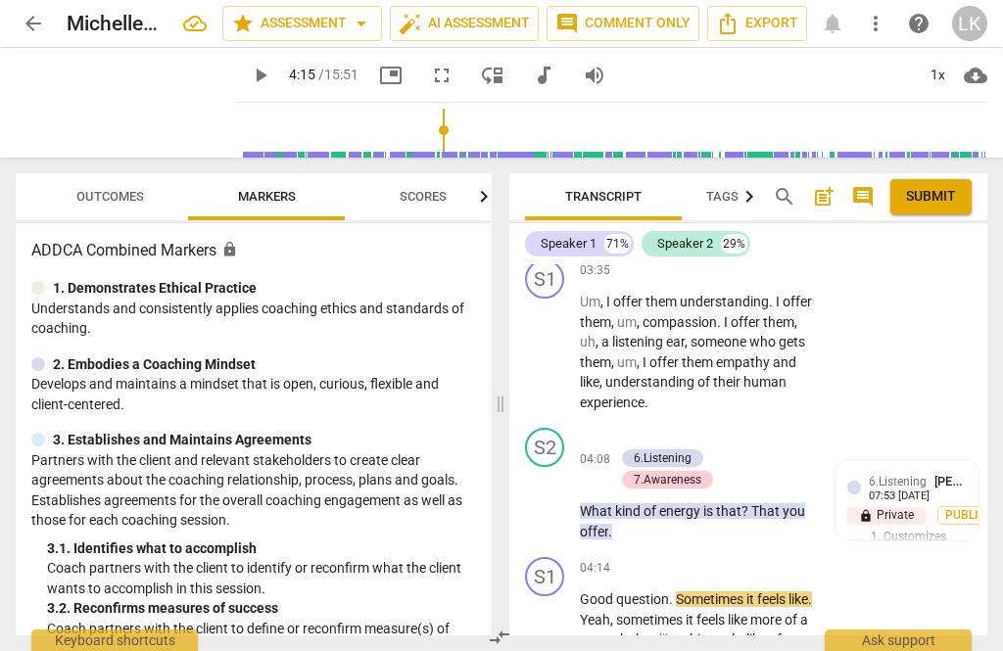
click at [630, 428] on div "+" at bounding box center [624, 438] width 20 height 20
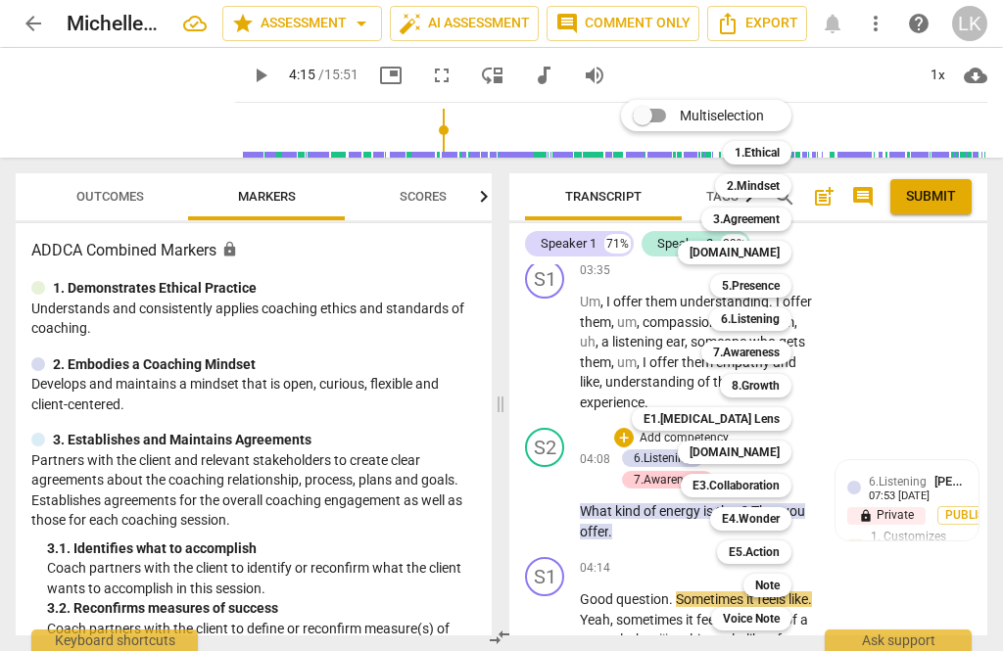
click at [771, 417] on b "E1.[MEDICAL_DATA] Lens" at bounding box center [711, 418] width 136 height 23
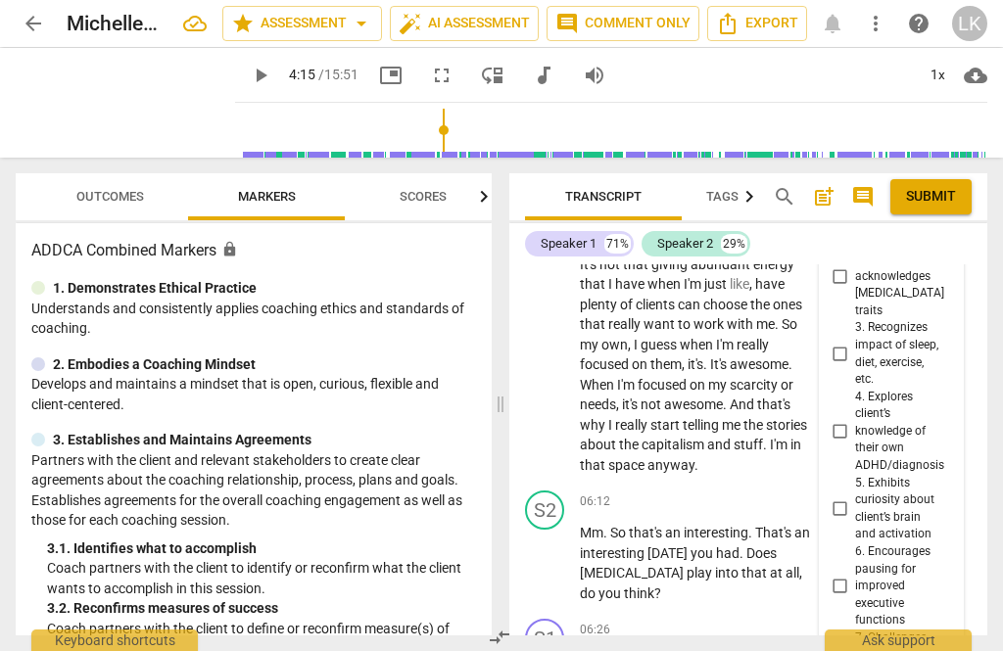
scroll to position [3845, 0]
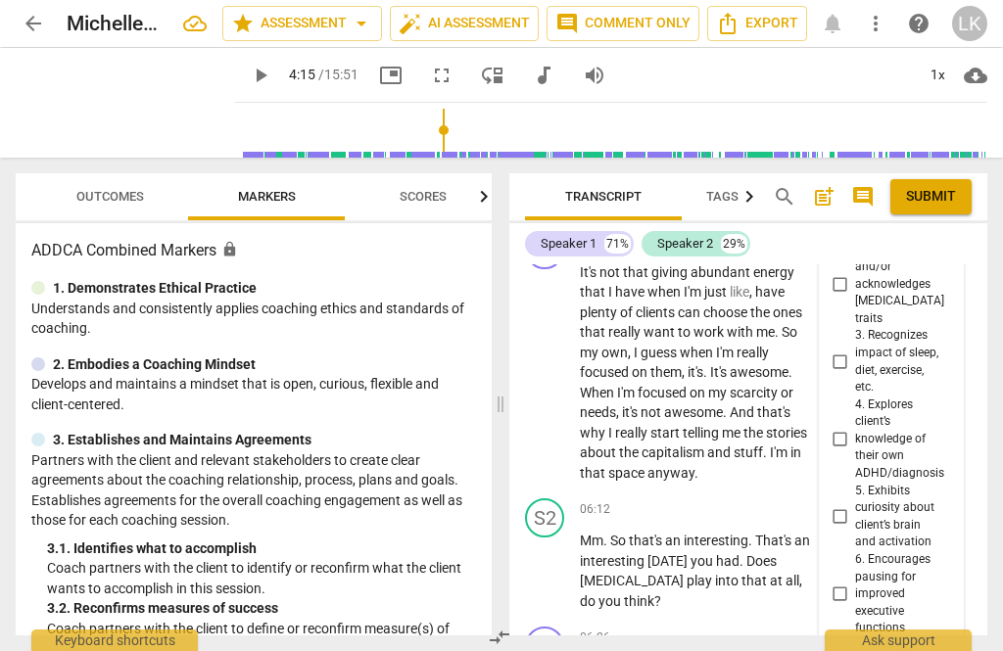
click at [847, 642] on input "7. Challenges negative stories" at bounding box center [838, 653] width 31 height 23
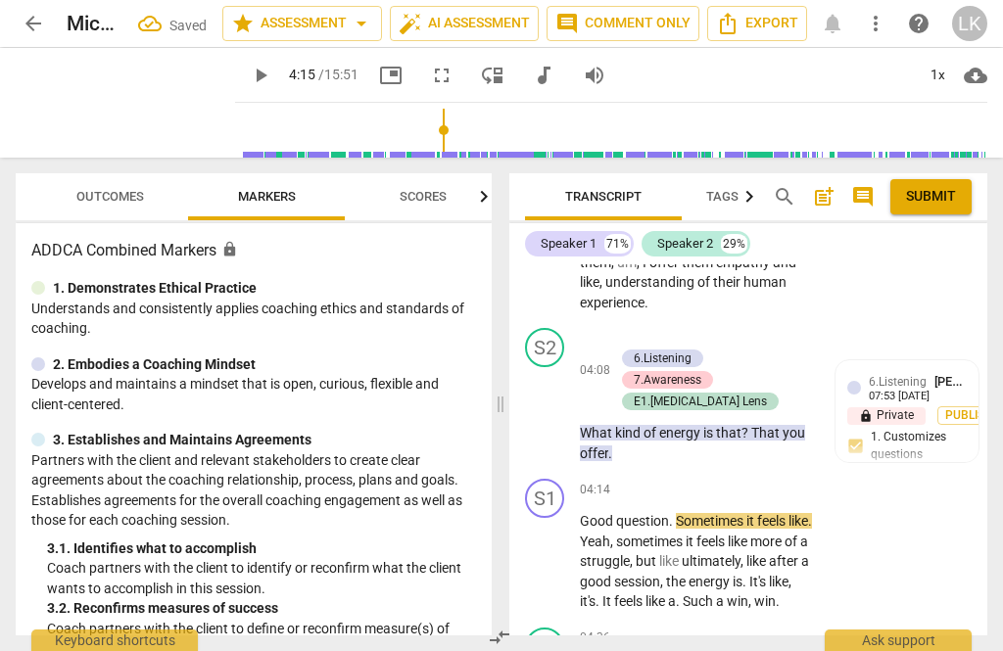
scroll to position [2579, 0]
click at [630, 329] on div "+" at bounding box center [624, 339] width 20 height 20
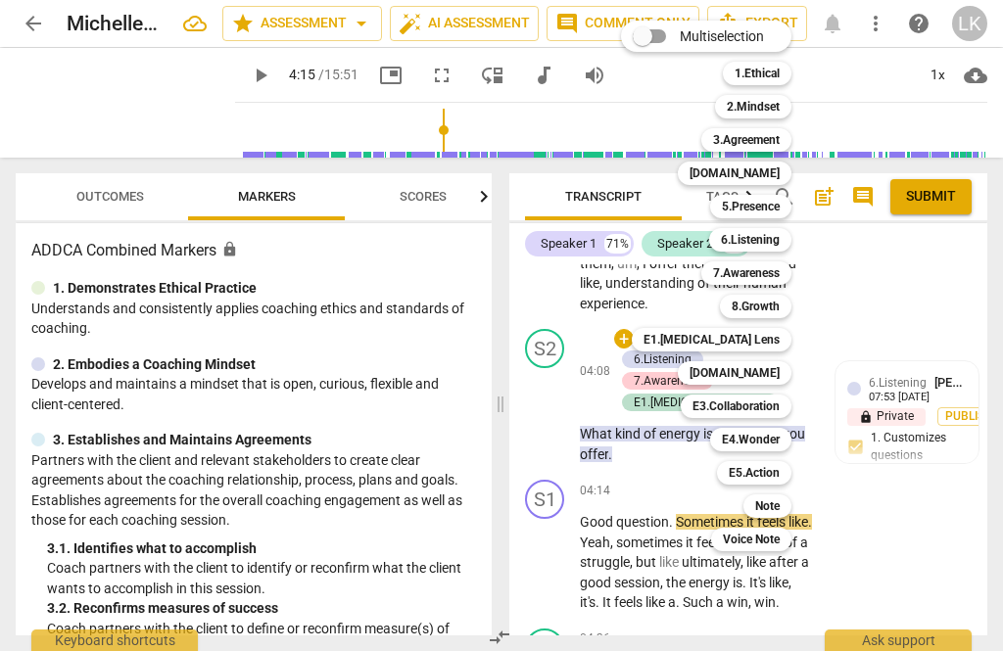
click at [779, 510] on b "Note" at bounding box center [767, 505] width 24 height 23
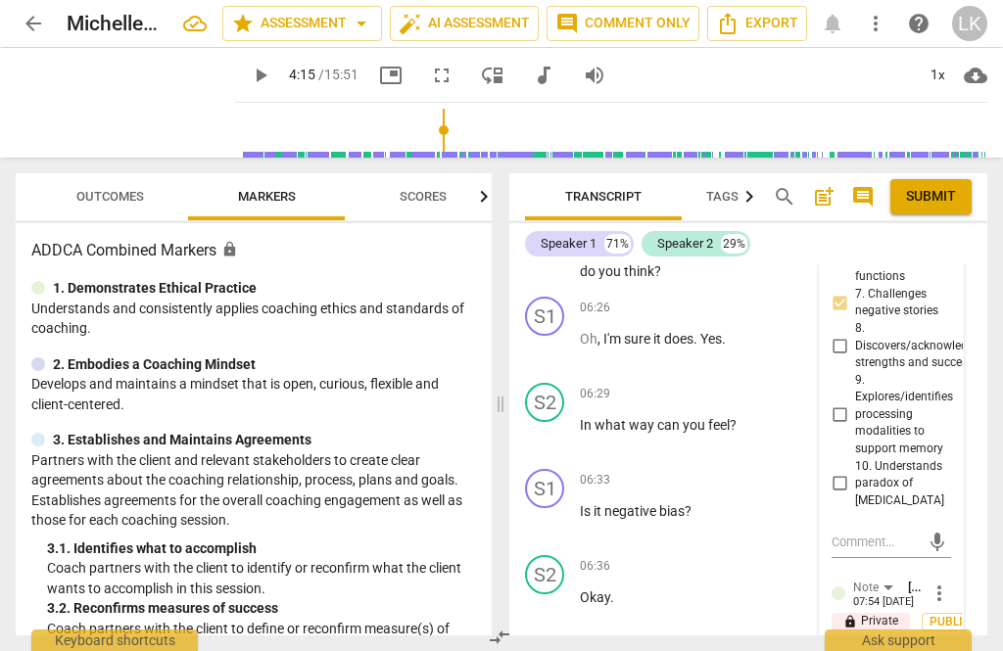
scroll to position [4210, 0]
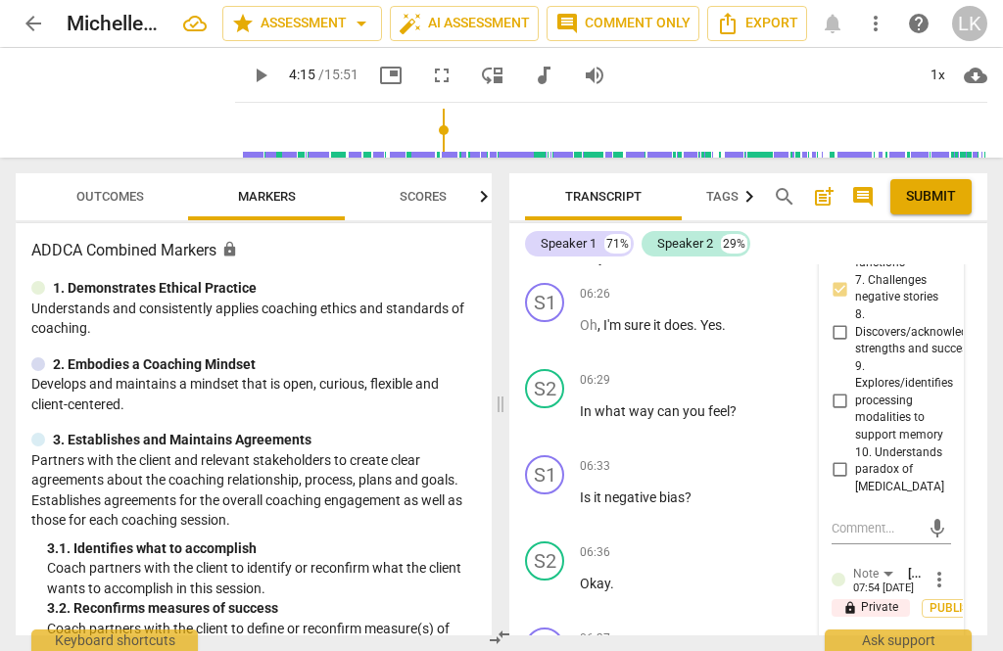
click at [884, 639] on textarea at bounding box center [875, 648] width 88 height 19
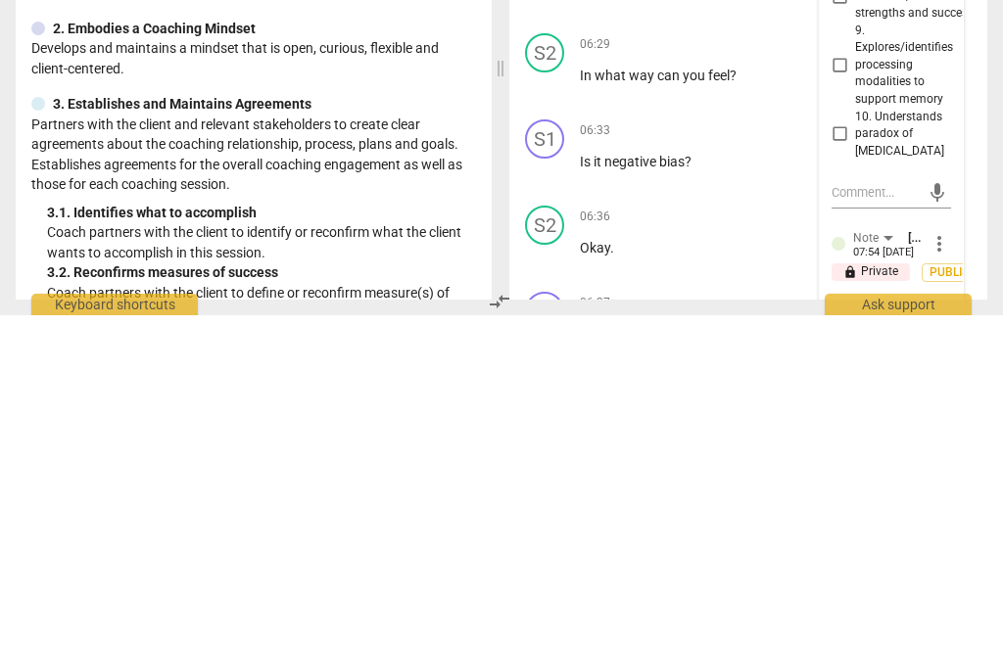
scroll to position [56, 0]
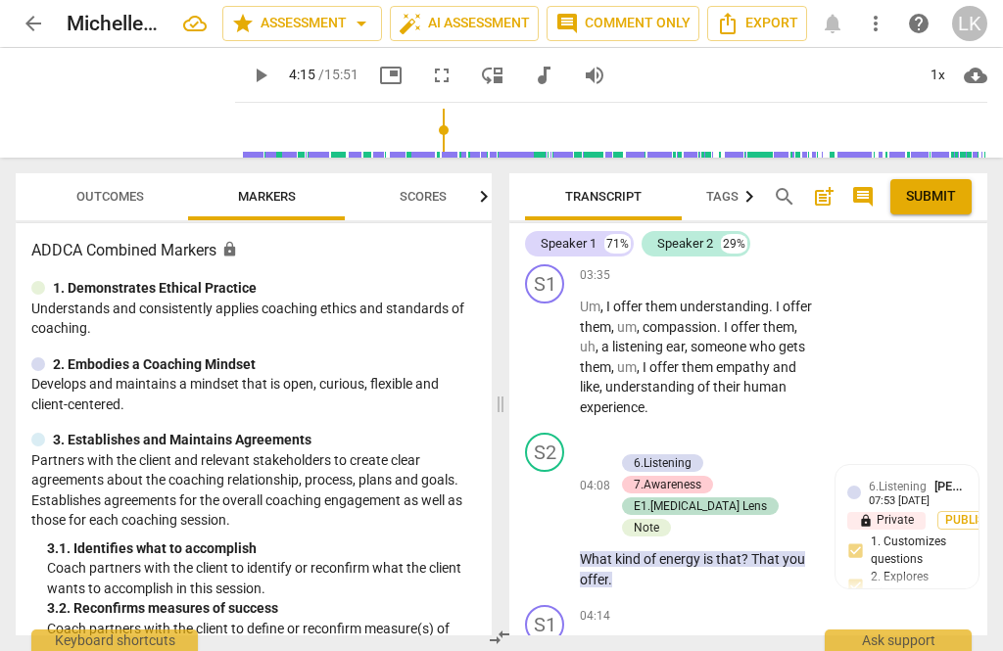
scroll to position [2474, 0]
click at [637, 436] on p "Add competency" at bounding box center [683, 445] width 93 height 18
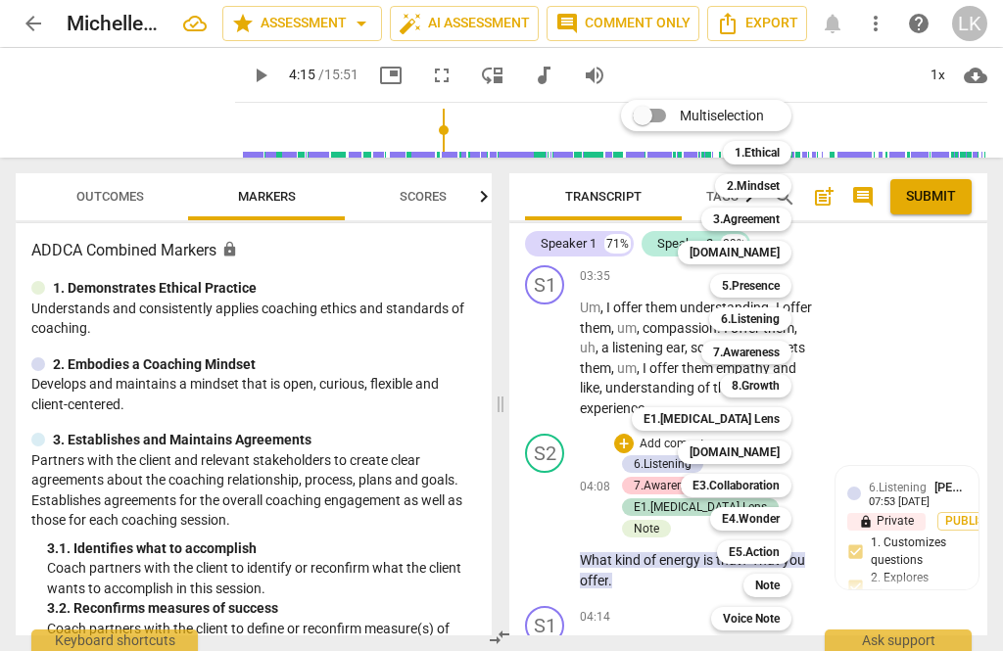
click at [767, 291] on b "5.Presence" at bounding box center [751, 285] width 58 height 23
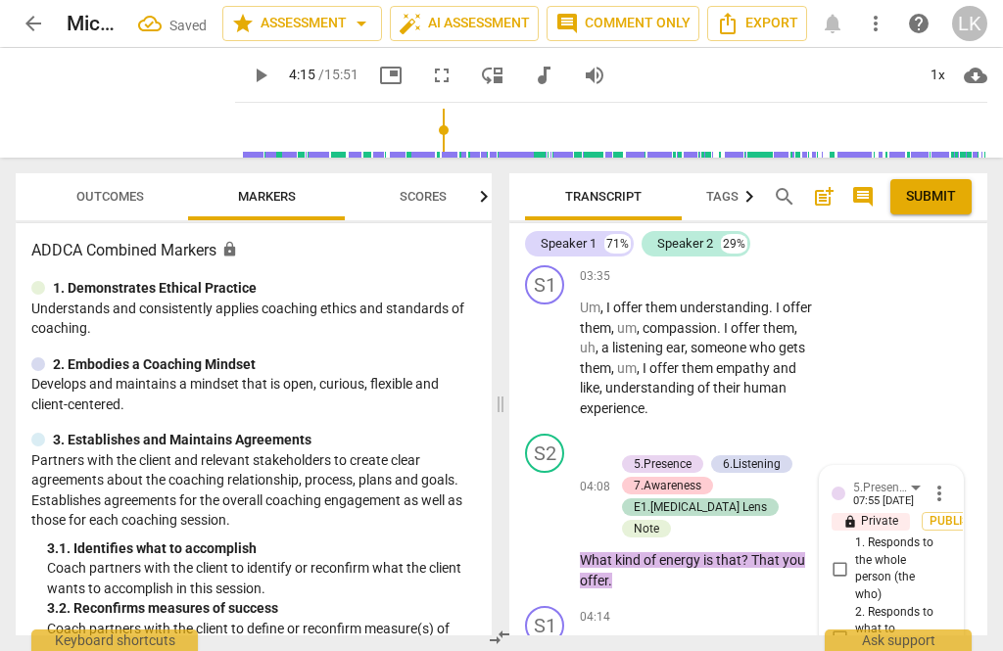
scroll to position [2786, 0]
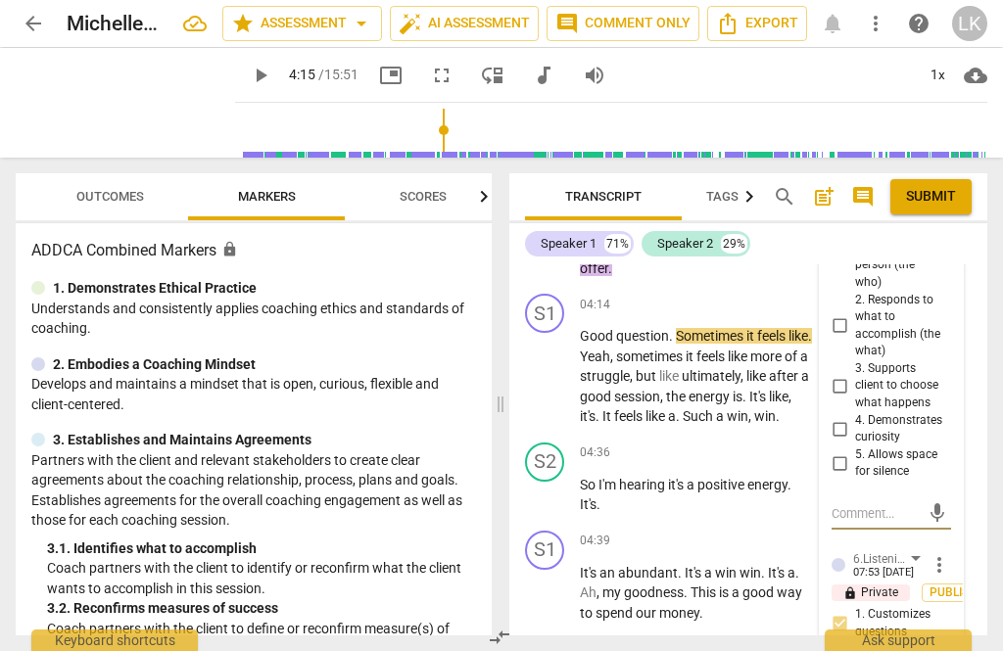
click at [850, 417] on input "4. Demonstrates curiosity" at bounding box center [838, 428] width 31 height 23
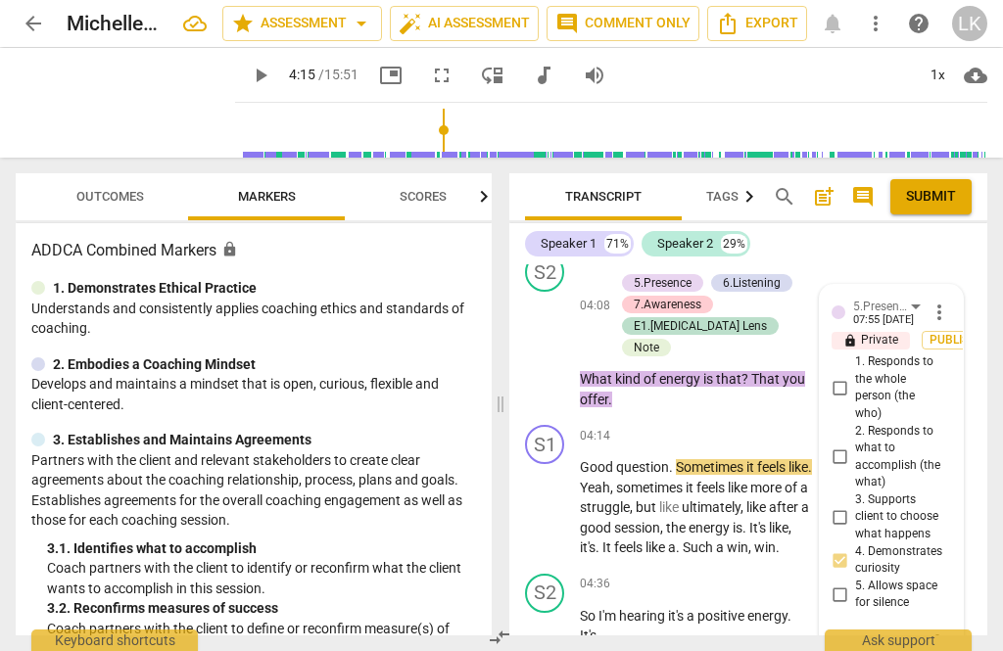
scroll to position [2653, 0]
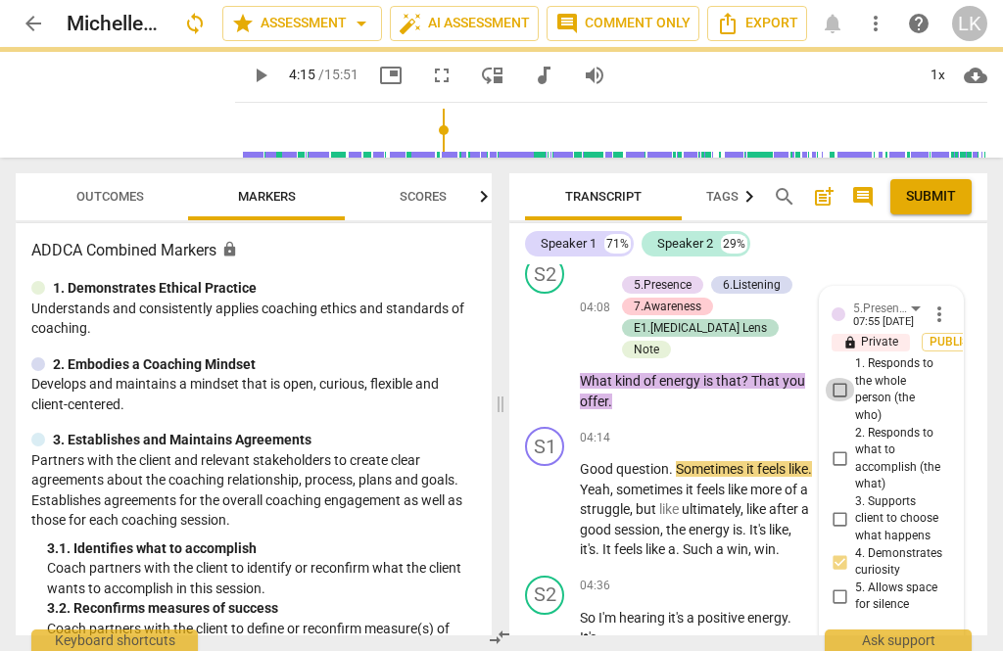
click at [852, 378] on input "1. Responds to the whole person (the who)" at bounding box center [838, 389] width 31 height 23
click at [850, 378] on input "1. Responds to the whole person (the who)" at bounding box center [838, 389] width 31 height 23
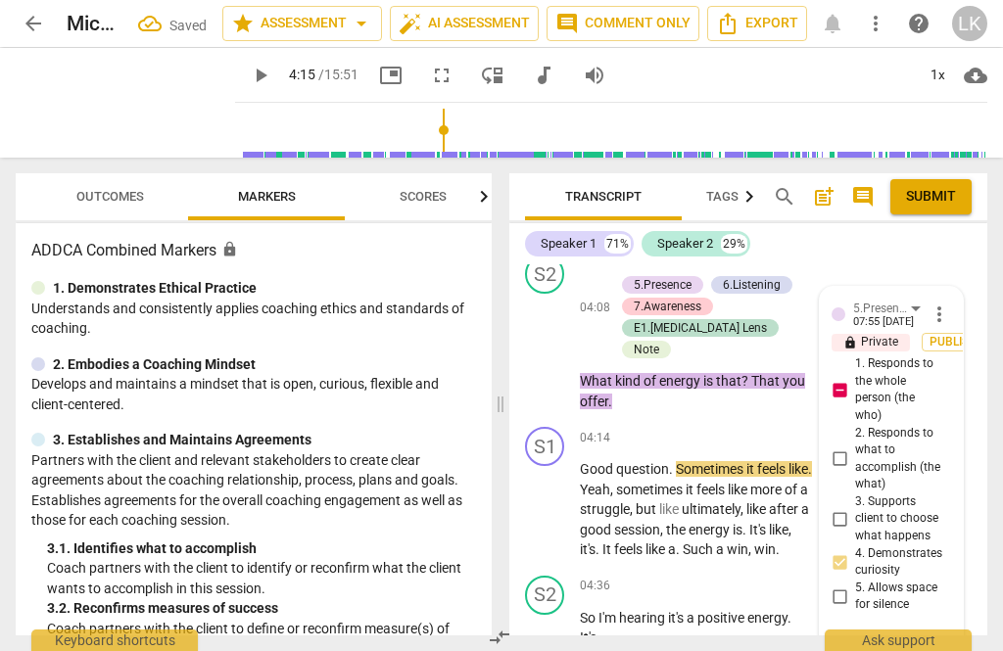
click at [852, 378] on input "1. Responds to the whole person (the who)" at bounding box center [838, 389] width 31 height 23
click at [855, 378] on input "1. Responds to the whole person (the who)" at bounding box center [838, 389] width 31 height 23
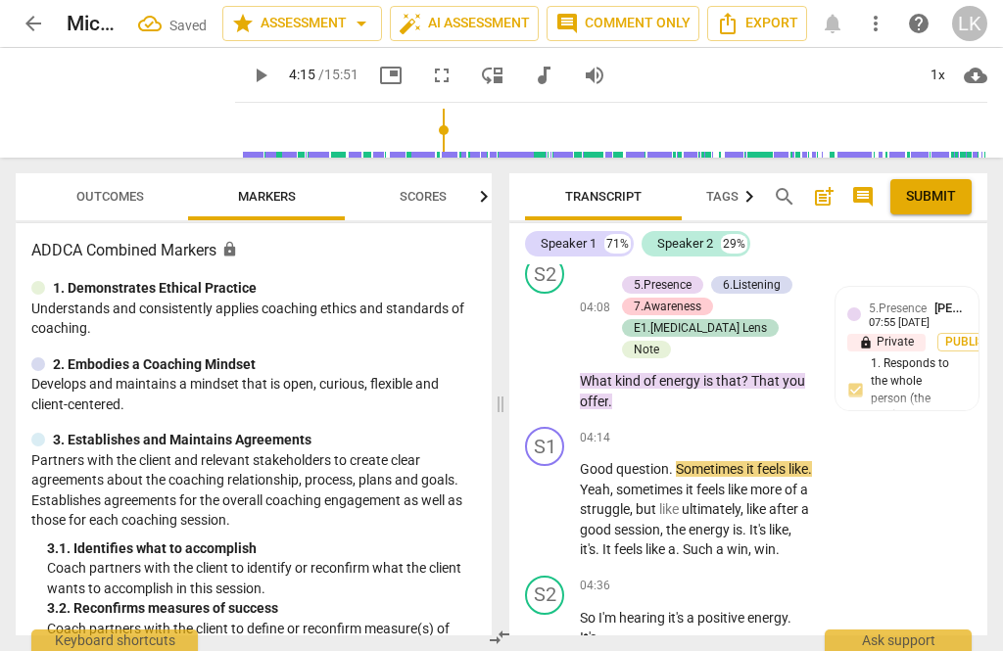
click at [557, 498] on span "play_arrow" at bounding box center [545, 509] width 23 height 23
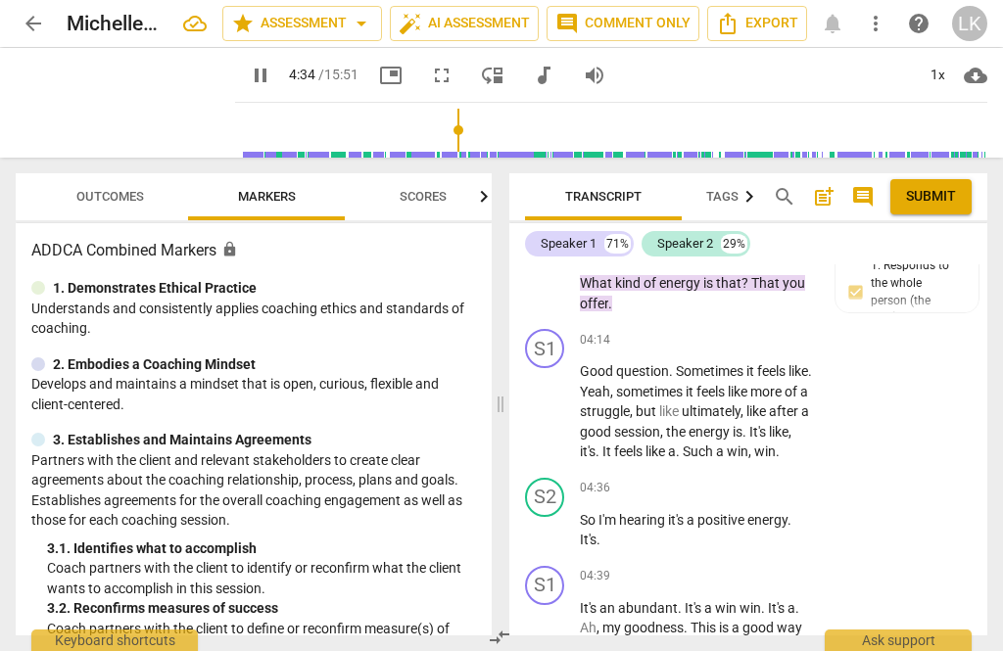
scroll to position [2756, 0]
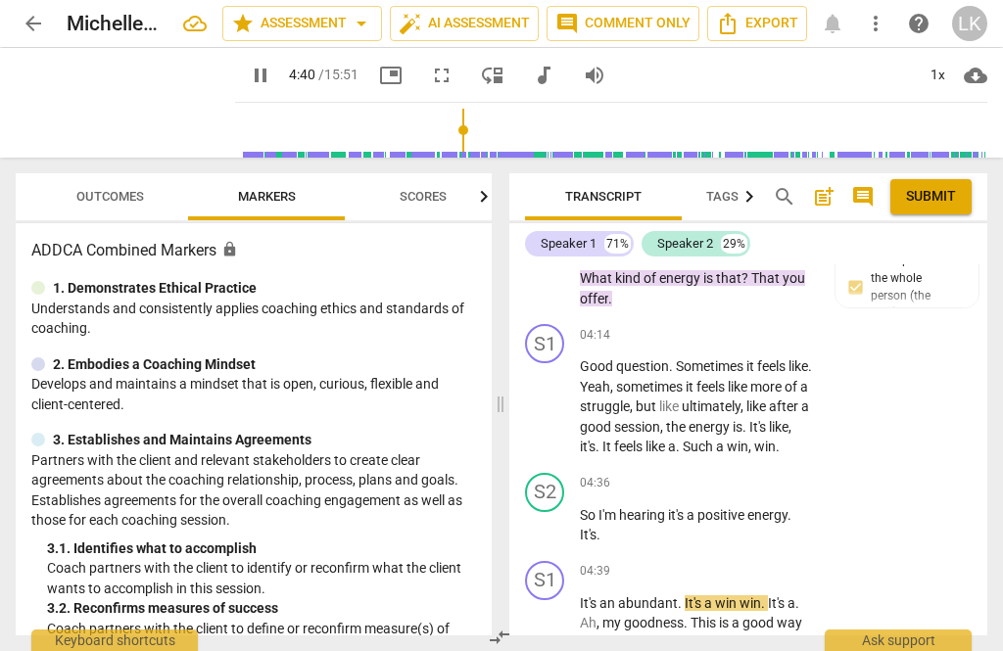
click at [559, 514] on span "pause" at bounding box center [545, 525] width 31 height 23
click at [704, 474] on div "+ Add competency" at bounding box center [741, 484] width 117 height 20
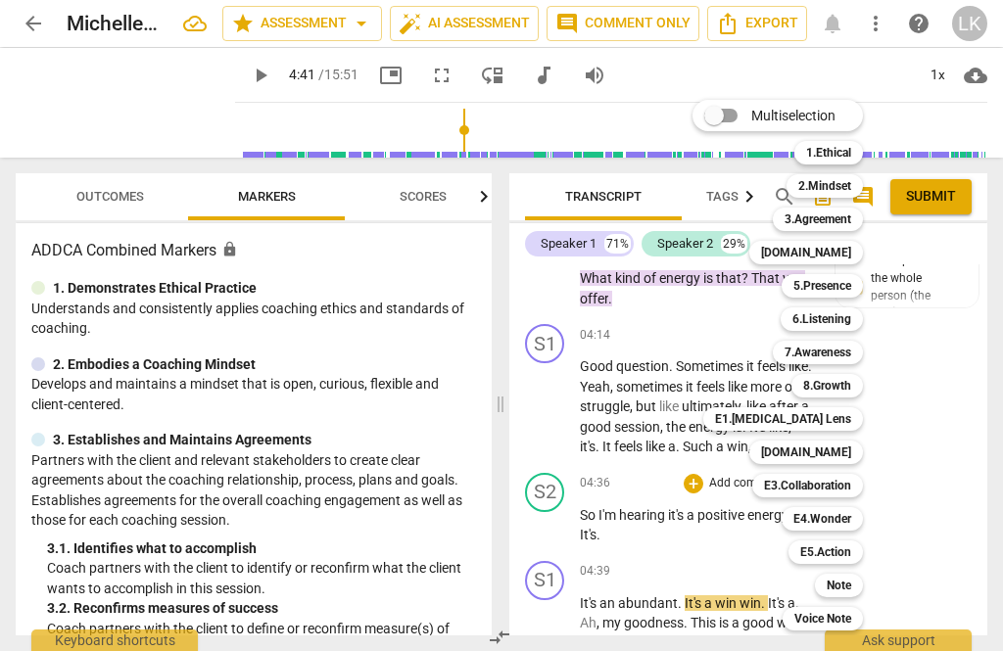
click at [843, 316] on b "6.Listening" at bounding box center [821, 318] width 59 height 23
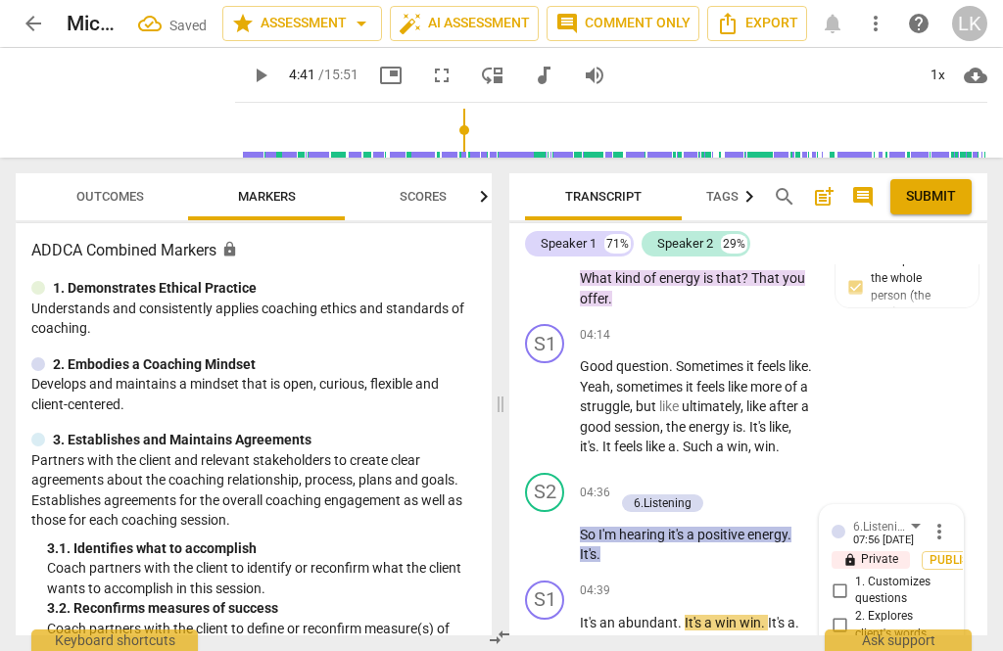
scroll to position [3118, 0]
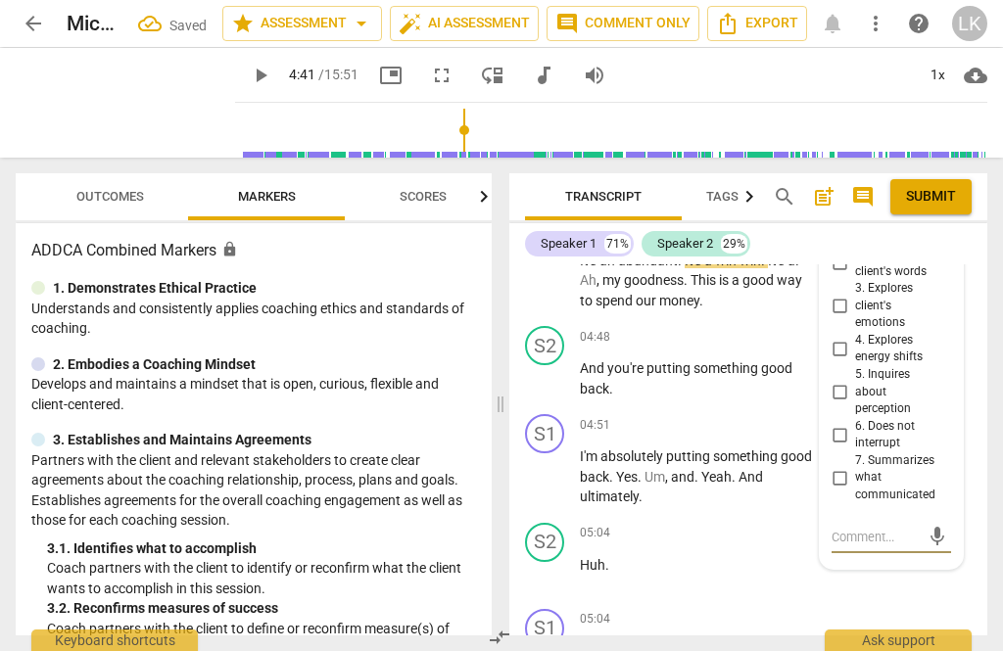
click at [852, 466] on input "7. Summarizes what communicated" at bounding box center [838, 477] width 31 height 23
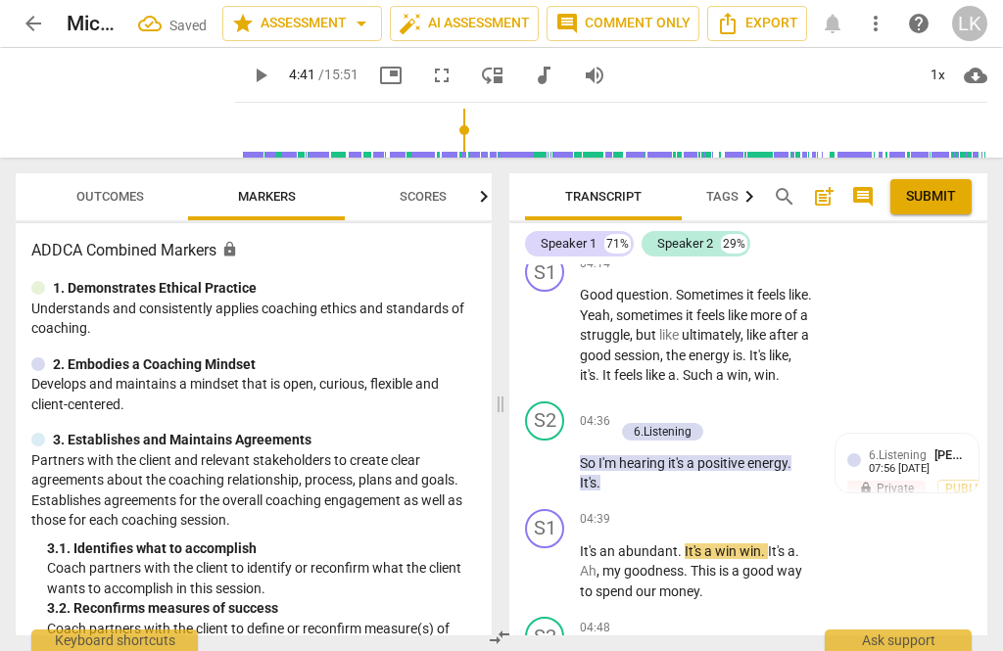
scroll to position [2791, 0]
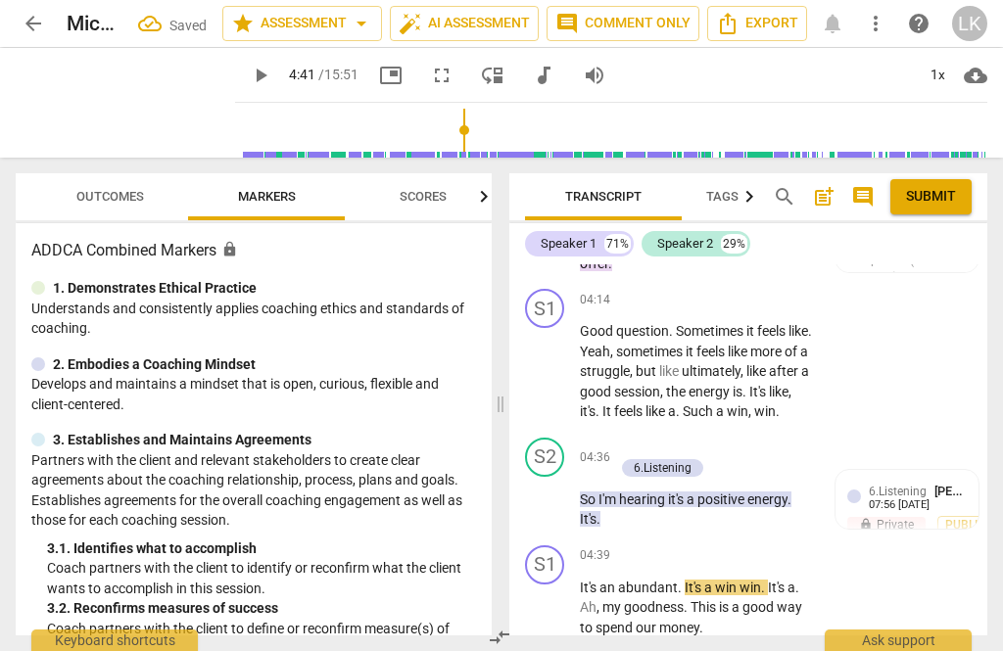
click at [632, 438] on div "+ Add competency" at bounding box center [672, 448] width 117 height 20
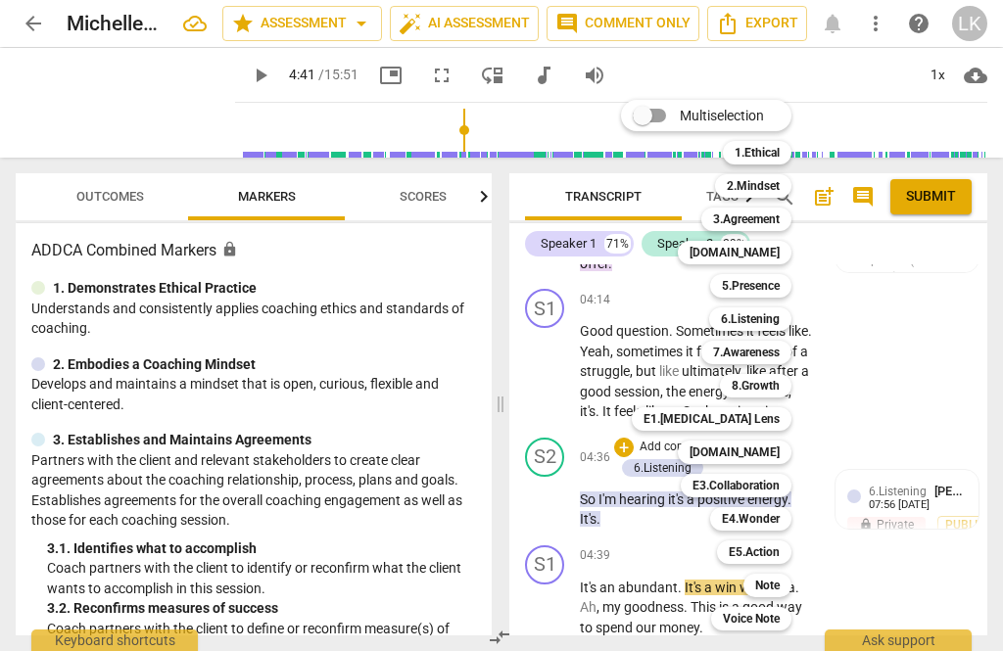
click at [758, 447] on b "[DOMAIN_NAME]" at bounding box center [734, 452] width 90 height 23
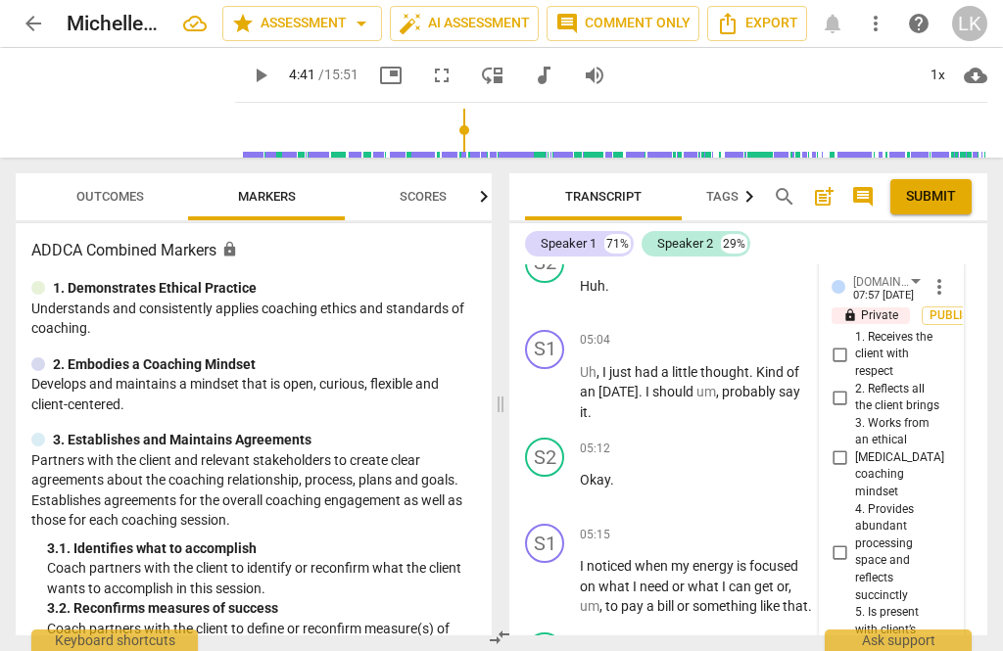
scroll to position [3420, 0]
click at [852, 539] on input "4. Provides abundant processing space and reflects succinctly" at bounding box center [838, 550] width 31 height 23
click at [851, 385] on input "2. Reflects all the client brings" at bounding box center [838, 396] width 31 height 23
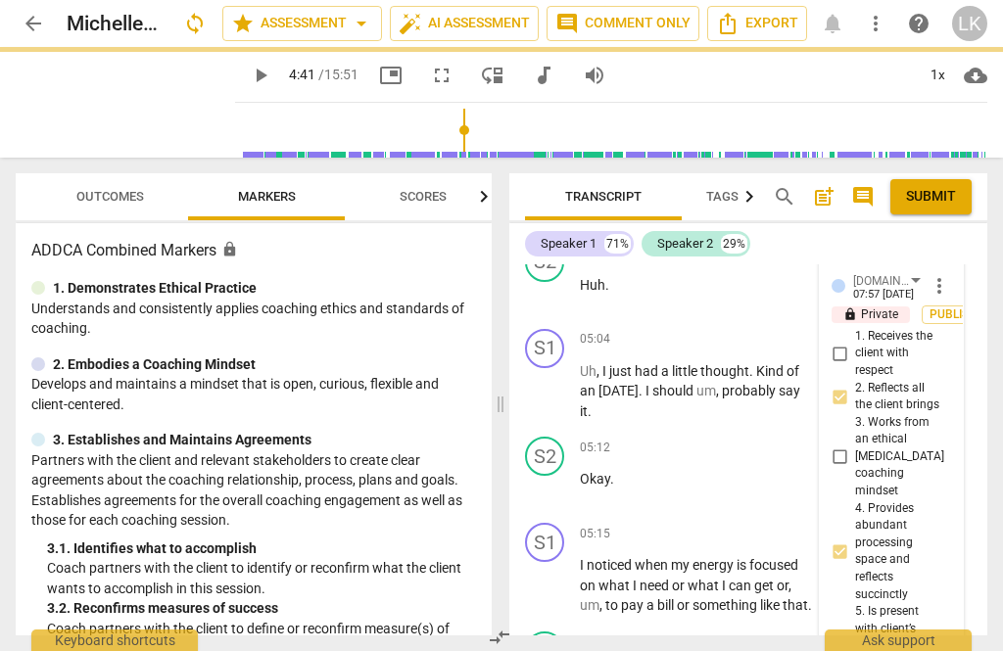
click at [848, 385] on input "2. Reflects all the client brings" at bounding box center [838, 396] width 31 height 23
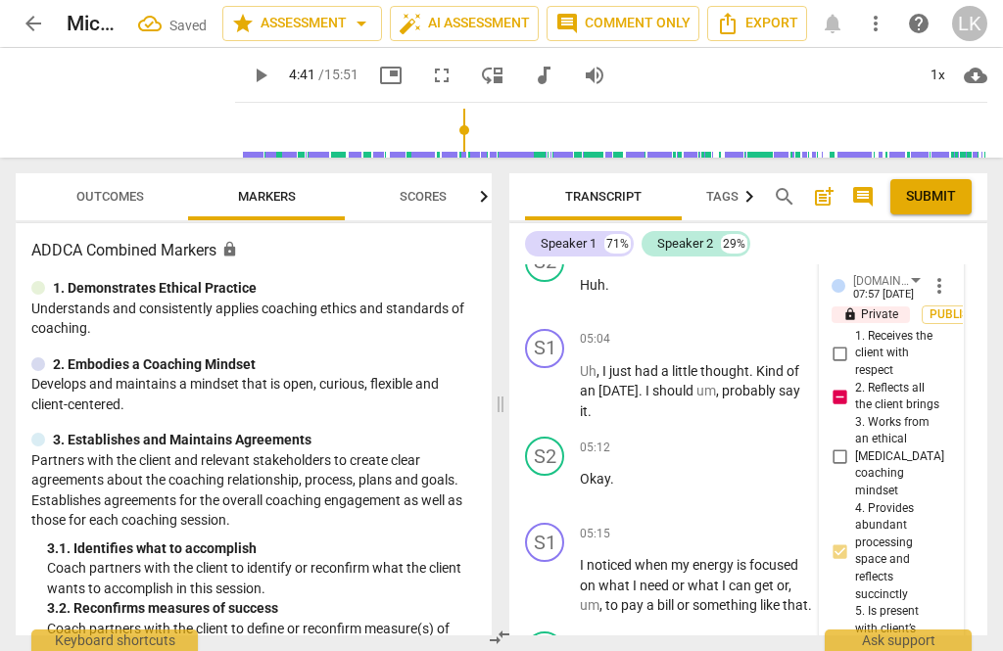
click at [841, 385] on input "2. Reflects all the client brings" at bounding box center [838, 396] width 31 height 23
click at [854, 385] on input "2. Reflects all the client brings" at bounding box center [838, 396] width 31 height 23
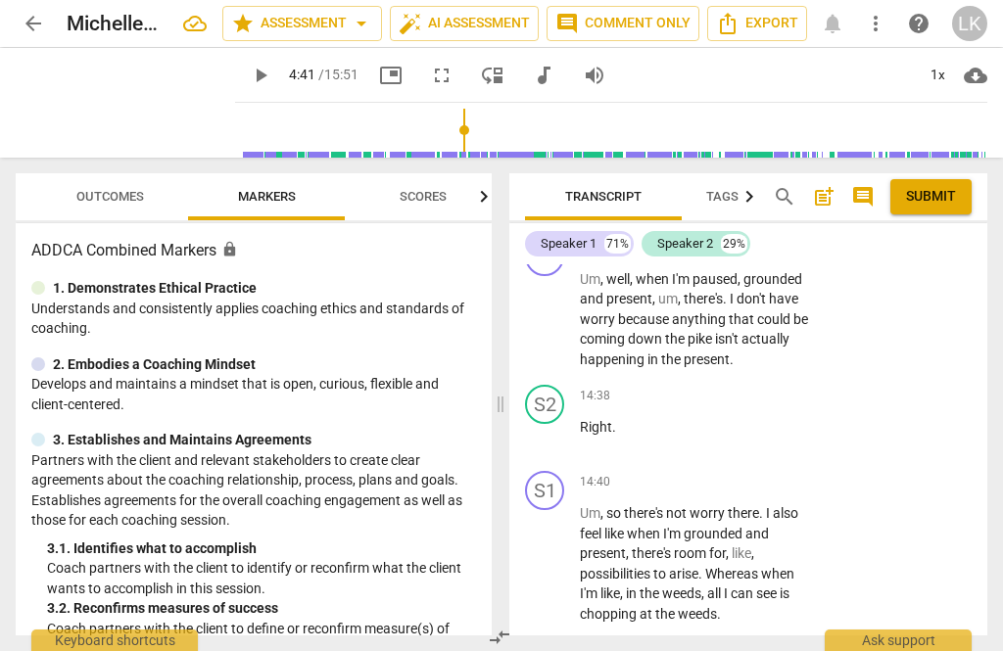
scroll to position [9358, 0]
click at [707, 643] on p "Add competency" at bounding box center [753, 652] width 93 height 18
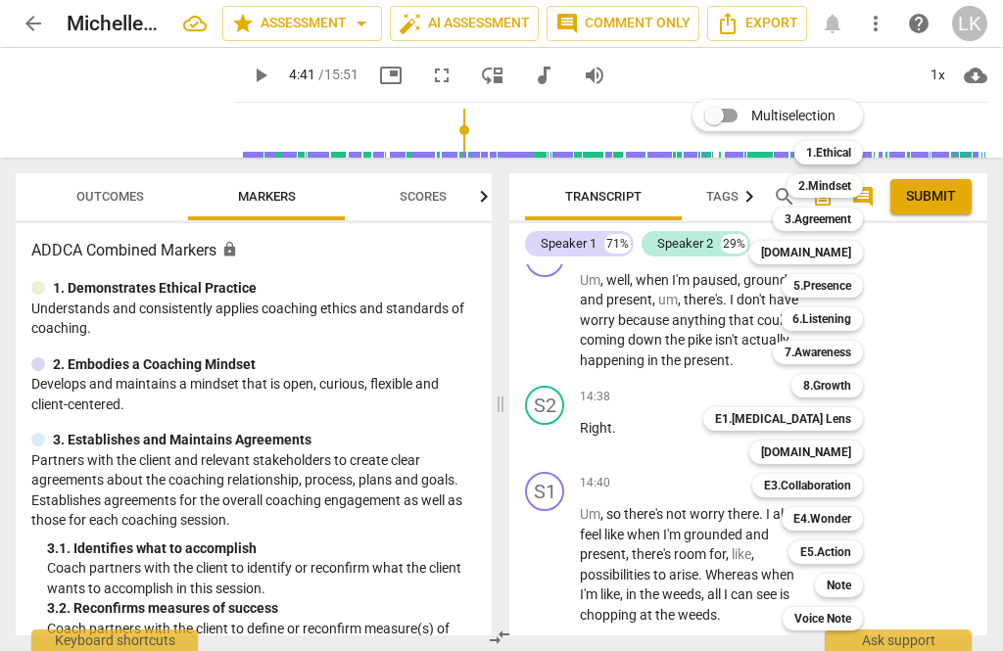
click at [857, 589] on div "Note" at bounding box center [839, 585] width 48 height 23
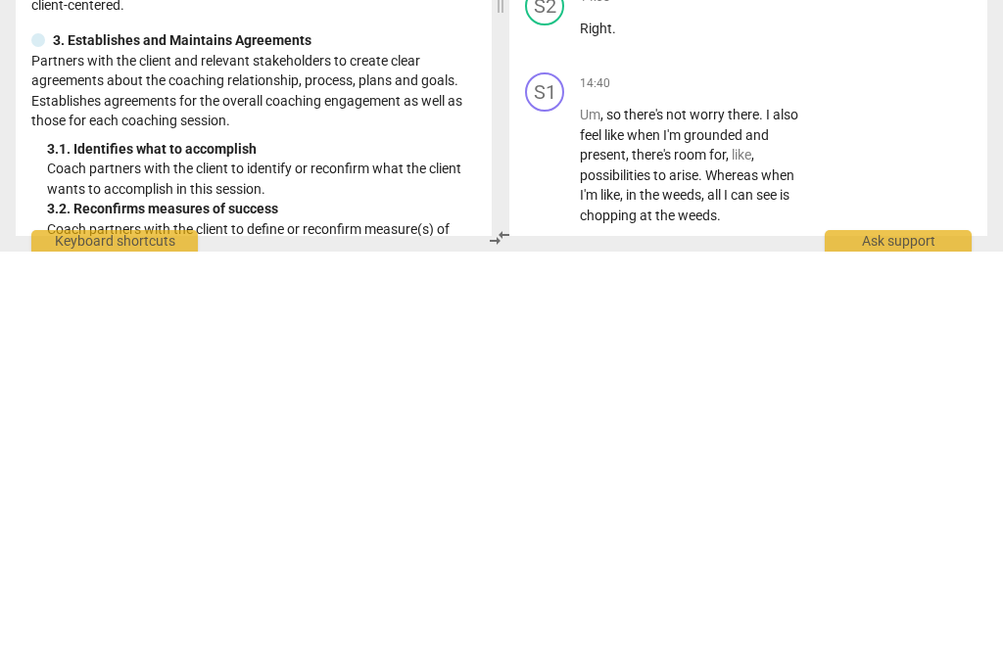
scroll to position [18, 0]
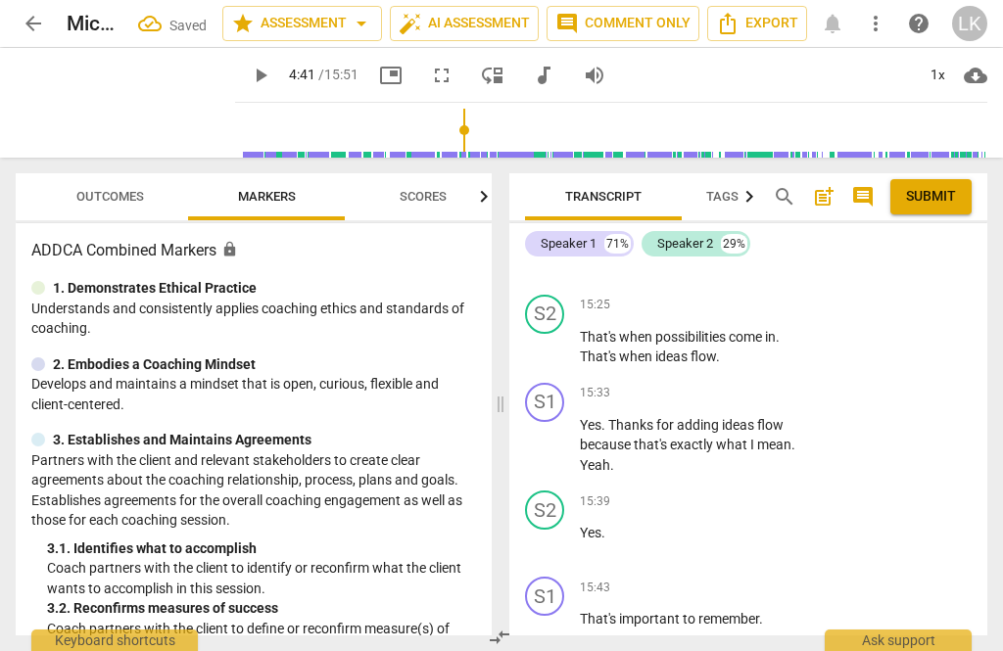
scroll to position [10244, 0]
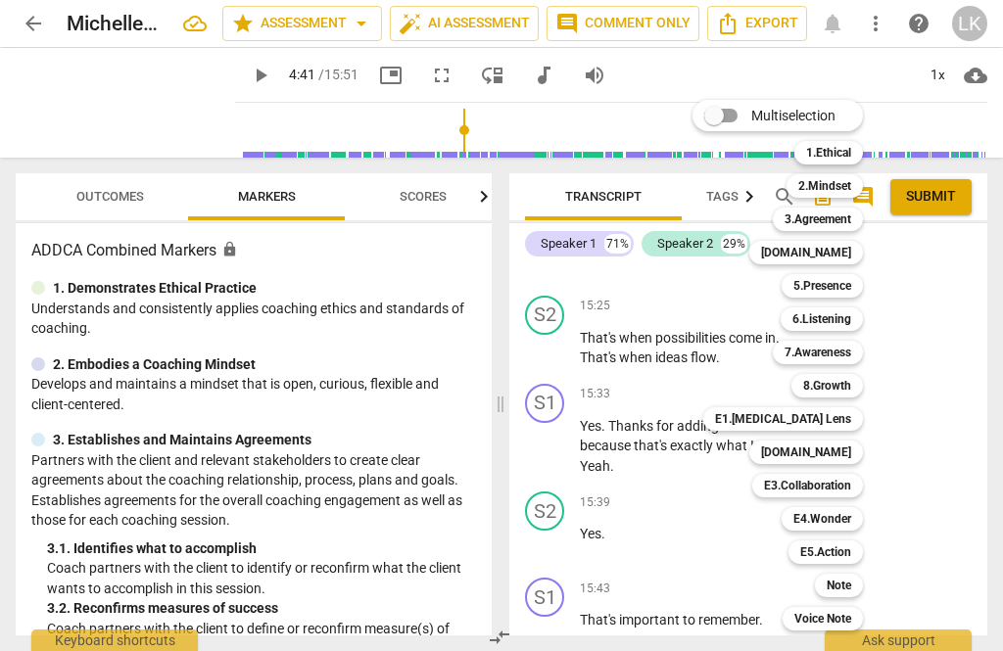
click at [855, 585] on div "Note" at bounding box center [839, 585] width 48 height 23
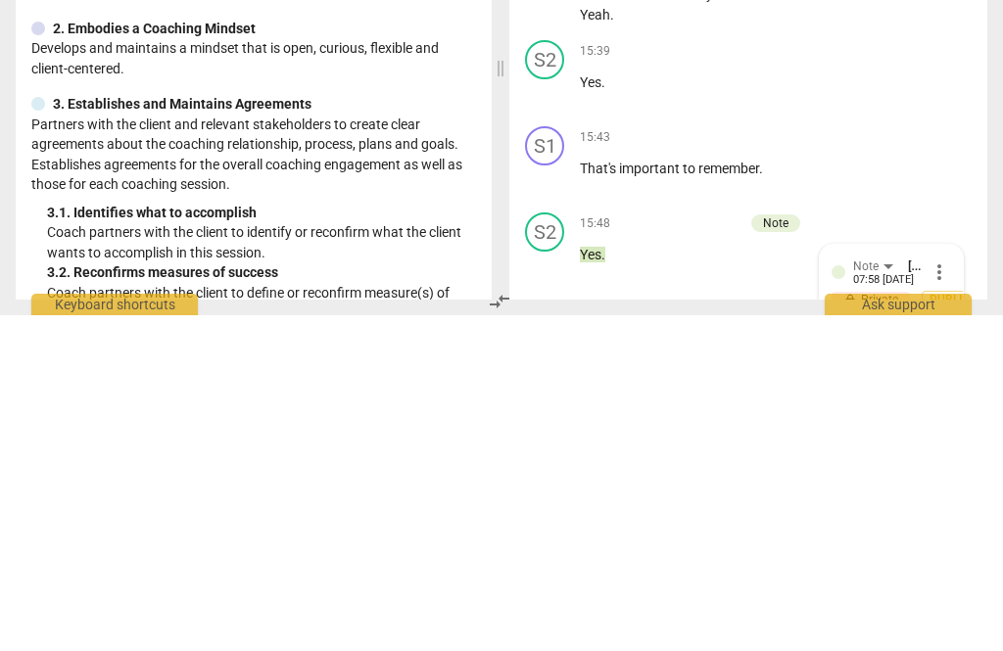
scroll to position [335, 0]
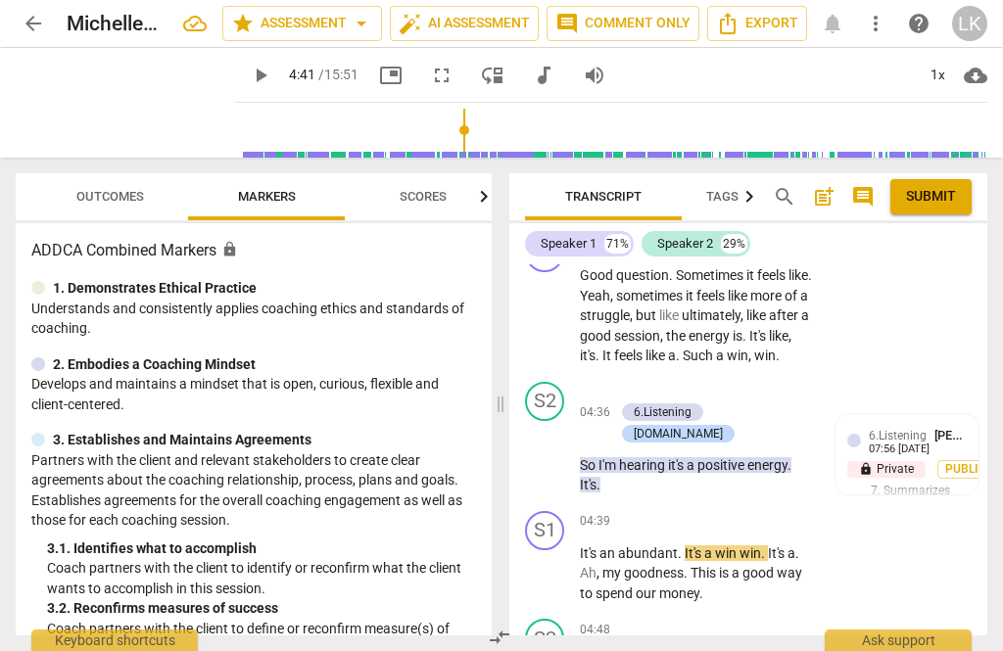
scroll to position [2839, 0]
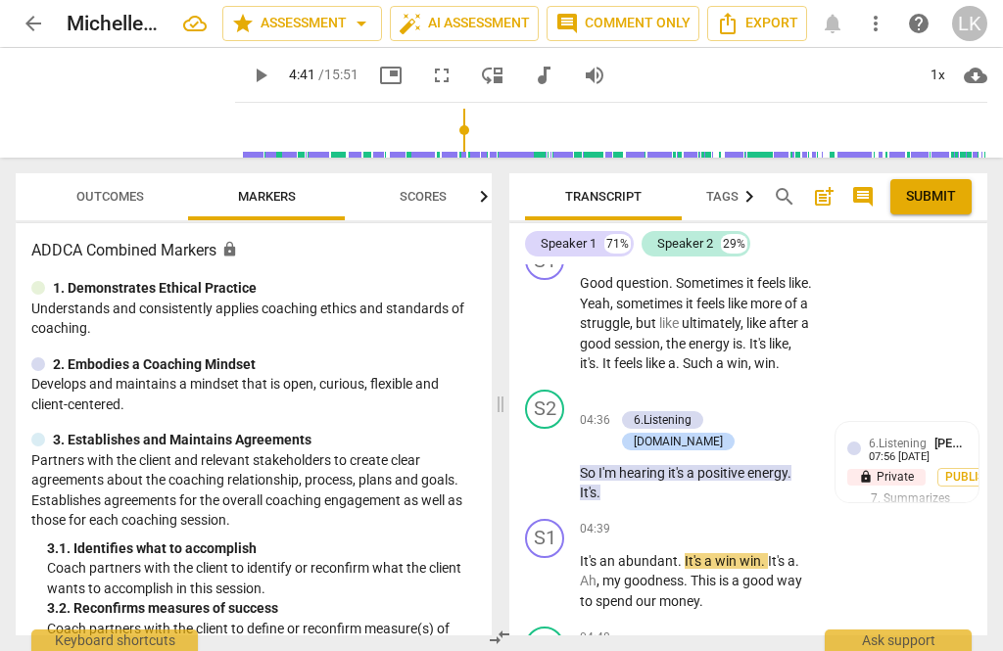
click at [558, 451] on span "play_arrow" at bounding box center [545, 462] width 31 height 23
click at [559, 451] on span "pause" at bounding box center [545, 462] width 31 height 23
click at [561, 451] on span "play_arrow" at bounding box center [545, 462] width 31 height 23
click at [558, 429] on div "play_arrow pause" at bounding box center [555, 463] width 50 height 69
click at [557, 570] on span "pause" at bounding box center [545, 581] width 23 height 23
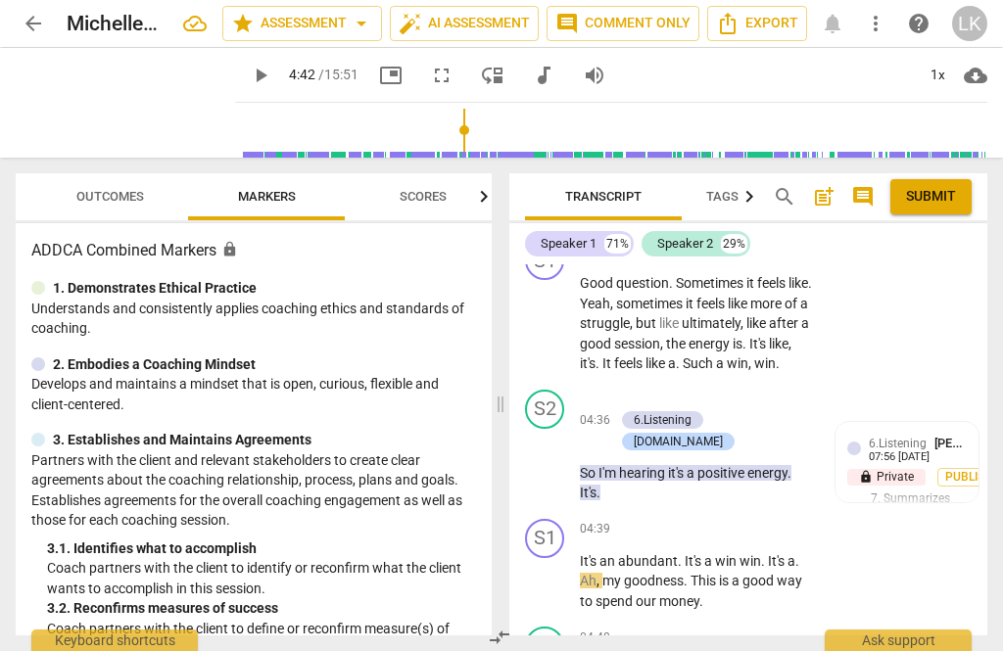
click at [560, 451] on span "play_arrow" at bounding box center [545, 462] width 31 height 23
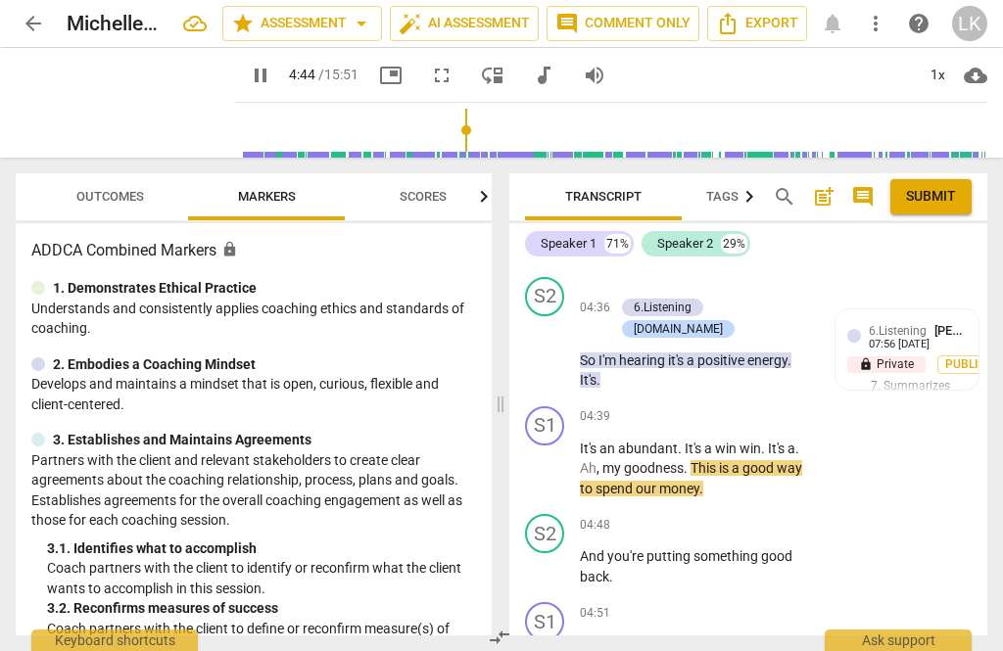
scroll to position [2985, 0]
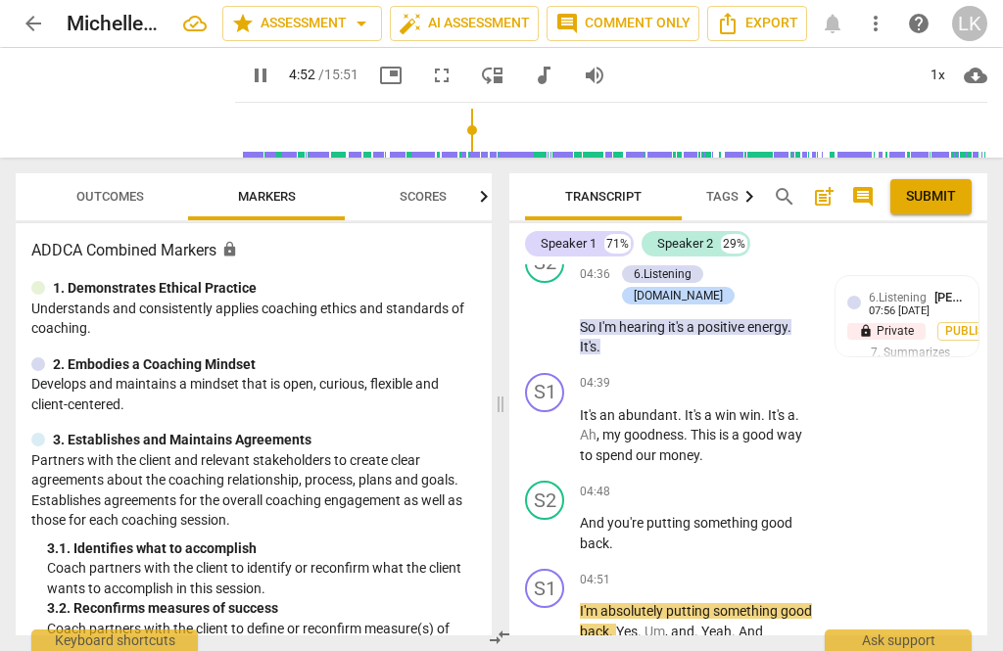
click at [554, 522] on span "pause" at bounding box center [545, 533] width 23 height 23
click at [700, 482] on div "+" at bounding box center [693, 492] width 20 height 20
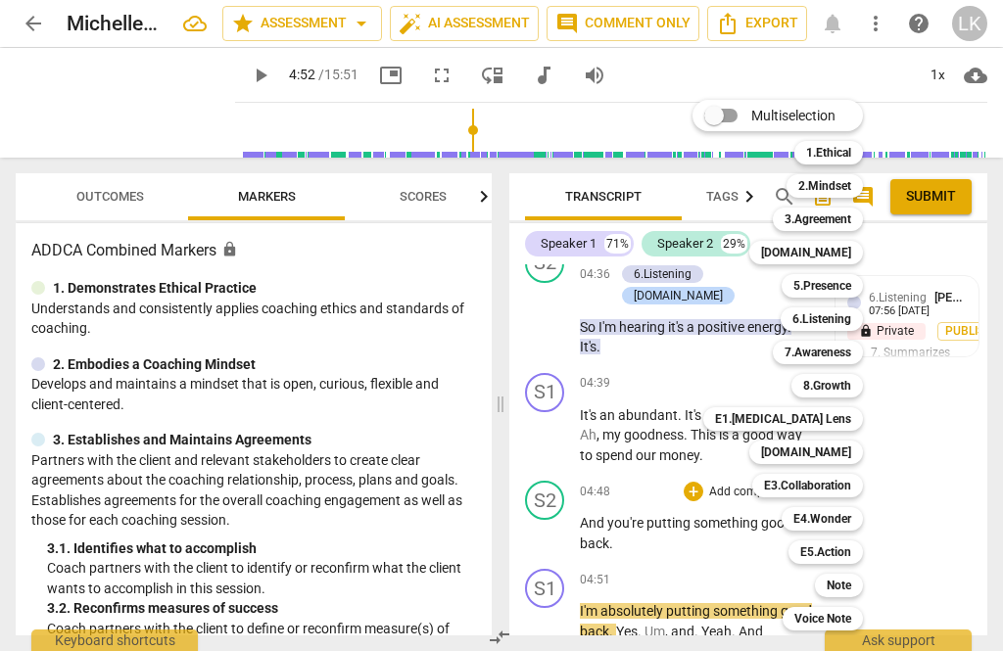
click at [864, 580] on div "Note t" at bounding box center [849, 585] width 85 height 33
click at [858, 580] on div "Note" at bounding box center [839, 585] width 48 height 23
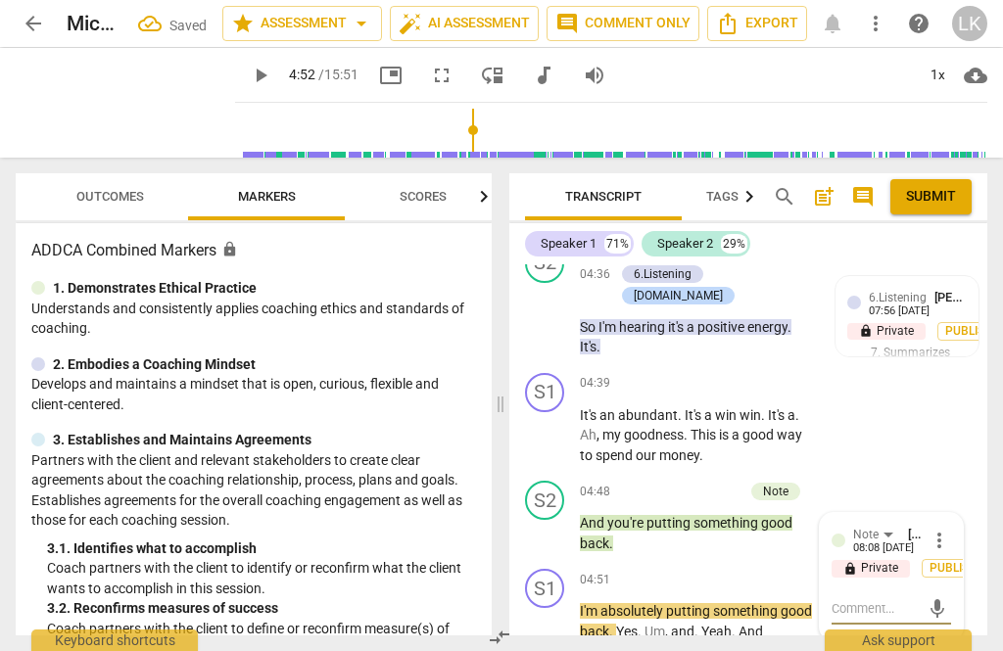
click at [707, 572] on p "Add competency" at bounding box center [753, 581] width 93 height 18
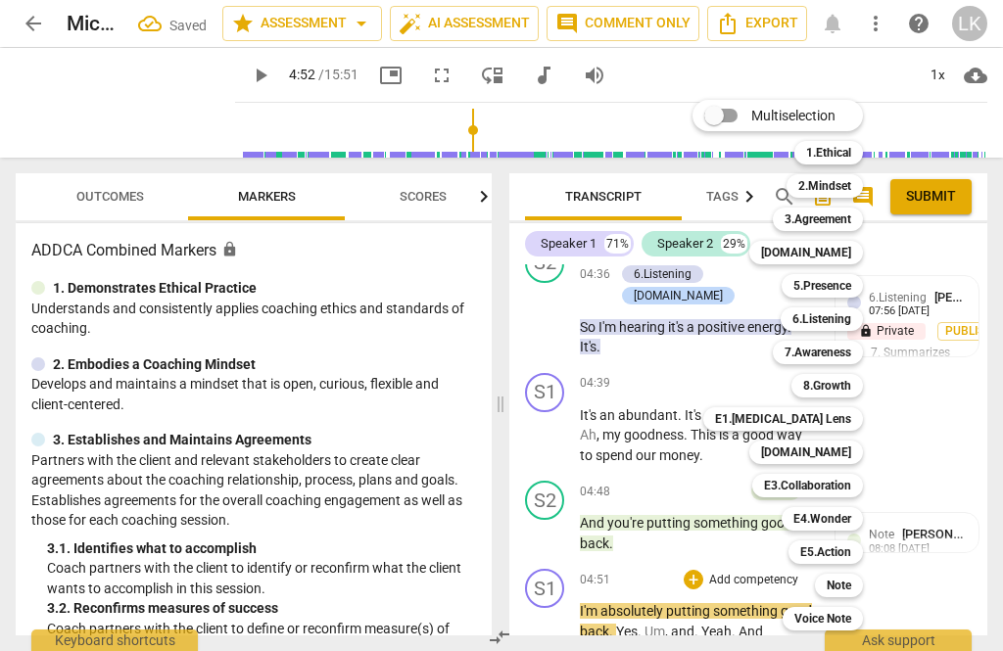
scroll to position [35, 0]
click at [726, 397] on div "Multiselection m 1.Ethical 1 2.Mindset 2 3.Agreement 3 [DOMAIN_NAME] 4 5.Presen…" at bounding box center [791, 365] width 215 height 540
click at [930, 412] on div at bounding box center [501, 325] width 1003 height 651
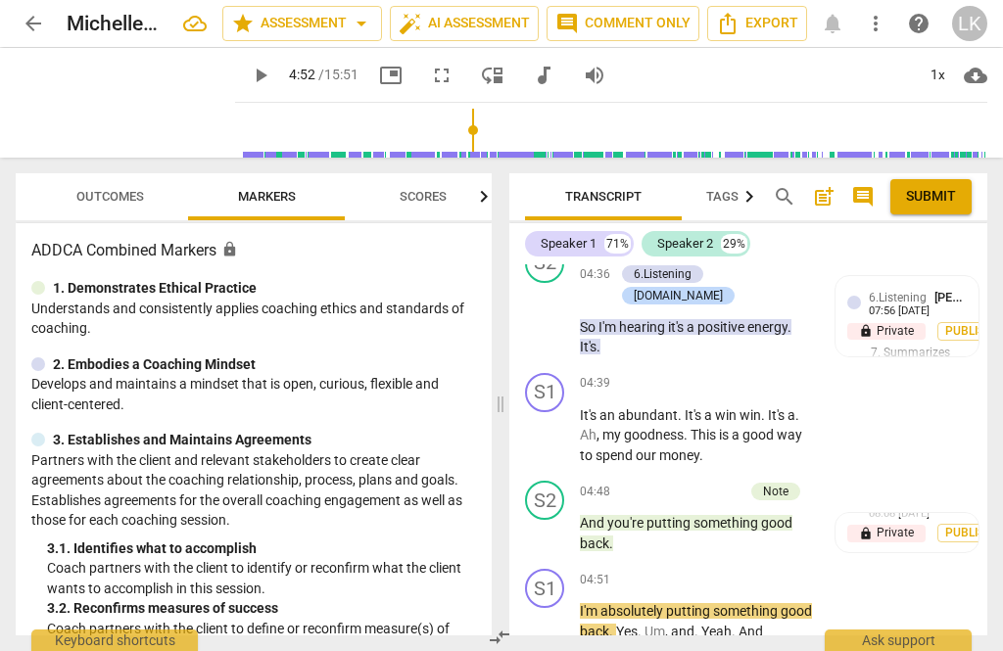
scroll to position [0, 0]
click at [925, 513] on div "Note [PERSON_NAME] 08:08 [DATE] lock Private Publish" at bounding box center [906, 555] width 143 height 84
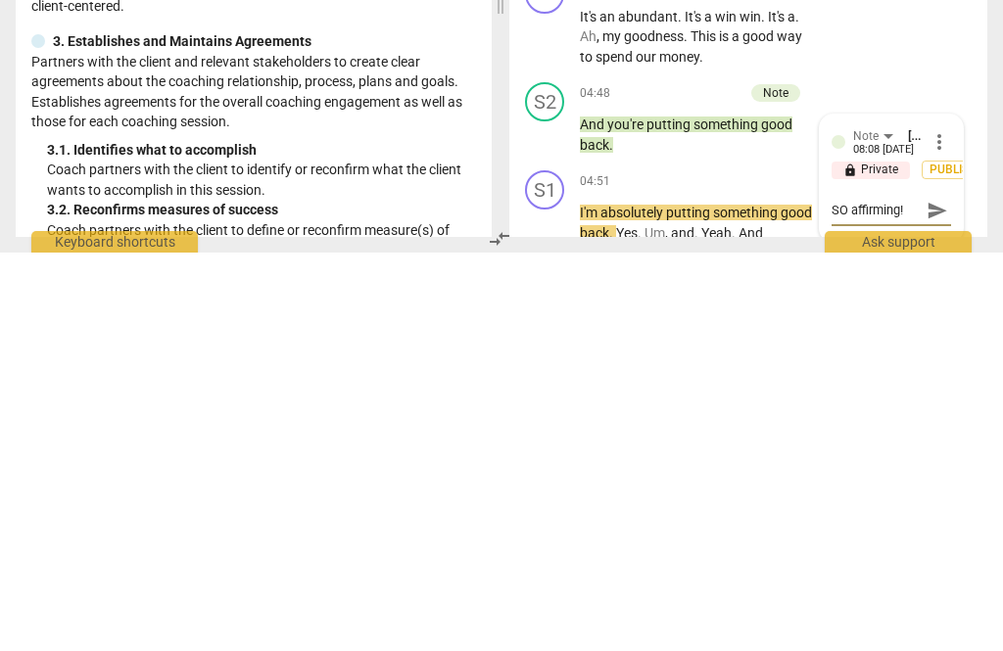
click at [936, 598] on span "send" at bounding box center [937, 609] width 22 height 22
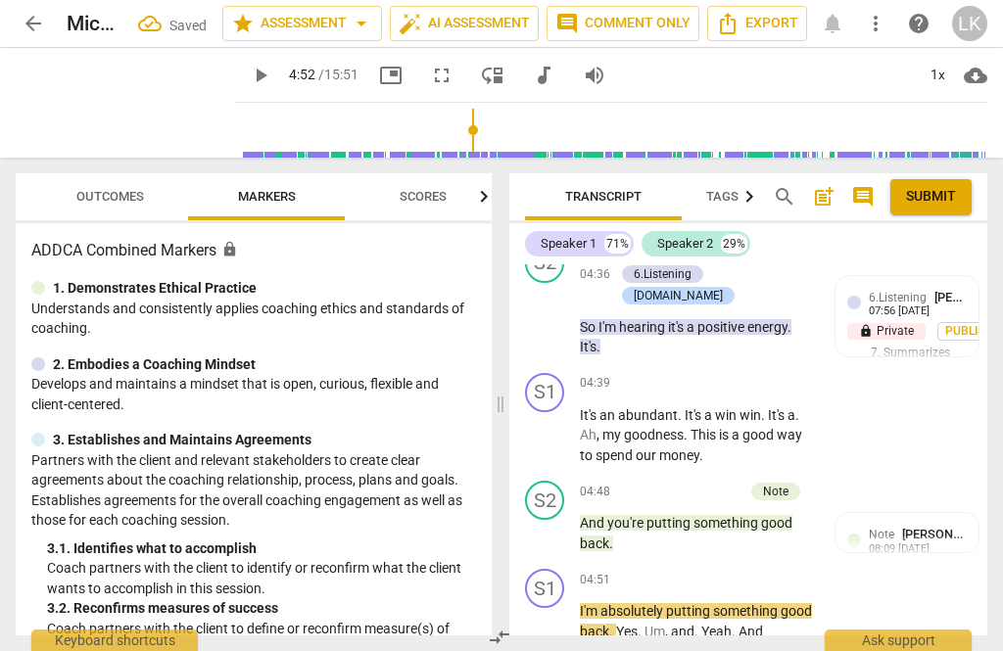
click at [654, 484] on p "Add competency" at bounding box center [696, 493] width 93 height 18
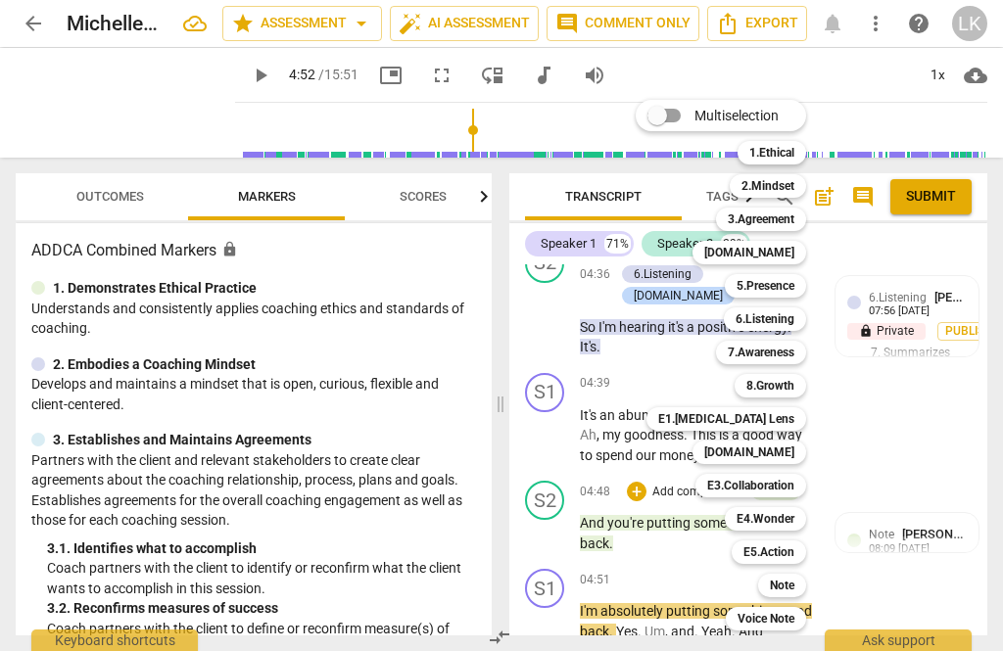
click at [793, 516] on b "E4.Wonder" at bounding box center [765, 518] width 58 height 23
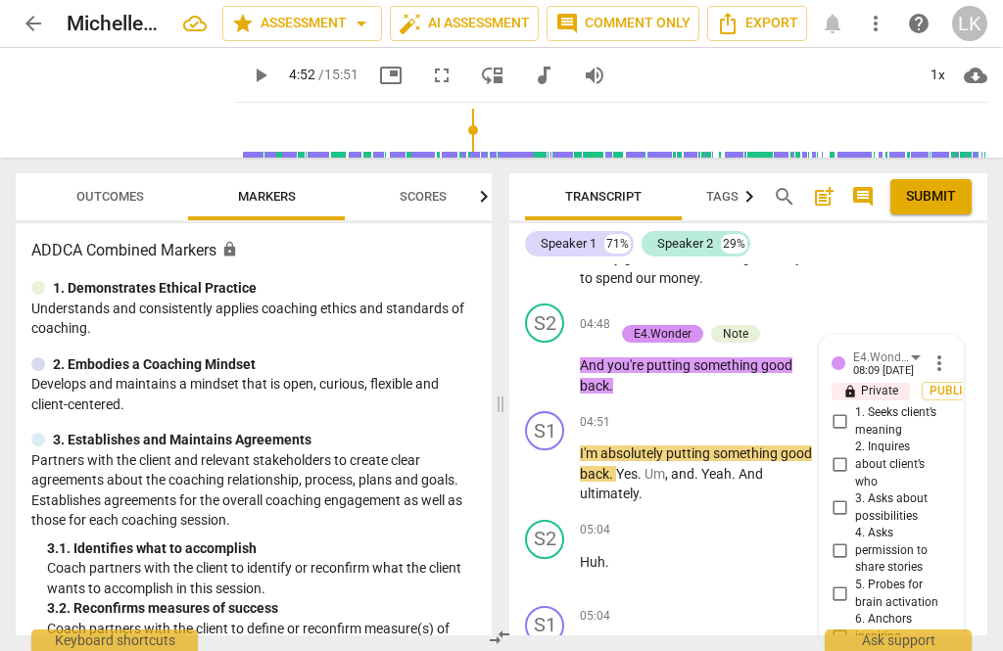
scroll to position [3160, 0]
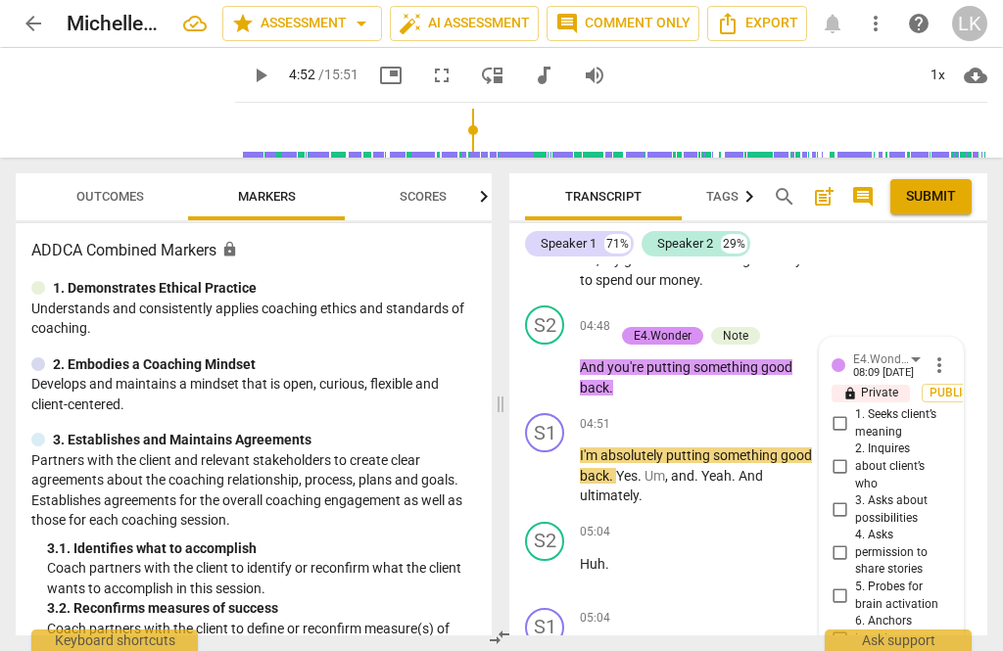
click at [855, 498] on input "3. Asks about possibilities" at bounding box center [838, 509] width 31 height 23
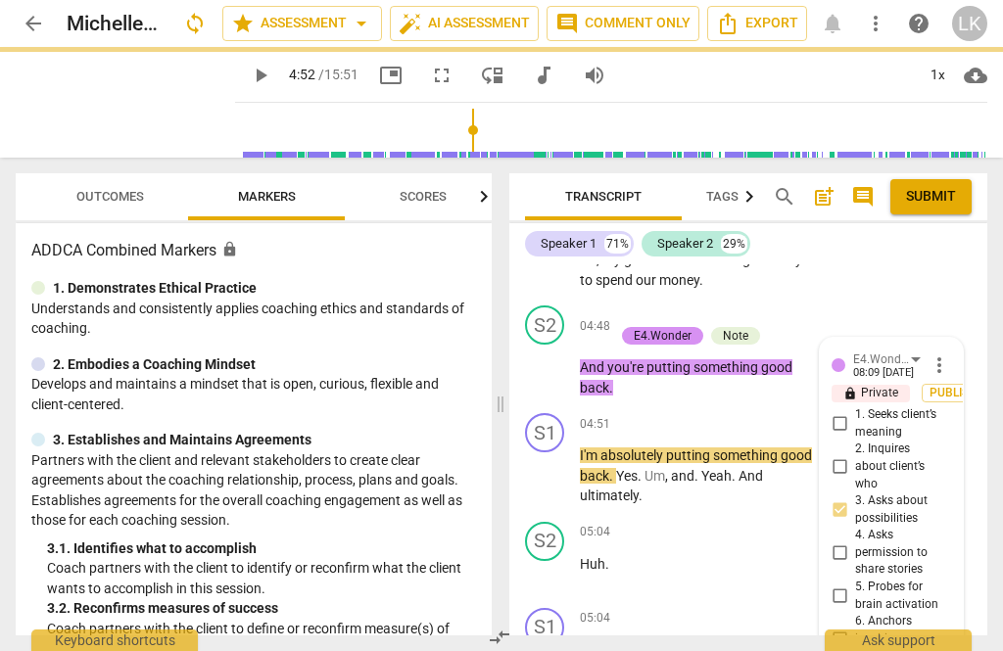
click at [846, 628] on input "6. Anchors inspiring experiences" at bounding box center [838, 639] width 31 height 23
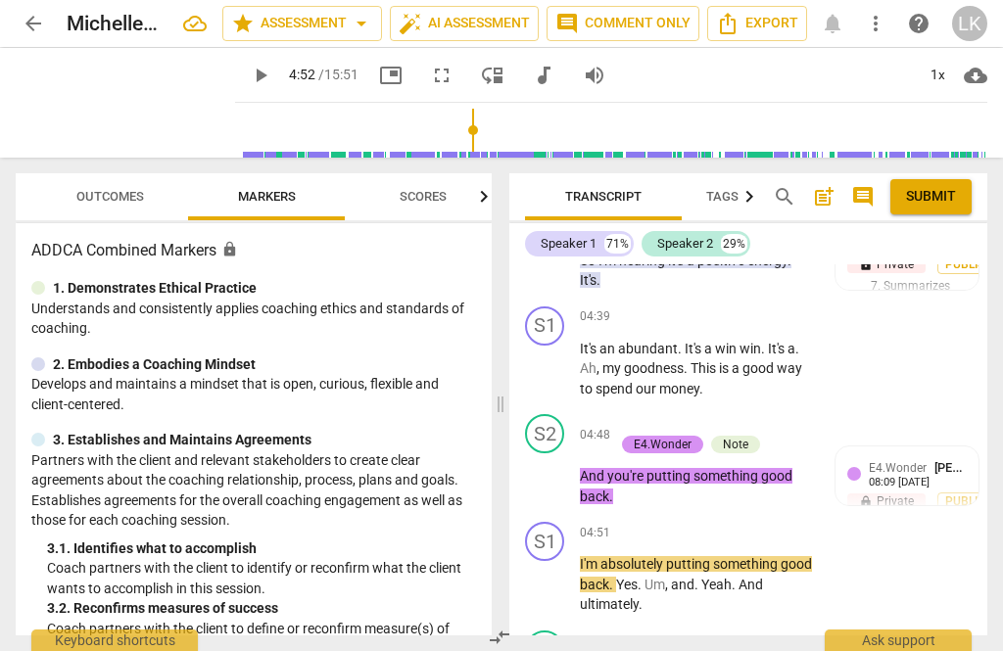
scroll to position [3052, 0]
click at [630, 414] on div "+ Add competency" at bounding box center [672, 424] width 117 height 20
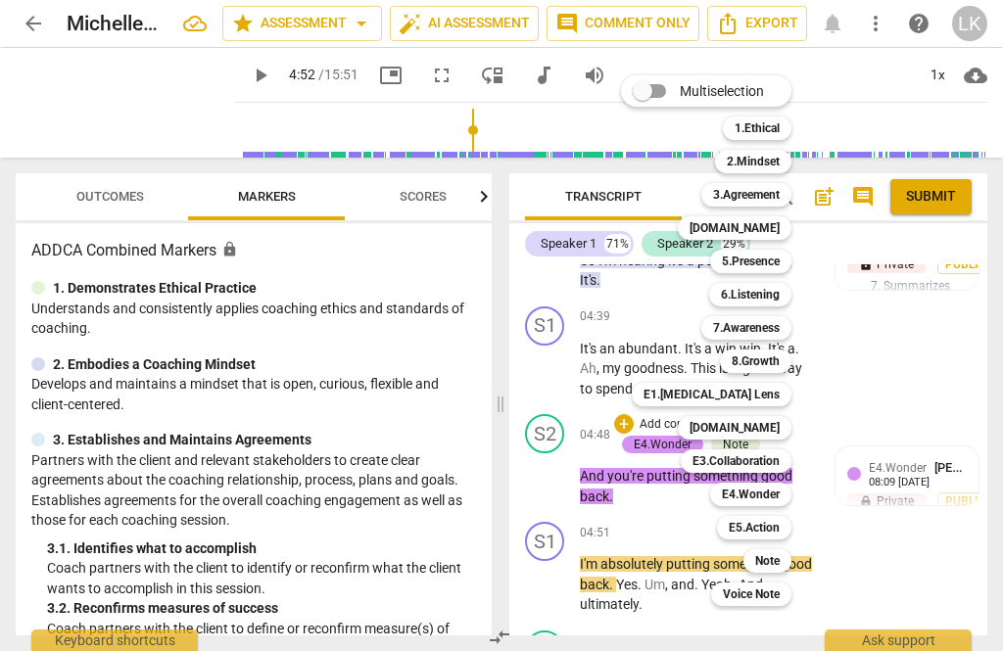
click at [774, 387] on b "E1.[MEDICAL_DATA] Lens" at bounding box center [711, 394] width 136 height 23
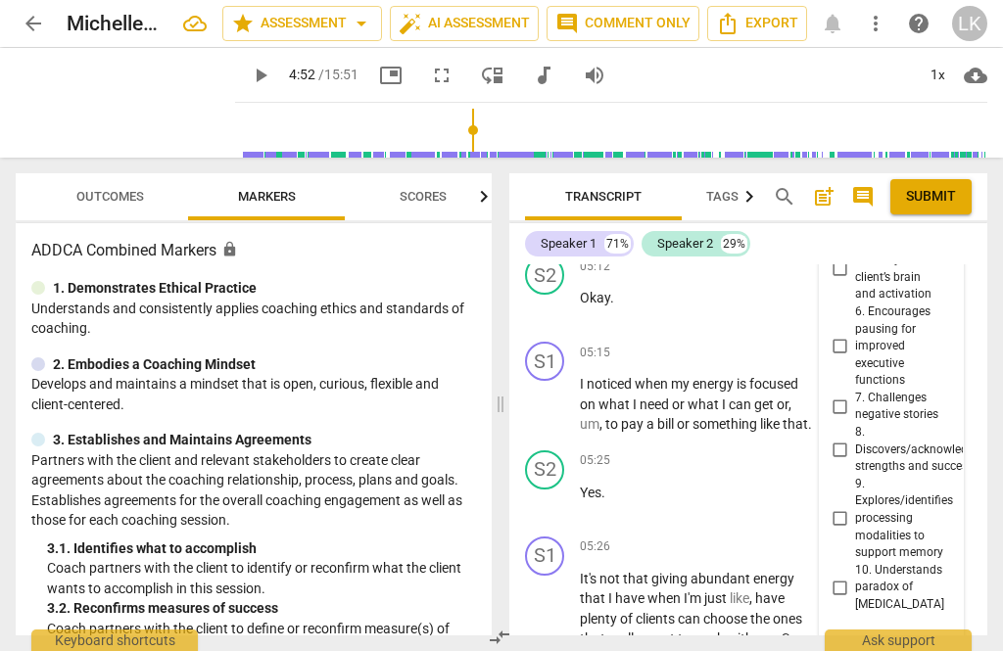
scroll to position [3641, 0]
click at [849, 439] on input "8. Discovers/acknowledges strengths and successes" at bounding box center [838, 450] width 31 height 23
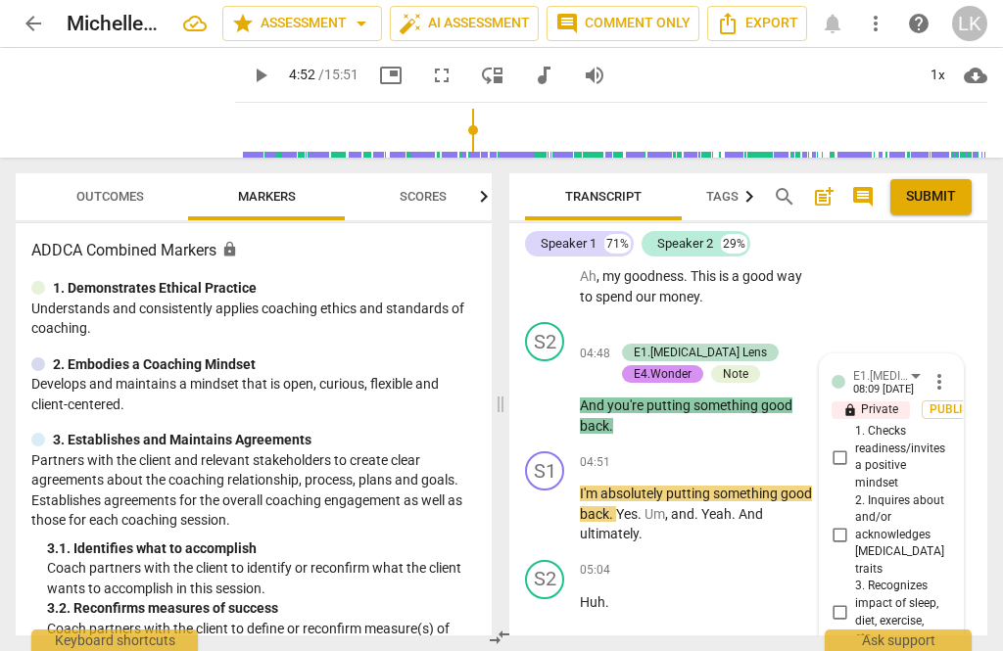
scroll to position [3141, 0]
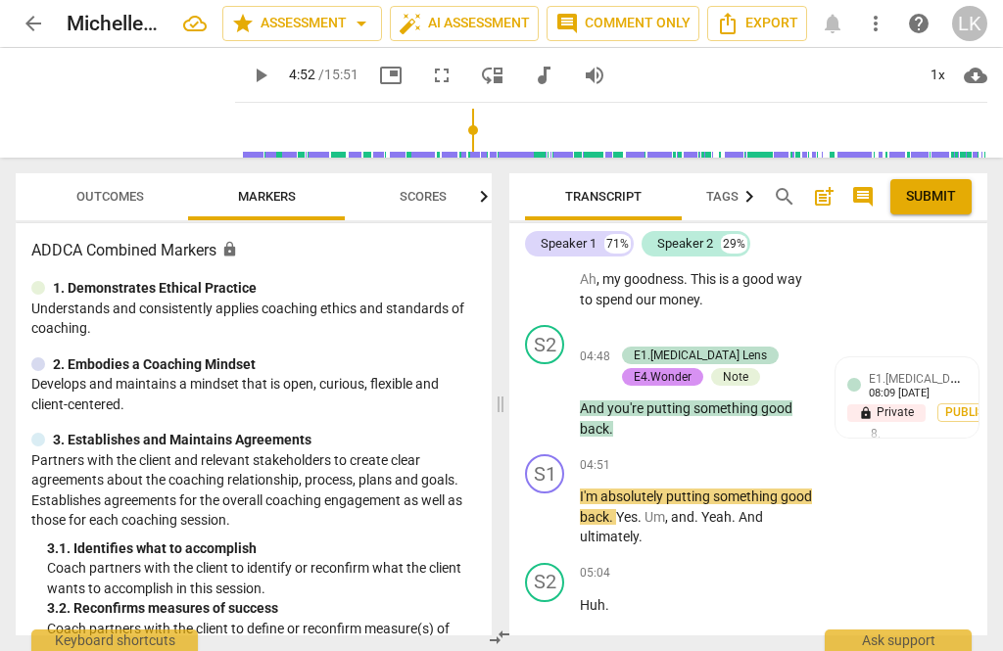
click at [559, 505] on span "play_arrow" at bounding box center [545, 516] width 31 height 23
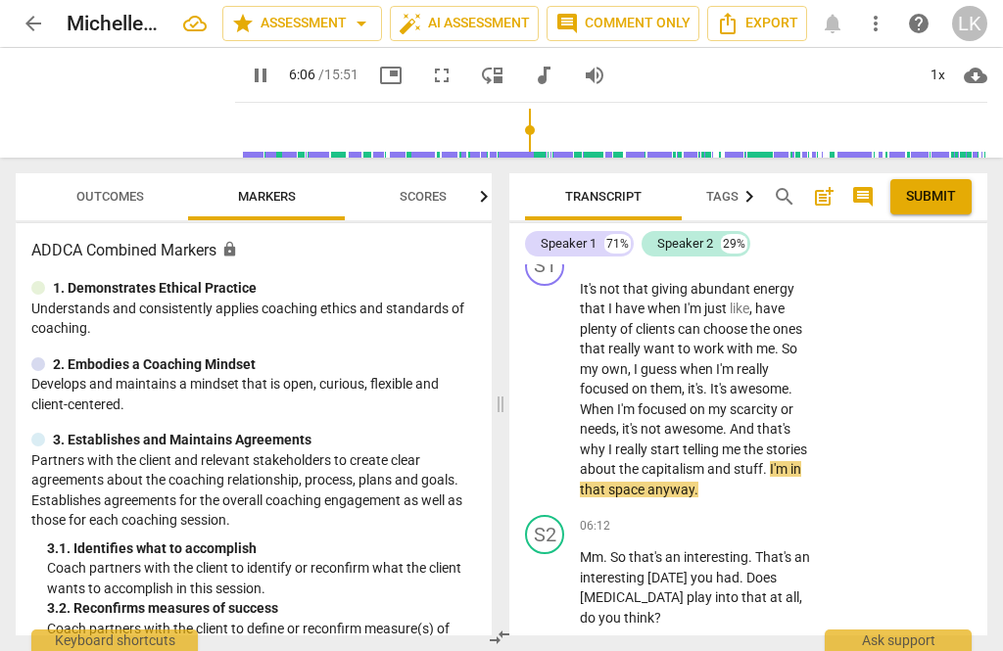
scroll to position [3934, 0]
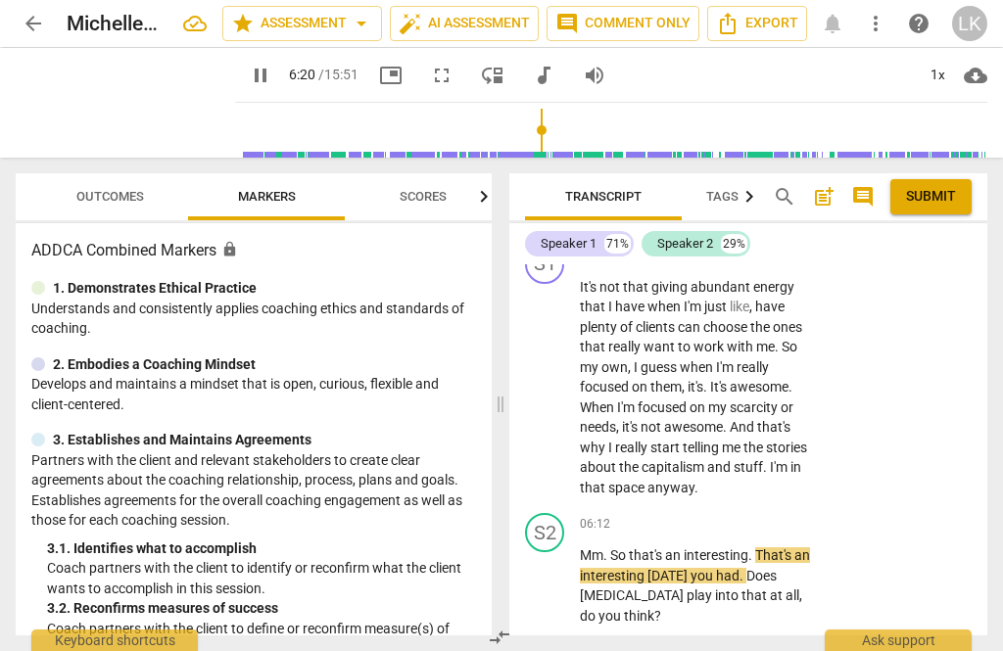
click at [552, 575] on span "pause" at bounding box center [545, 586] width 23 height 23
click at [701, 514] on div "+" at bounding box center [693, 524] width 20 height 20
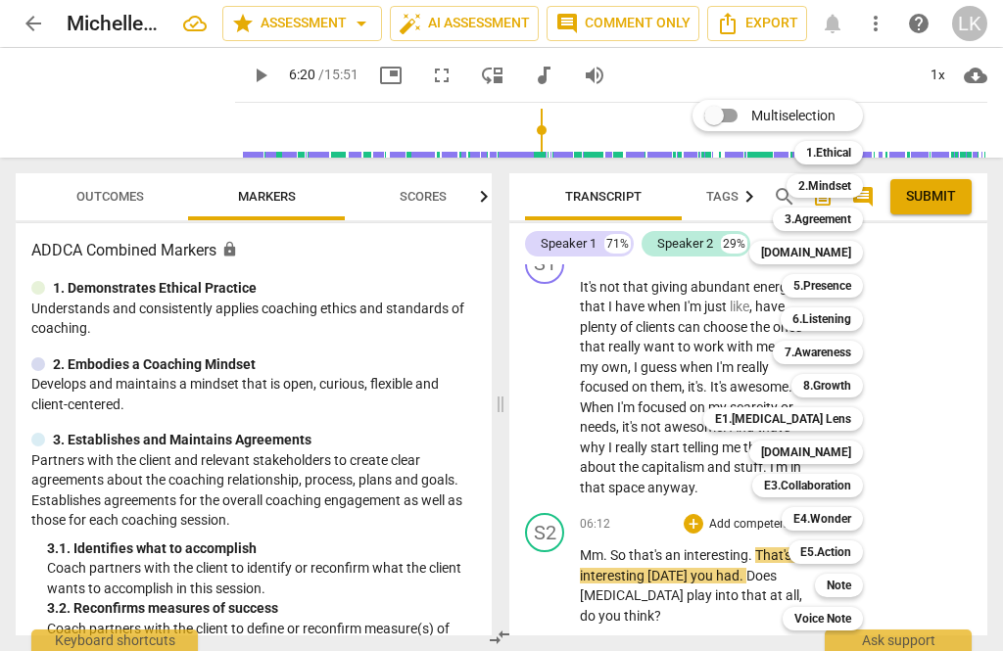
click at [855, 584] on div "Note" at bounding box center [839, 585] width 48 height 23
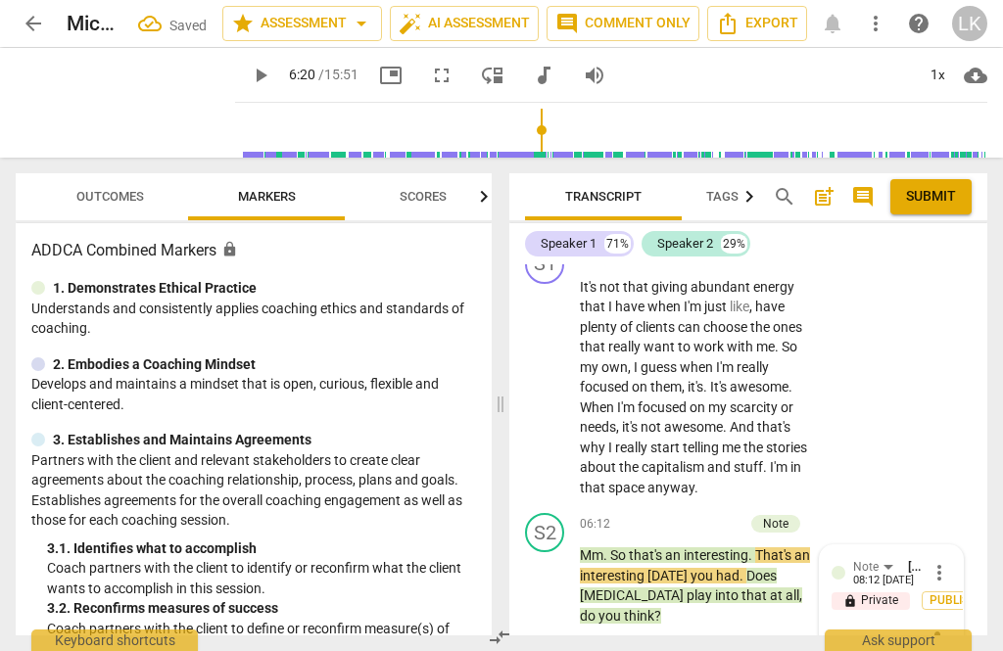
click at [887, 631] on textarea at bounding box center [875, 640] width 88 height 19
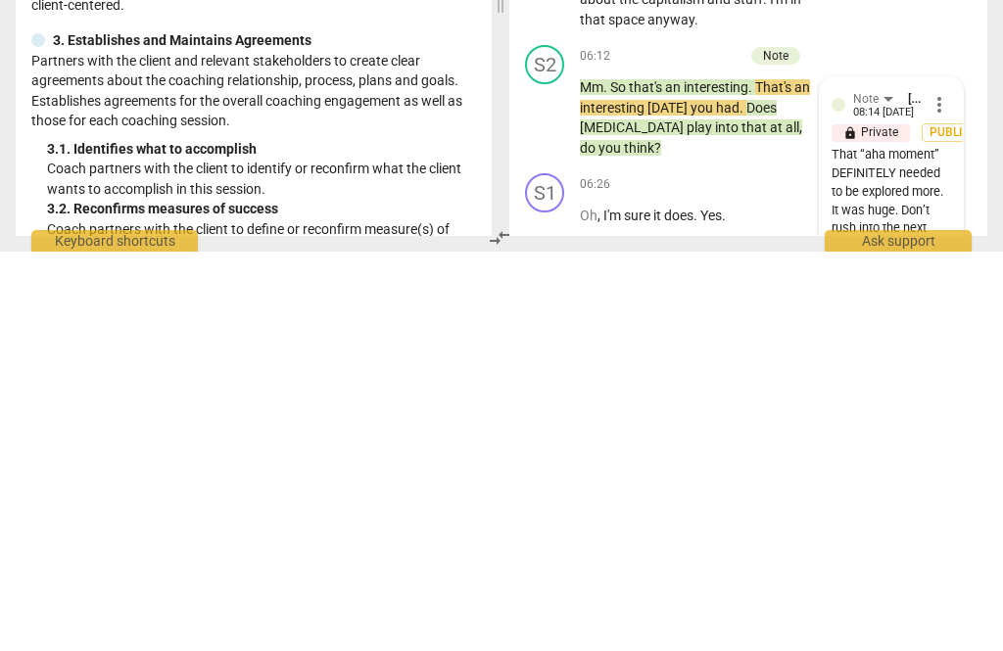
scroll to position [0, 0]
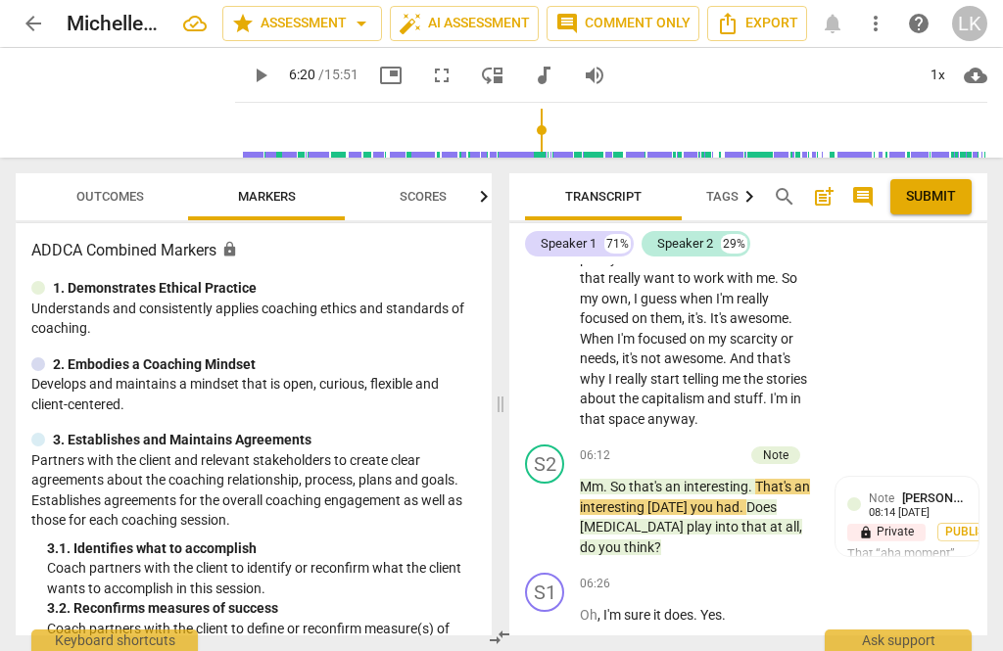
click at [650, 445] on div "+ Add competency" at bounding box center [685, 455] width 117 height 20
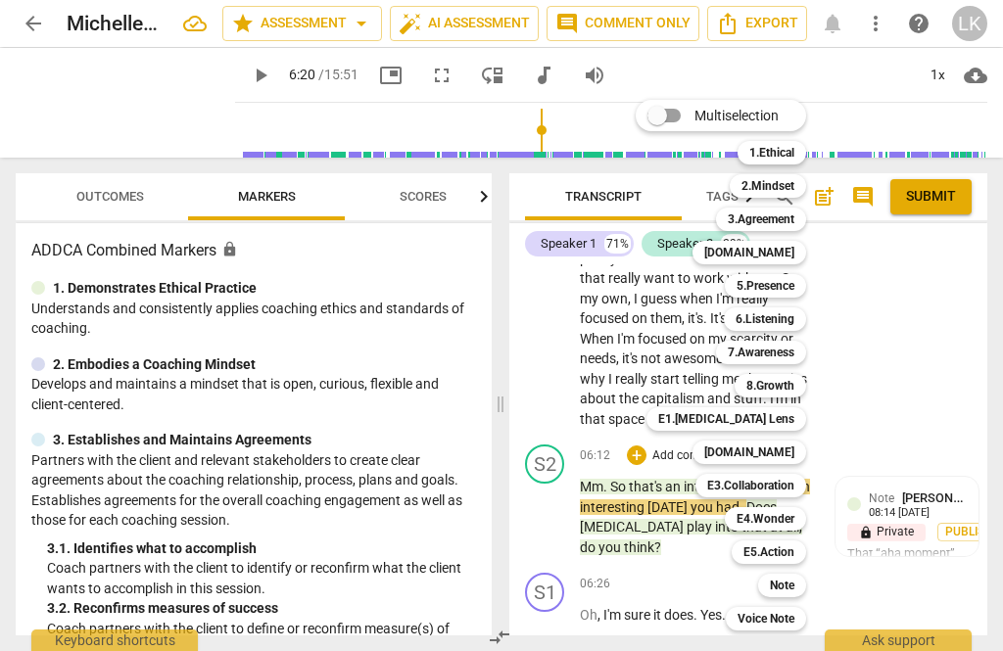
click at [794, 420] on b "E1.[MEDICAL_DATA] Lens" at bounding box center [726, 418] width 136 height 23
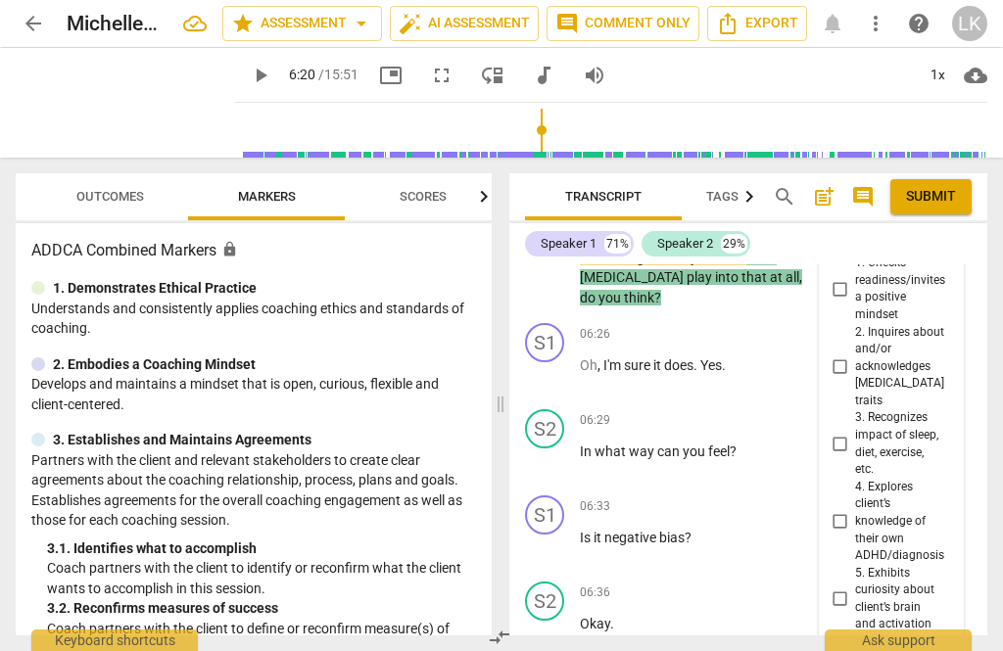
scroll to position [4292, 0]
click at [850, 511] on input "4. Explores client’s knowledge of their own ADHD/diagnosis" at bounding box center [838, 522] width 31 height 23
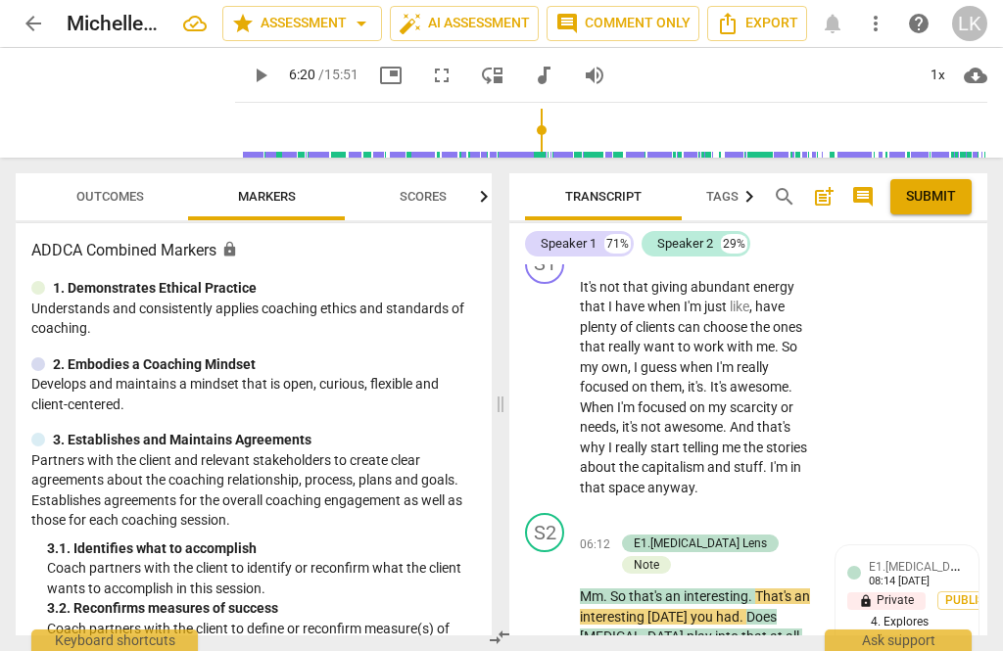
scroll to position [4045, 0]
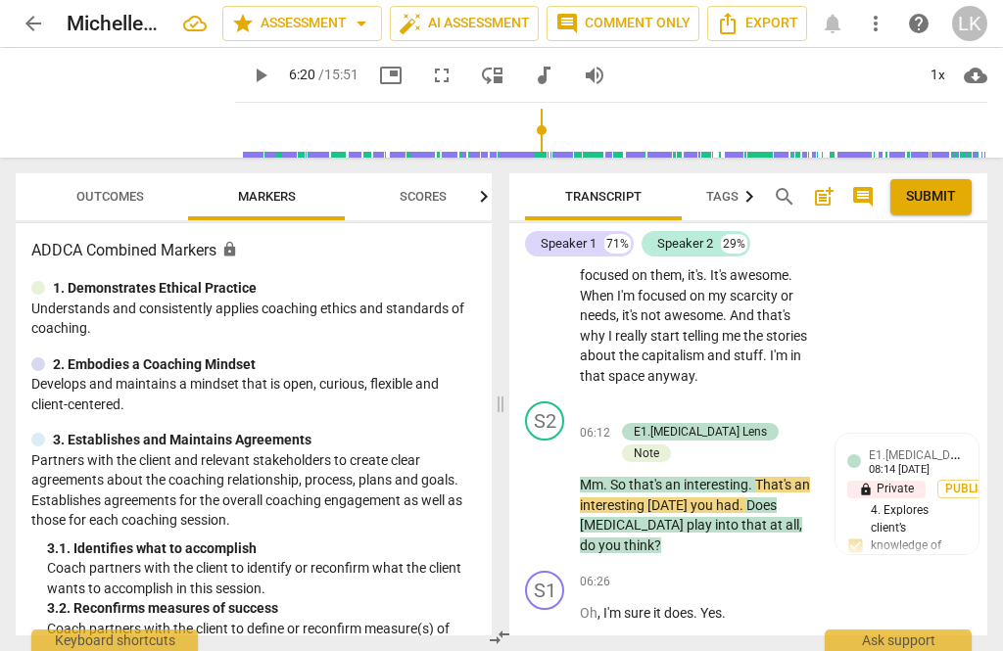
click at [551, 484] on span "play_arrow" at bounding box center [545, 495] width 23 height 23
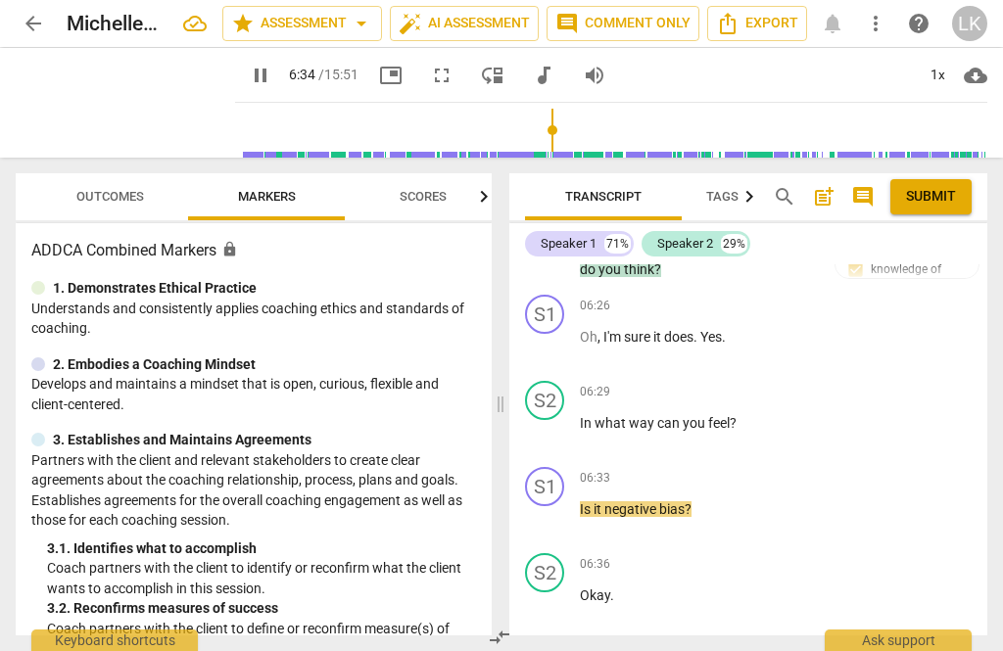
scroll to position [4316, 0]
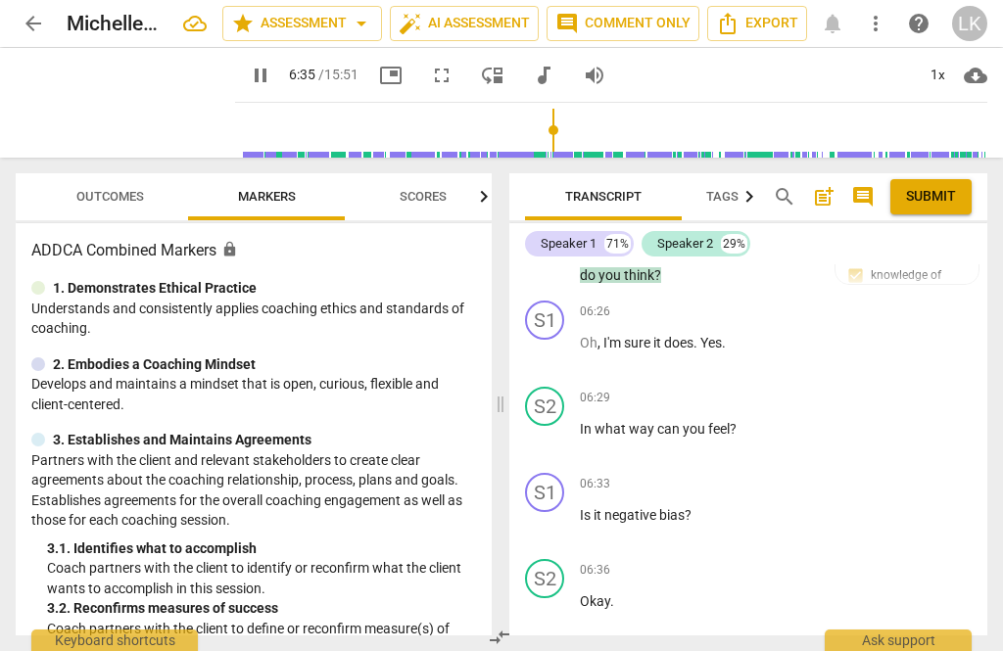
click at [559, 427] on span "pause" at bounding box center [545, 438] width 31 height 23
click at [700, 388] on div "+" at bounding box center [693, 398] width 20 height 20
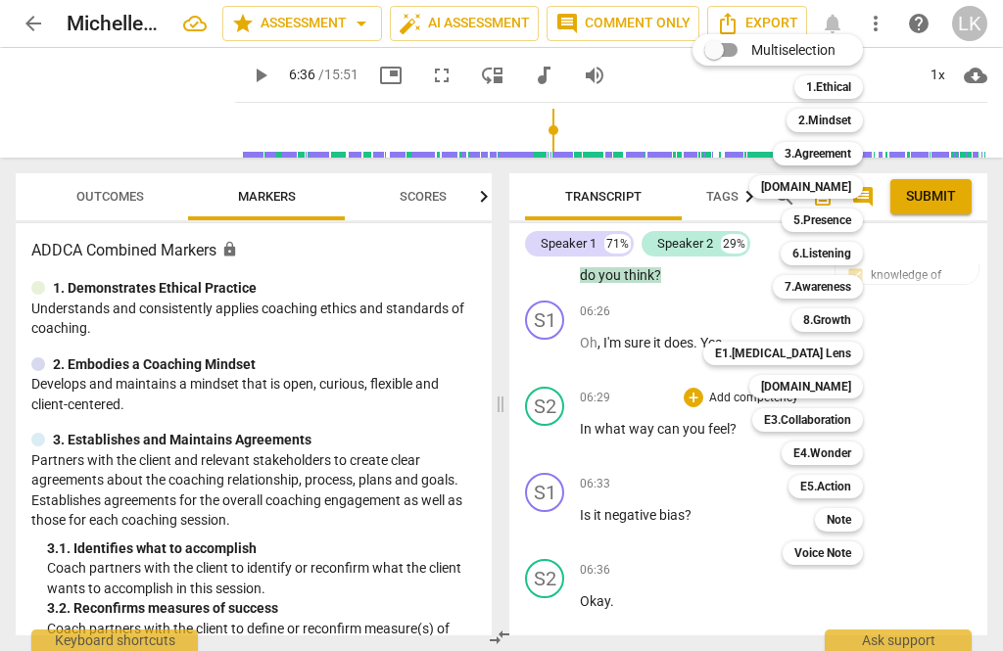
click at [863, 349] on div "E1.[MEDICAL_DATA] Lens" at bounding box center [783, 353] width 160 height 23
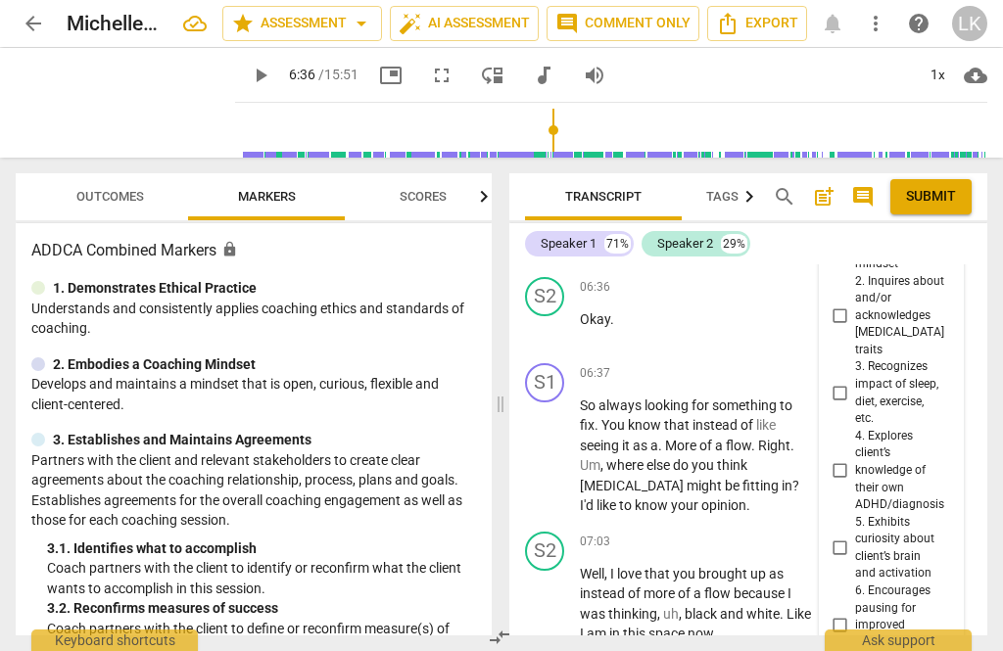
scroll to position [4593, 0]
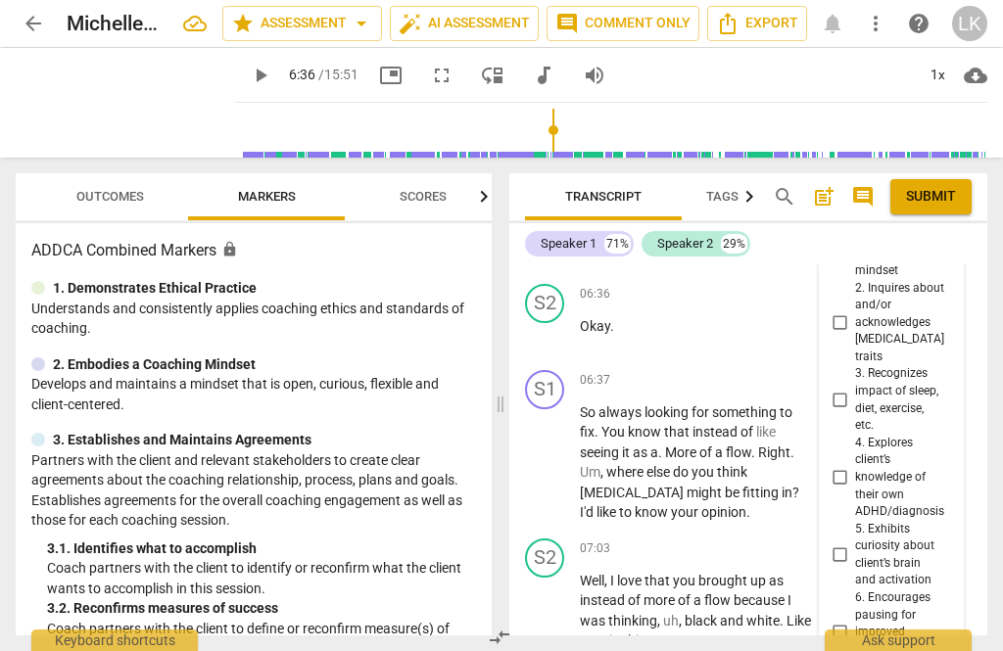
click at [853, 466] on input "4. Explores client’s knowledge of their own ADHD/diagnosis" at bounding box center [838, 477] width 31 height 23
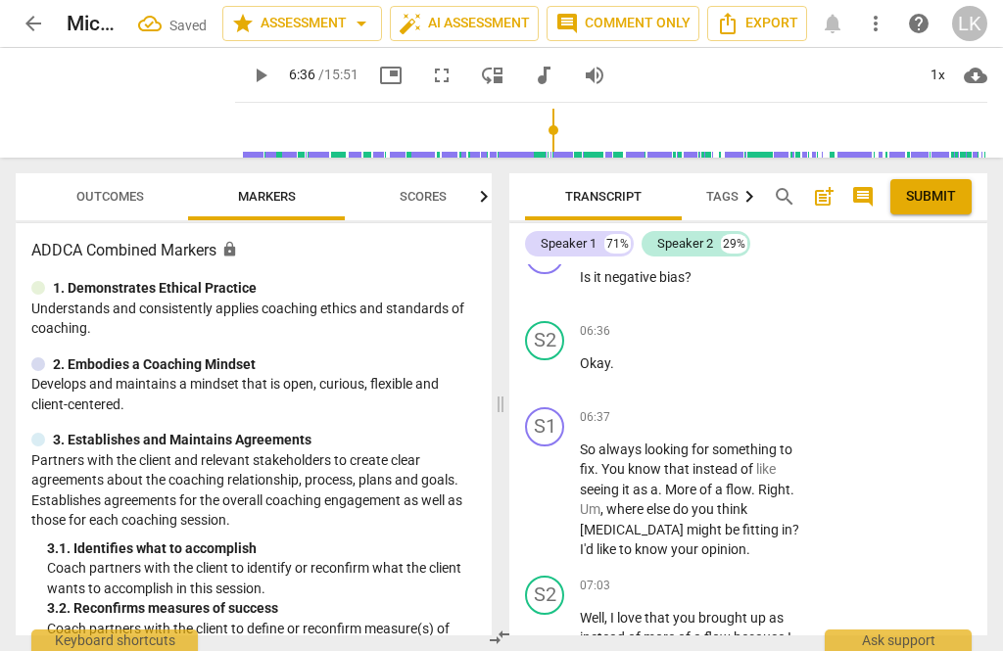
scroll to position [4303, 0]
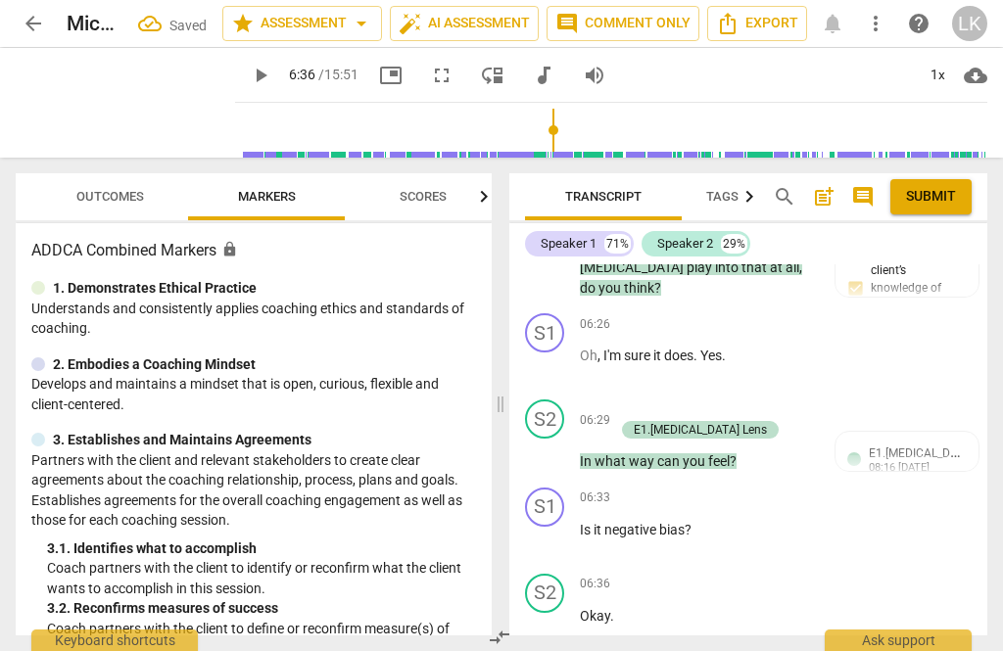
click at [560, 528] on span "play_arrow" at bounding box center [545, 539] width 31 height 23
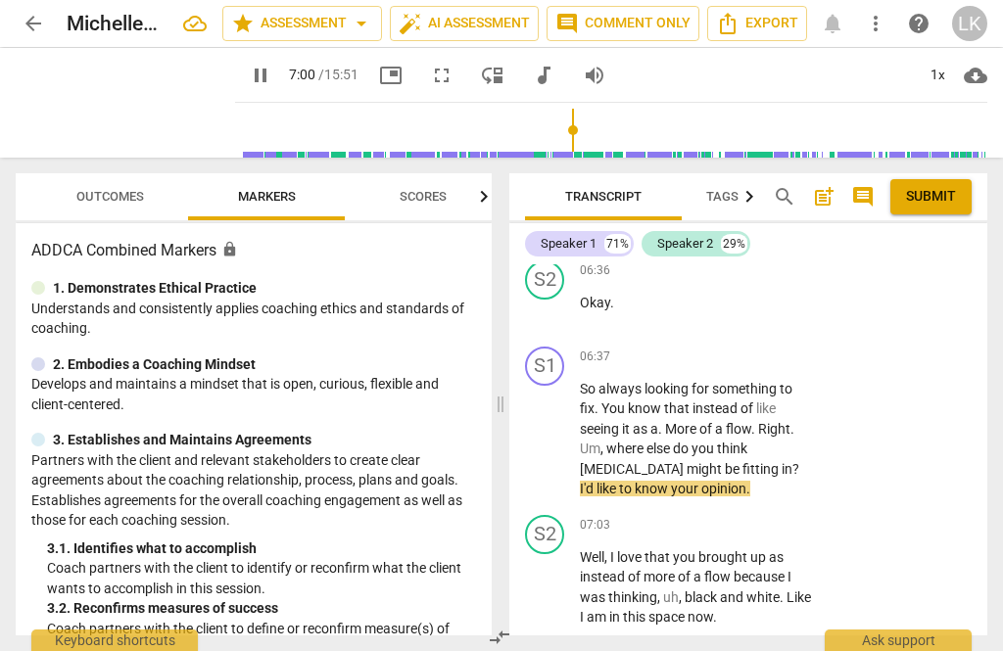
scroll to position [4640, 0]
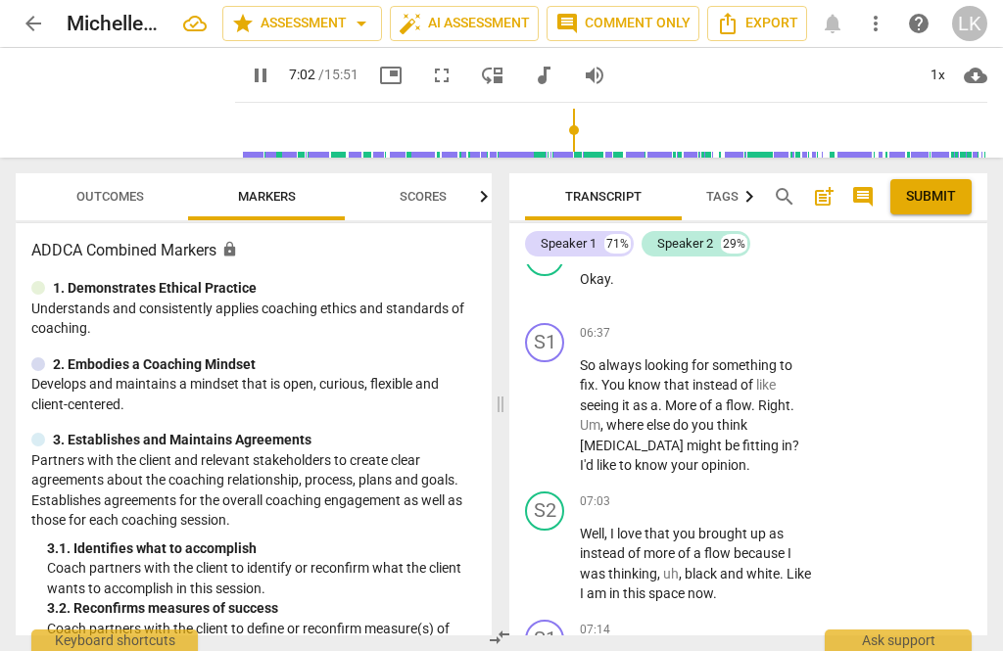
click at [553, 552] on span "pause" at bounding box center [545, 563] width 23 height 23
